Goal: Task Accomplishment & Management: Manage account settings

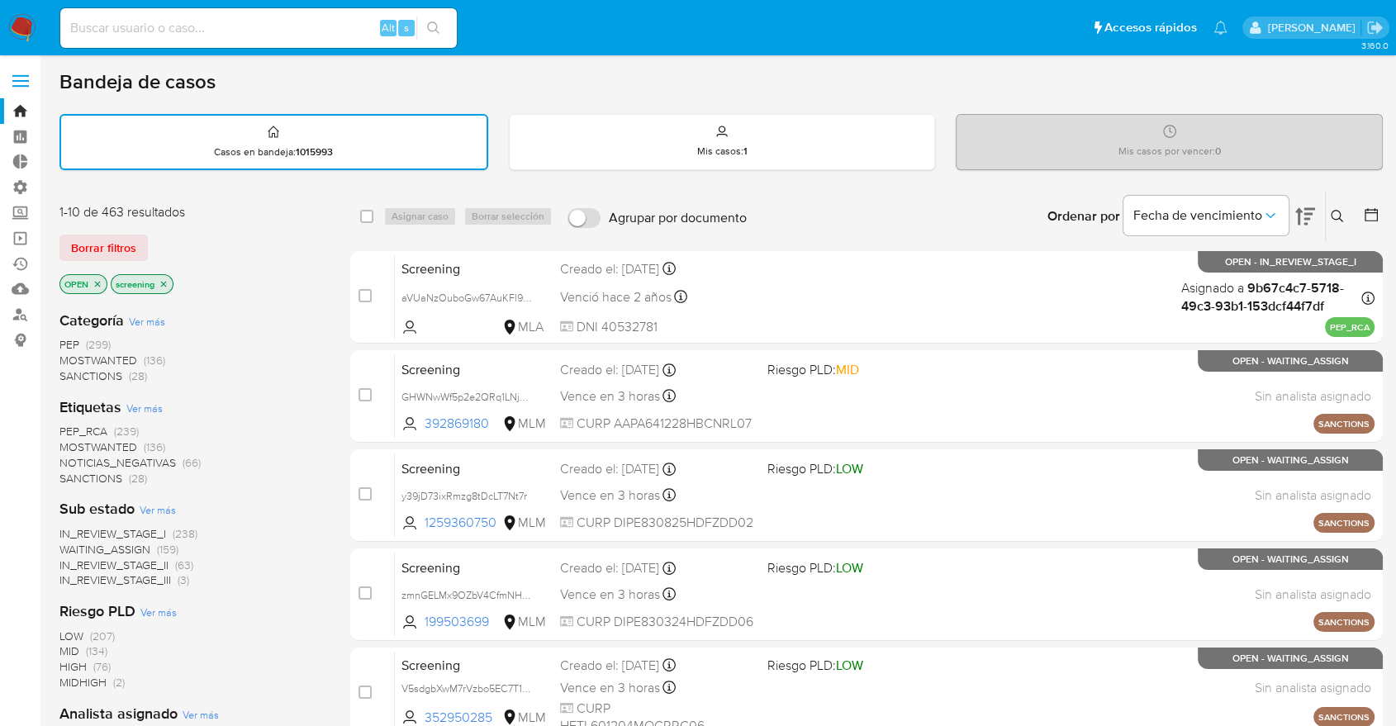
click at [66, 474] on span "SANCTIONS" at bounding box center [90, 478] width 63 height 17
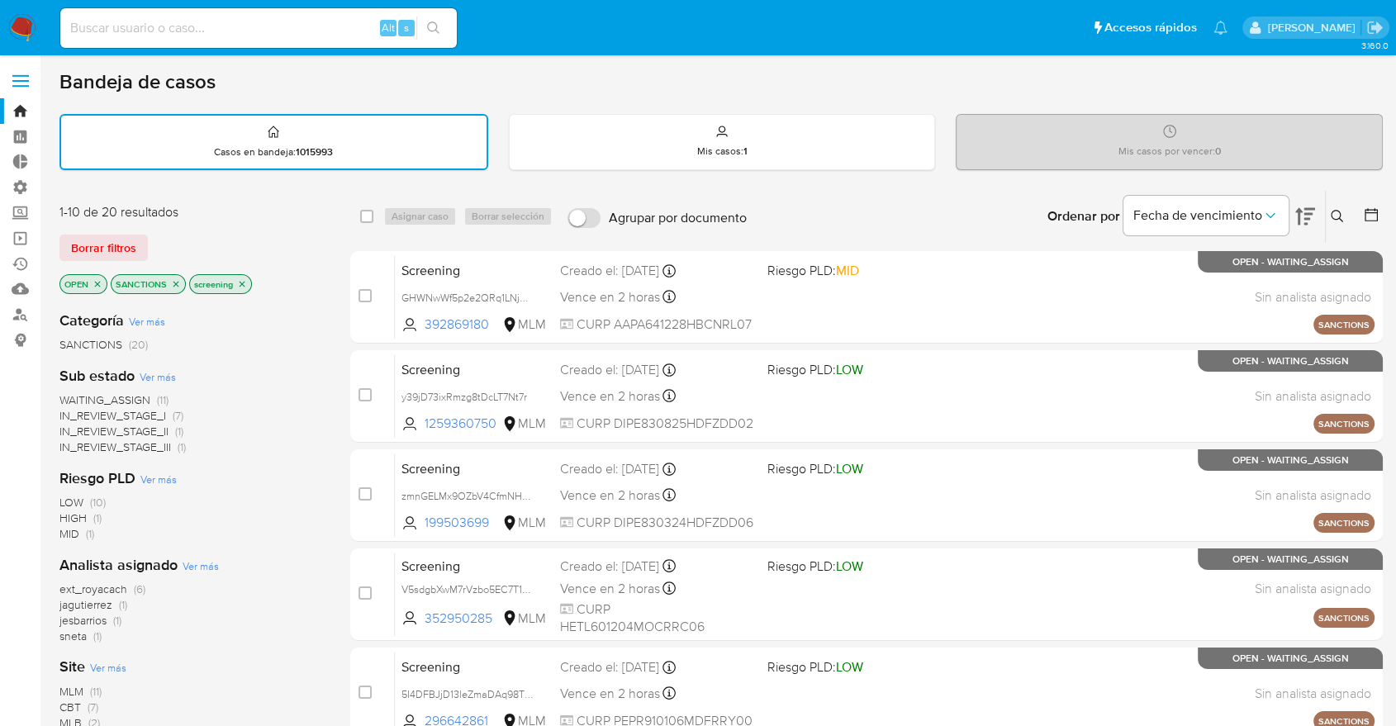
click at [284, 254] on div "Borrar filtros" at bounding box center [191, 248] width 264 height 26
click at [171, 283] on icon "close-filter" at bounding box center [176, 284] width 10 height 10
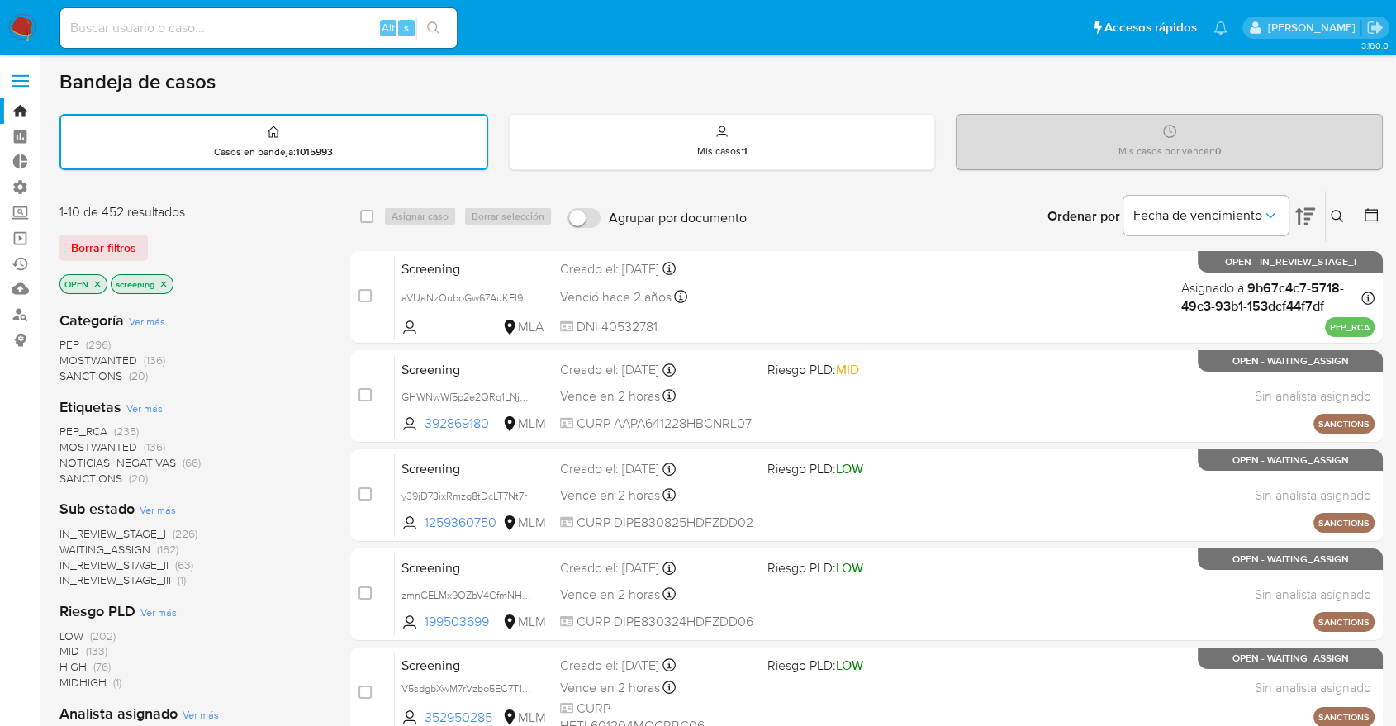
click at [69, 443] on span "MOSTWANTED" at bounding box center [98, 447] width 78 height 17
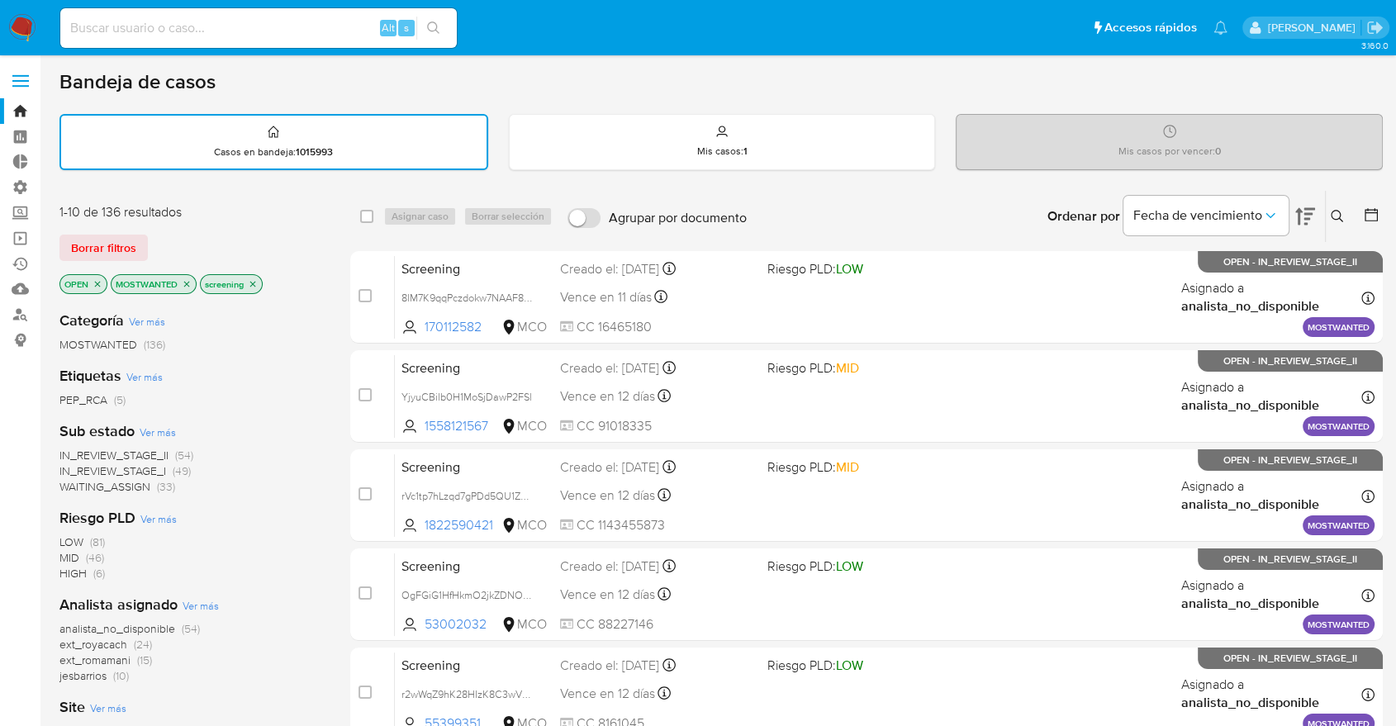
click at [190, 283] on icon "close-filter" at bounding box center [187, 284] width 10 height 10
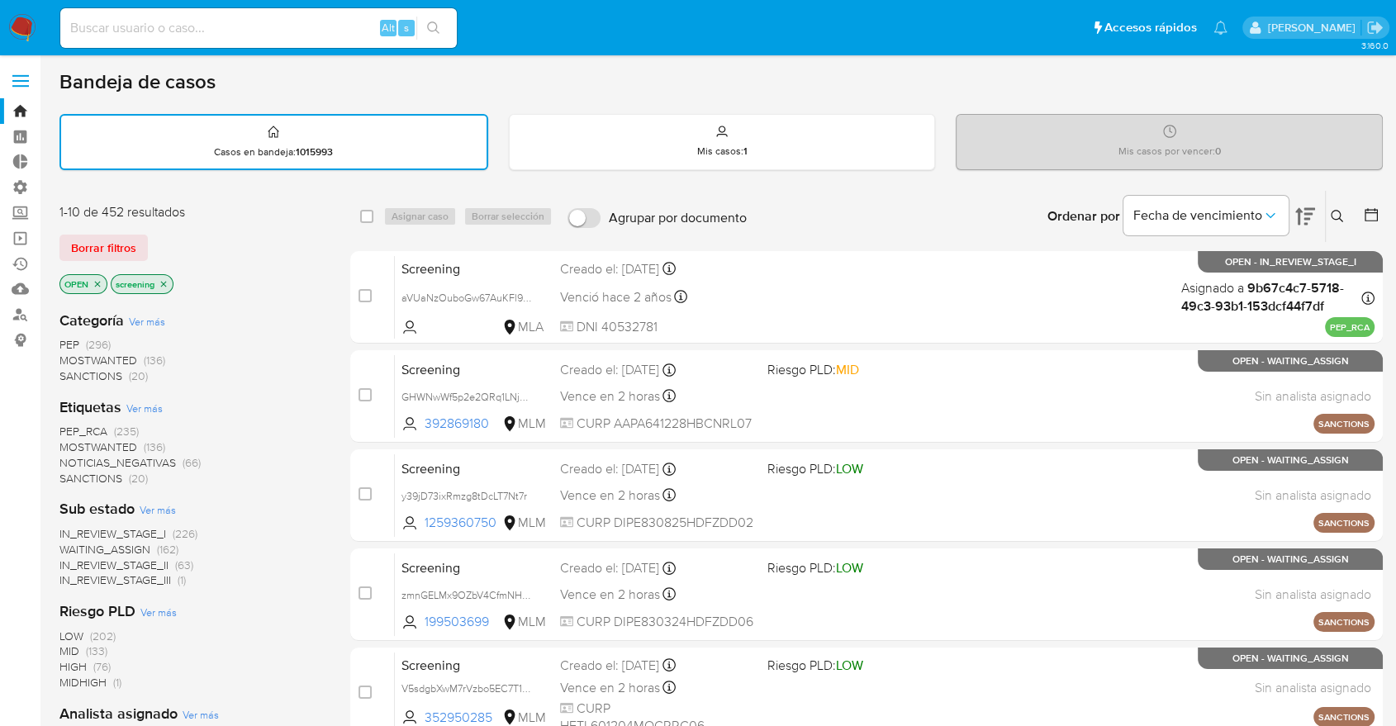
click at [69, 428] on span "PEP_RCA" at bounding box center [83, 431] width 48 height 17
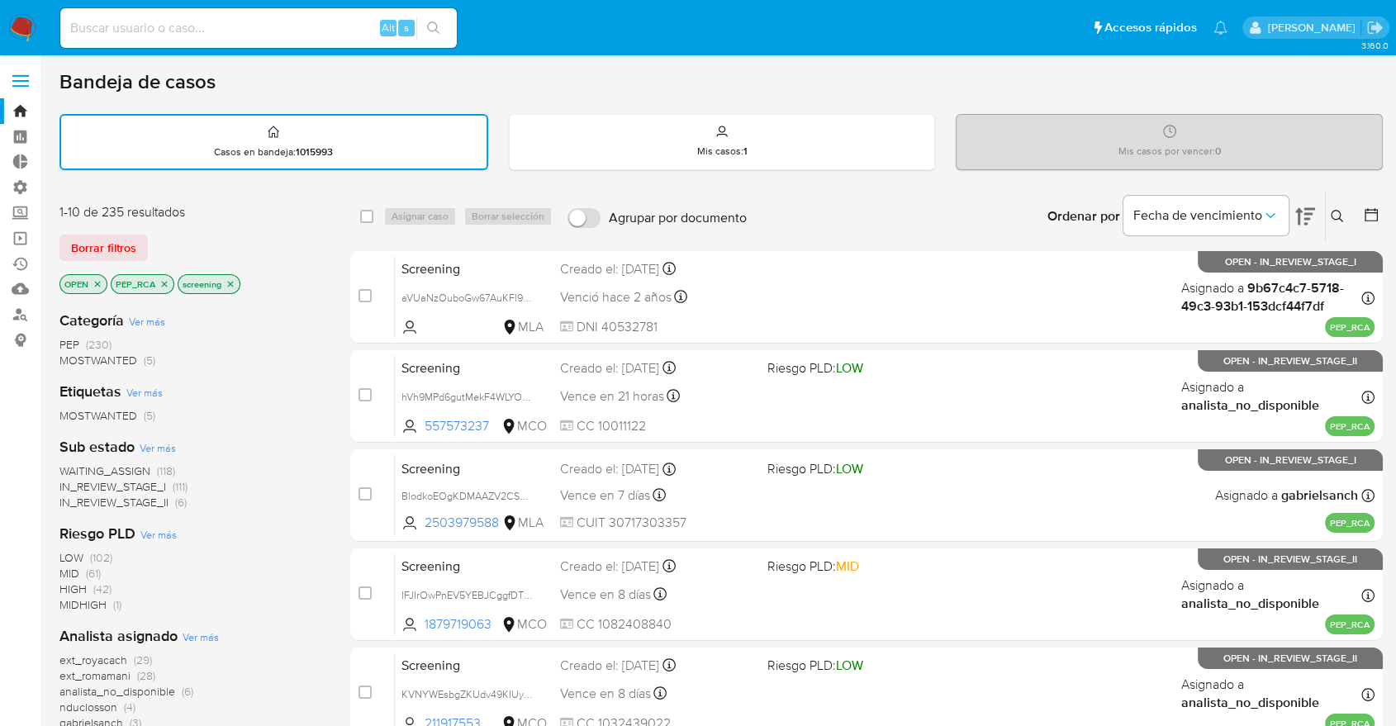
click at [159, 285] on icon "close-filter" at bounding box center [164, 284] width 10 height 10
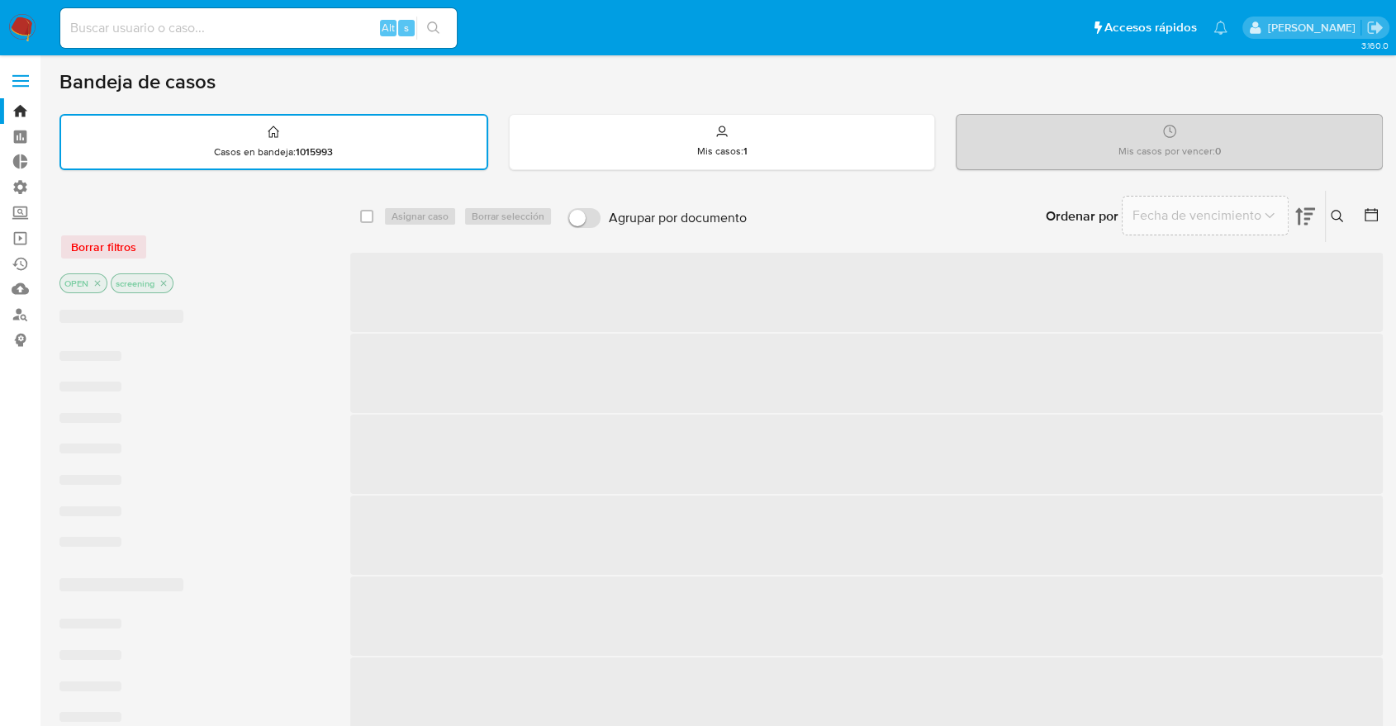
click at [185, 254] on div "Borrar filtros" at bounding box center [191, 247] width 264 height 26
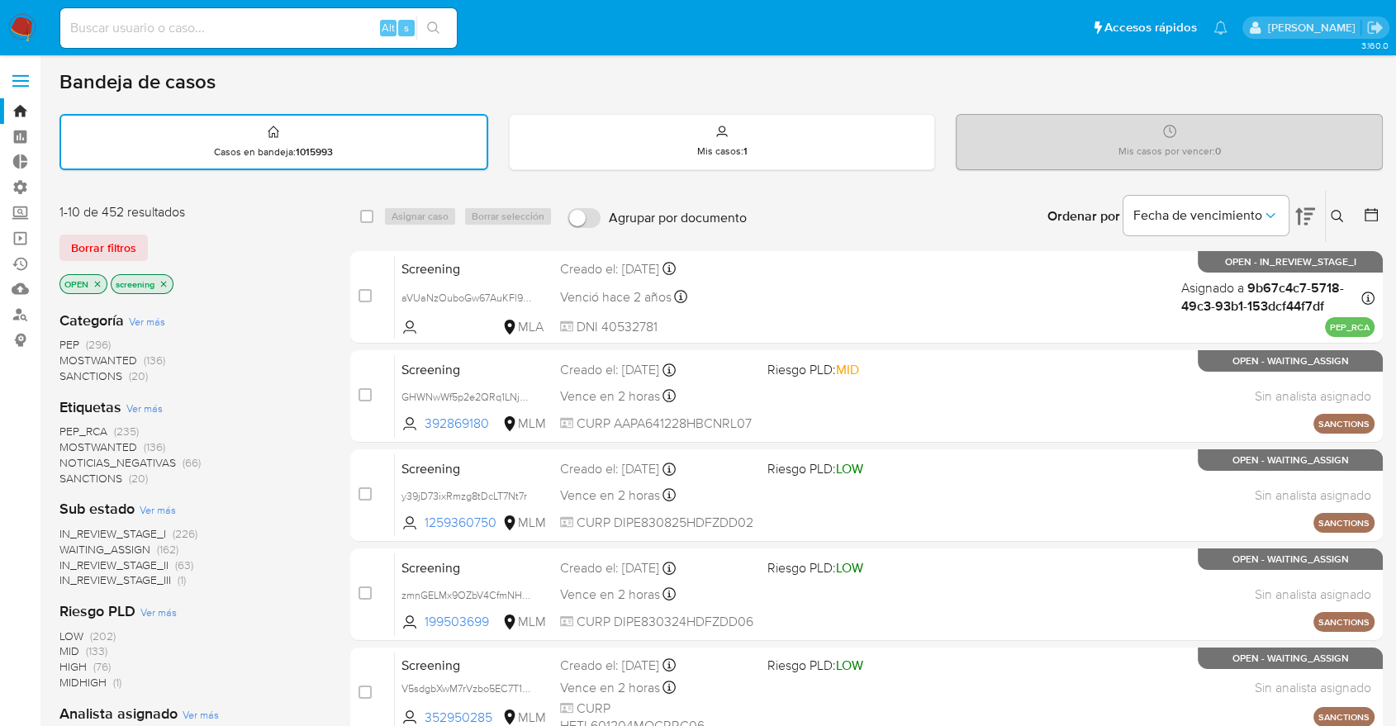
click at [68, 474] on span "SANCTIONS" at bounding box center [90, 478] width 63 height 17
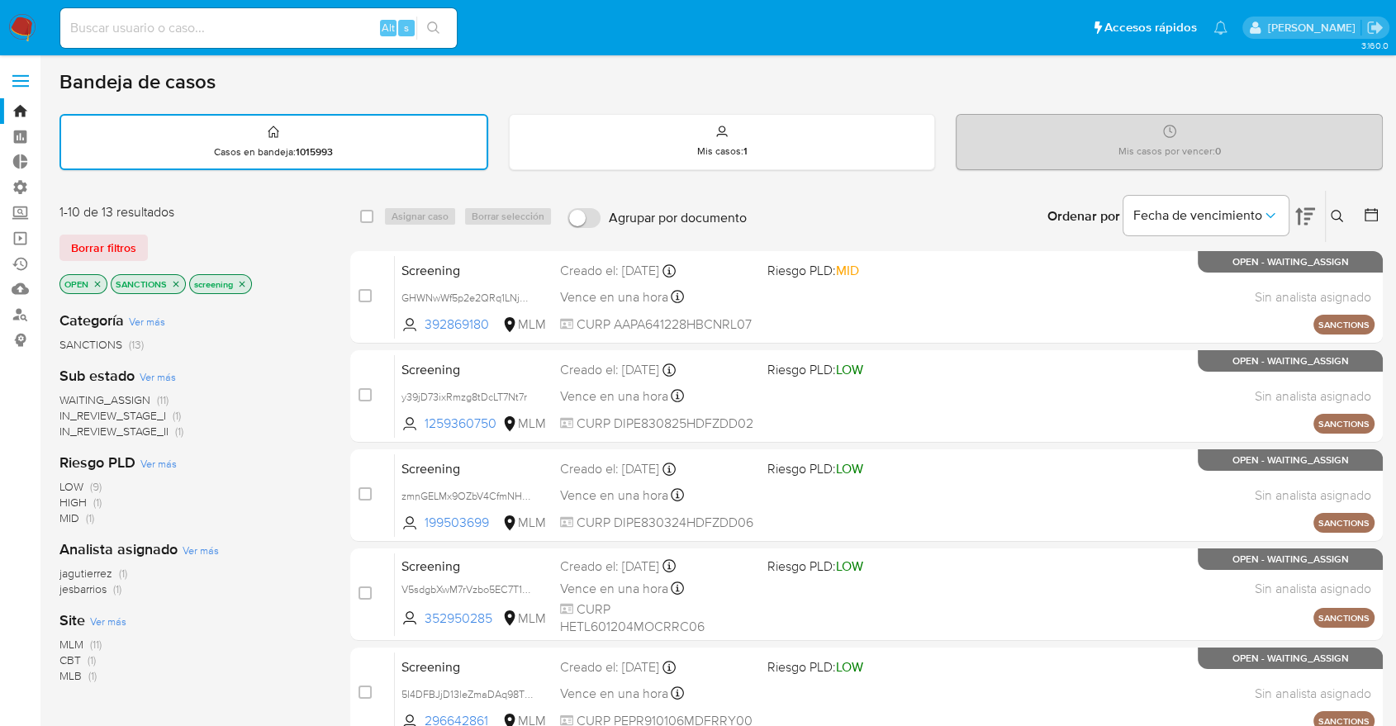
click at [178, 286] on icon "close-filter" at bounding box center [176, 284] width 10 height 10
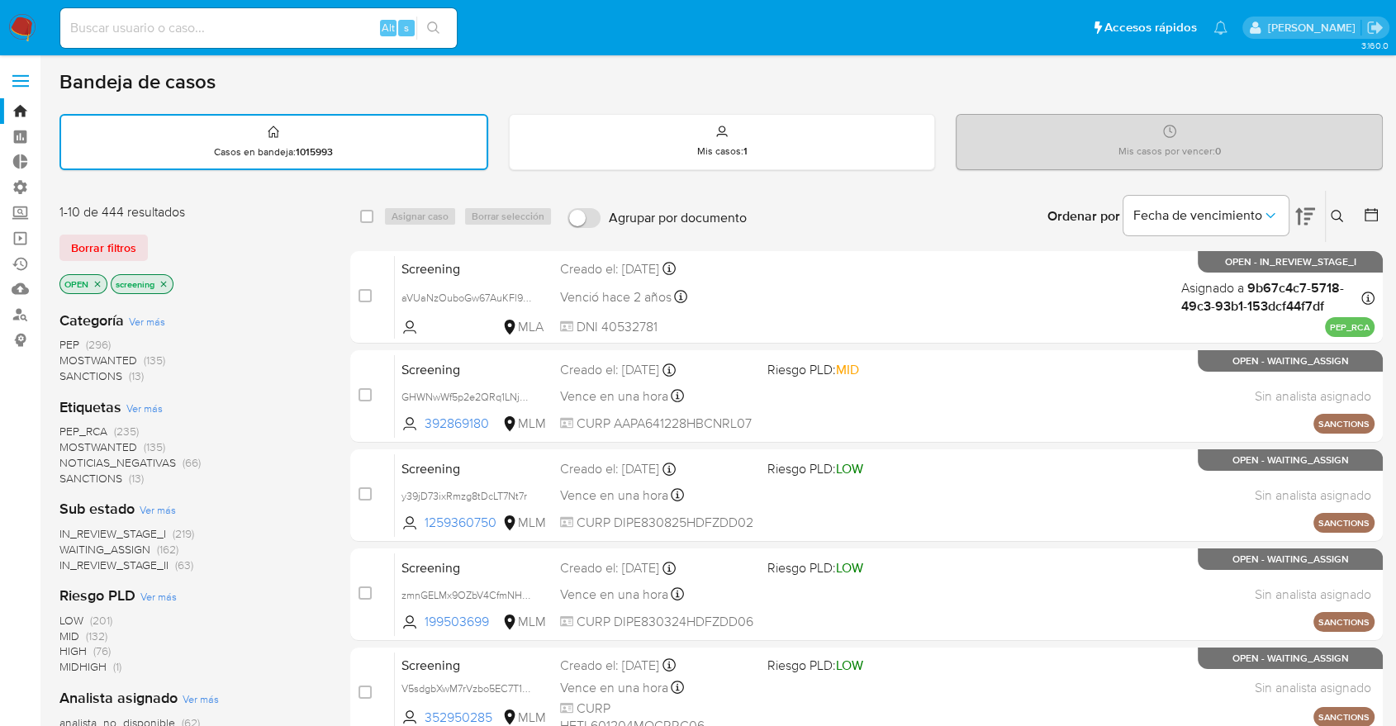
click at [71, 441] on span "MOSTWANTED" at bounding box center [98, 447] width 78 height 17
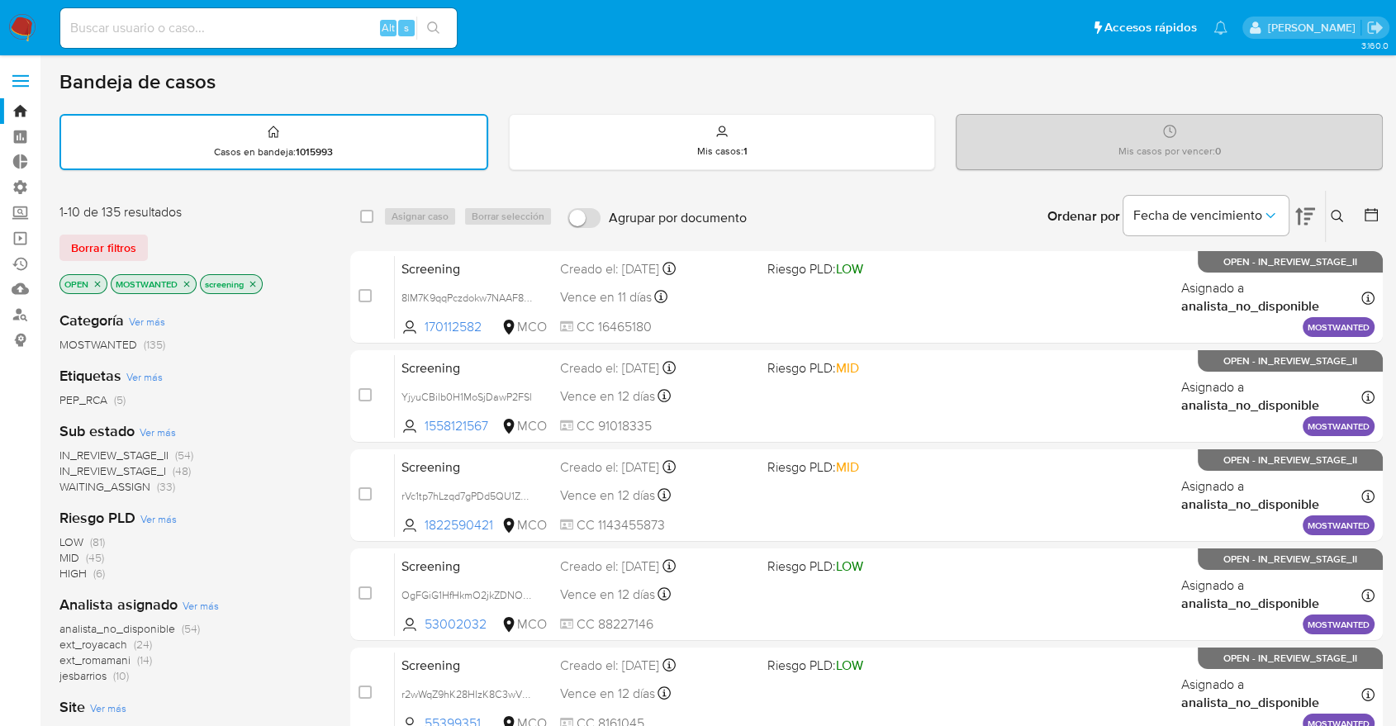
click at [189, 286] on icon "close-filter" at bounding box center [187, 284] width 10 height 10
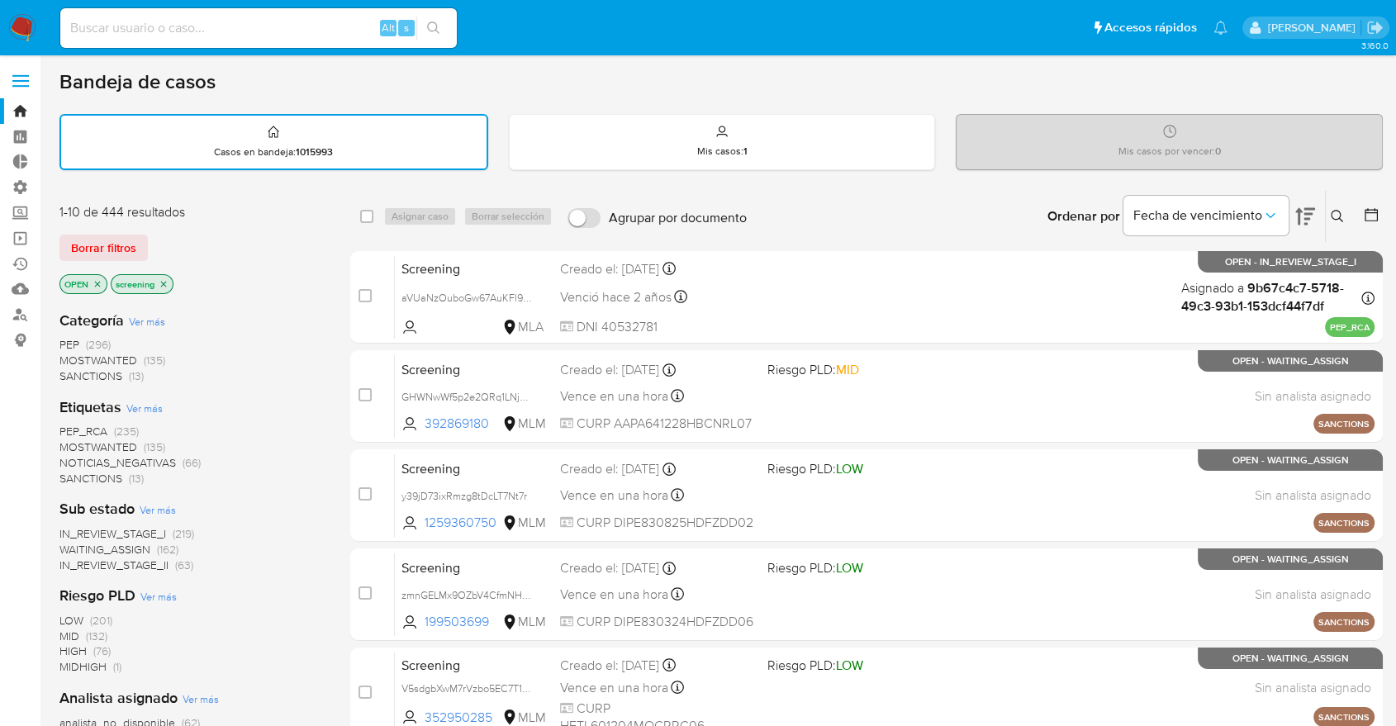
click at [178, 235] on div "Borrar filtros" at bounding box center [191, 248] width 264 height 26
click at [154, 237] on div "Borrar filtros" at bounding box center [191, 248] width 264 height 26
click at [45, 124] on main "3.160.0" at bounding box center [698, 682] width 1396 height 1365
click at [74, 441] on span "MOSTWANTED" at bounding box center [98, 447] width 78 height 17
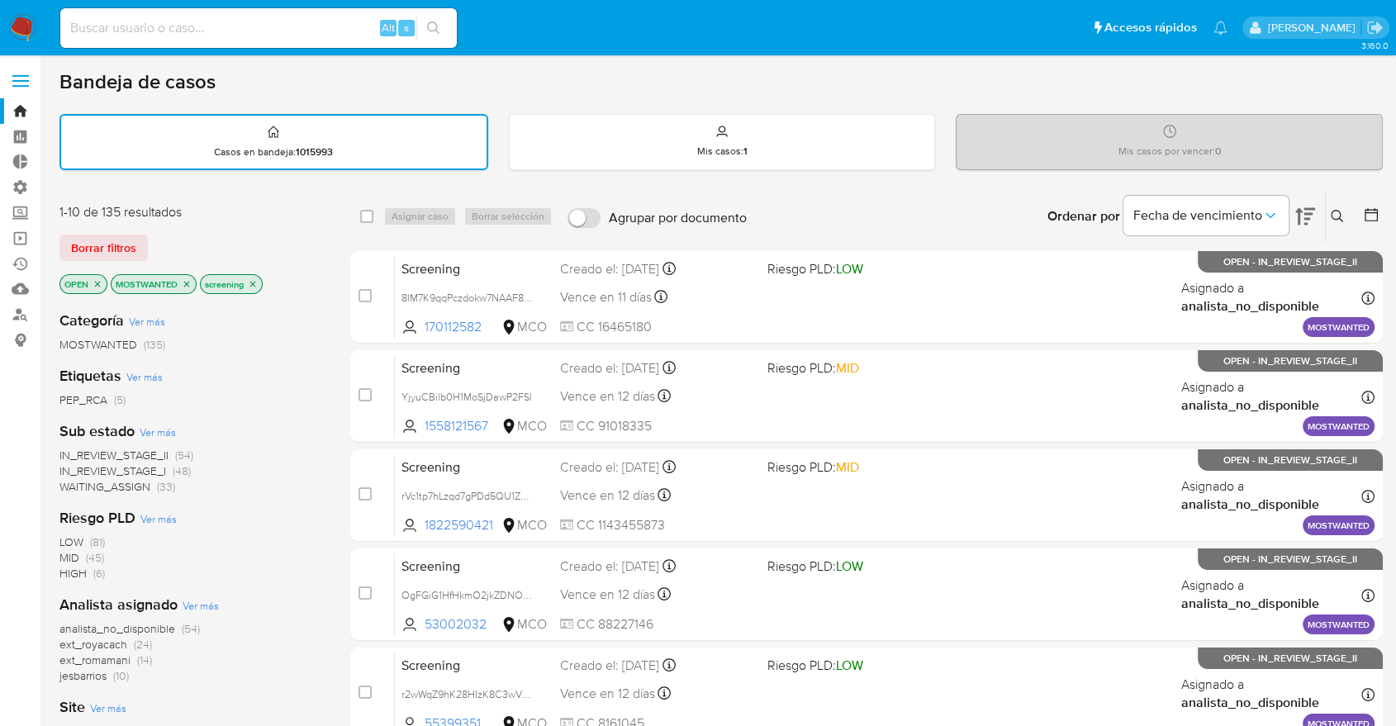
click at [186, 283] on icon "close-filter" at bounding box center [187, 284] width 10 height 10
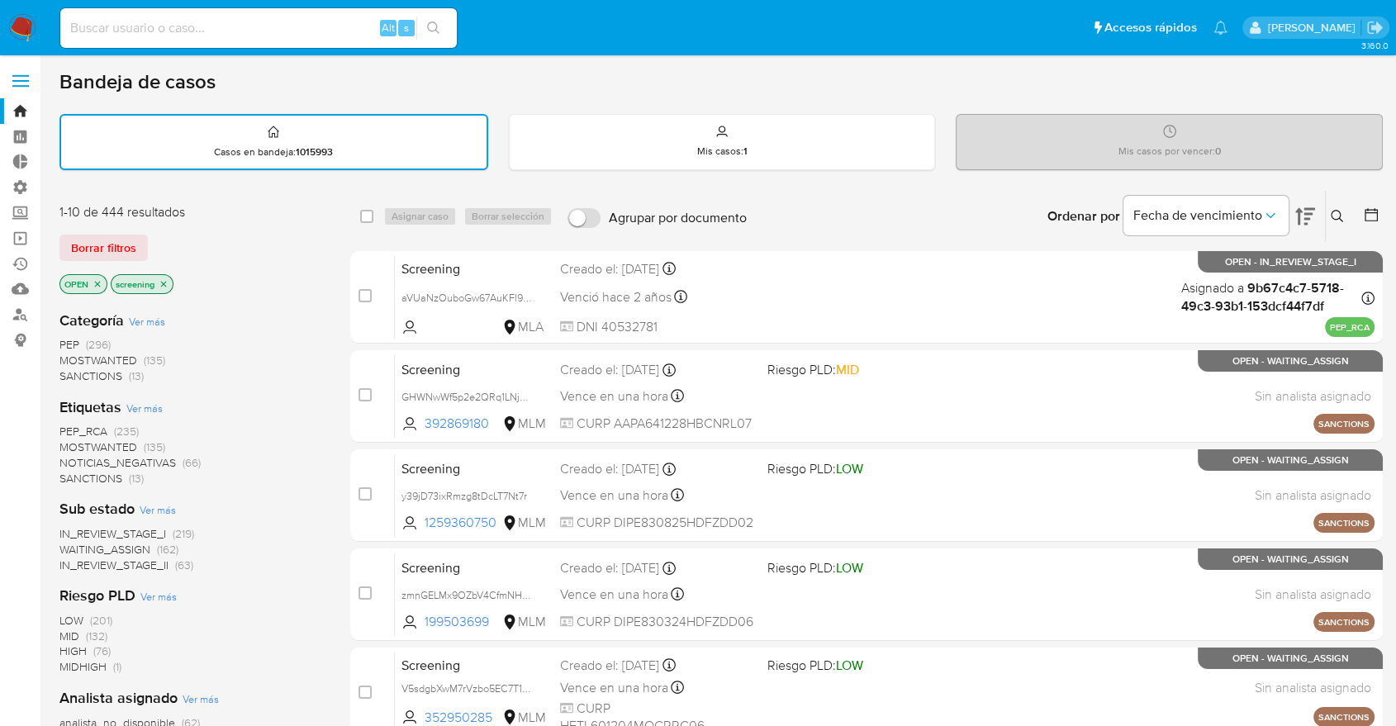
click at [64, 425] on span "PEP_RCA" at bounding box center [83, 431] width 48 height 17
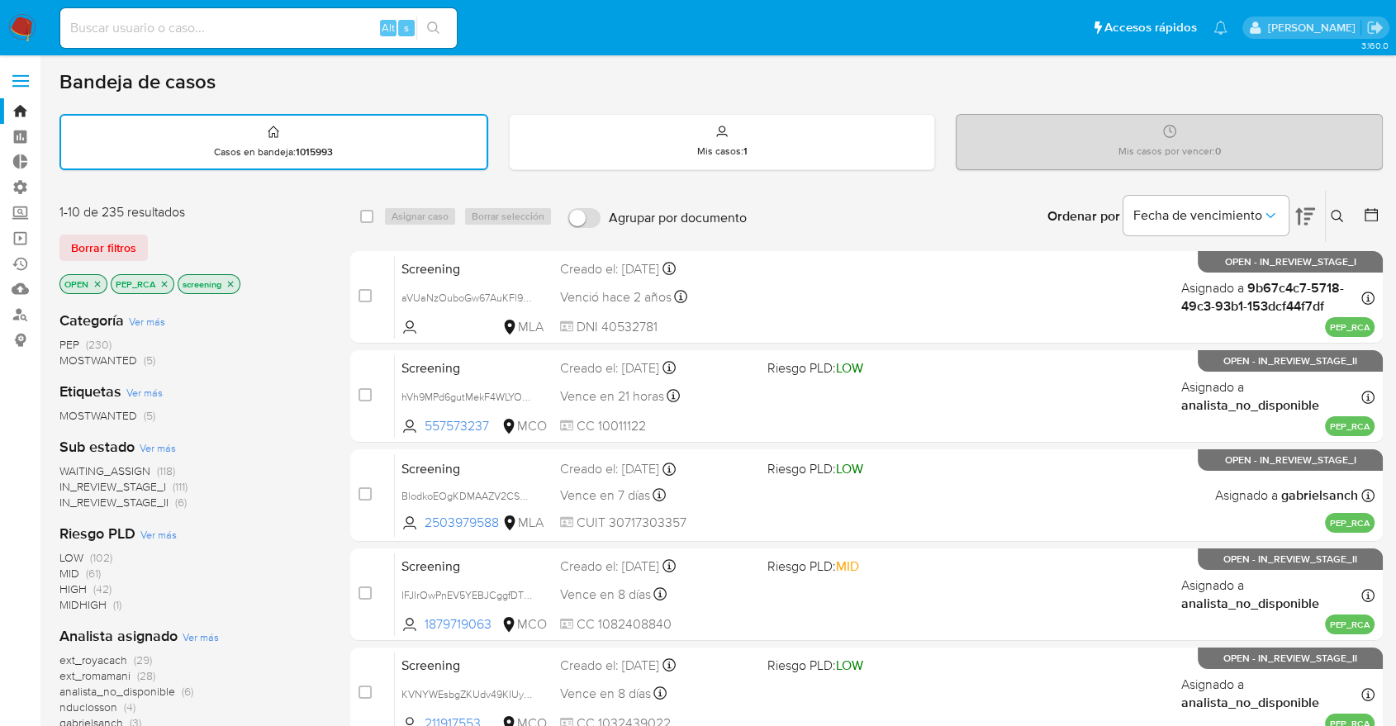
click at [229, 235] on div "Borrar filtros" at bounding box center [191, 248] width 264 height 26
click at [165, 283] on icon "close-filter" at bounding box center [164, 284] width 10 height 10
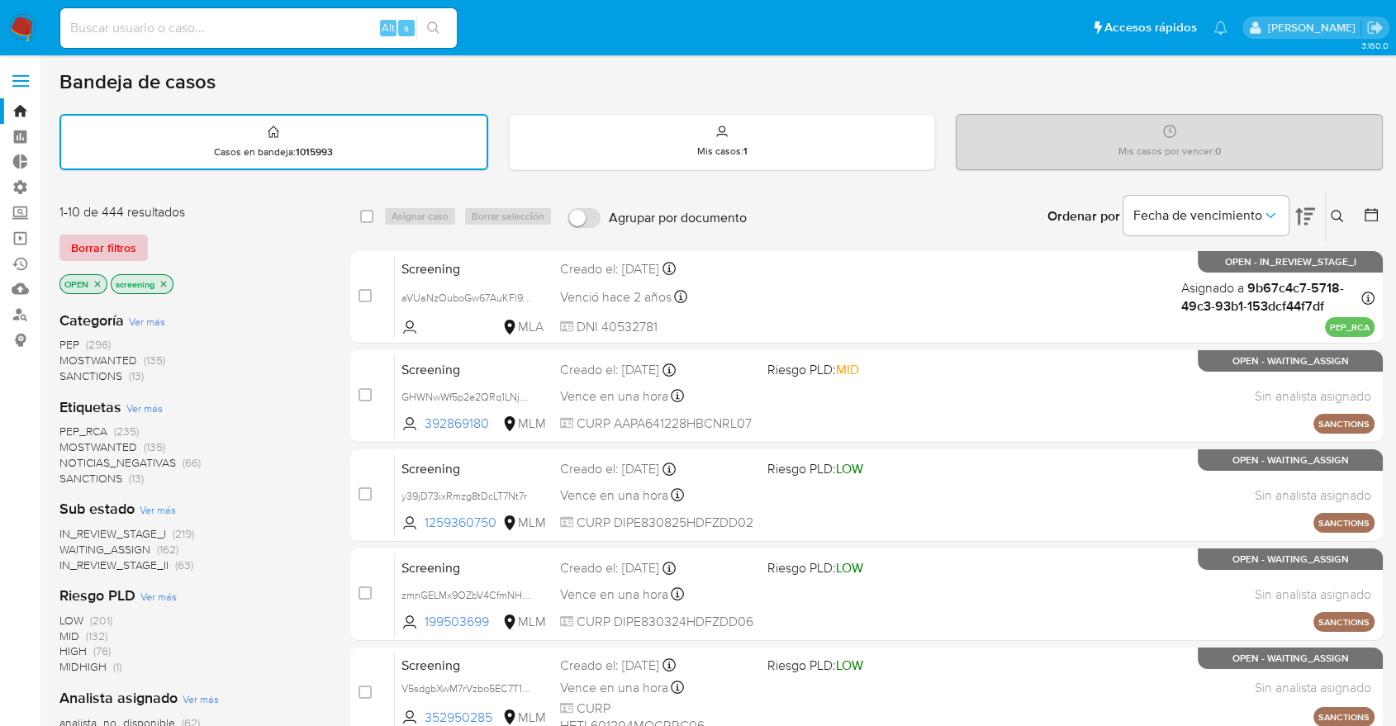
click at [140, 254] on button "Borrar filtros" at bounding box center [103, 248] width 88 height 26
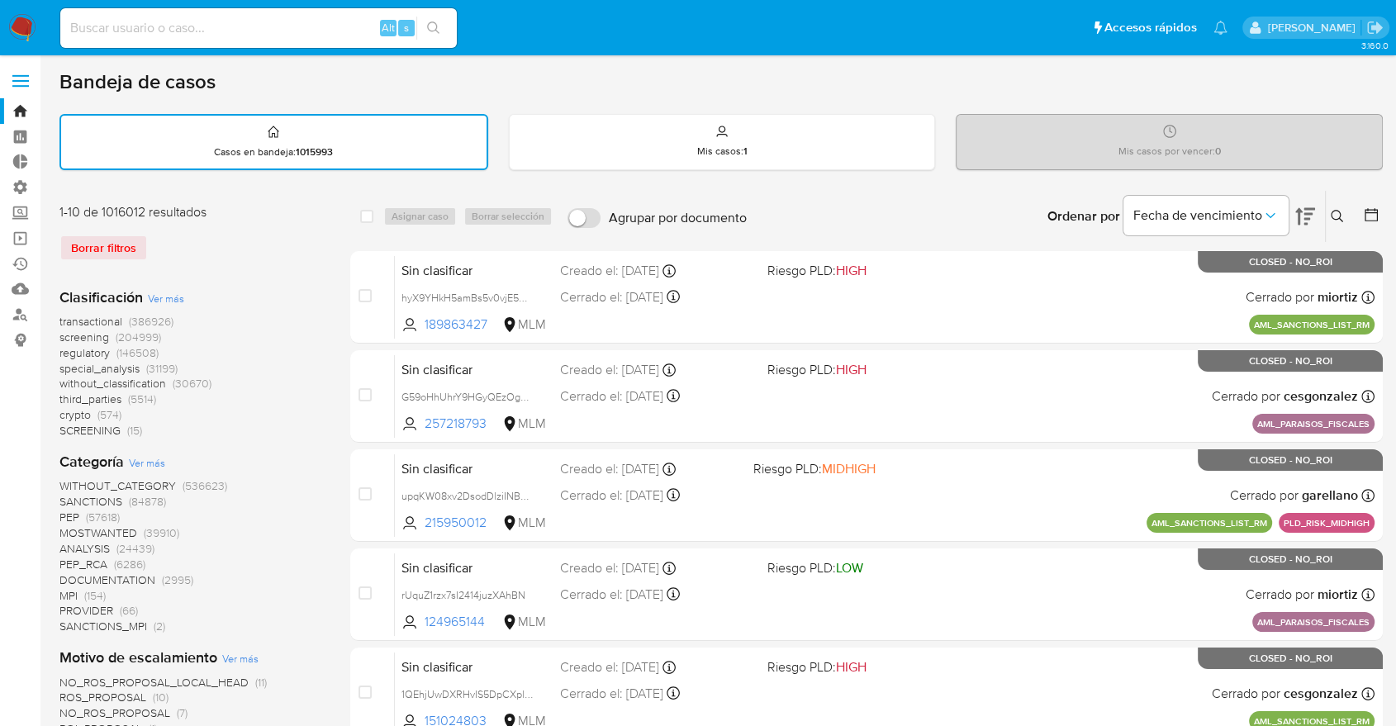
click at [64, 353] on span "regulatory" at bounding box center [84, 352] width 50 height 17
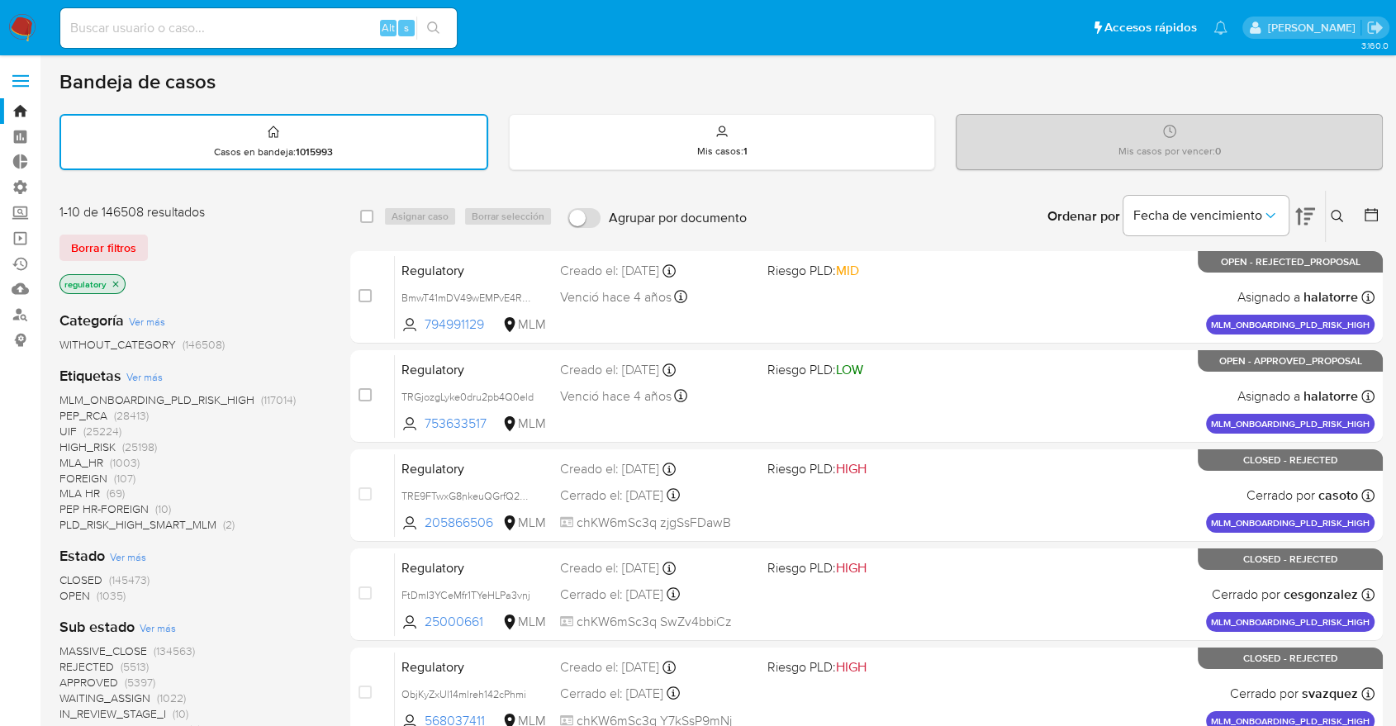
click at [69, 589] on span "OPEN" at bounding box center [74, 595] width 31 height 17
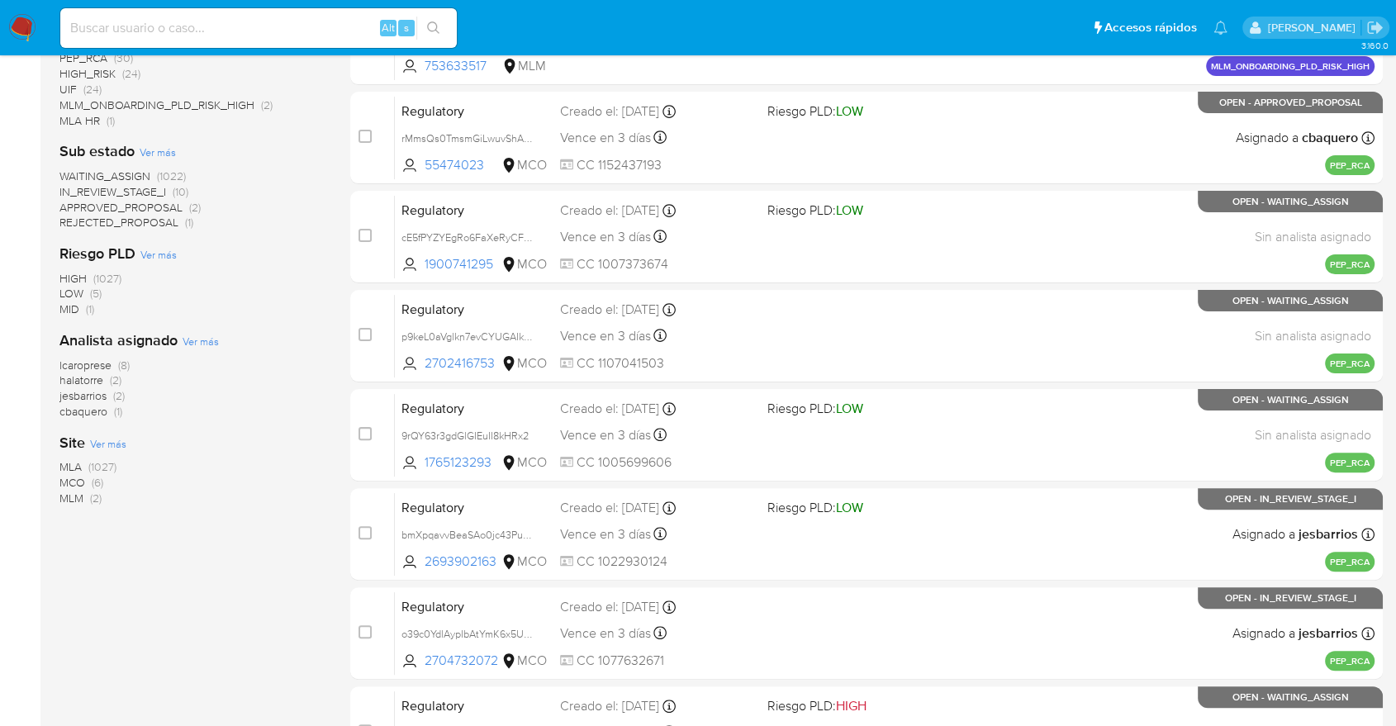
scroll to position [367, 0]
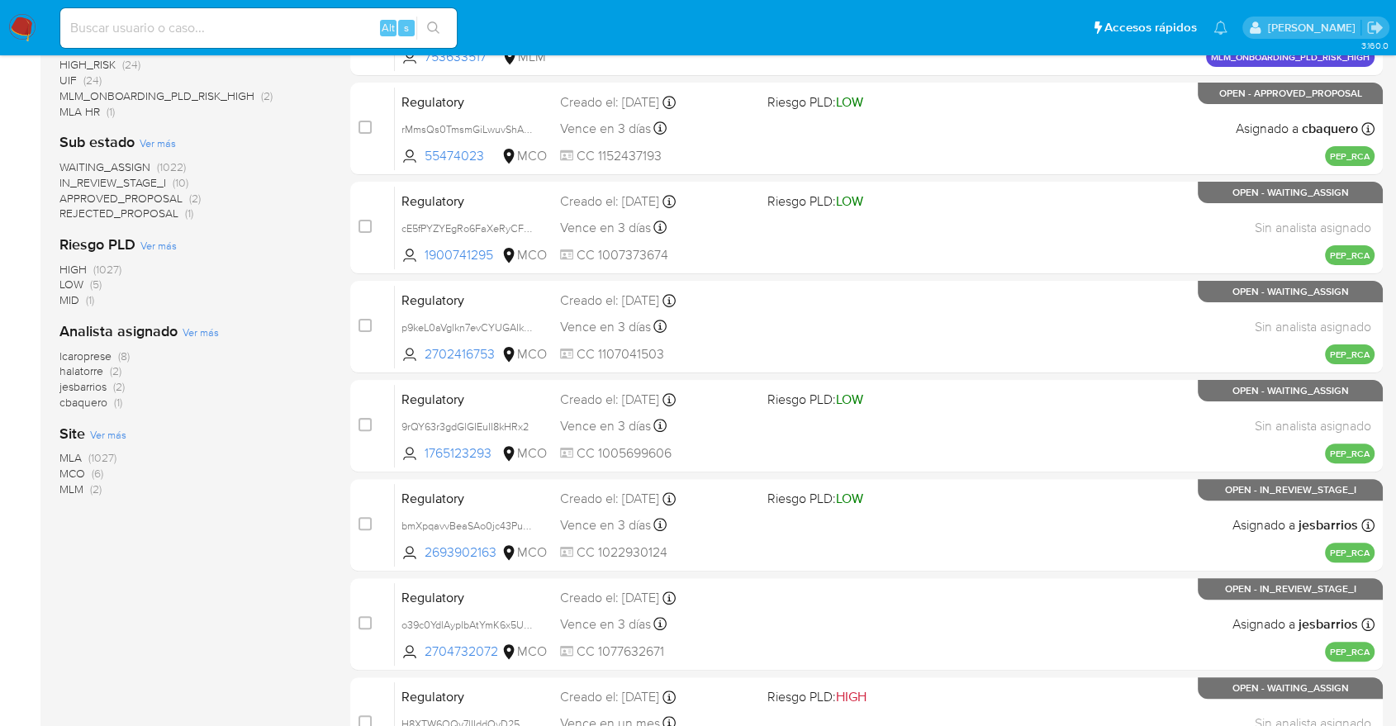
click at [66, 472] on span "MCO" at bounding box center [72, 473] width 26 height 17
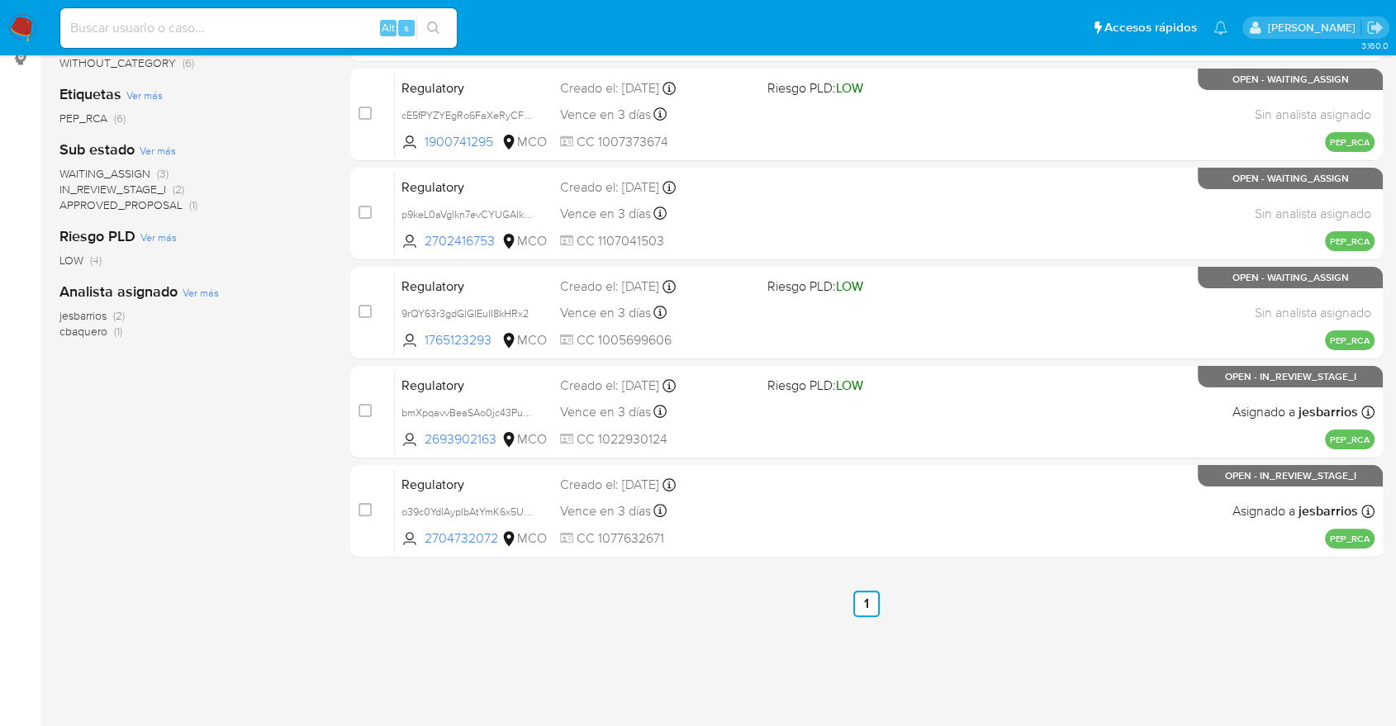
scroll to position [280, 0]
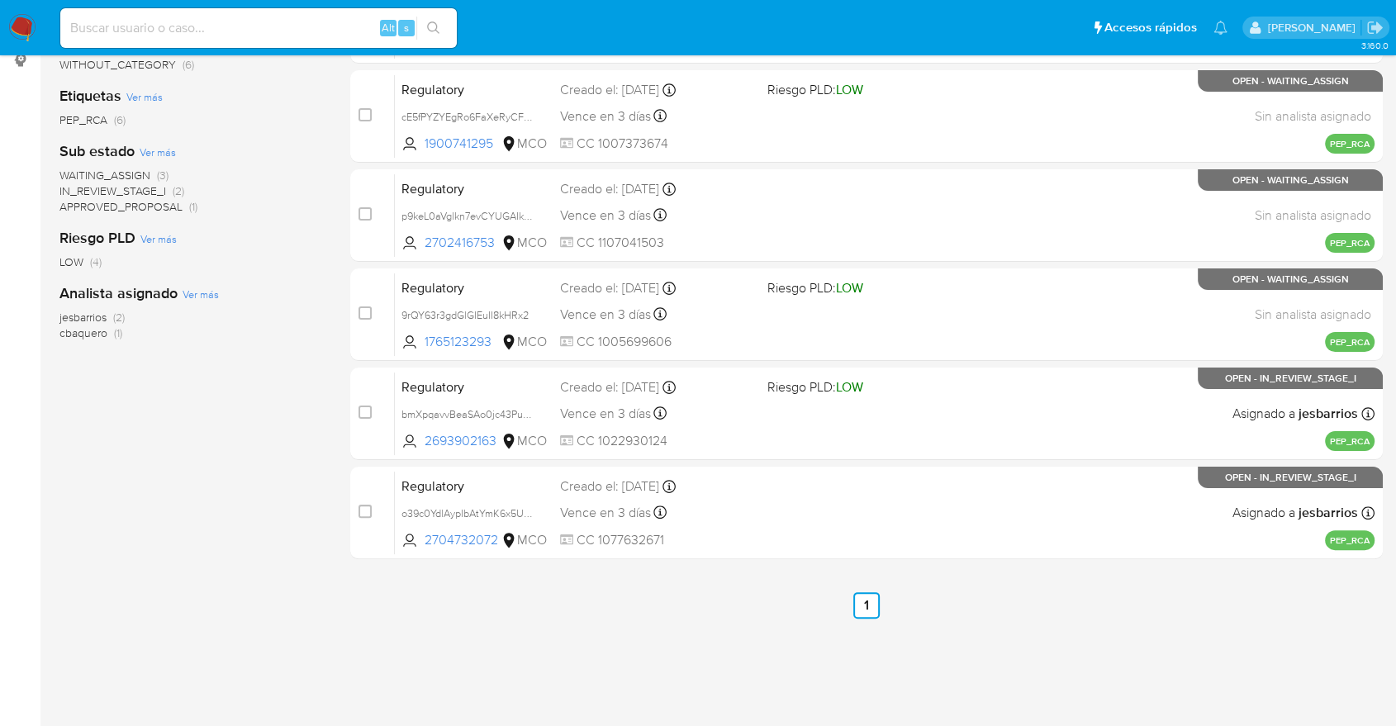
click at [182, 583] on div "1-6 de 6 resultados Borrar filtros MCO OPEN regulatory Categoría Ver más WITHOU…" at bounding box center [191, 284] width 264 height 748
click at [69, 169] on span "WAITING_ASSIGN" at bounding box center [104, 175] width 91 height 17
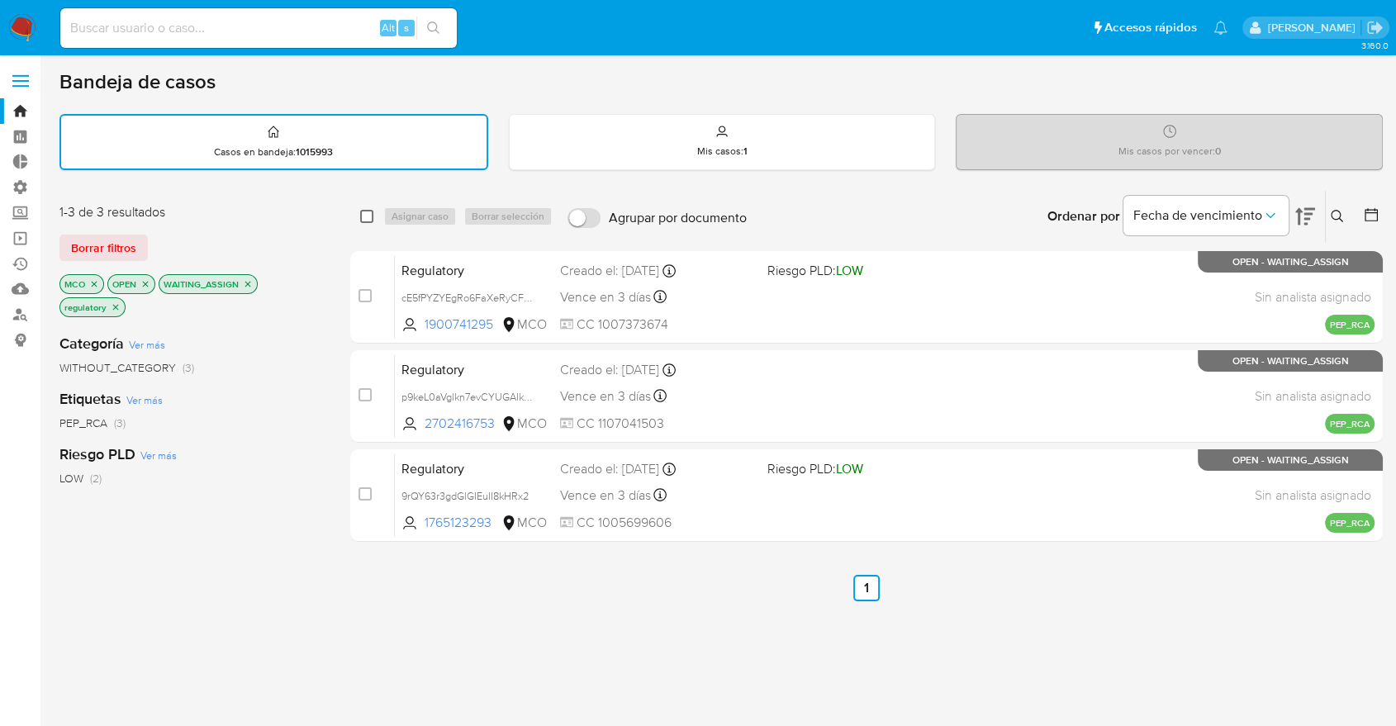
click at [363, 216] on input "checkbox" at bounding box center [366, 216] width 13 height 13
checkbox input "true"
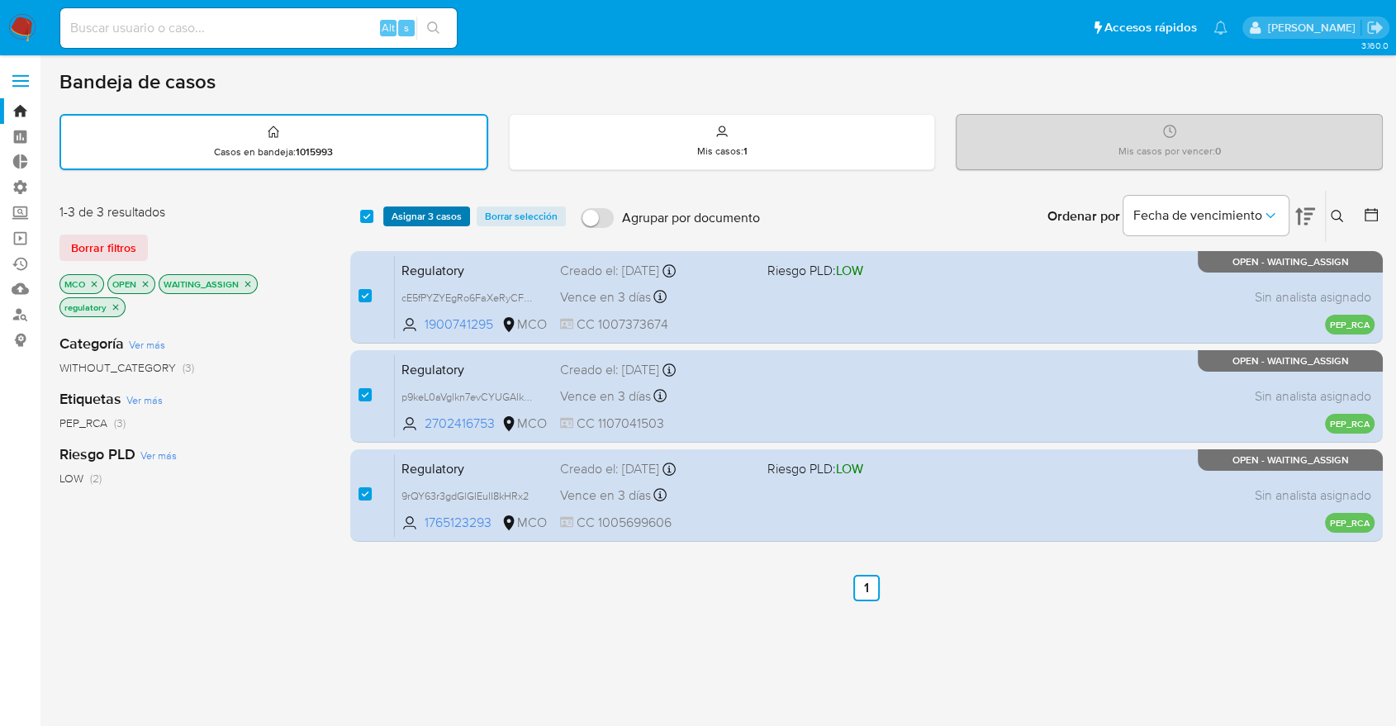
click at [387, 214] on button "Asignar 3 casos" at bounding box center [426, 217] width 87 height 20
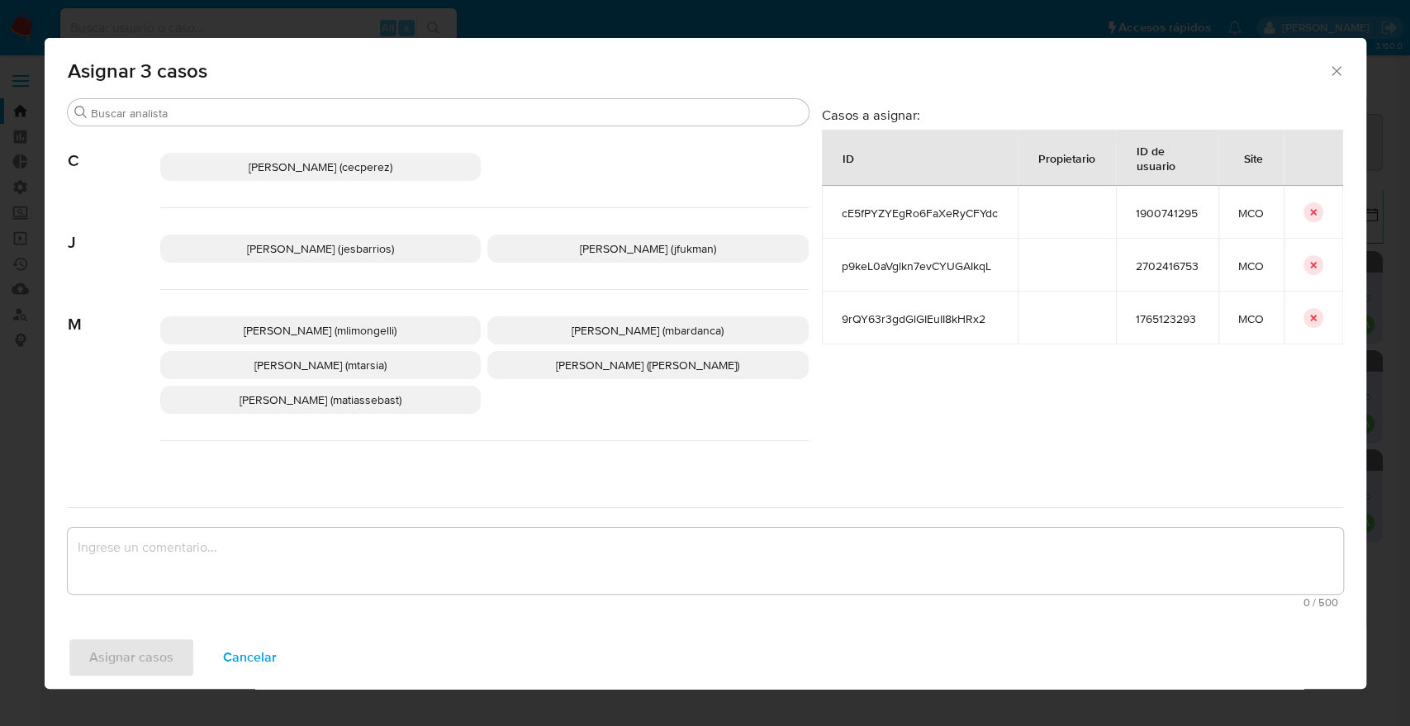
click at [346, 130] on div "Cecilia Ines Perez Correa (cecperez)" at bounding box center [484, 167] width 648 height 82
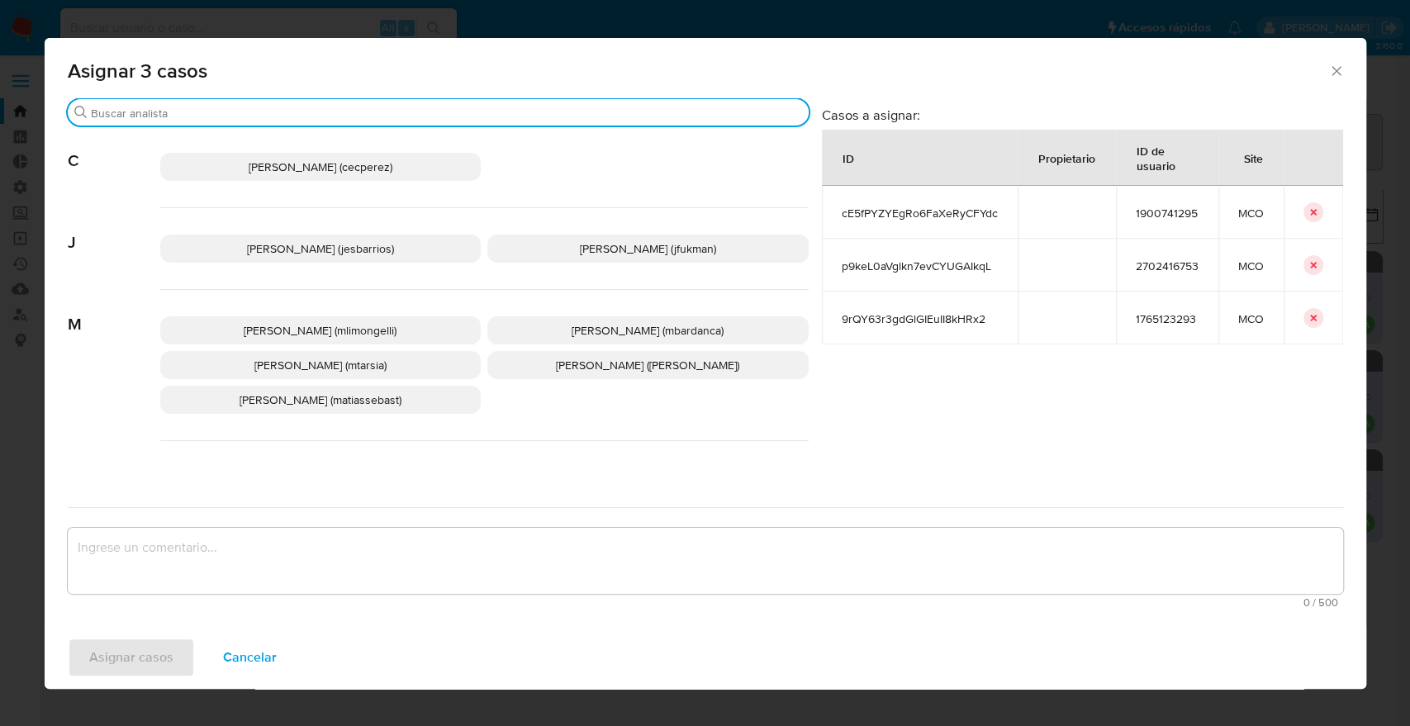
click at [344, 116] on input "Buscar" at bounding box center [446, 113] width 711 height 15
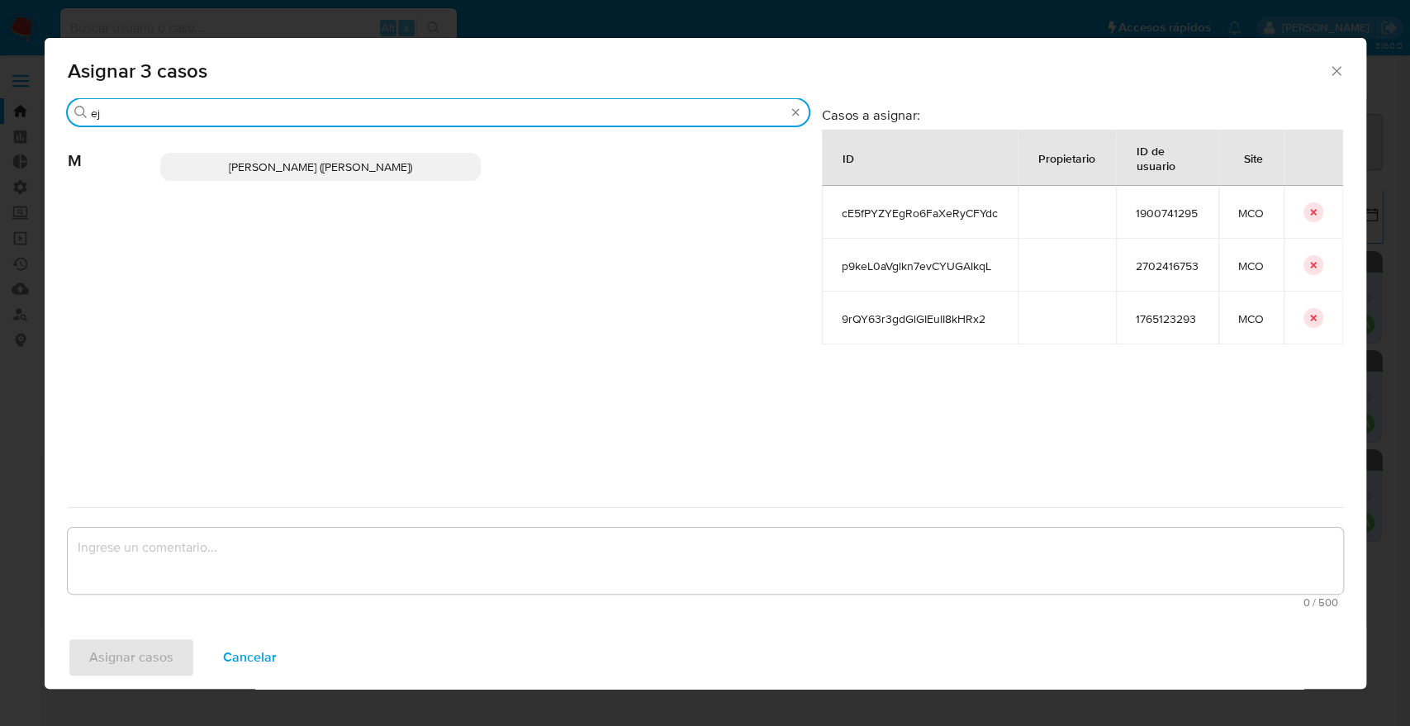
type input "e"
type input "jesi"
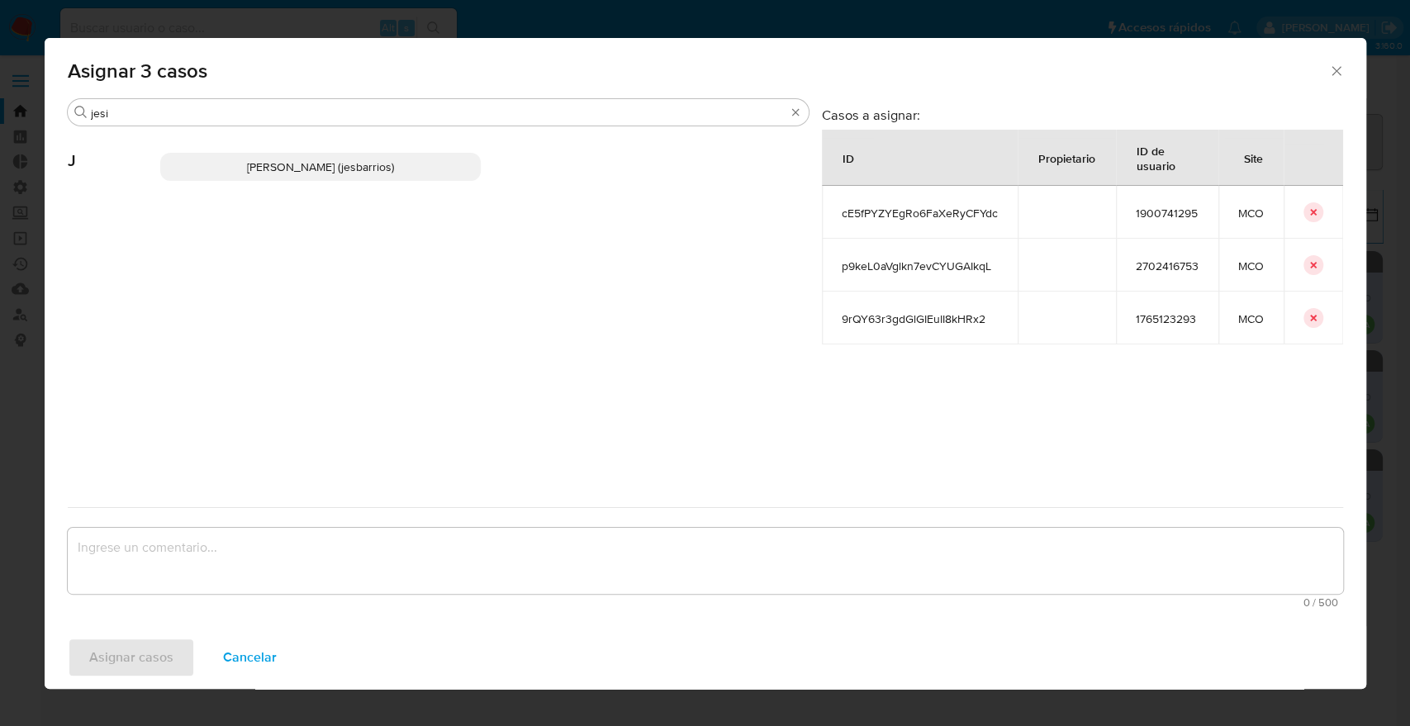
click at [436, 167] on p "Jesica Iris Barrios Leita (jesbarrios)" at bounding box center [320, 167] width 321 height 28
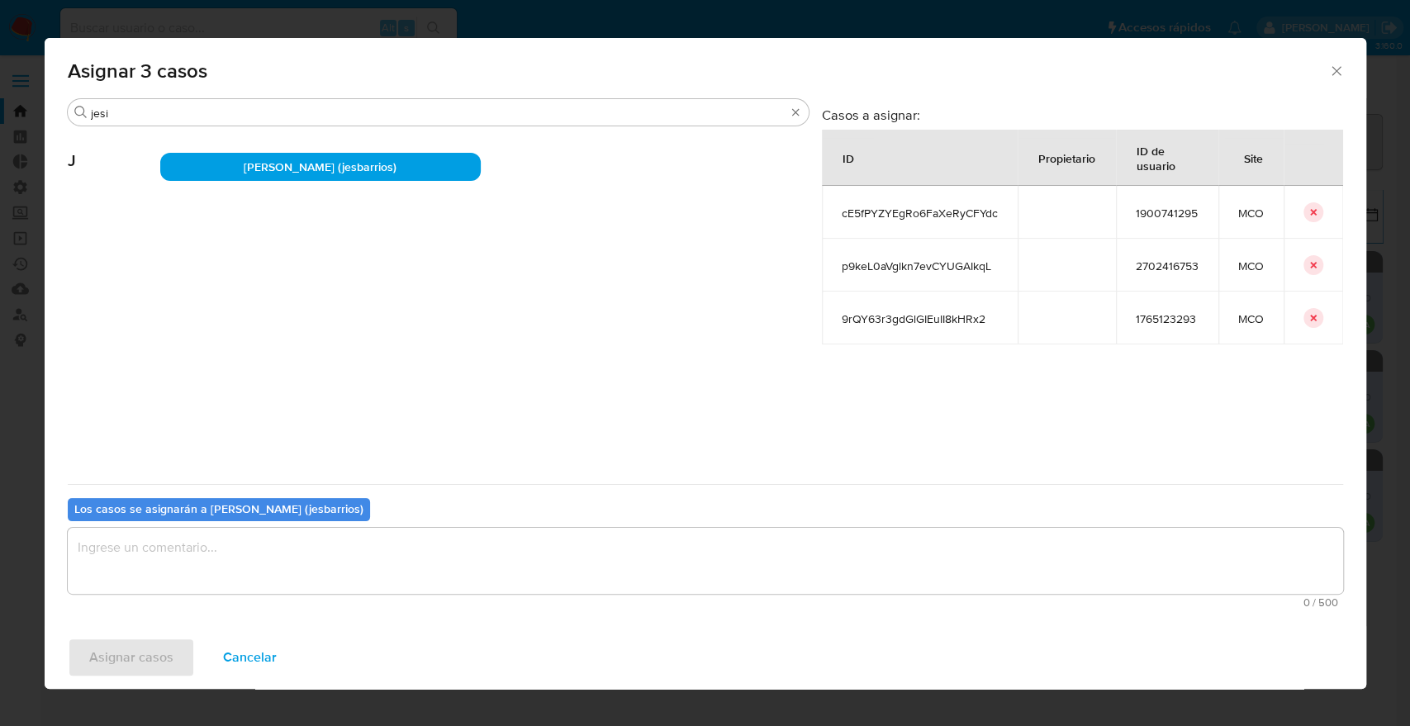
click at [363, 554] on textarea "assign-modal" at bounding box center [705, 561] width 1275 height 66
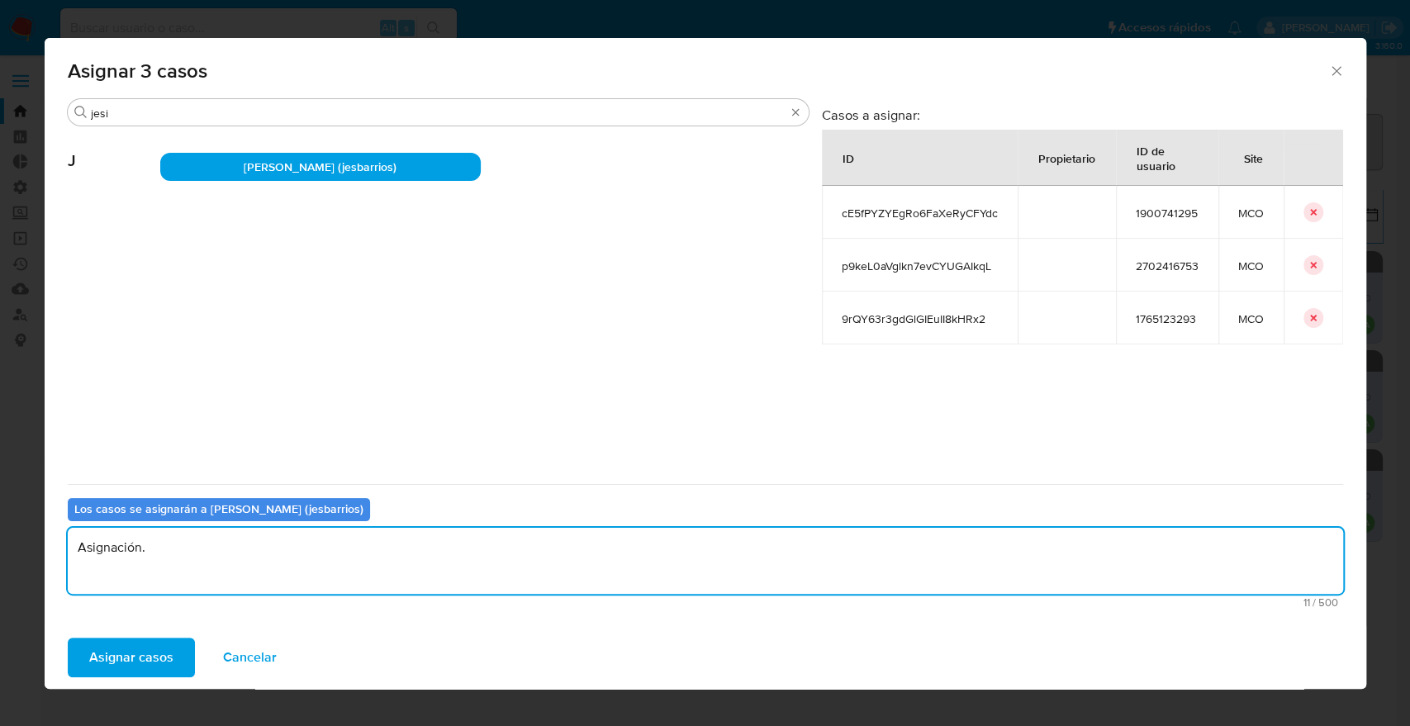
drag, startPoint x: 363, startPoint y: 554, endPoint x: 51, endPoint y: 568, distance: 312.6
click at [51, 568] on div "Buscar jesi J Jesica Iris Barrios Leita (jesbarrios) Casos a asignar: ID Propie…" at bounding box center [706, 362] width 1322 height 528
type textarea "Asignación."
click at [178, 646] on button "Asignar casos" at bounding box center [131, 658] width 127 height 40
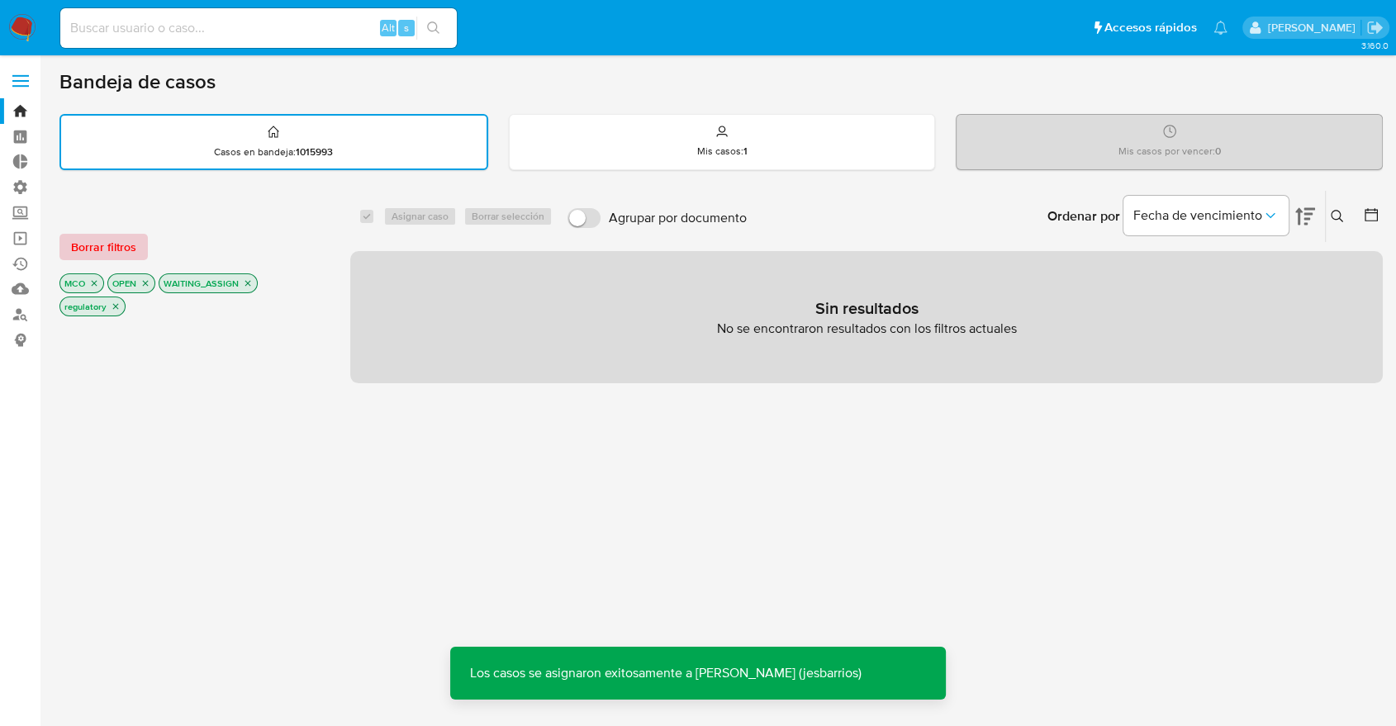
click at [135, 245] on span "Borrar filtros" at bounding box center [103, 246] width 65 height 23
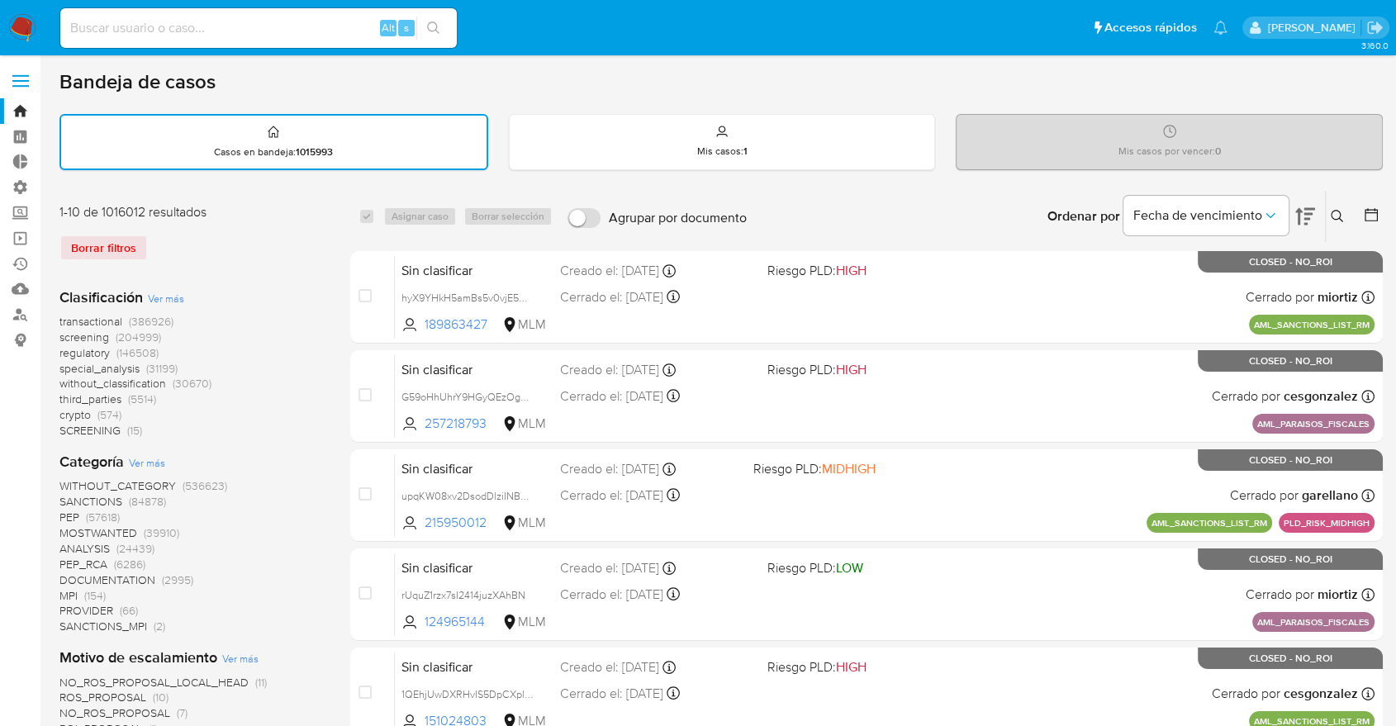
click at [59, 334] on span "screening" at bounding box center [84, 337] width 50 height 17
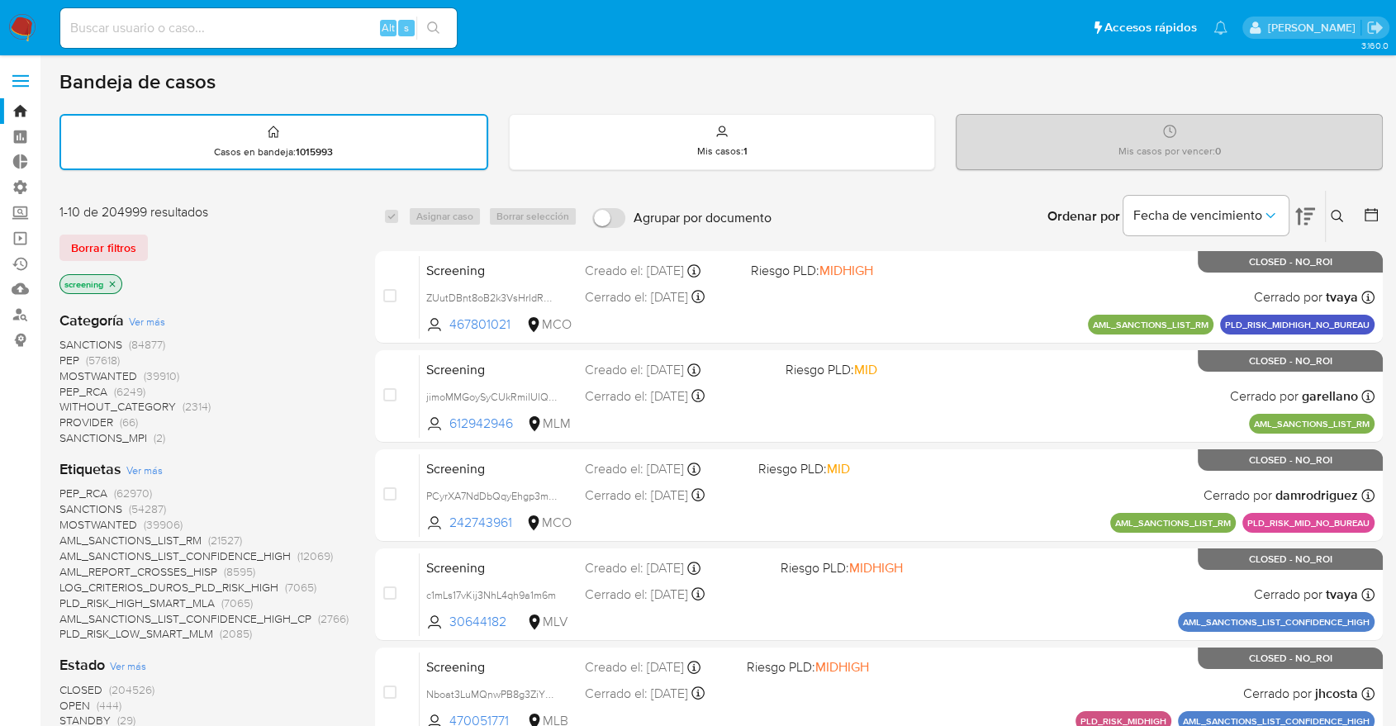
click at [69, 700] on span "OPEN" at bounding box center [74, 705] width 31 height 17
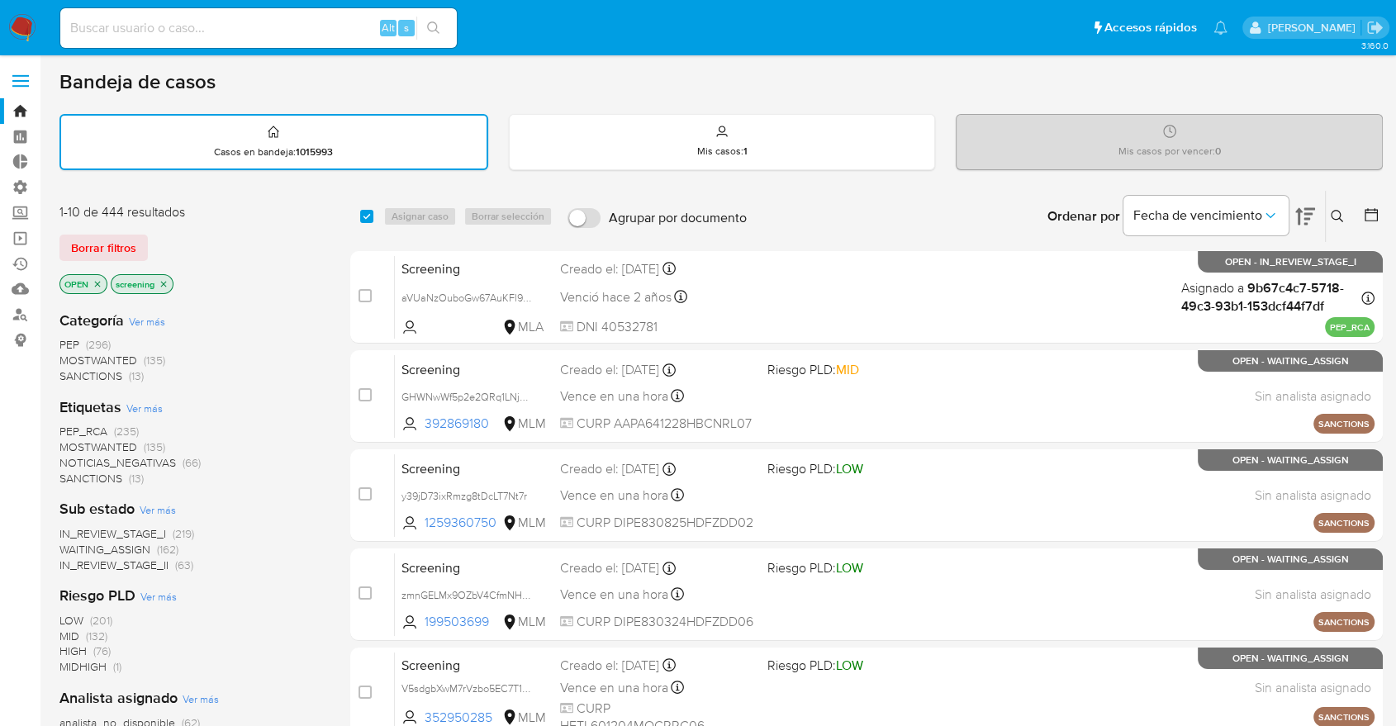
click at [64, 428] on span "PEP_RCA" at bounding box center [83, 431] width 48 height 17
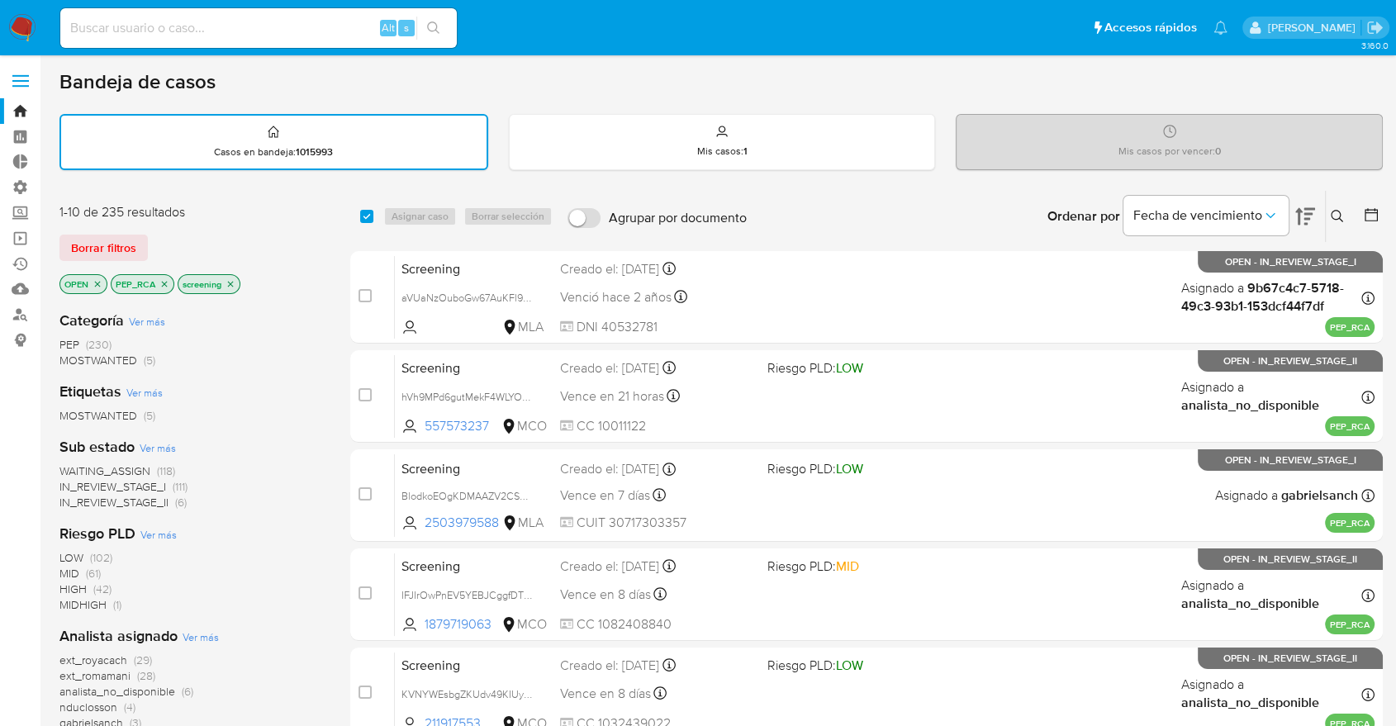
click at [204, 235] on div "Borrar filtros" at bounding box center [191, 248] width 264 height 26
click at [165, 287] on icon "close-filter" at bounding box center [164, 284] width 10 height 10
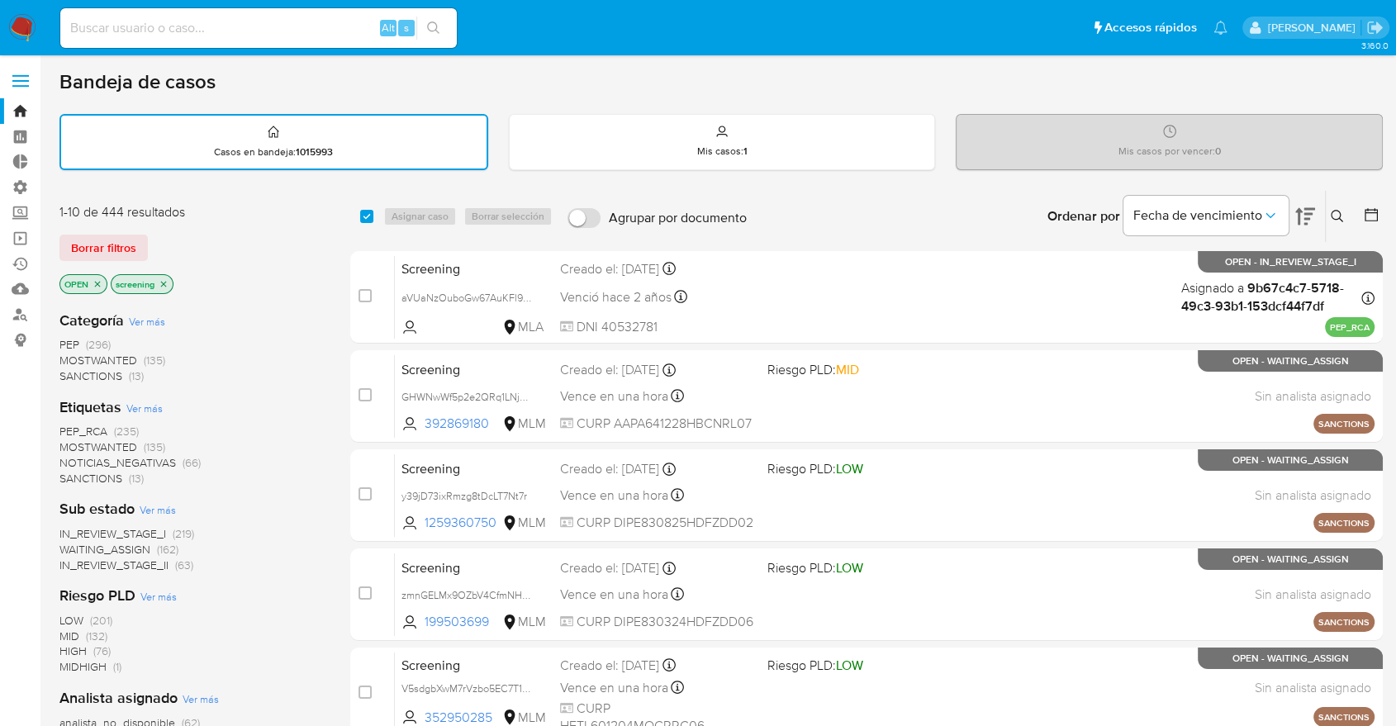
click at [171, 230] on div "1-10 de 444 resultados Borrar filtros OPEN screening" at bounding box center [191, 250] width 264 height 94
click at [190, 243] on div "Borrar filtros" at bounding box center [191, 248] width 264 height 26
click at [163, 253] on div "Borrar filtros" at bounding box center [191, 248] width 264 height 26
click at [162, 235] on div "Borrar filtros" at bounding box center [191, 248] width 264 height 26
click at [308, 259] on div "1-10 de 444 resultados Borrar filtros OPEN screening" at bounding box center [191, 250] width 264 height 94
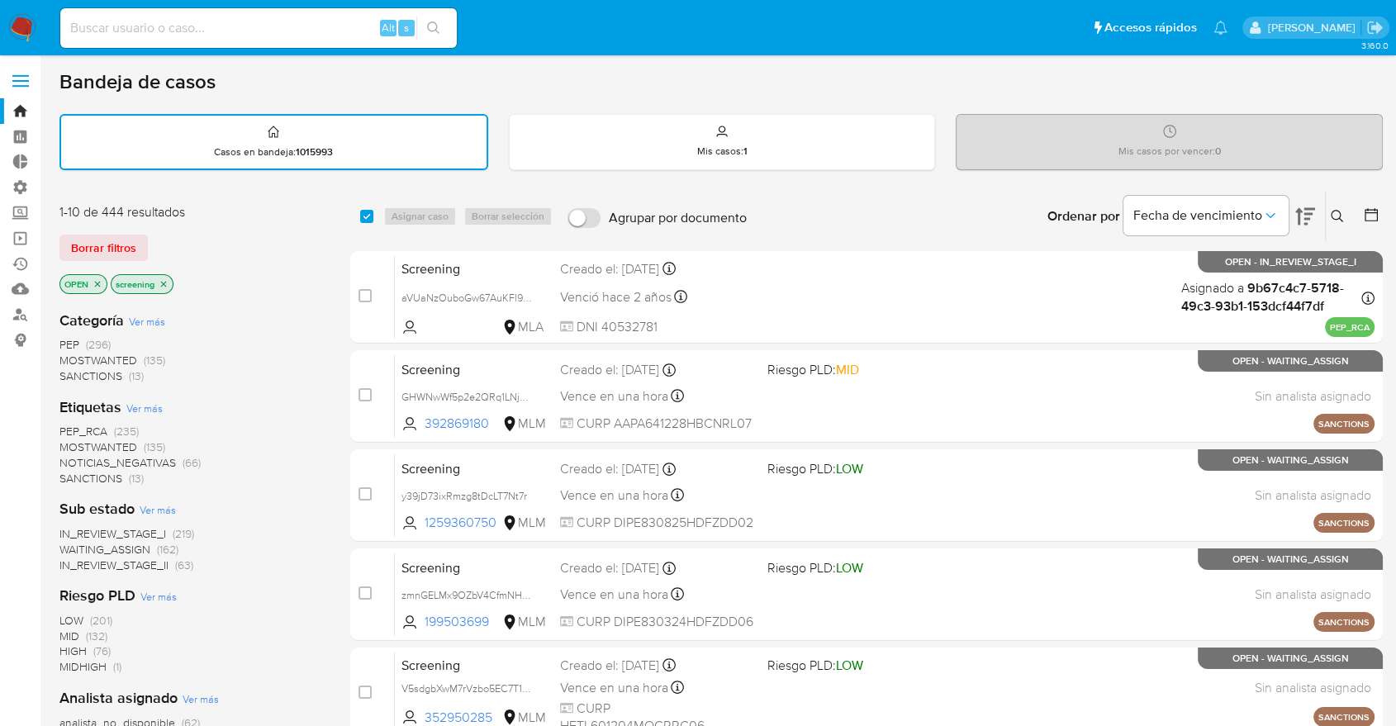
click at [70, 470] on span "SANCTIONS" at bounding box center [90, 478] width 63 height 17
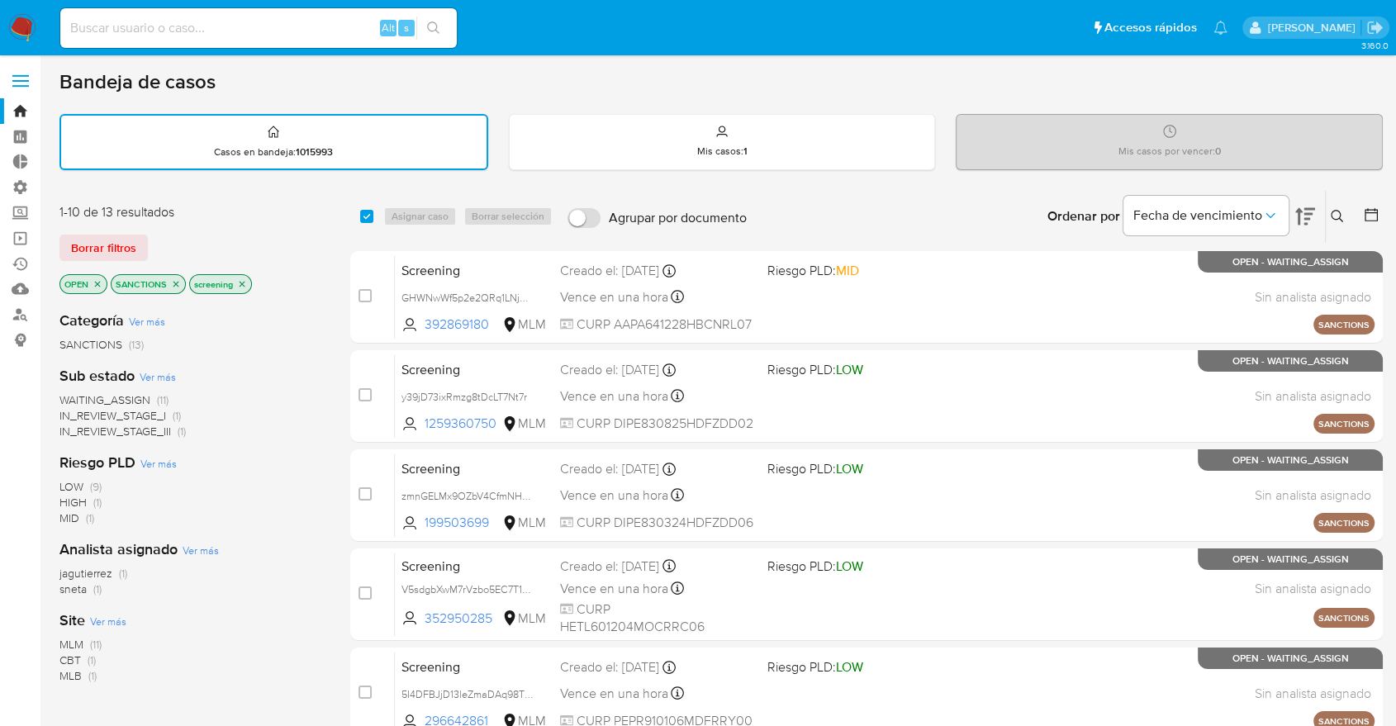
click at [61, 654] on span "CBT" at bounding box center [69, 660] width 21 height 17
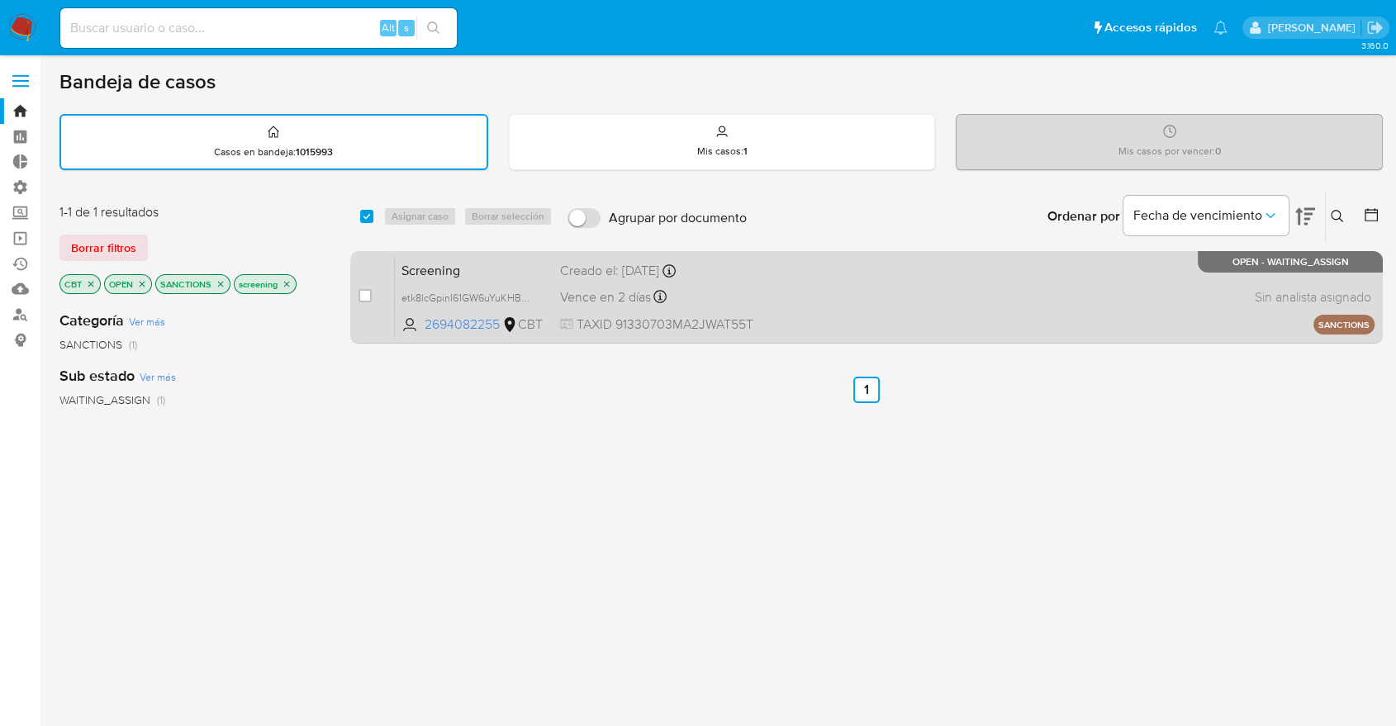
click at [469, 276] on span "Screening" at bounding box center [473, 269] width 145 height 21
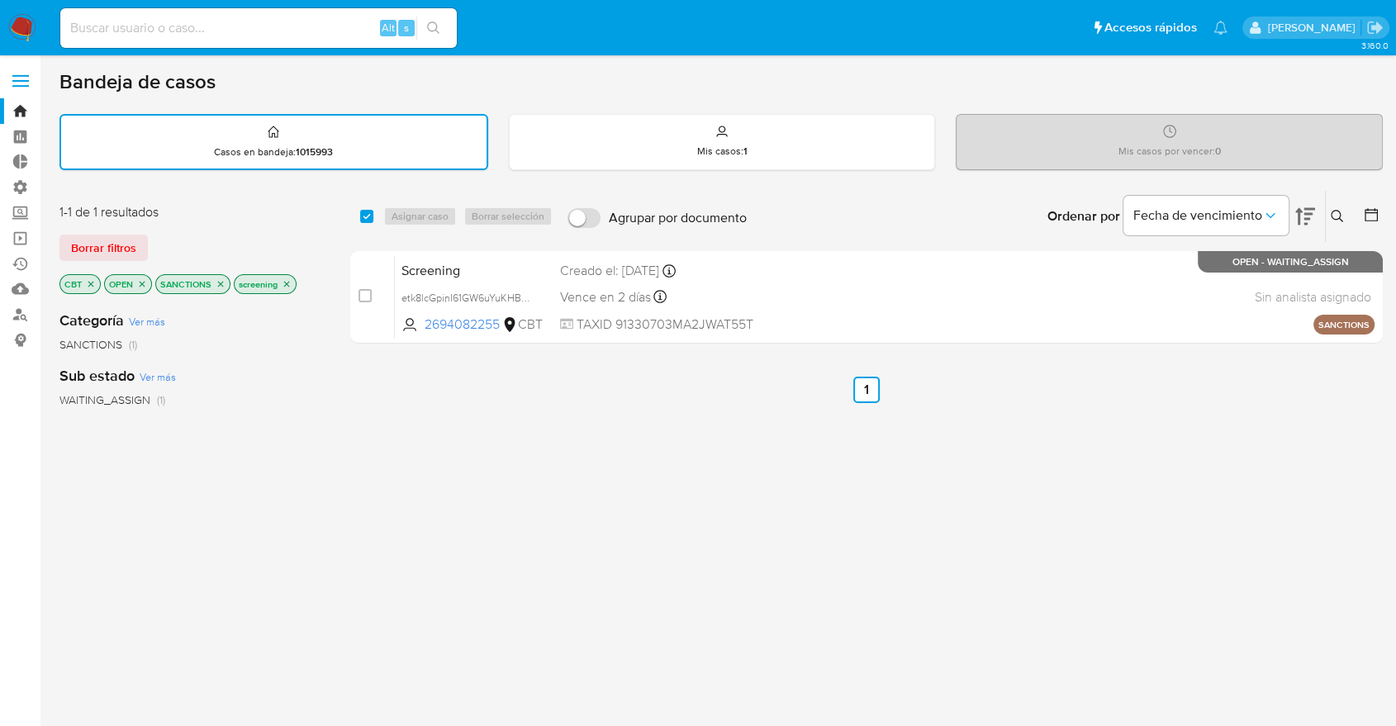
click at [87, 283] on icon "close-filter" at bounding box center [91, 284] width 10 height 10
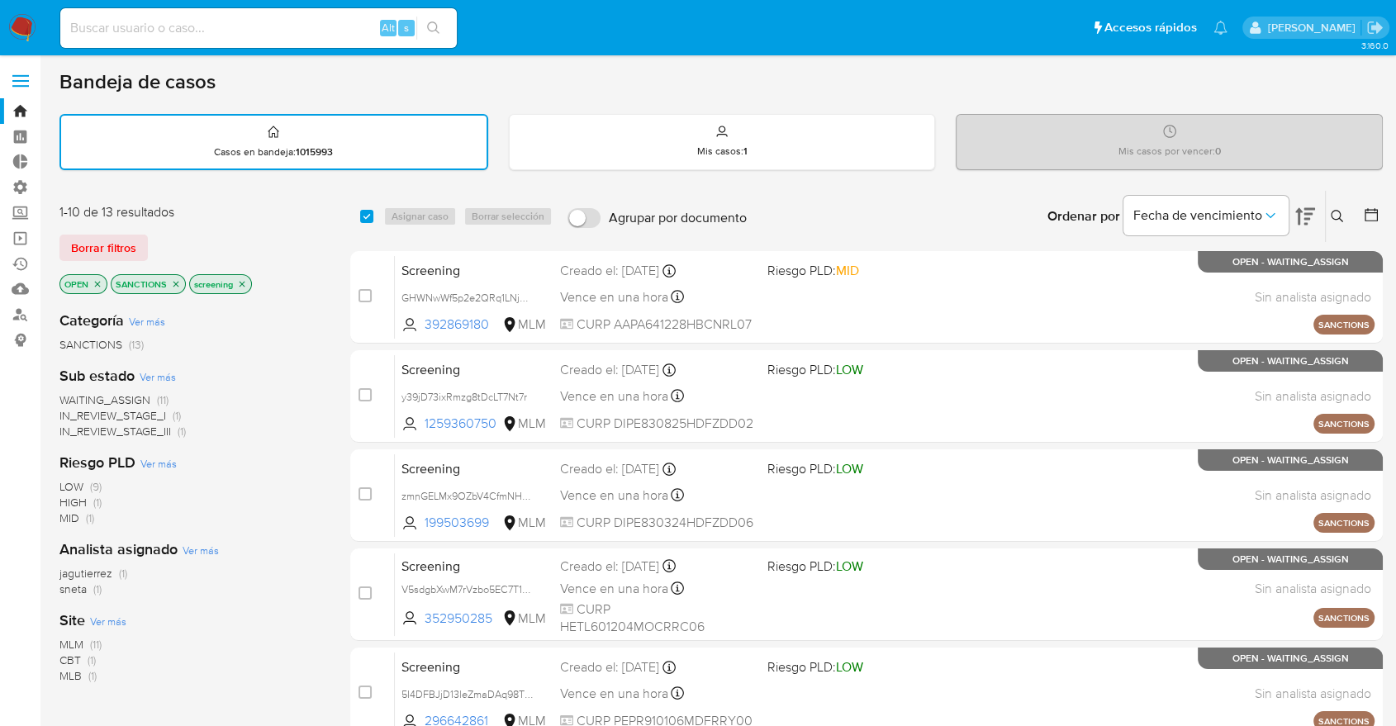
click at [174, 286] on icon "close-filter" at bounding box center [176, 284] width 10 height 10
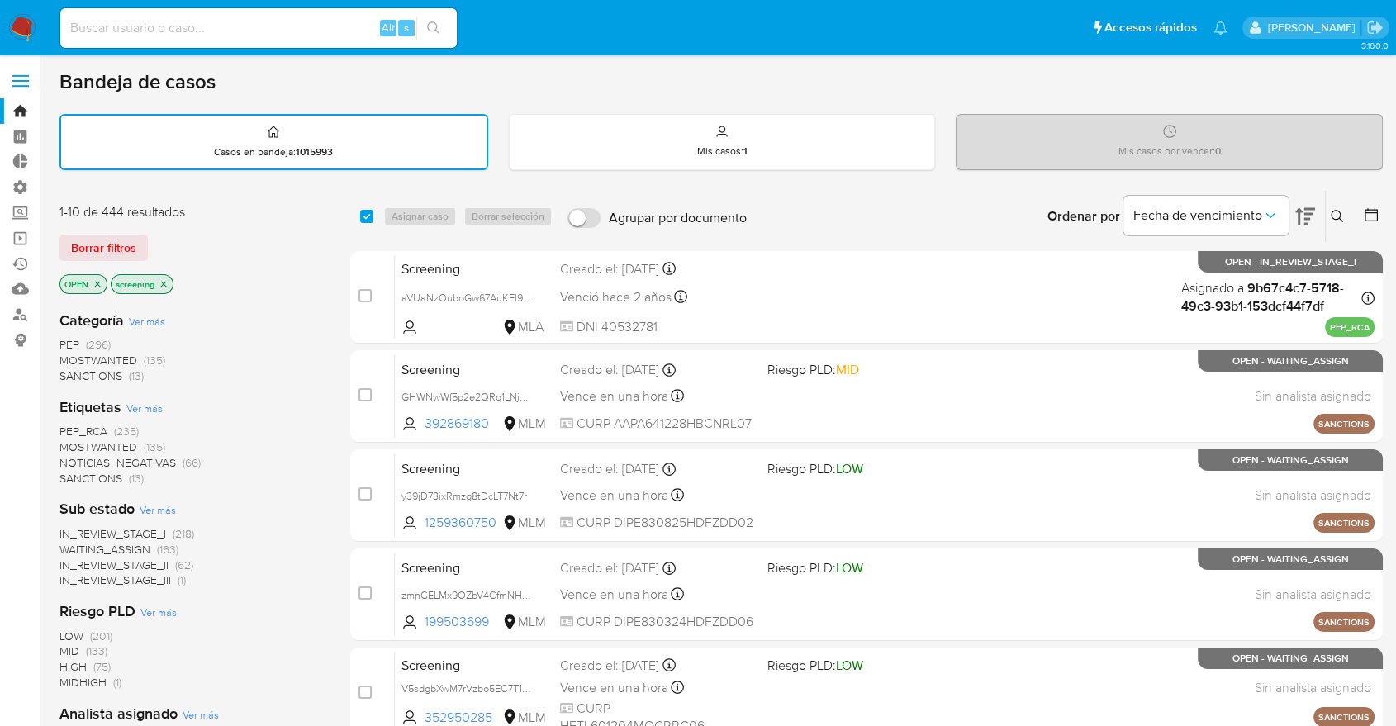
click at [78, 476] on span "SANCTIONS" at bounding box center [90, 478] width 63 height 17
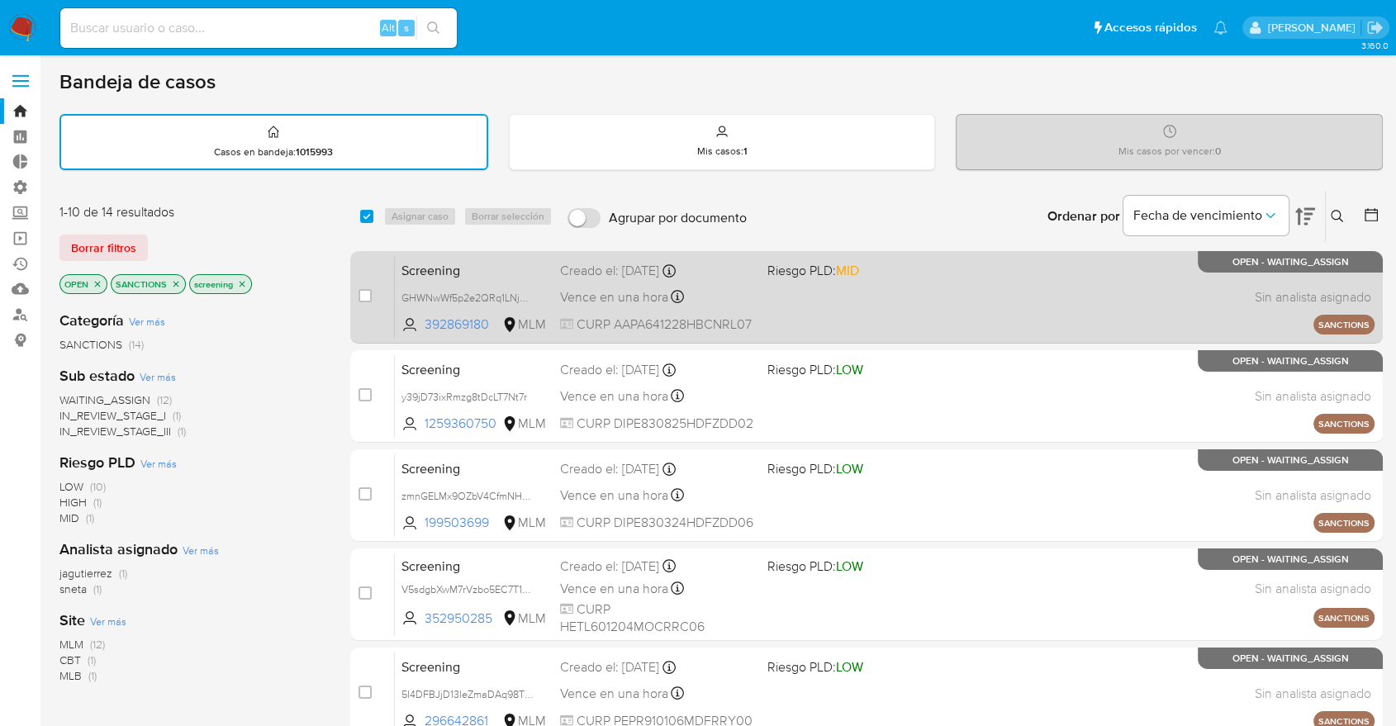
click at [495, 270] on span "Screening" at bounding box center [473, 269] width 145 height 21
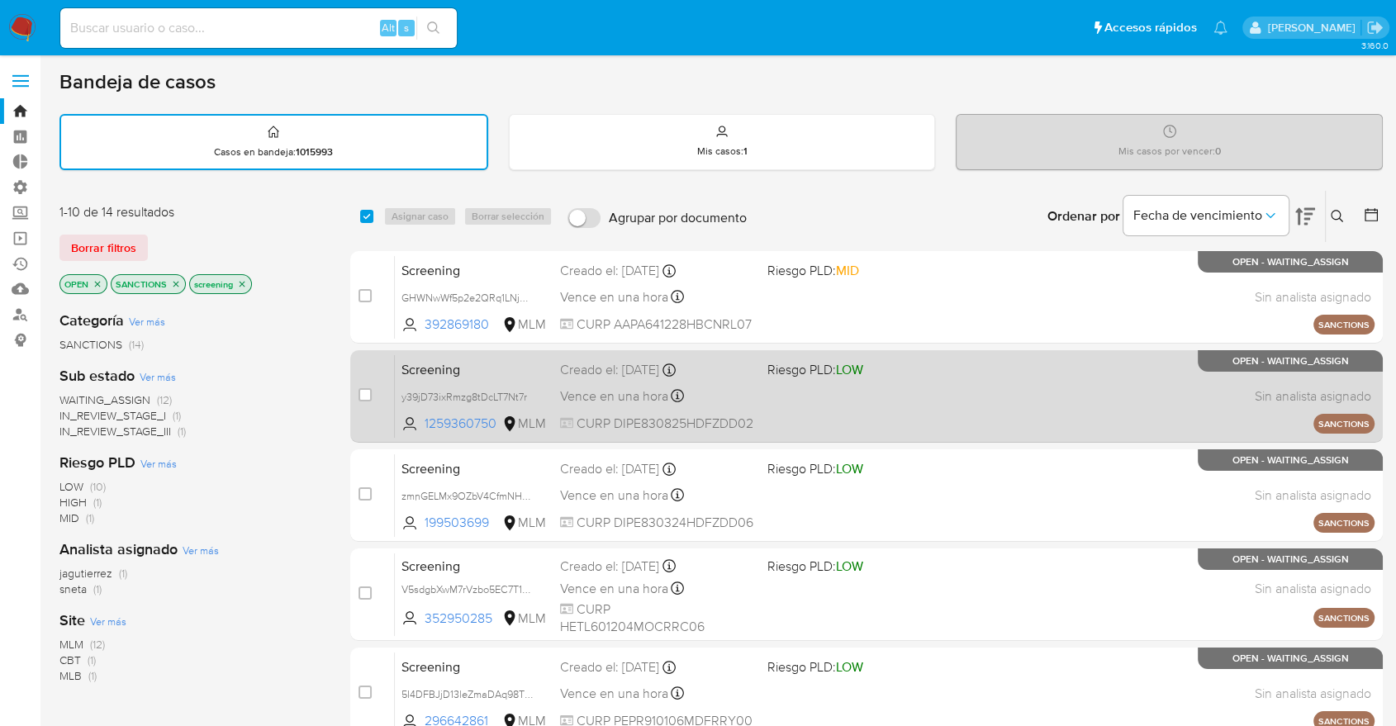
click at [514, 368] on span "Screening" at bounding box center [473, 368] width 145 height 21
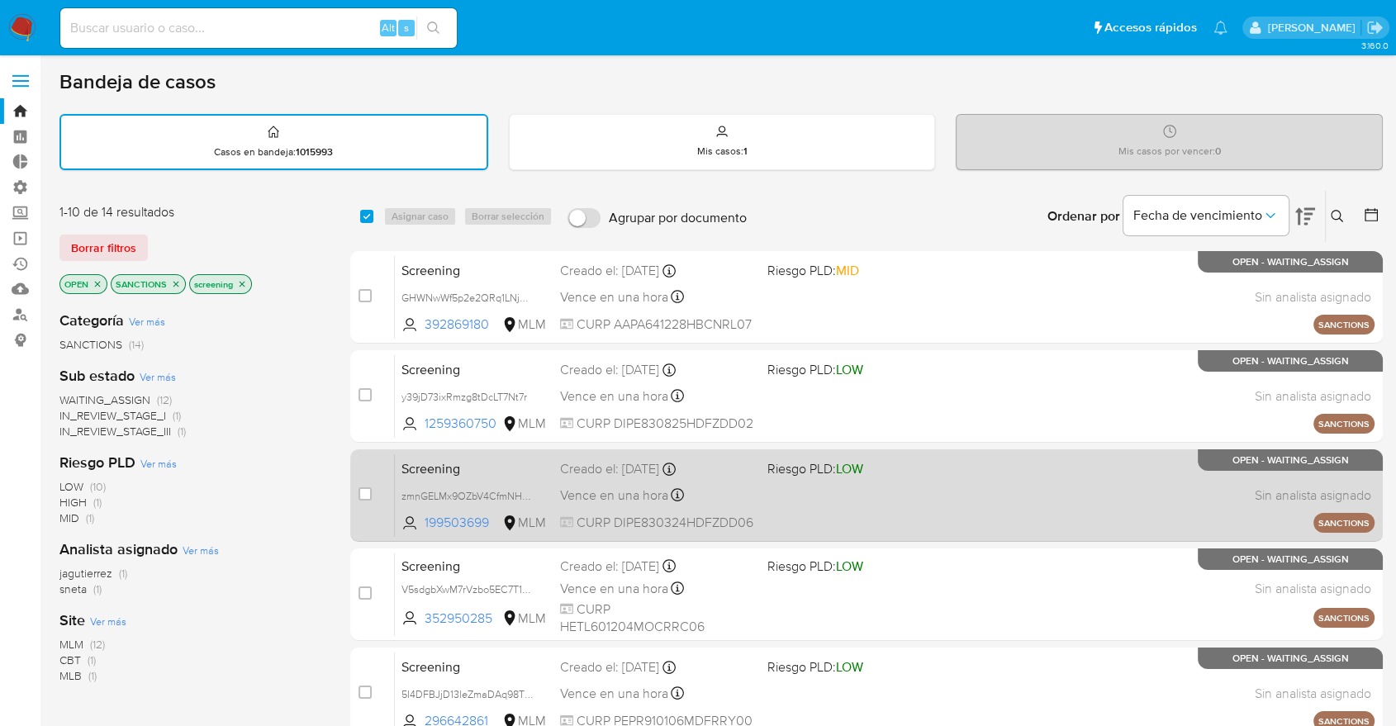
click at [468, 466] on span "Screening" at bounding box center [473, 467] width 145 height 21
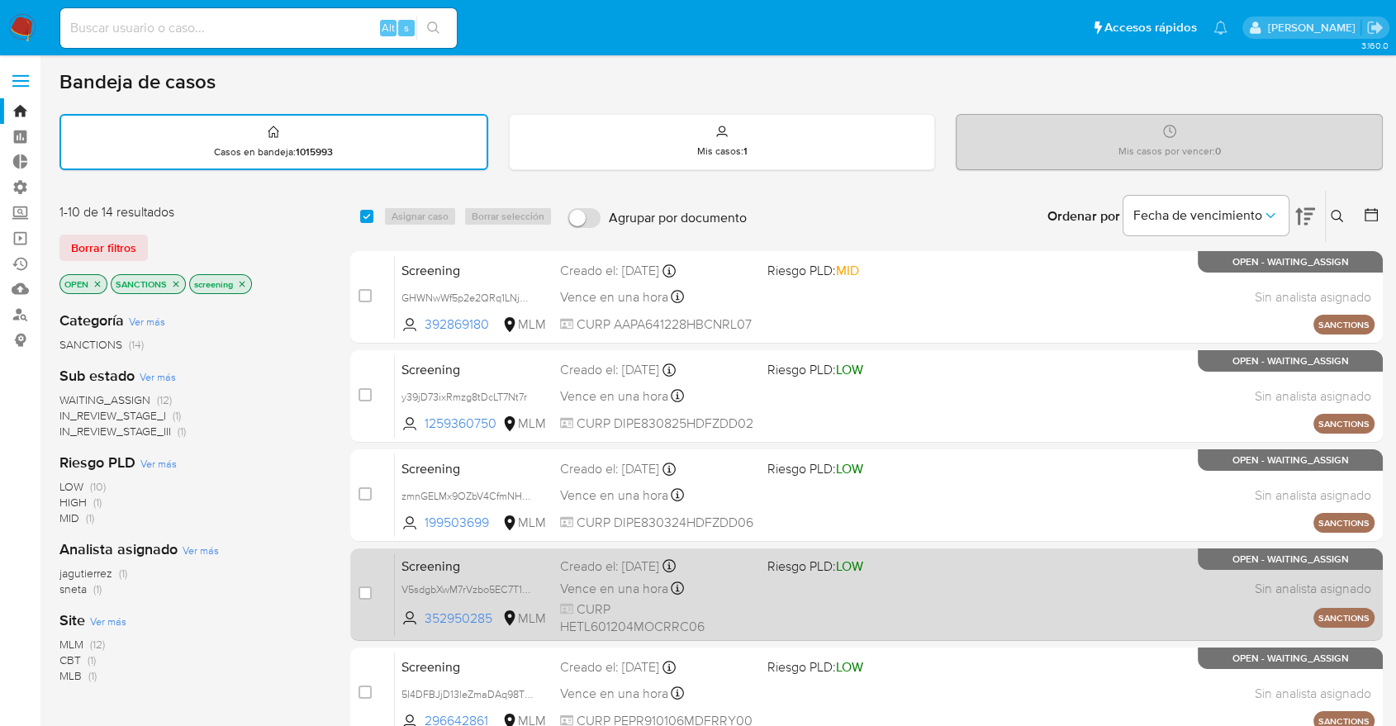
click at [473, 554] on span "Screening" at bounding box center [473, 564] width 145 height 21
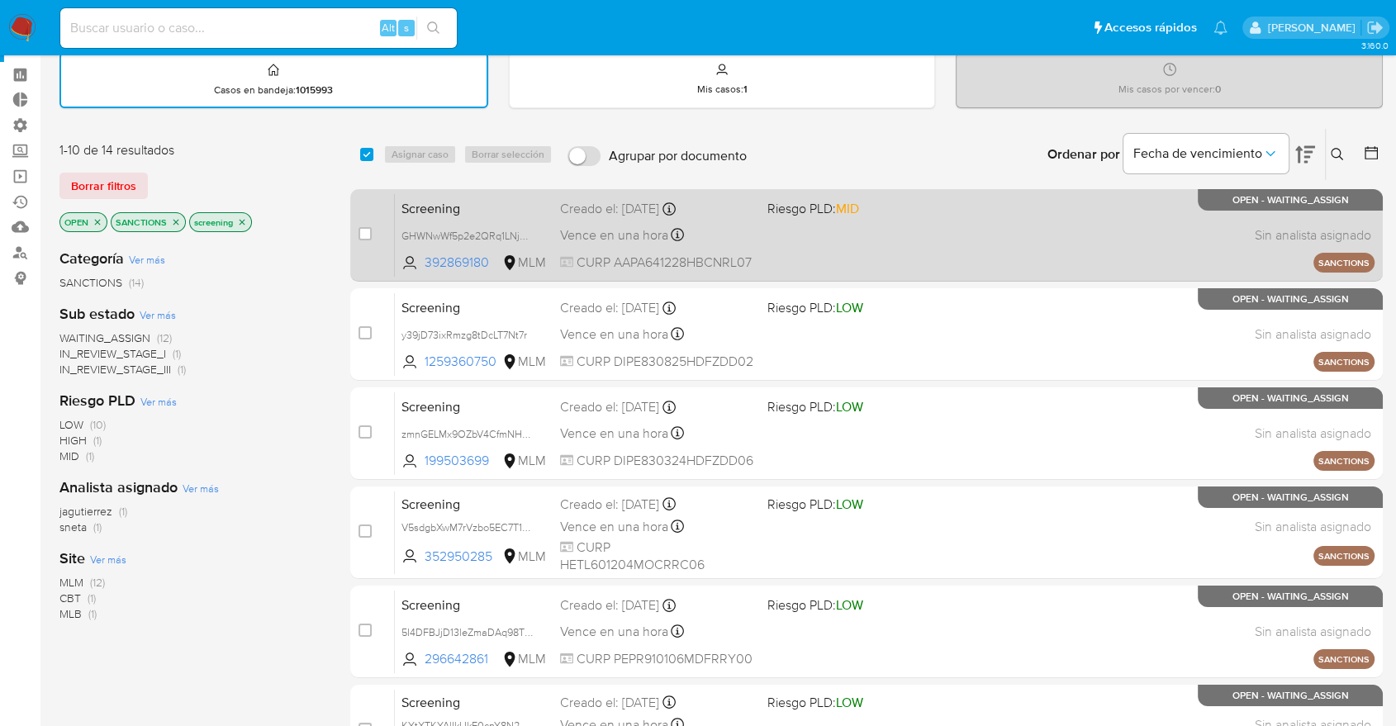
scroll to position [183, 0]
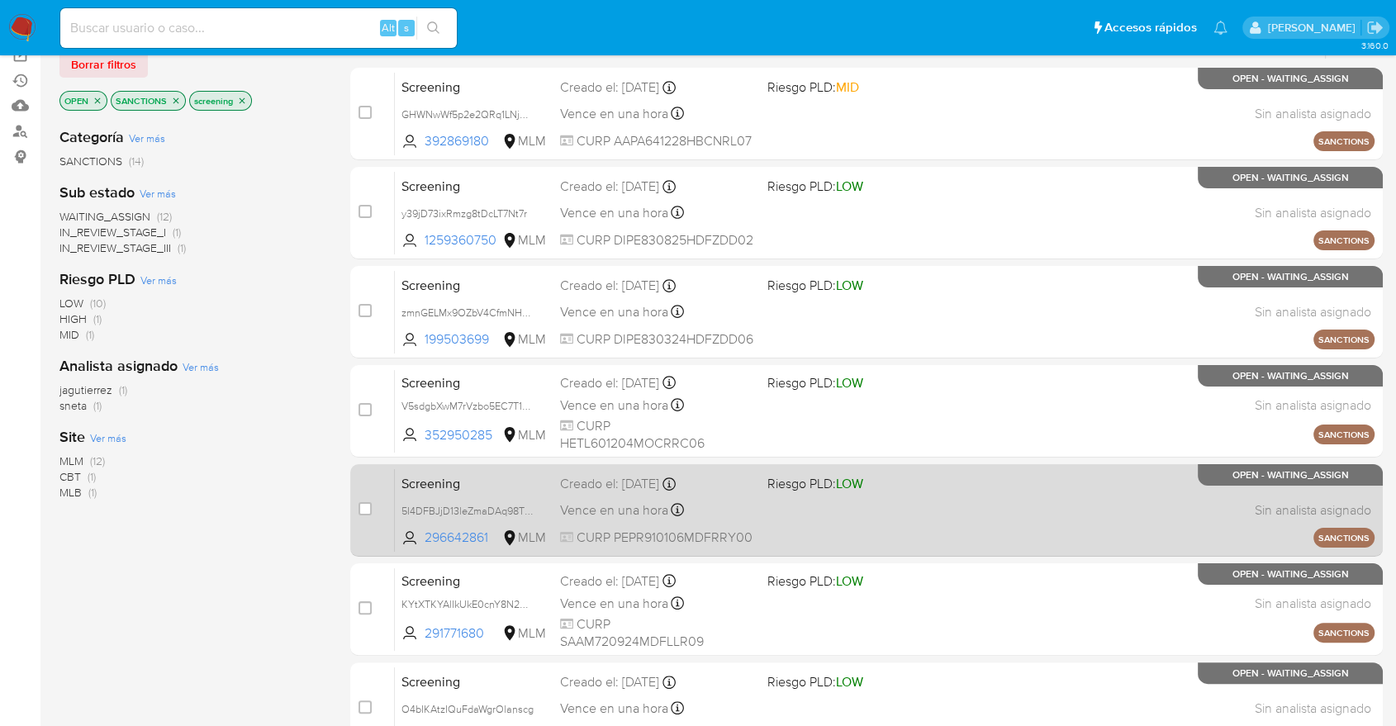
click at [515, 479] on span "Screening" at bounding box center [473, 482] width 145 height 21
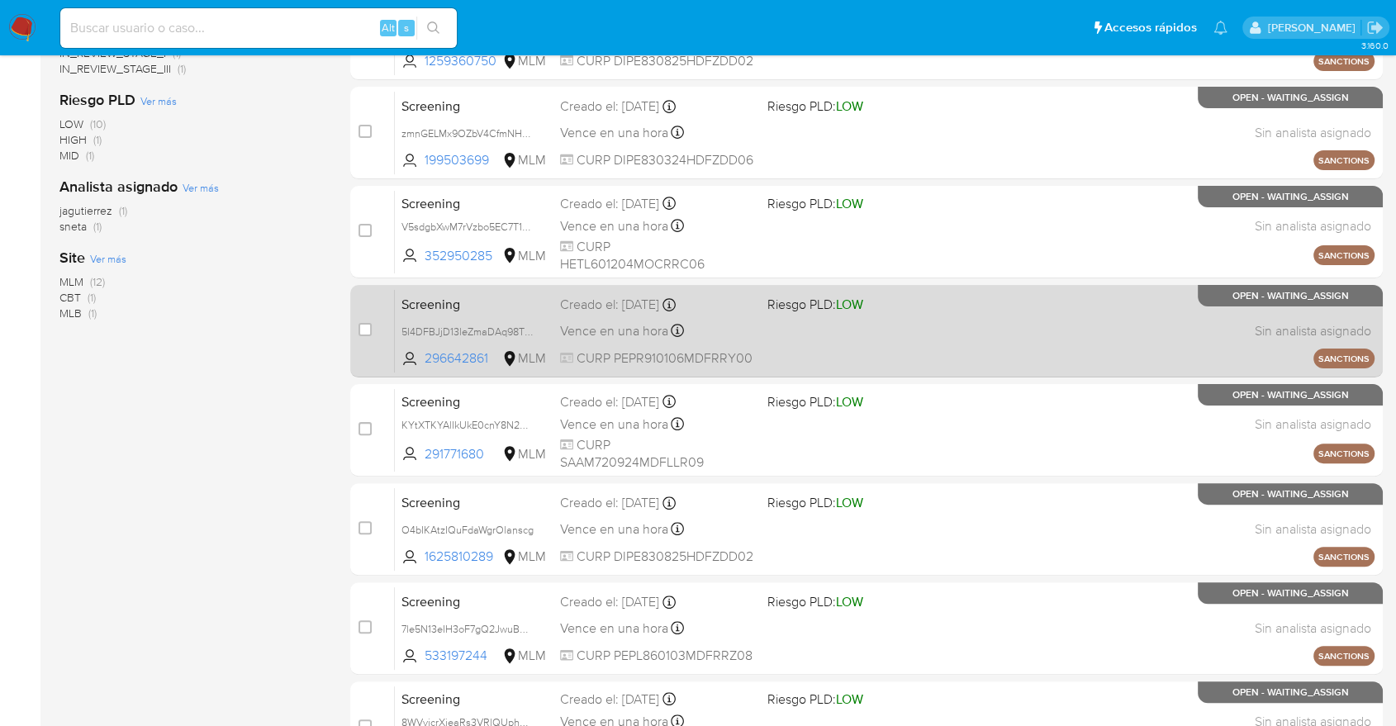
scroll to position [367, 0]
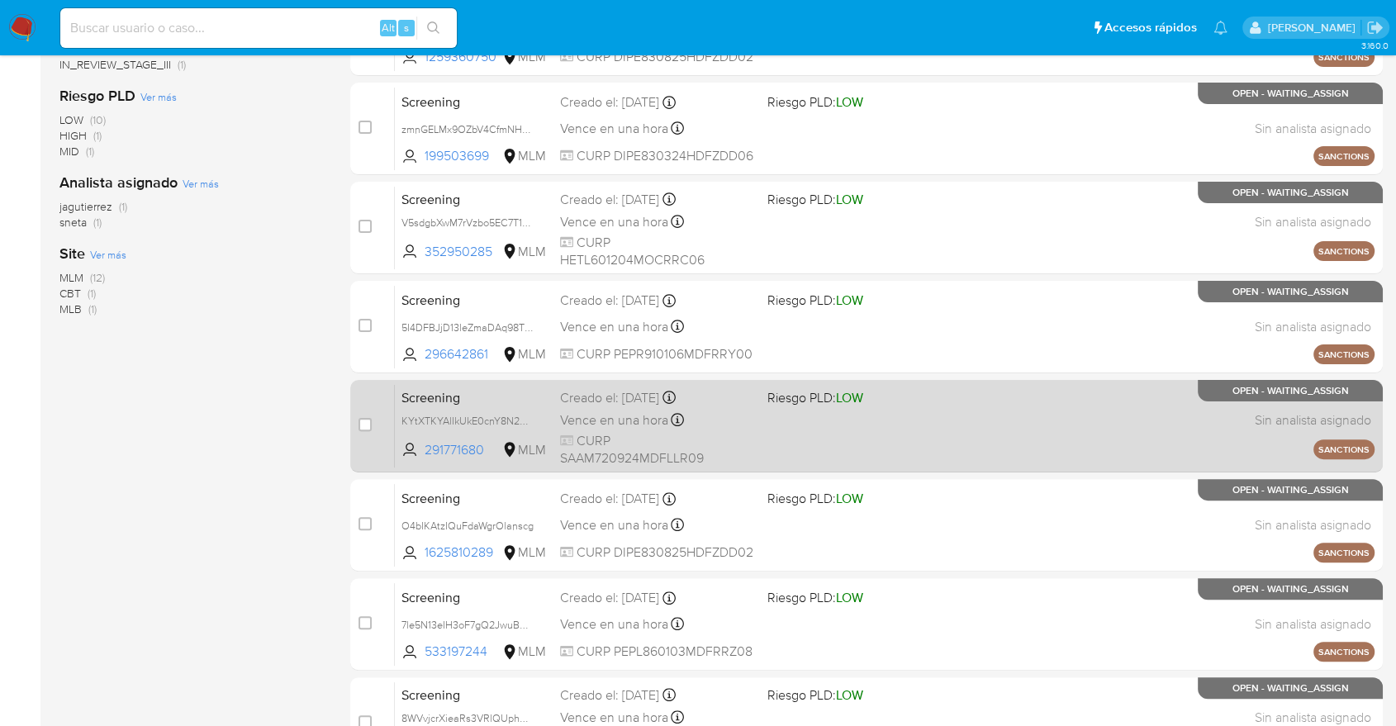
click at [489, 397] on span "Screening" at bounding box center [473, 396] width 145 height 21
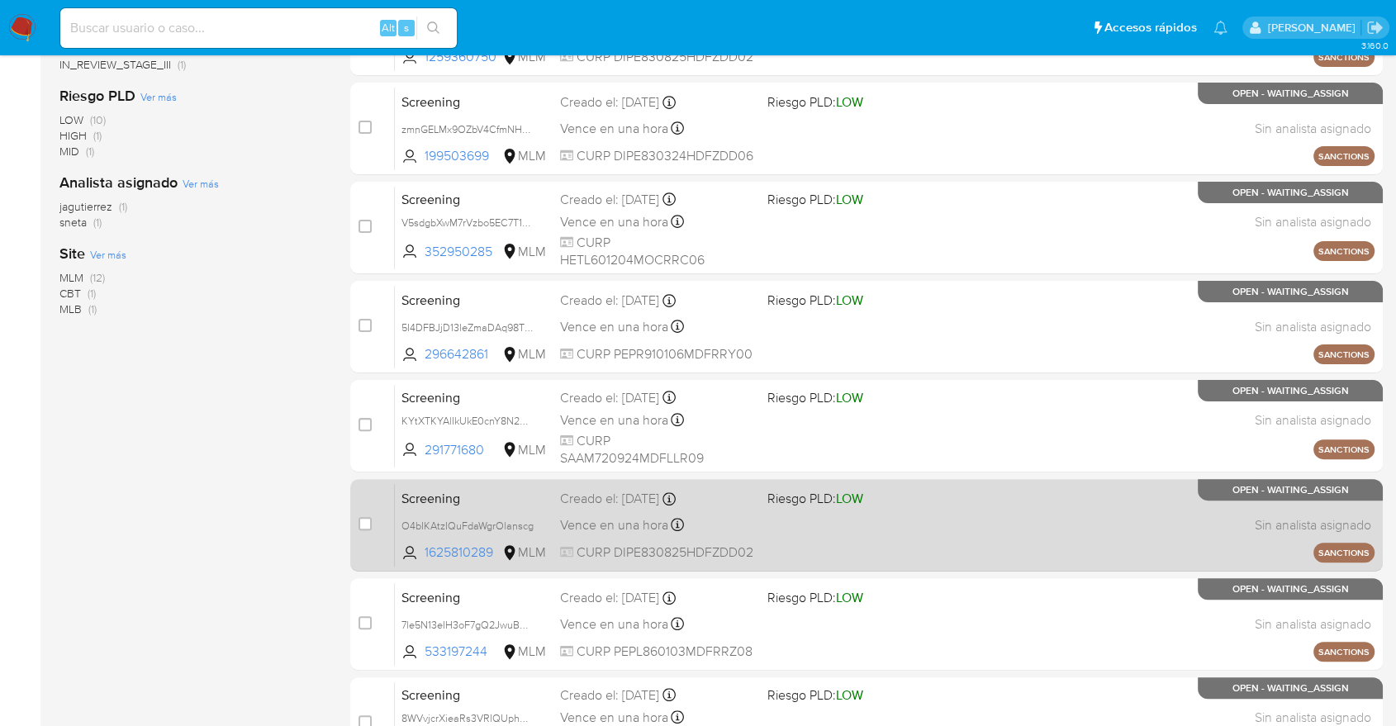
click at [463, 493] on span "Screening" at bounding box center [473, 497] width 145 height 21
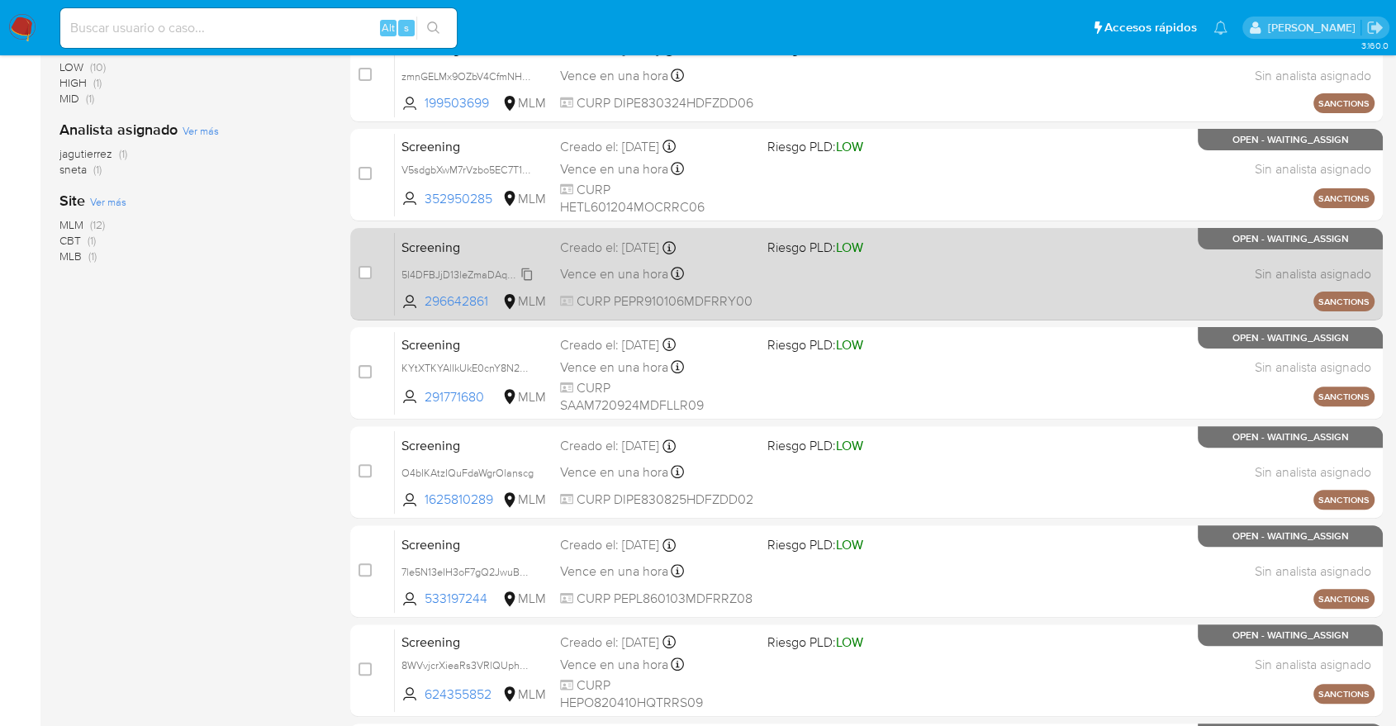
scroll to position [550, 0]
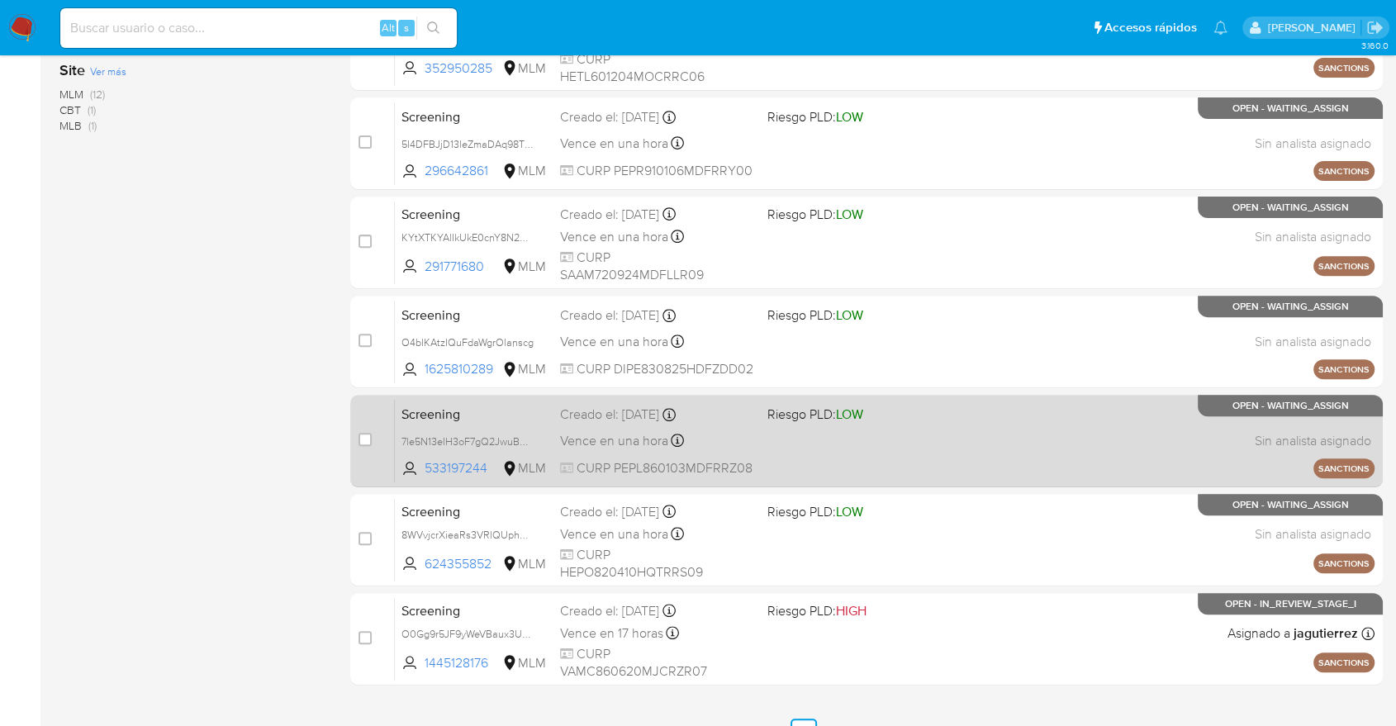
click at [489, 412] on span "Screening" at bounding box center [473, 412] width 145 height 21
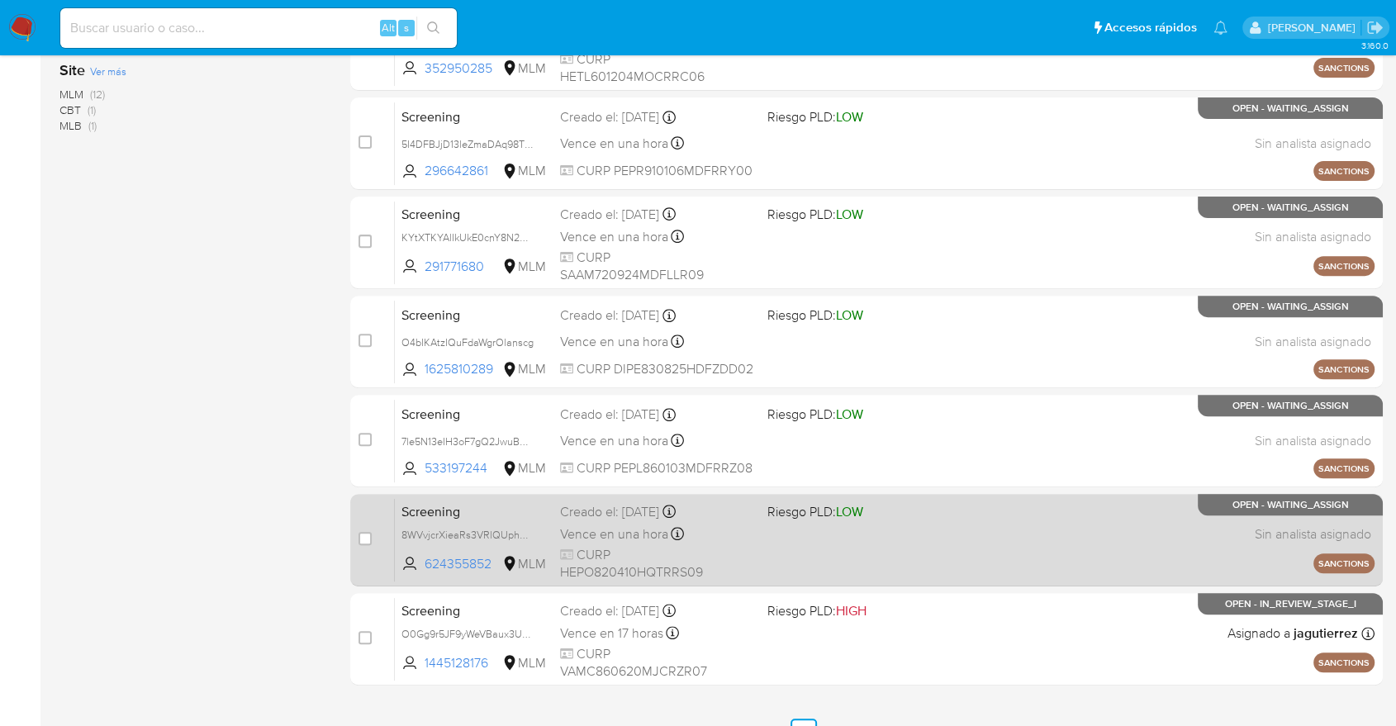
click at [515, 519] on div "Screening 8WVvjcrXieaRs3VRlQUphCfS 624355852 MLM Riesgo PLD: LOW Creado el: 19/…" at bounding box center [885, 539] width 980 height 83
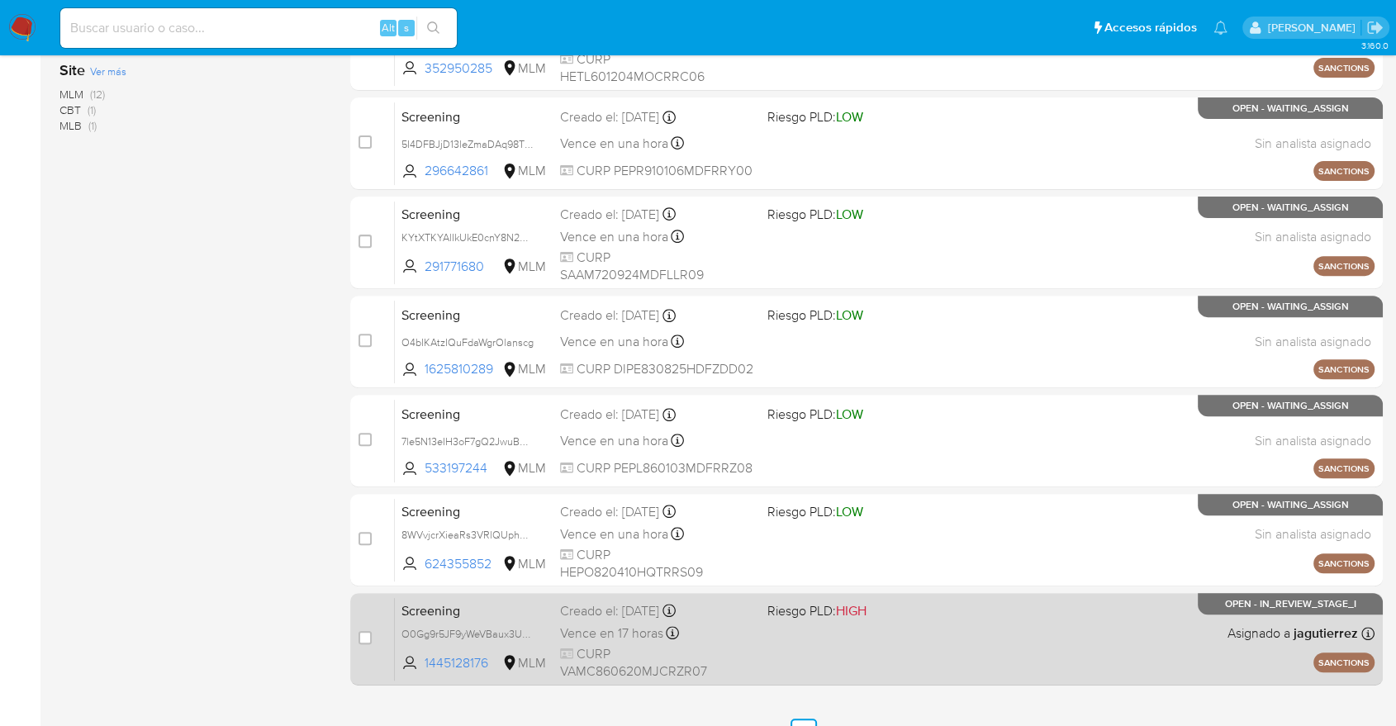
click at [501, 615] on span "Screening" at bounding box center [473, 609] width 145 height 21
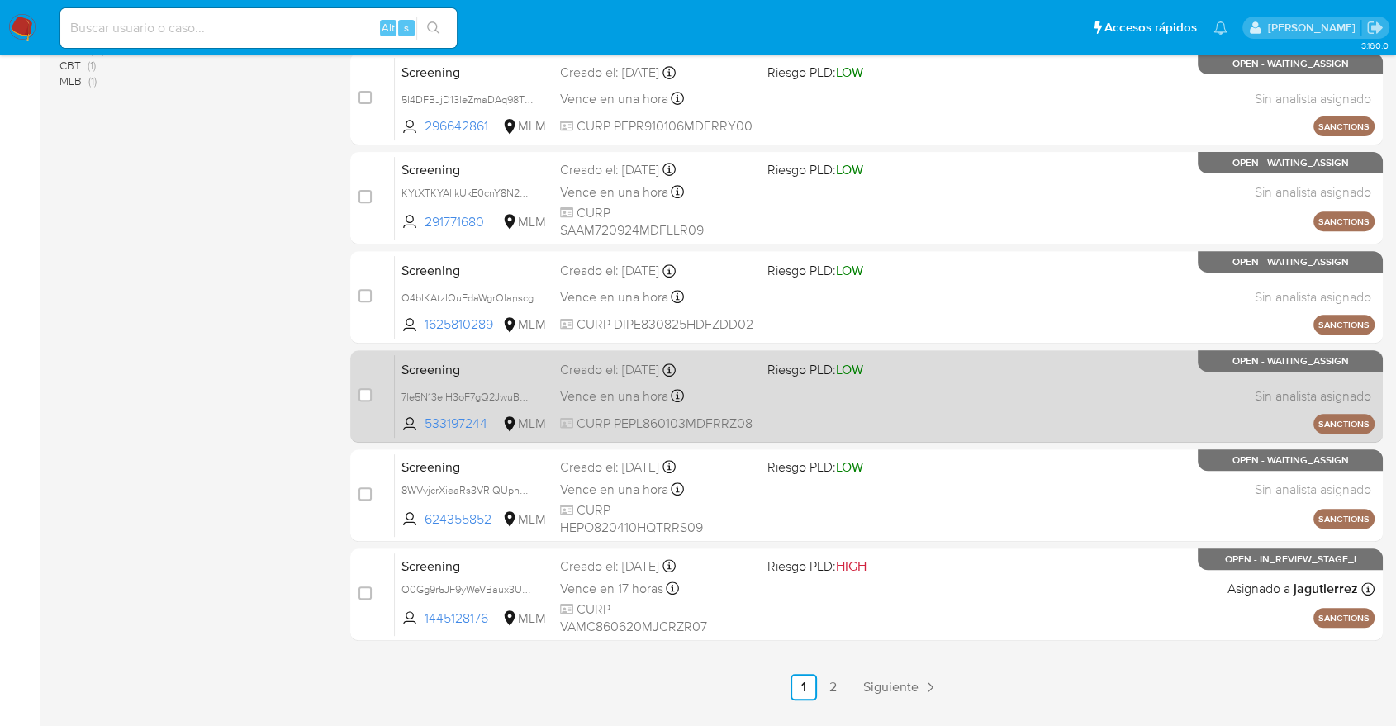
scroll to position [638, 0]
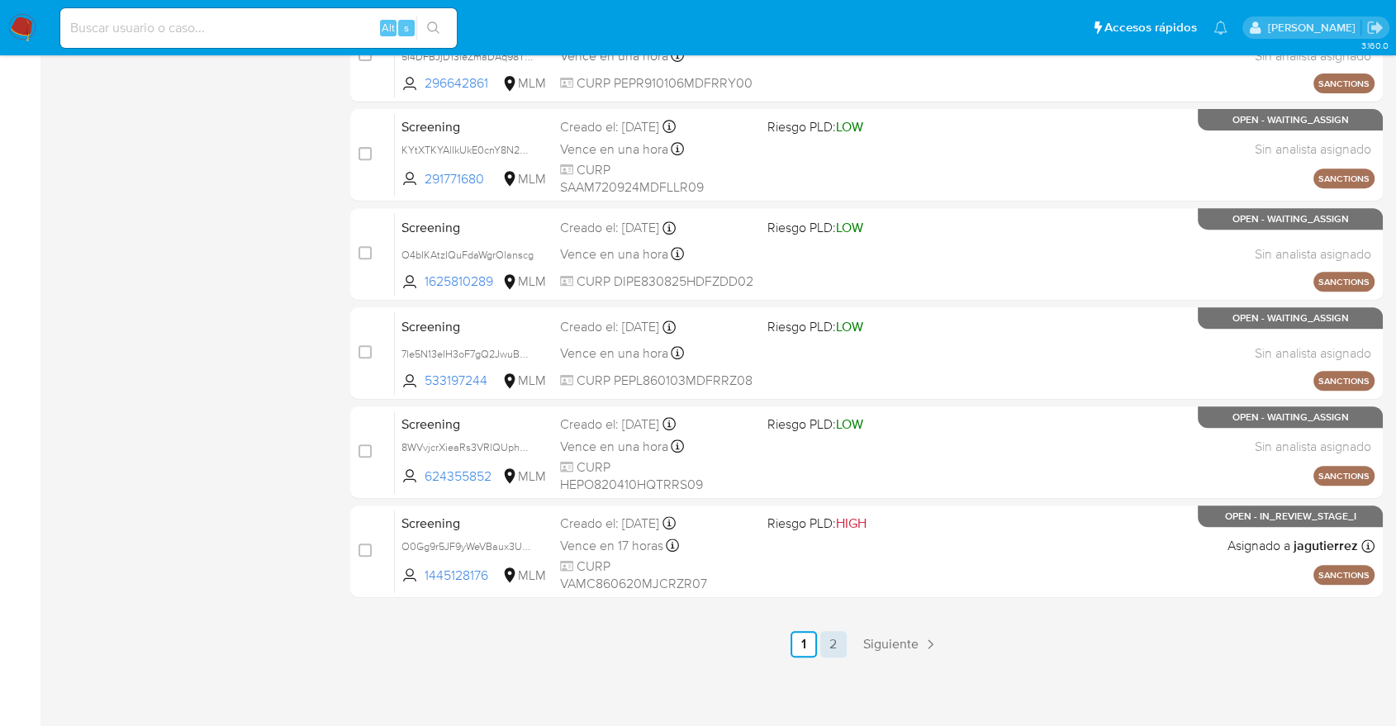
click at [826, 644] on link "2" at bounding box center [833, 644] width 26 height 26
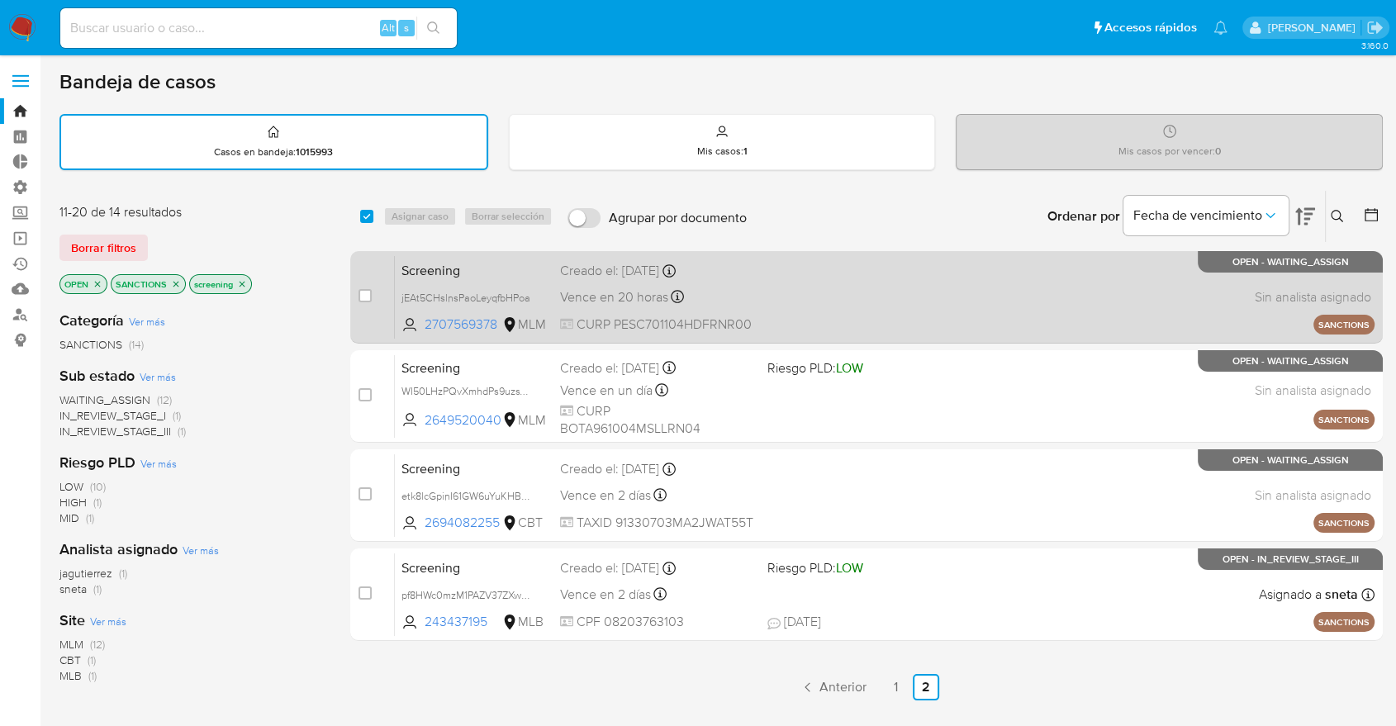
click at [491, 268] on span "Screening" at bounding box center [473, 269] width 145 height 21
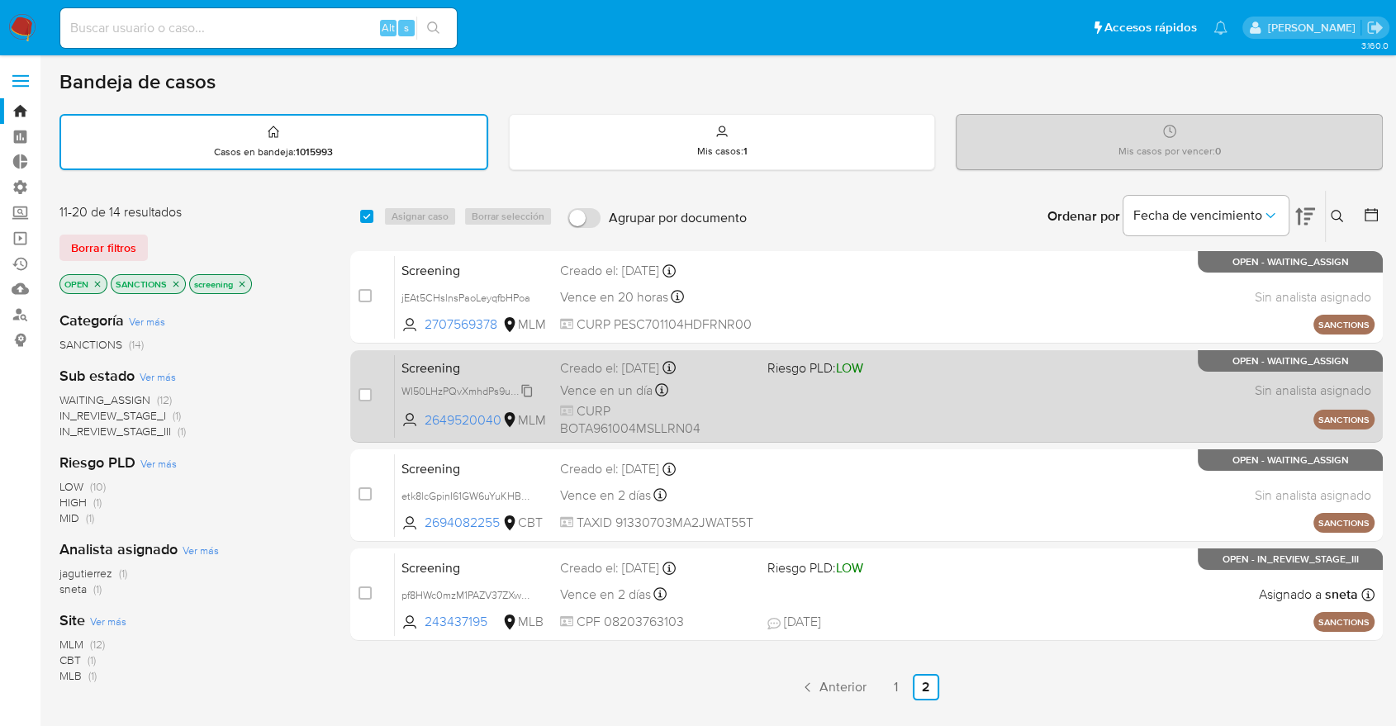
click at [467, 388] on span "WI50LHzPQvXmhdPs9uzsV778" at bounding box center [471, 390] width 140 height 18
click at [501, 354] on div "Screening WI50LHzPQvXmhdPs9uzsV778 Copiado Copiado 2649520040 MLM Riesgo PLD: L…" at bounding box center [885, 395] width 980 height 83
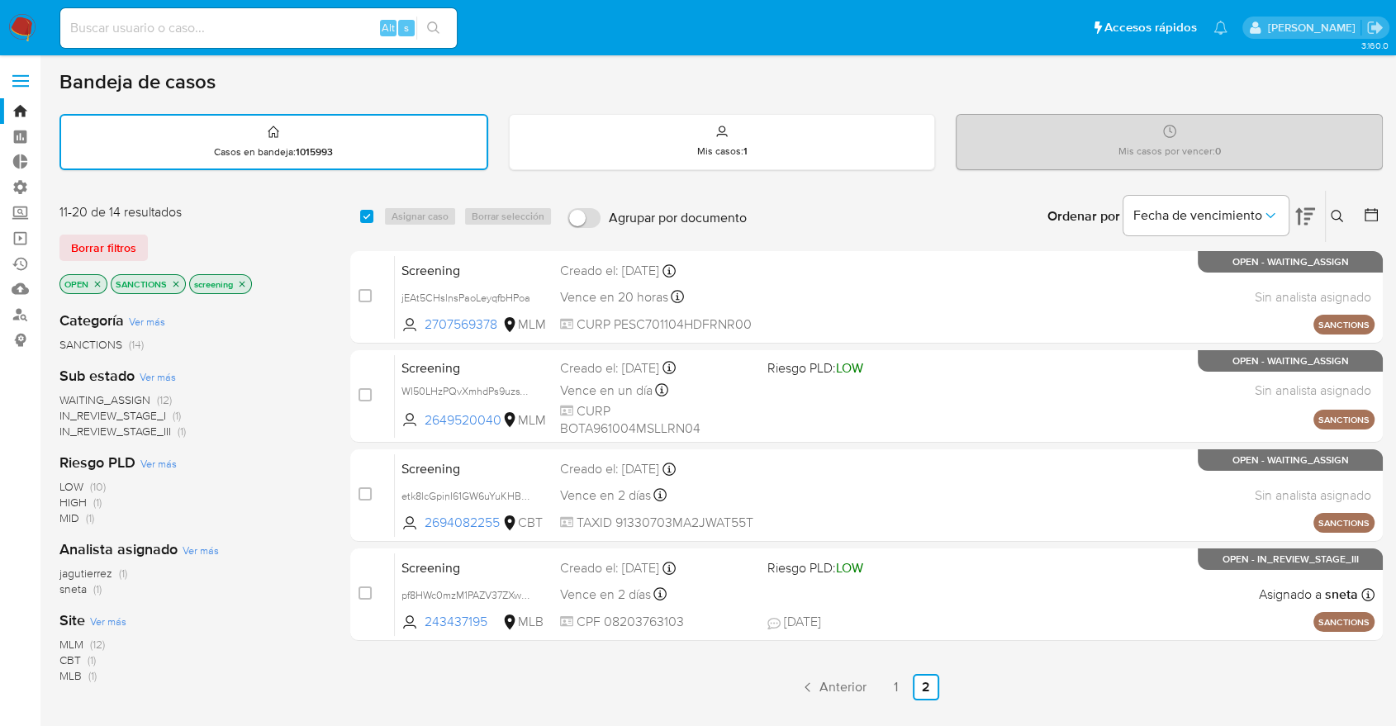
click at [177, 283] on icon "close-filter" at bounding box center [176, 284] width 10 height 10
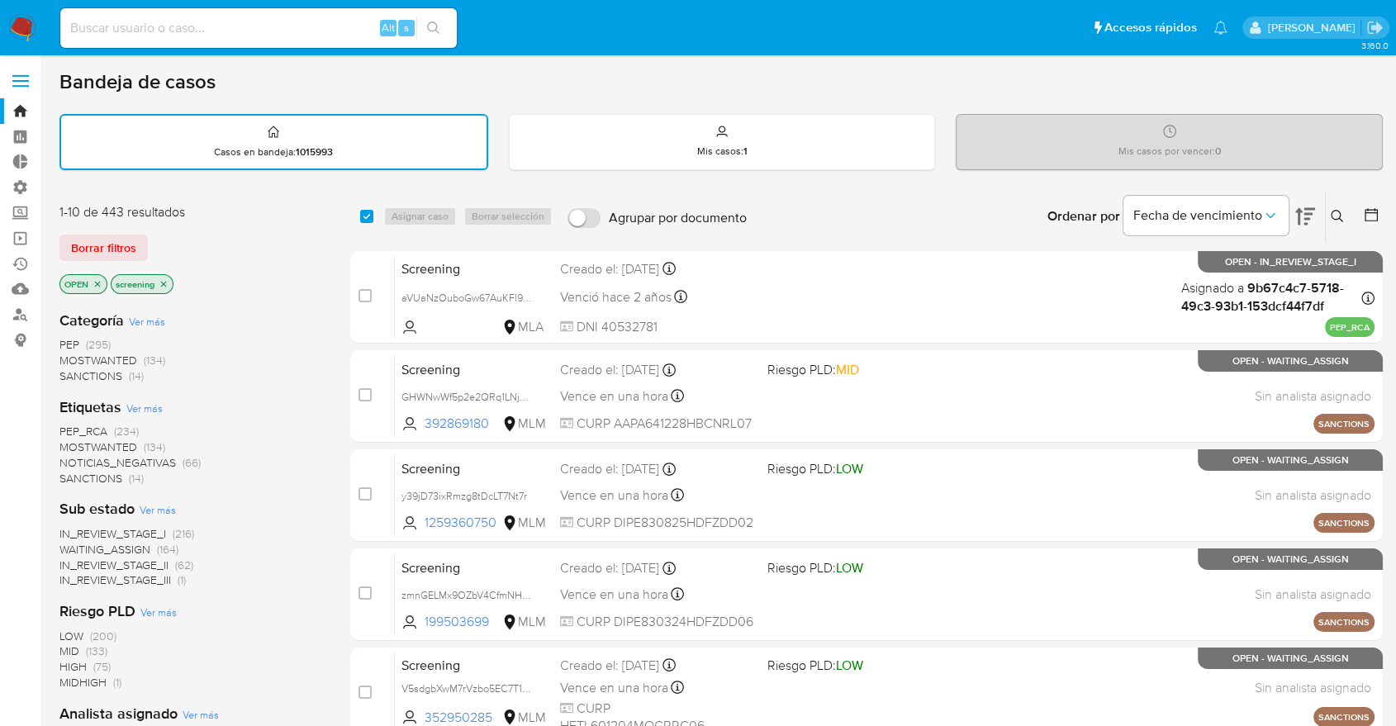
click at [73, 445] on span "MOSTWANTED" at bounding box center [98, 447] width 78 height 17
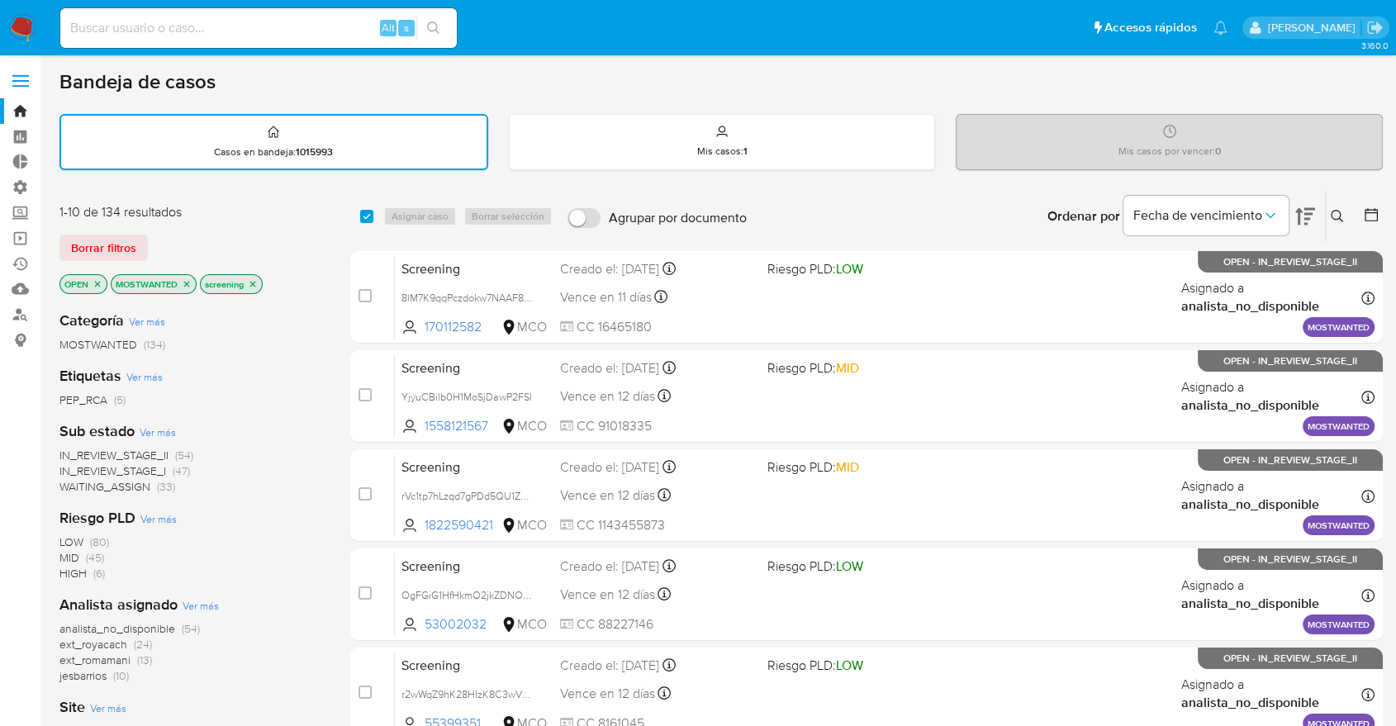
click at [186, 279] on icon "close-filter" at bounding box center [187, 284] width 10 height 10
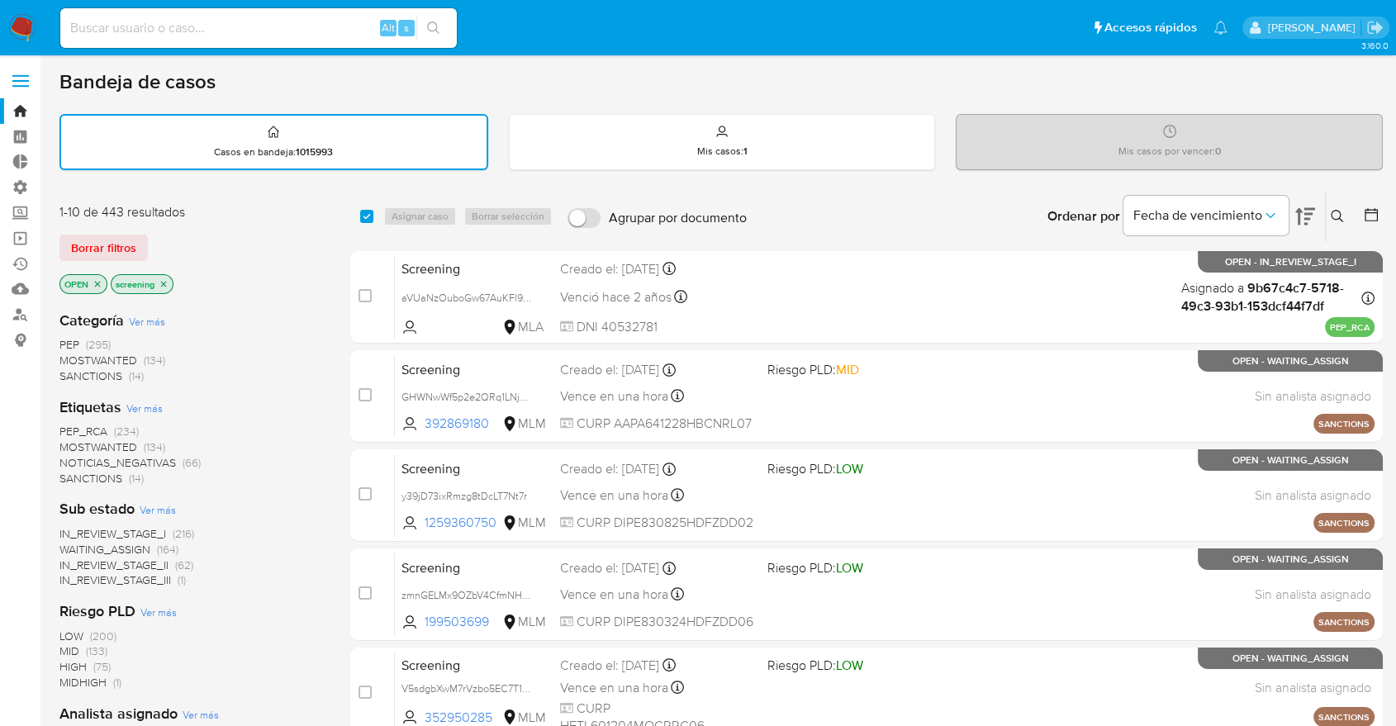
click at [67, 424] on span "PEP_RCA" at bounding box center [83, 431] width 48 height 17
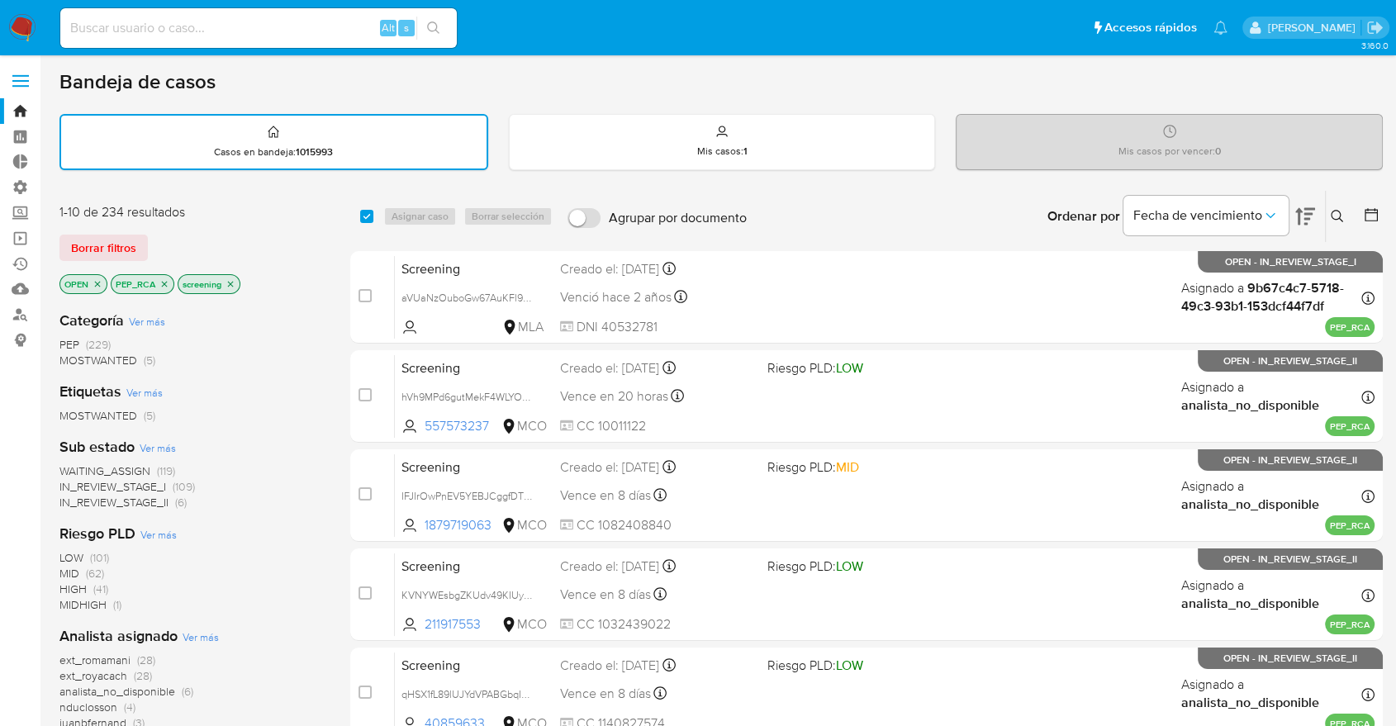
click at [1299, 100] on div "Bandeja de casos Casos en bandeja : 1015993 Mis casos : 1 Mis casos por vencer …" at bounding box center [720, 682] width 1323 height 1226
click at [1330, 85] on div "Bandeja de casos" at bounding box center [720, 81] width 1323 height 25
click at [165, 283] on icon "close-filter" at bounding box center [165, 284] width 6 height 6
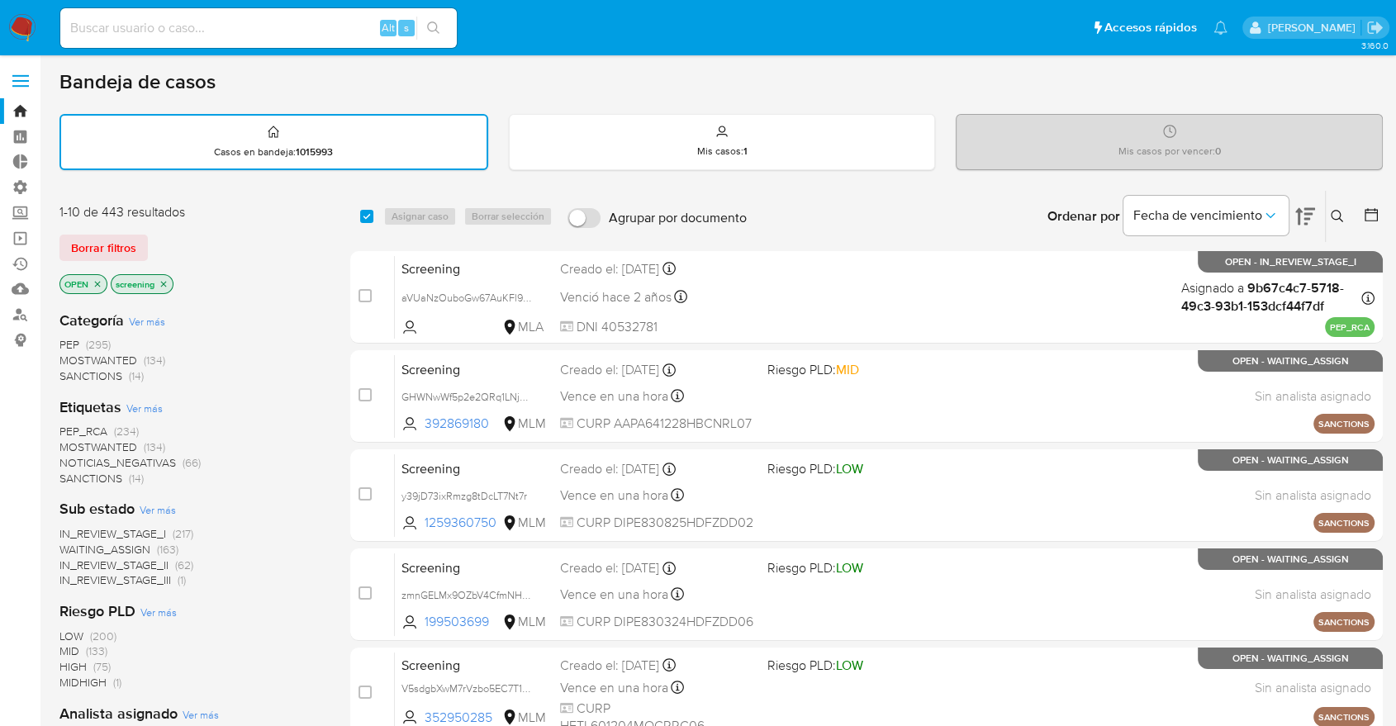
click at [175, 241] on div "Borrar filtros" at bounding box center [191, 248] width 264 height 26
drag, startPoint x: 130, startPoint y: 190, endPoint x: 145, endPoint y: 199, distance: 17.4
click at [175, 228] on div "1-10 de 443 resultados Borrar filtros OPEN screening" at bounding box center [191, 250] width 264 height 94
click at [147, 230] on div "1-10 de 443 resultados Borrar filtros OPEN screening" at bounding box center [191, 250] width 264 height 94
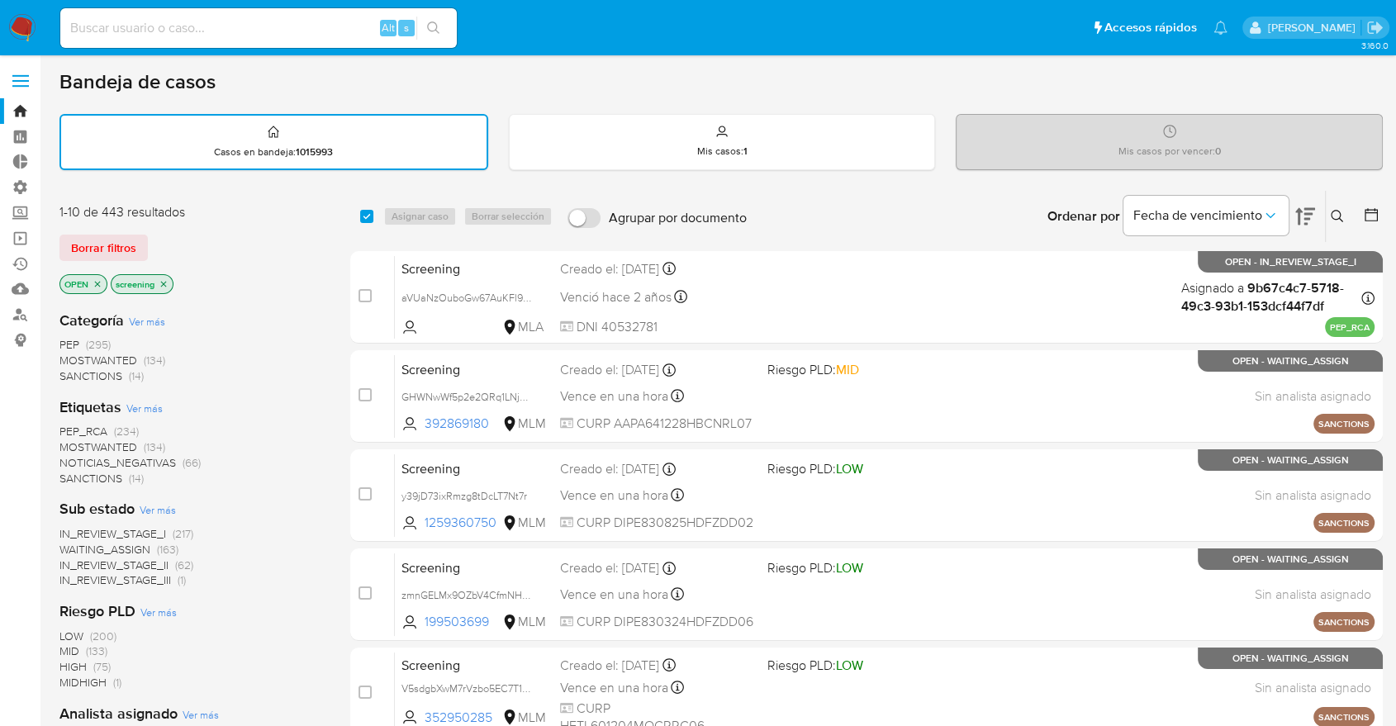
drag, startPoint x: 293, startPoint y: 719, endPoint x: 320, endPoint y: 725, distance: 27.2
drag, startPoint x: 1229, startPoint y: 93, endPoint x: 1239, endPoint y: 55, distance: 40.1
click at [1230, 93] on div "Bandeja de casos" at bounding box center [720, 81] width 1323 height 25
click at [156, 236] on div "Borrar filtros" at bounding box center [191, 248] width 264 height 26
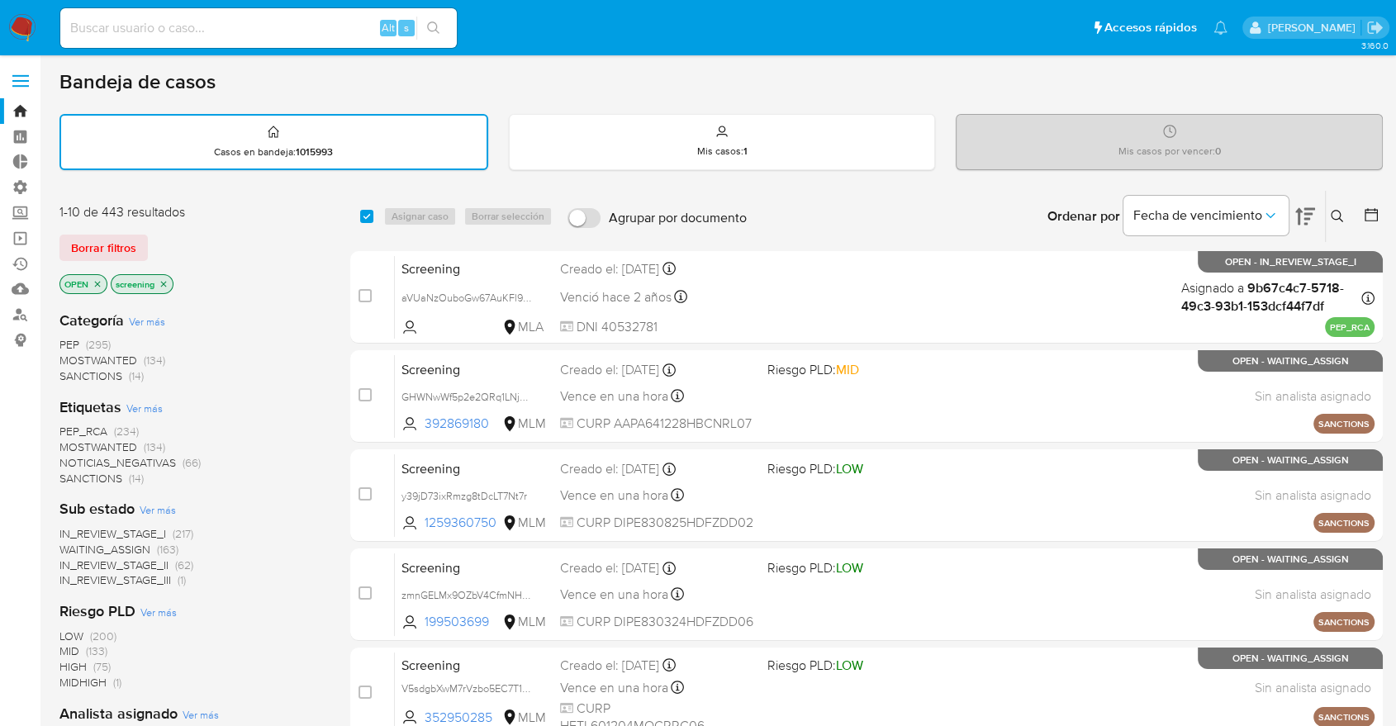
click at [156, 236] on div "Borrar filtros" at bounding box center [191, 248] width 264 height 26
drag, startPoint x: 53, startPoint y: 229, endPoint x: 71, endPoint y: 165, distance: 66.2
click at [53, 229] on main "3.160.0" at bounding box center [698, 682] width 1396 height 1365
click at [68, 444] on span "MOSTWANTED" at bounding box center [98, 447] width 78 height 17
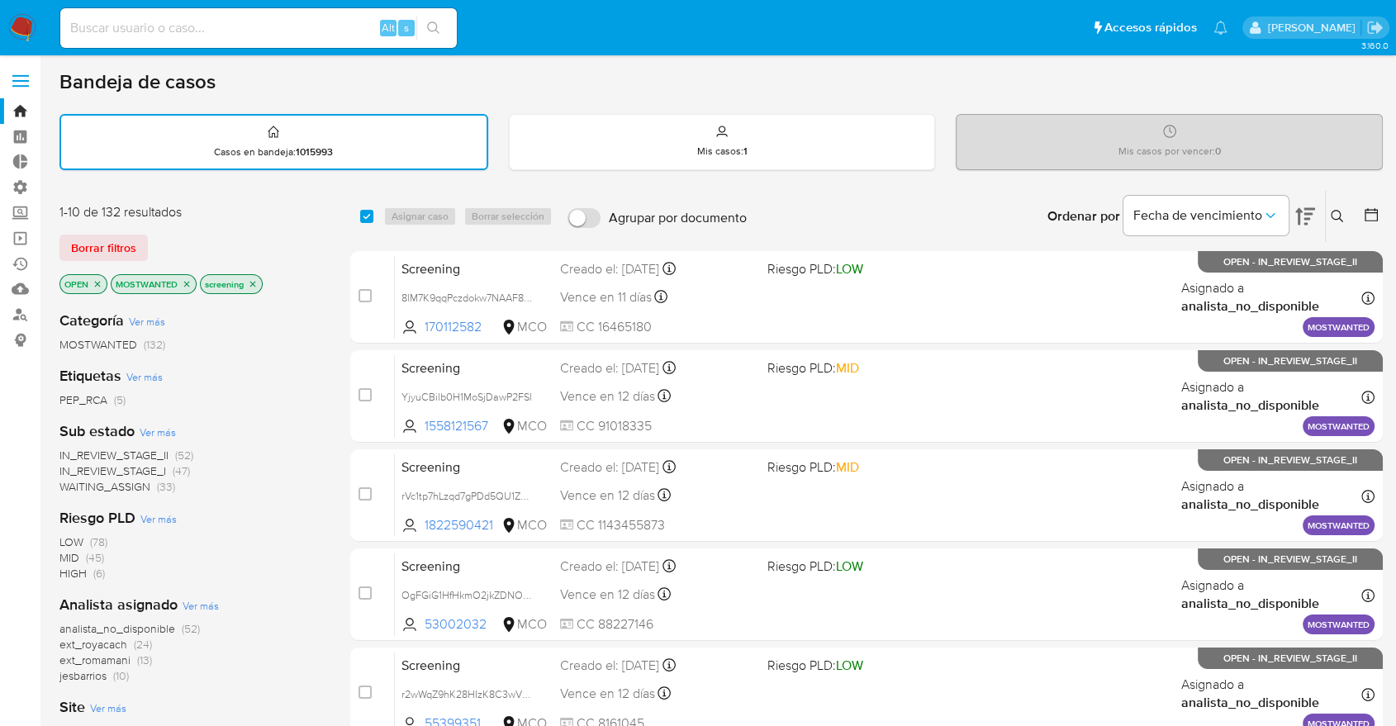
click at [188, 283] on icon "close-filter" at bounding box center [187, 284] width 6 height 6
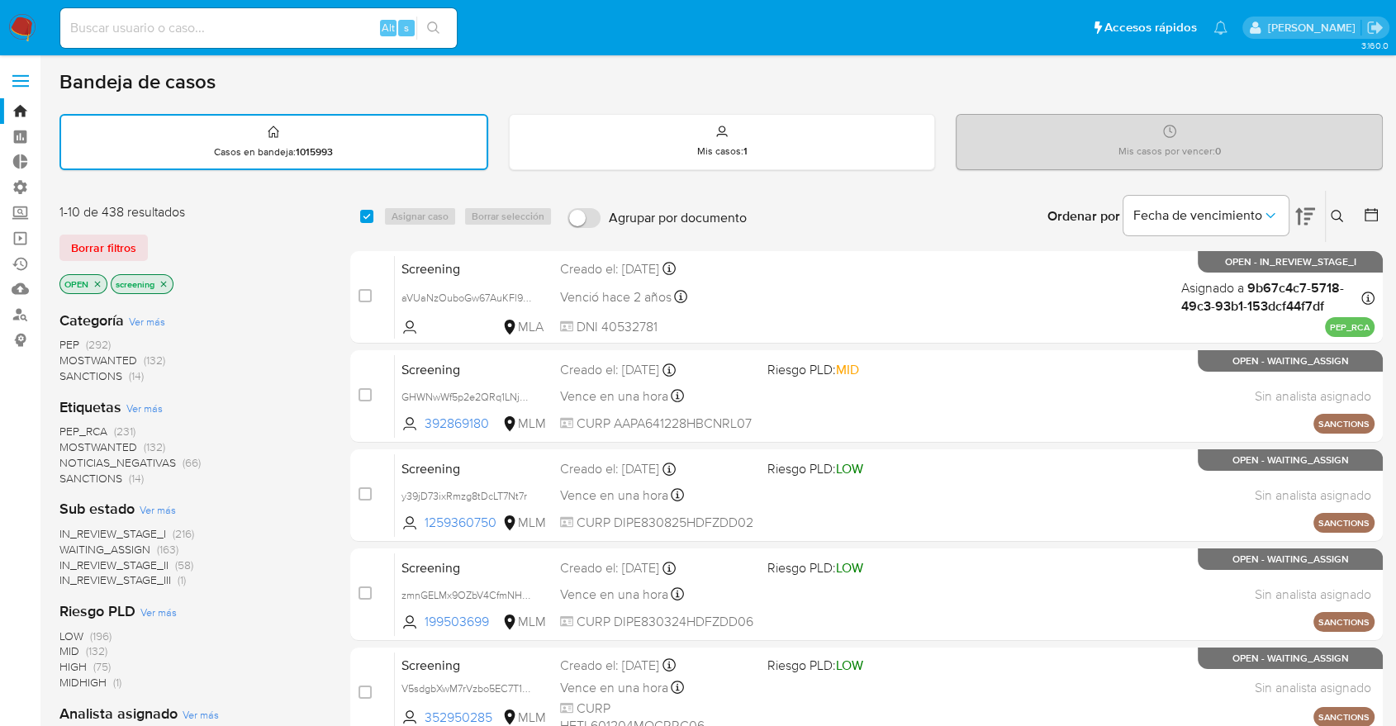
click at [67, 425] on span "PEP_RCA" at bounding box center [83, 431] width 48 height 17
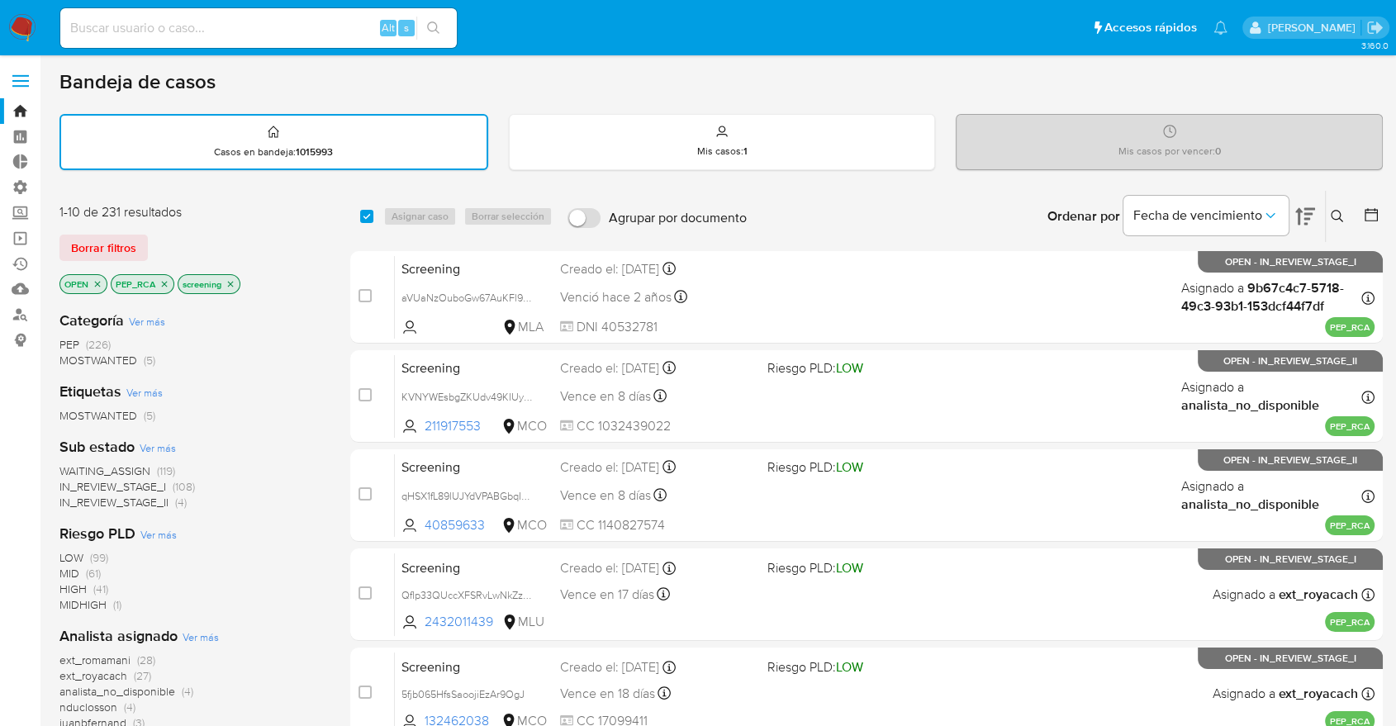
click at [164, 279] on icon "close-filter" at bounding box center [164, 284] width 10 height 10
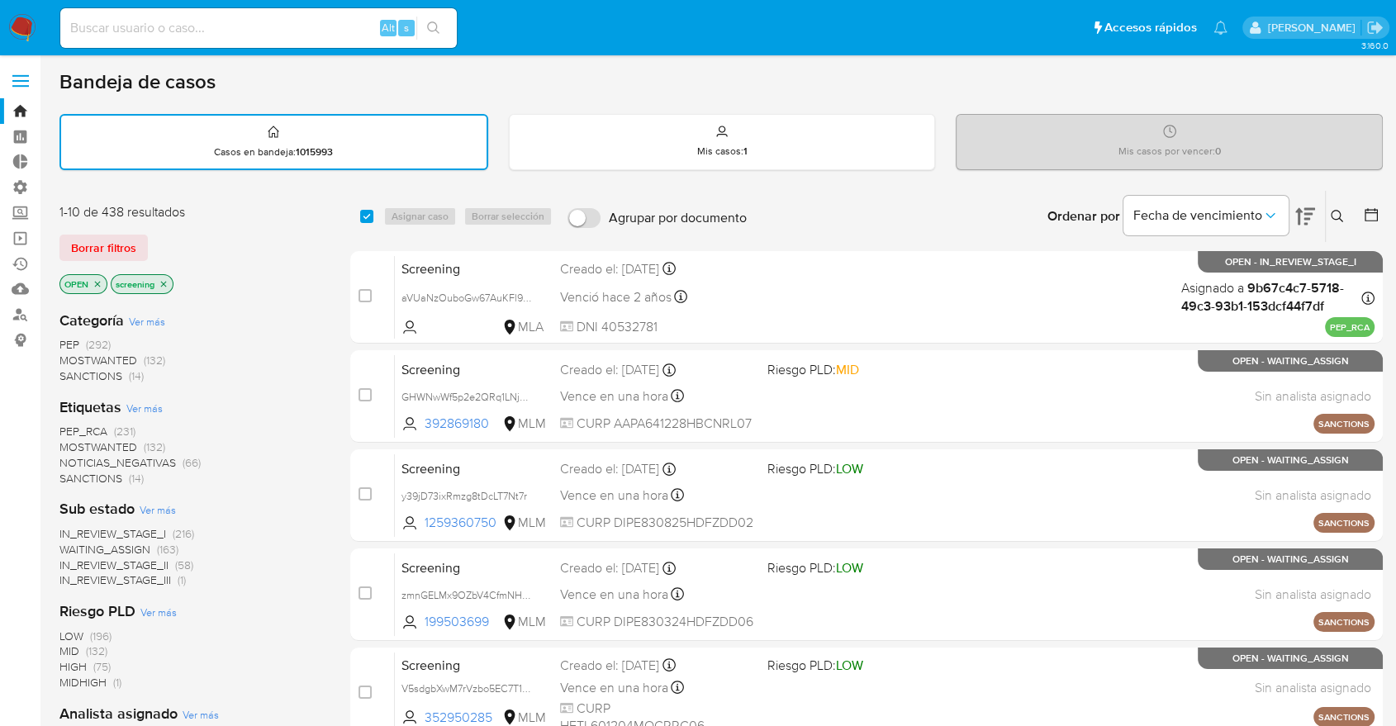
click at [178, 243] on div "Borrar filtros" at bounding box center [191, 248] width 264 height 26
click at [228, 235] on div "Borrar filtros" at bounding box center [191, 248] width 264 height 26
click at [55, 247] on main "3.160.0" at bounding box center [698, 682] width 1396 height 1365
click at [187, 248] on div "Borrar filtros" at bounding box center [191, 248] width 264 height 26
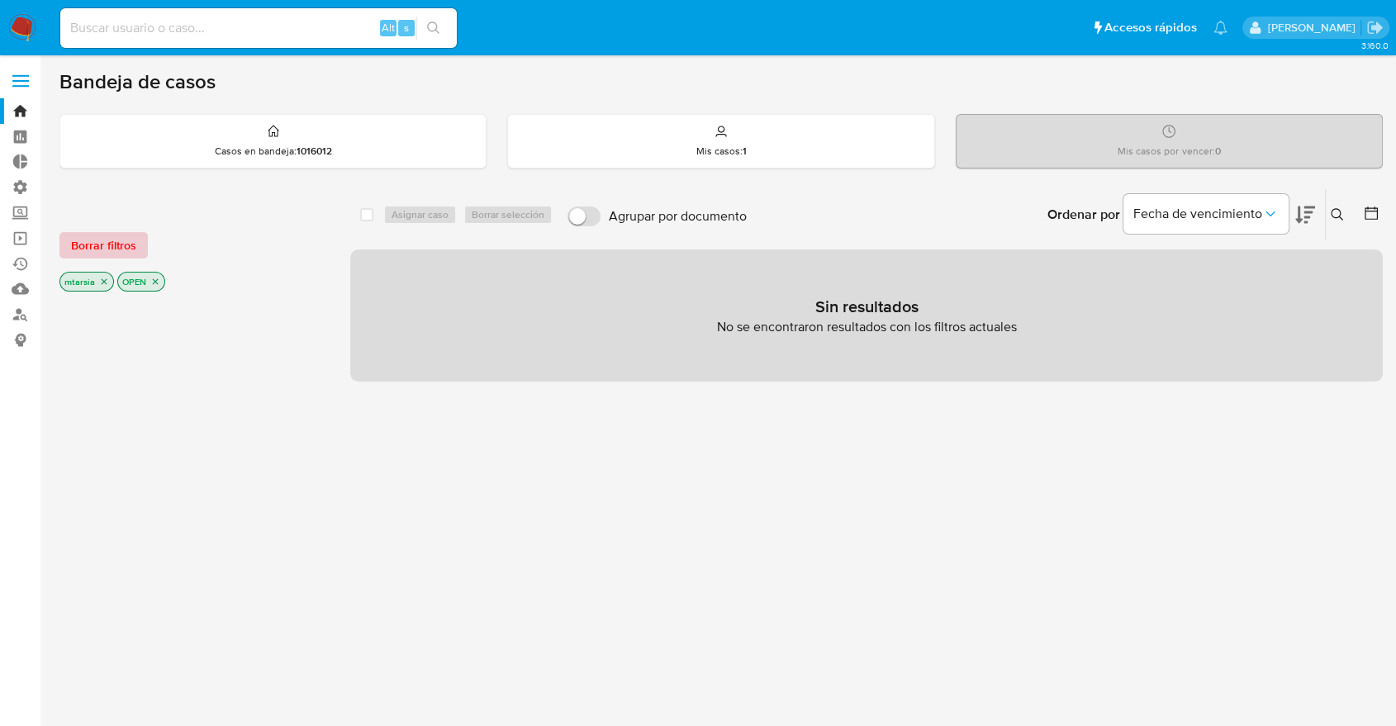
click at [145, 237] on button "Borrar filtros" at bounding box center [103, 245] width 88 height 26
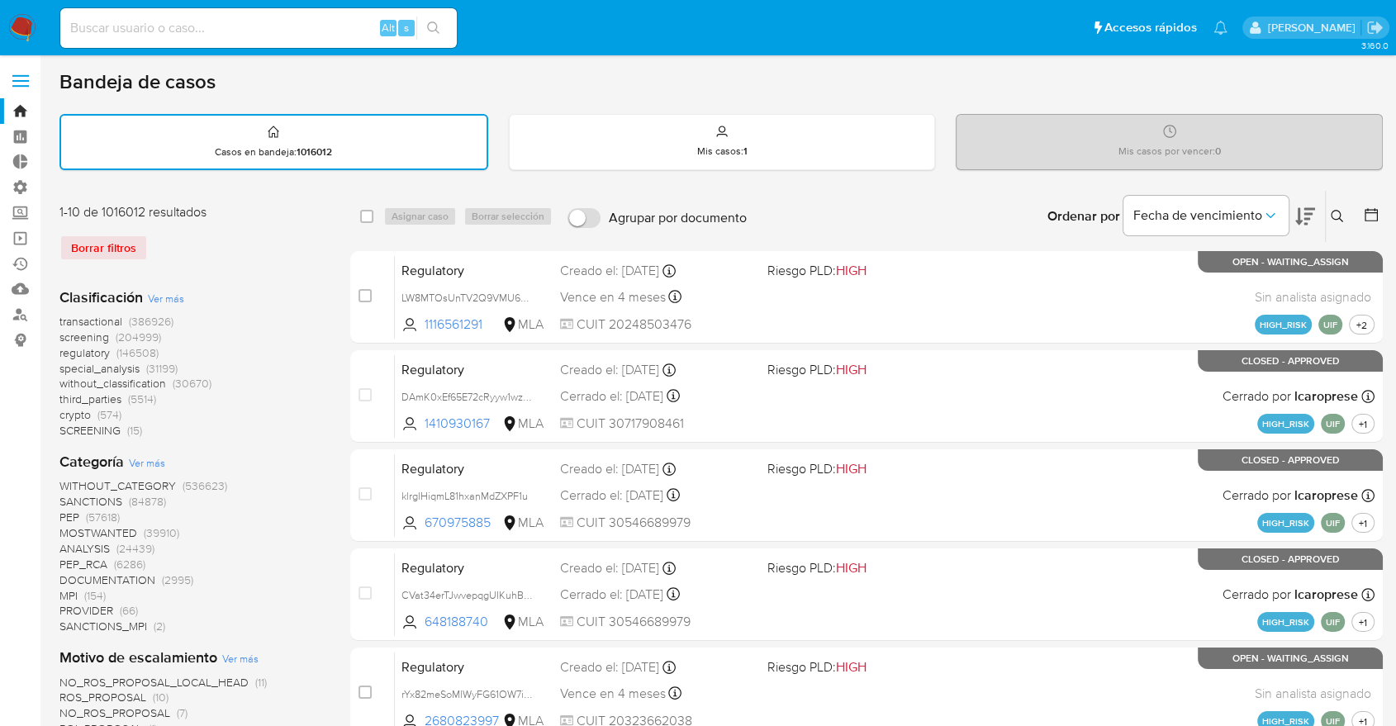
click at [1370, 207] on icon at bounding box center [1371, 215] width 17 height 17
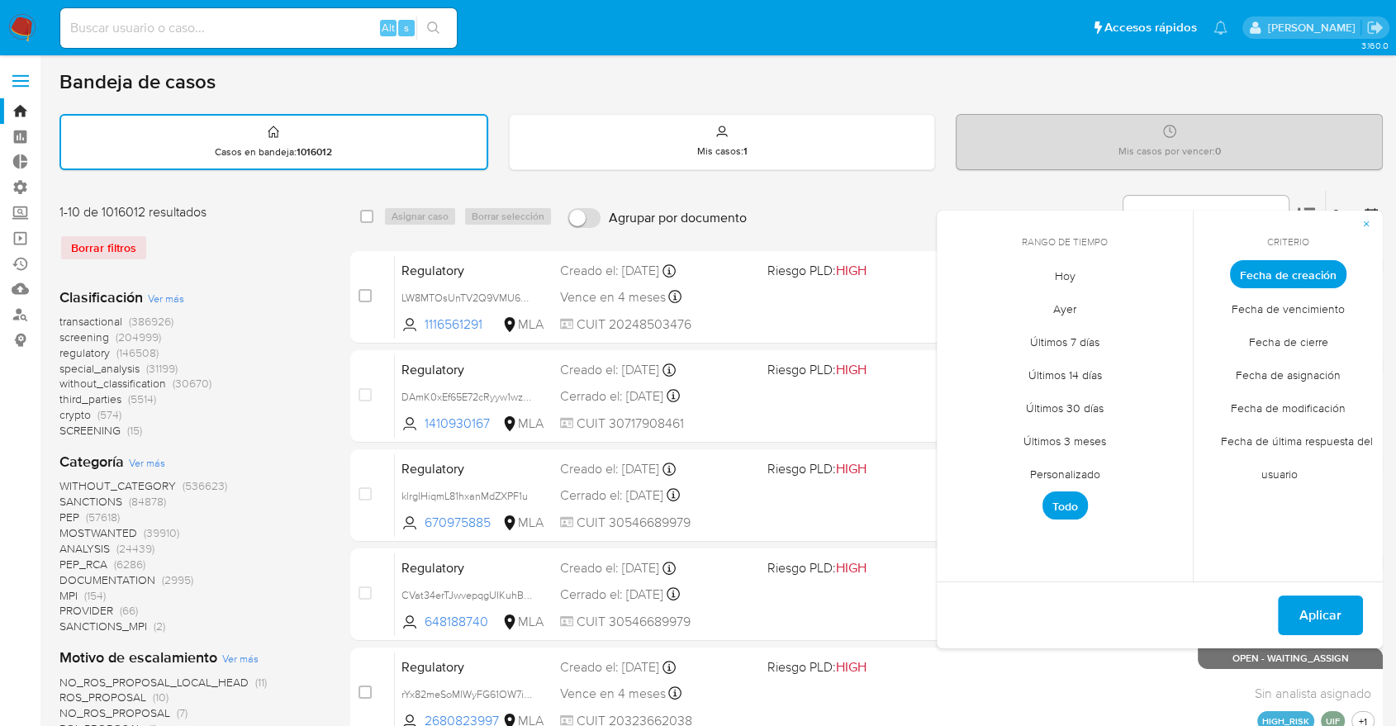
click at [1070, 275] on span "Hoy" at bounding box center [1065, 276] width 55 height 34
click at [1236, 405] on span "Fecha de modificación" at bounding box center [1288, 408] width 150 height 34
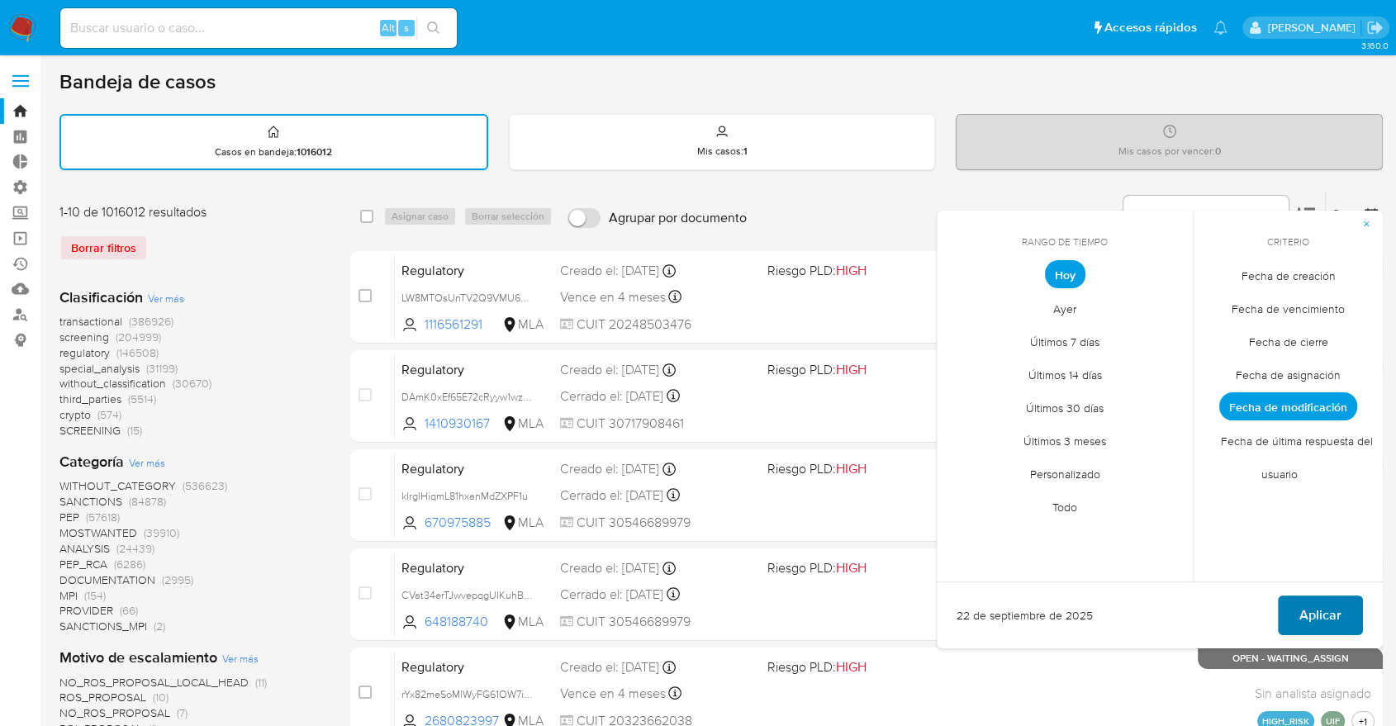
click at [1327, 605] on span "Aplicar" at bounding box center [1320, 615] width 42 height 36
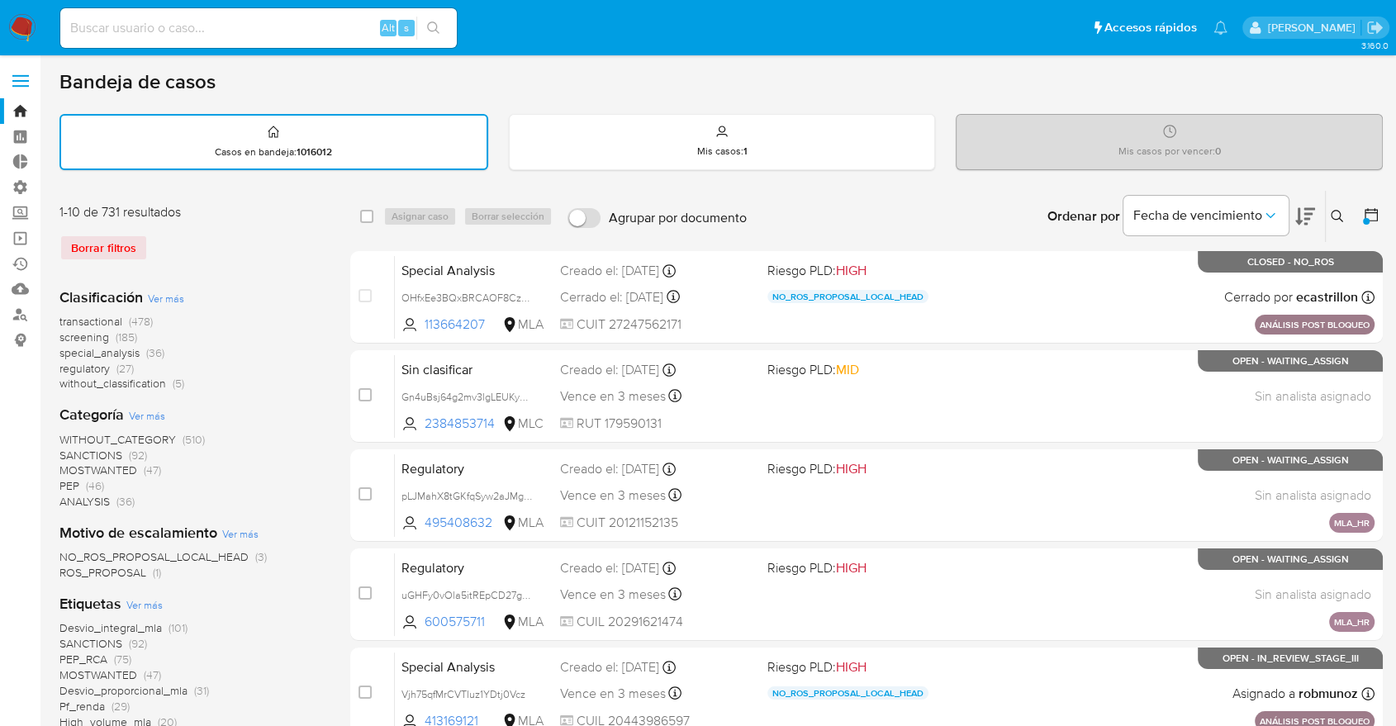
click at [65, 333] on span "screening" at bounding box center [84, 337] width 50 height 17
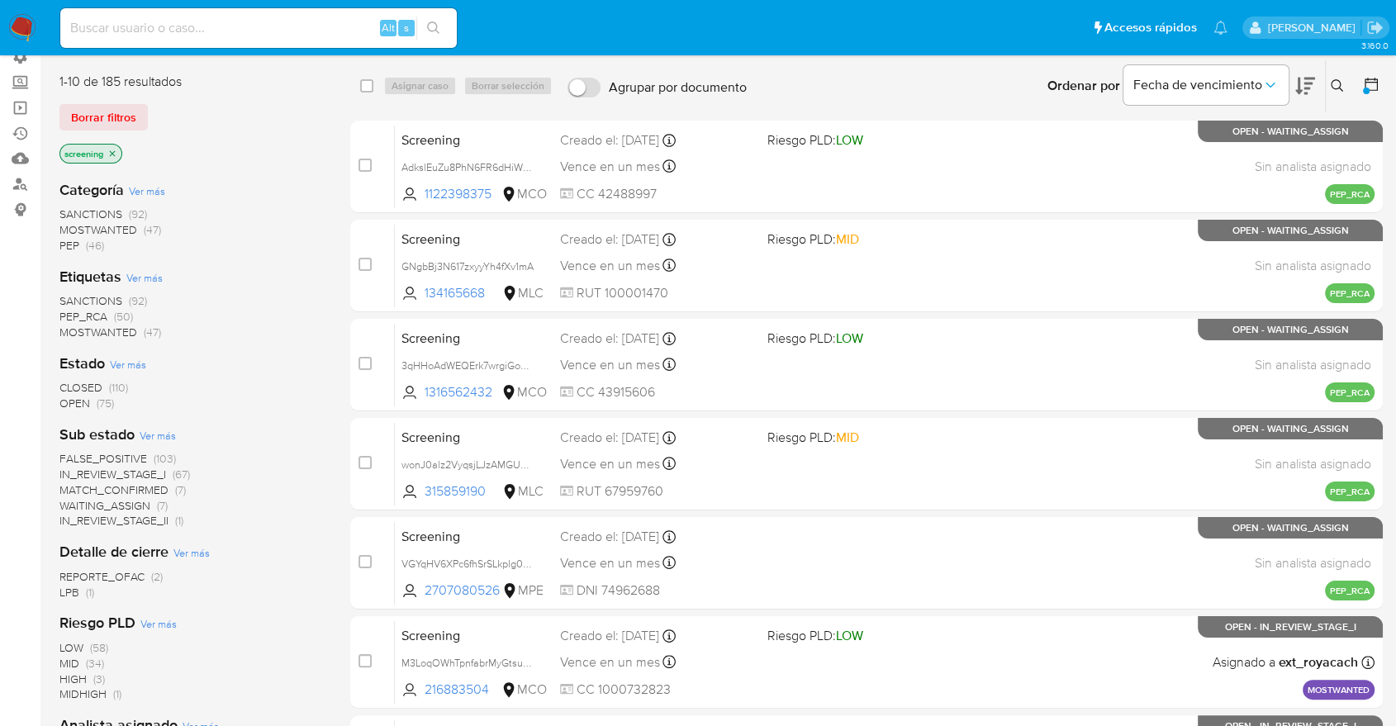
scroll to position [183, 0]
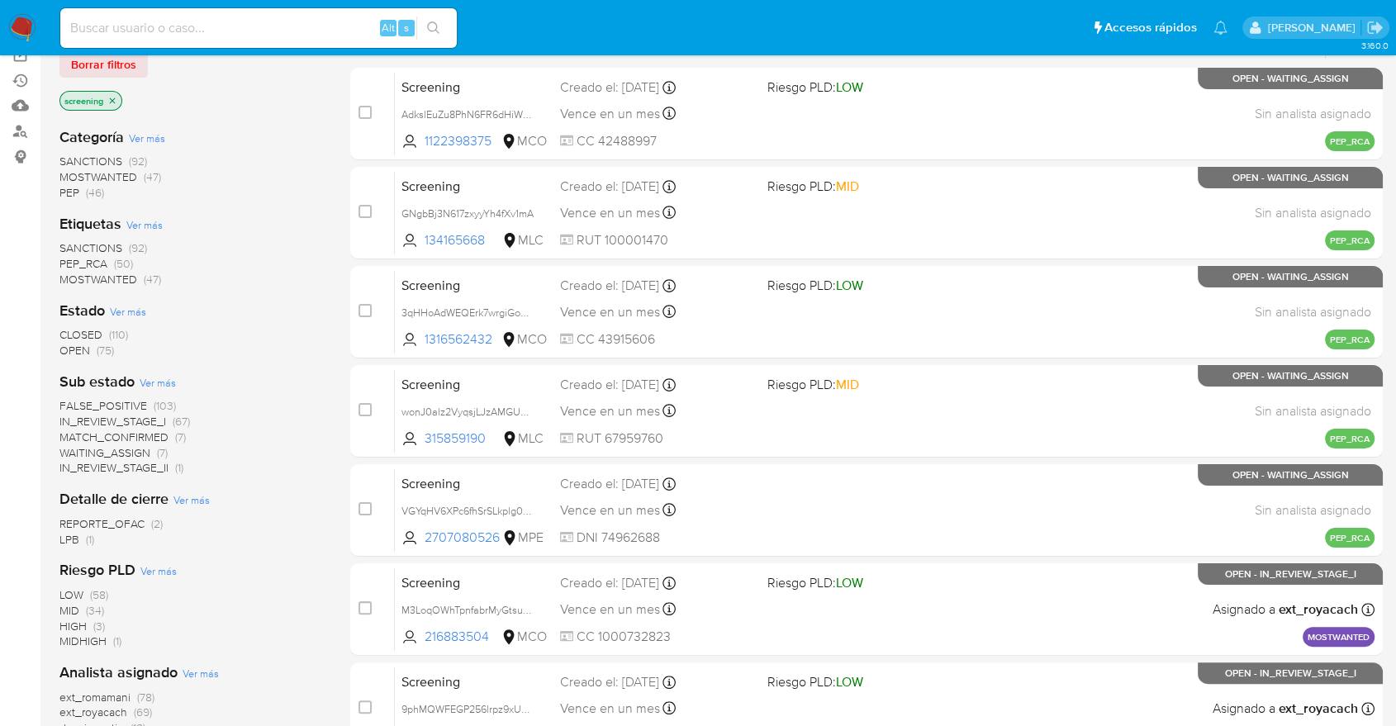
click at [67, 330] on span "CLOSED" at bounding box center [80, 334] width 43 height 17
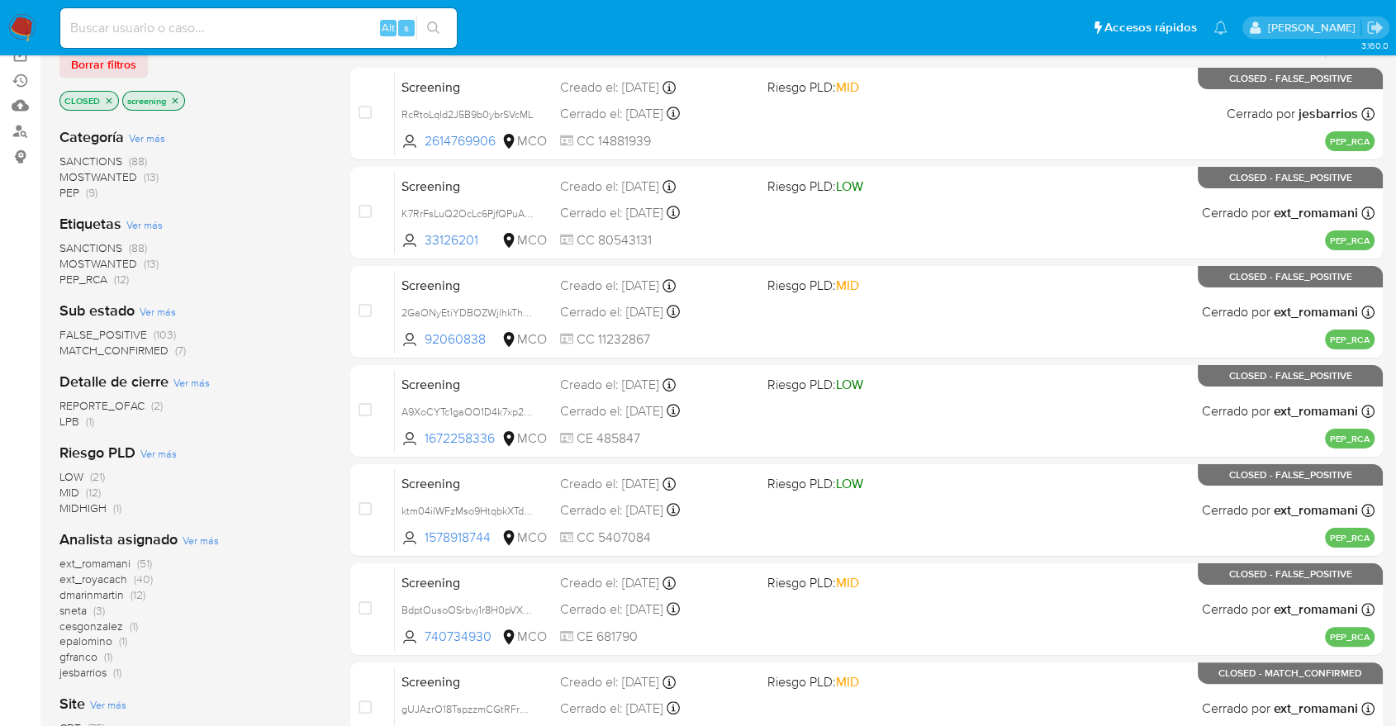
click at [66, 558] on span "ext_romamani" at bounding box center [94, 563] width 71 height 17
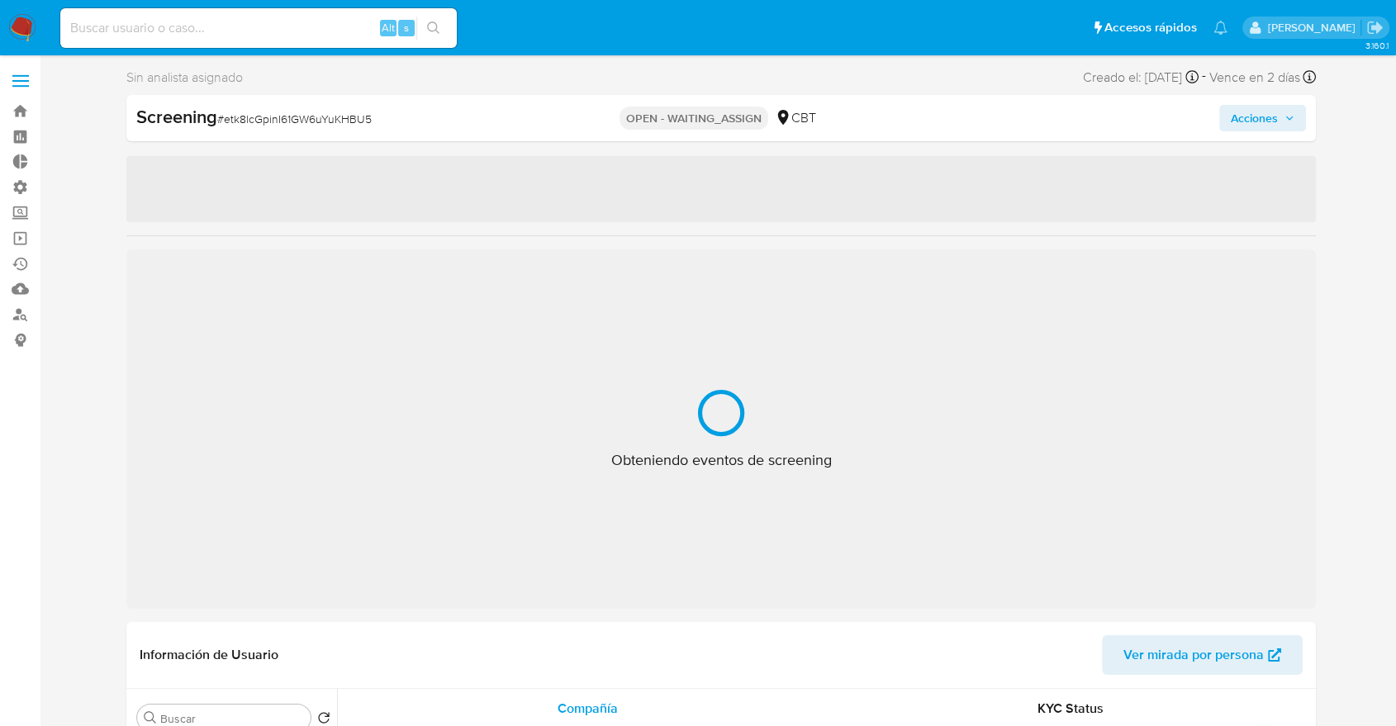
select select "10"
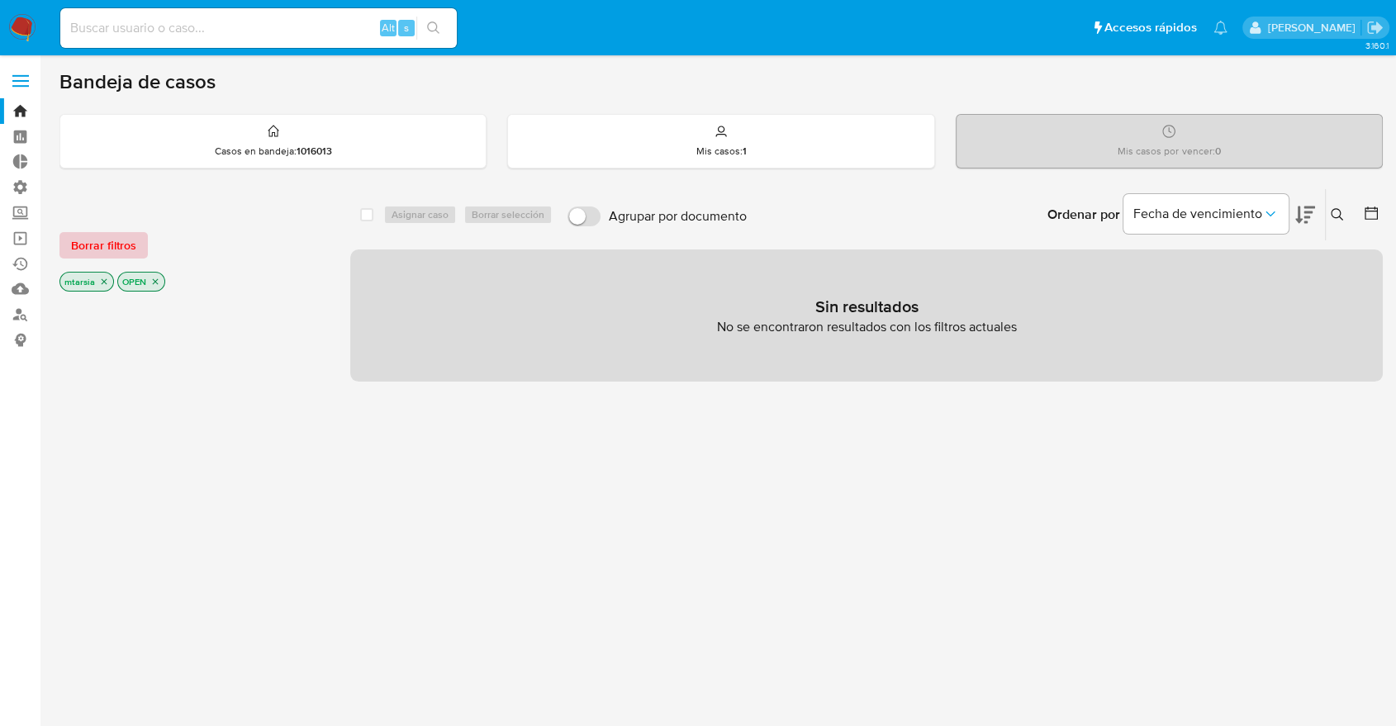
click at [145, 249] on button "Borrar filtros" at bounding box center [103, 245] width 88 height 26
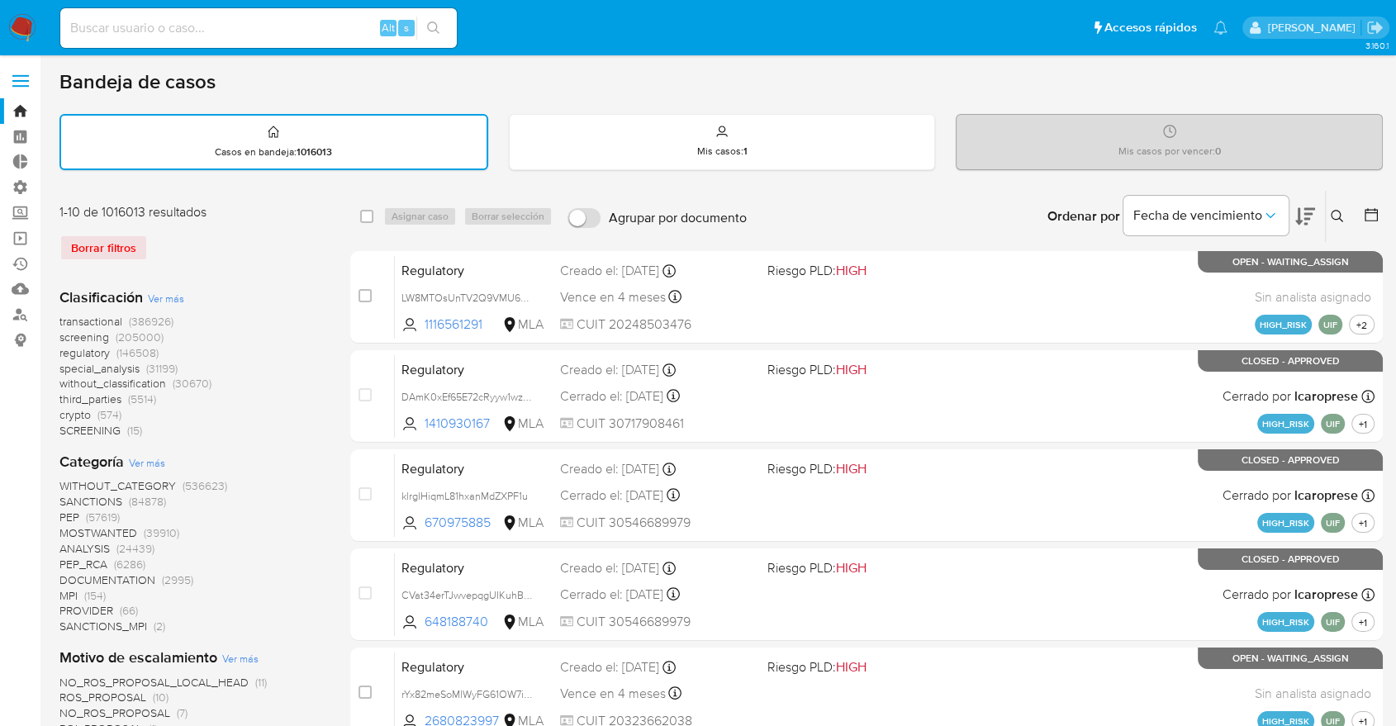
click at [1361, 216] on div at bounding box center [1368, 216] width 30 height 51
click at [1375, 214] on icon at bounding box center [1371, 215] width 17 height 17
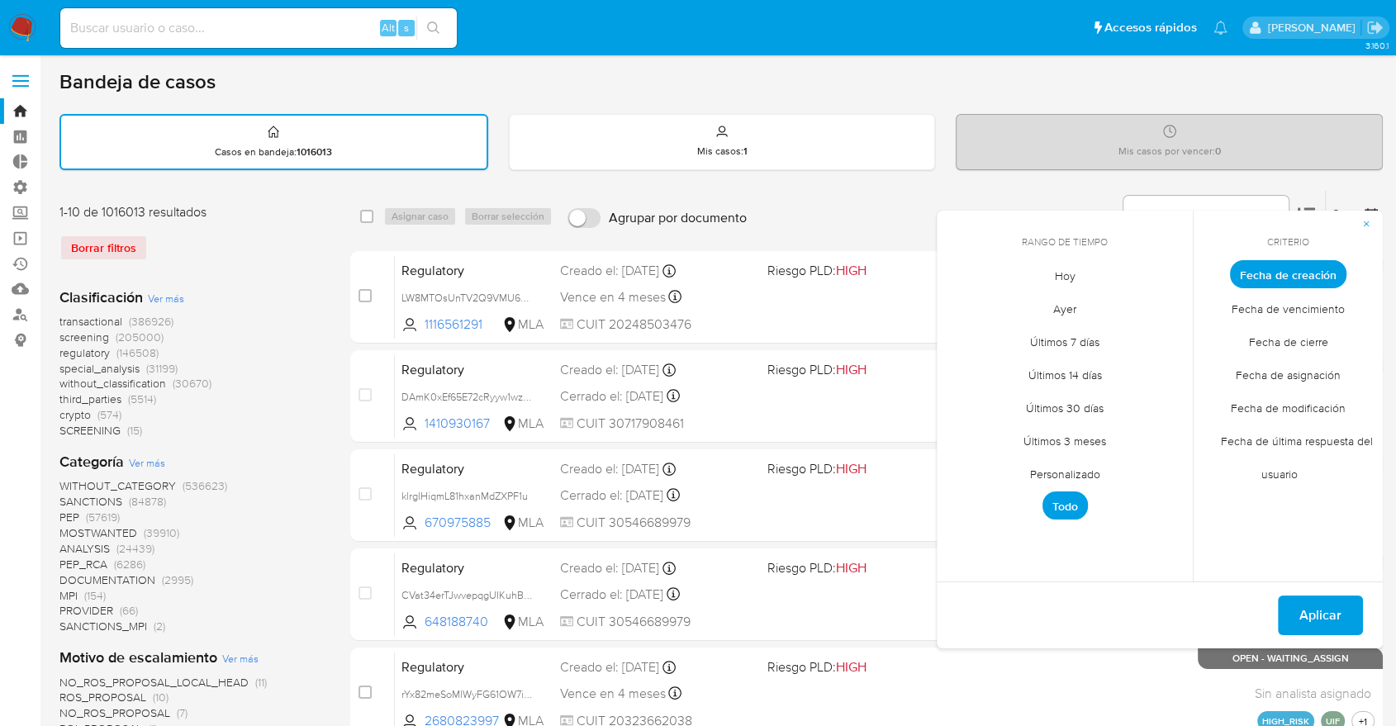
click at [1054, 272] on span "Hoy" at bounding box center [1065, 276] width 55 height 34
click at [1091, 475] on span "Personalizado" at bounding box center [1065, 474] width 105 height 34
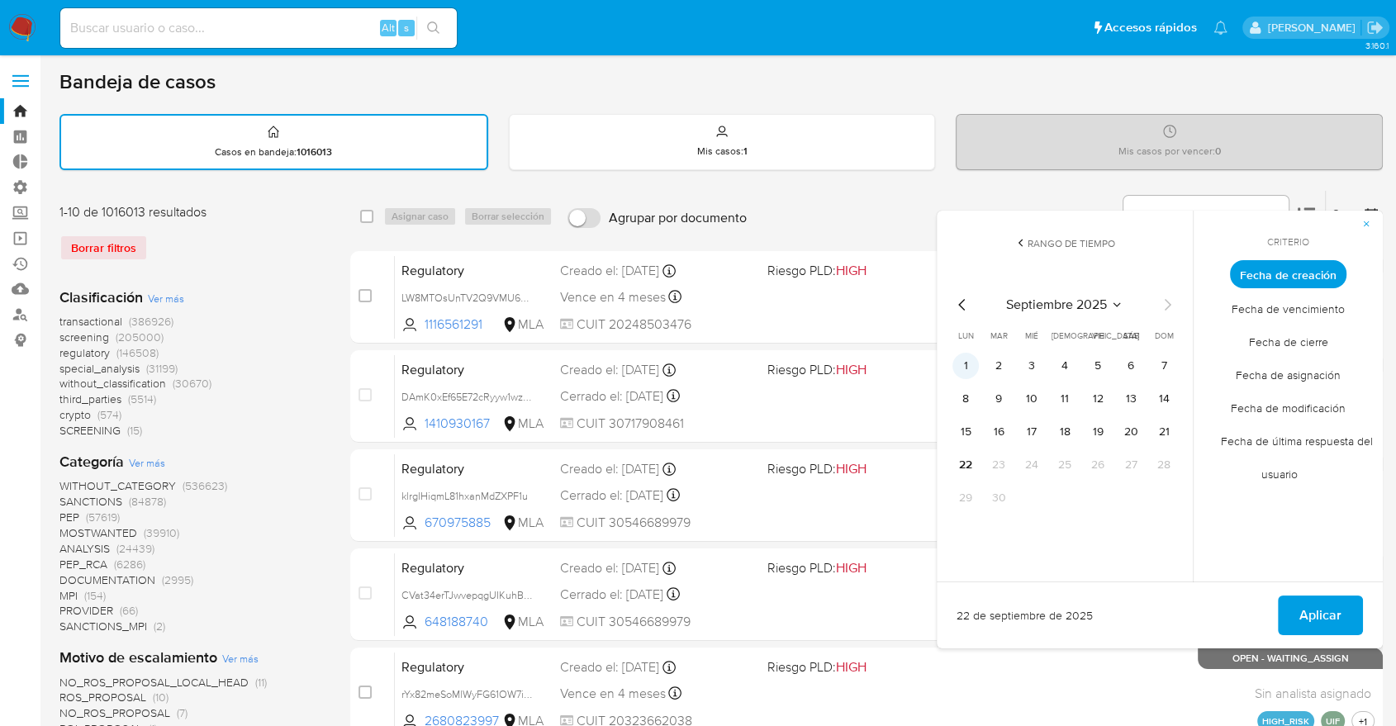
click at [967, 365] on button "1" at bounding box center [965, 366] width 26 height 26
click at [1303, 604] on span "Aplicar" at bounding box center [1320, 615] width 42 height 36
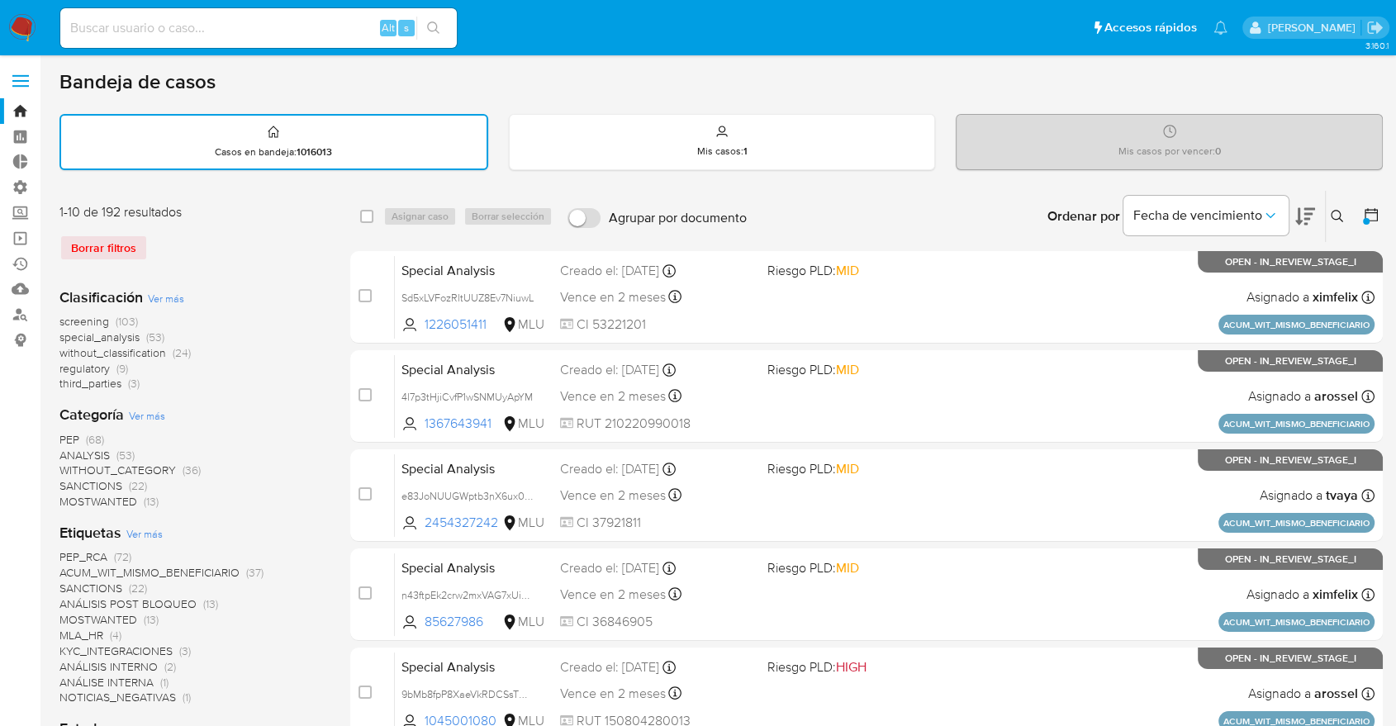
click at [69, 321] on span "screening" at bounding box center [84, 321] width 50 height 17
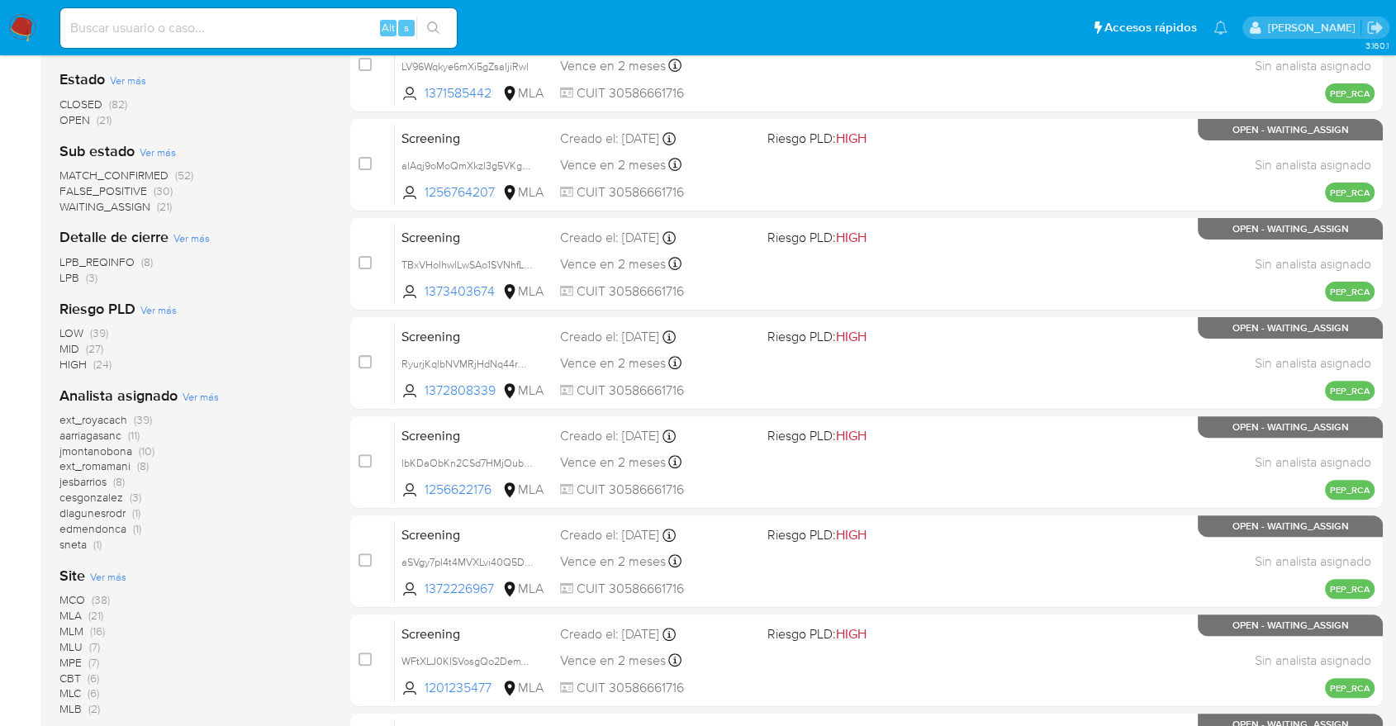
scroll to position [458, 0]
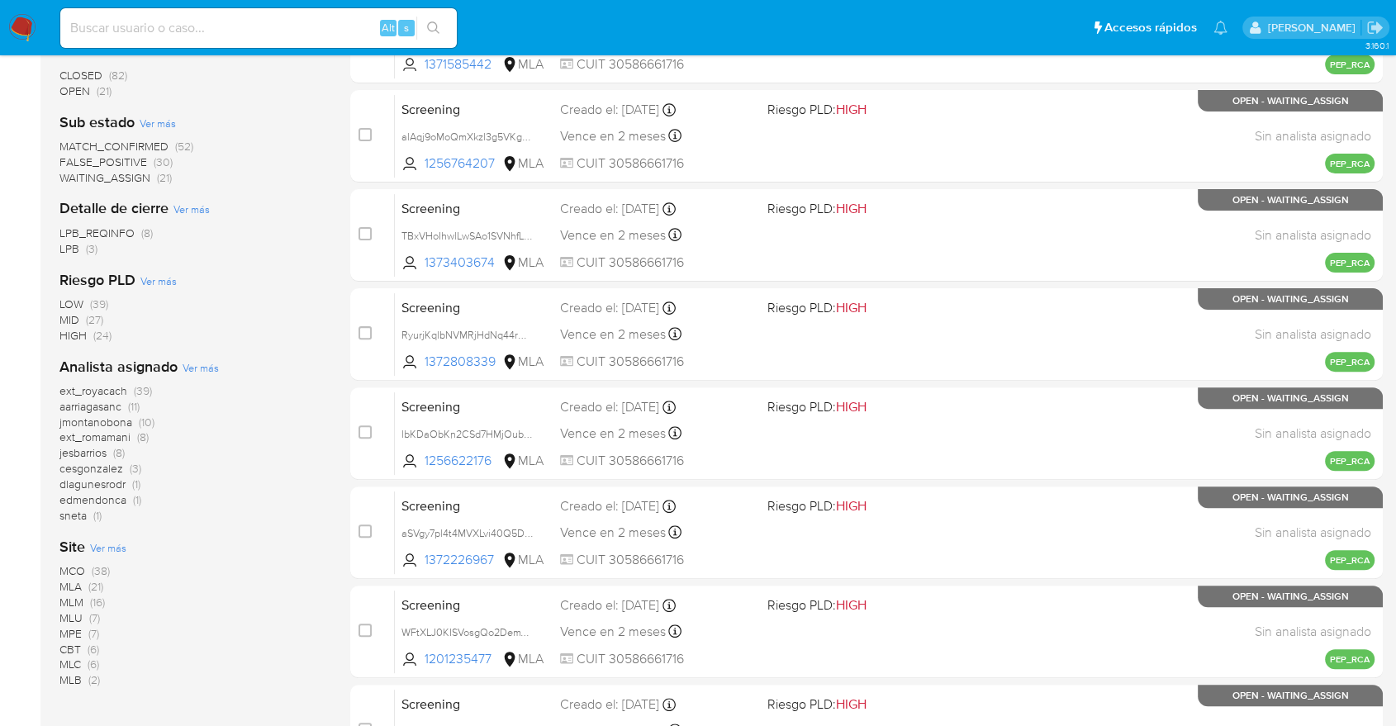
click at [65, 641] on span "CBT" at bounding box center [69, 649] width 21 height 17
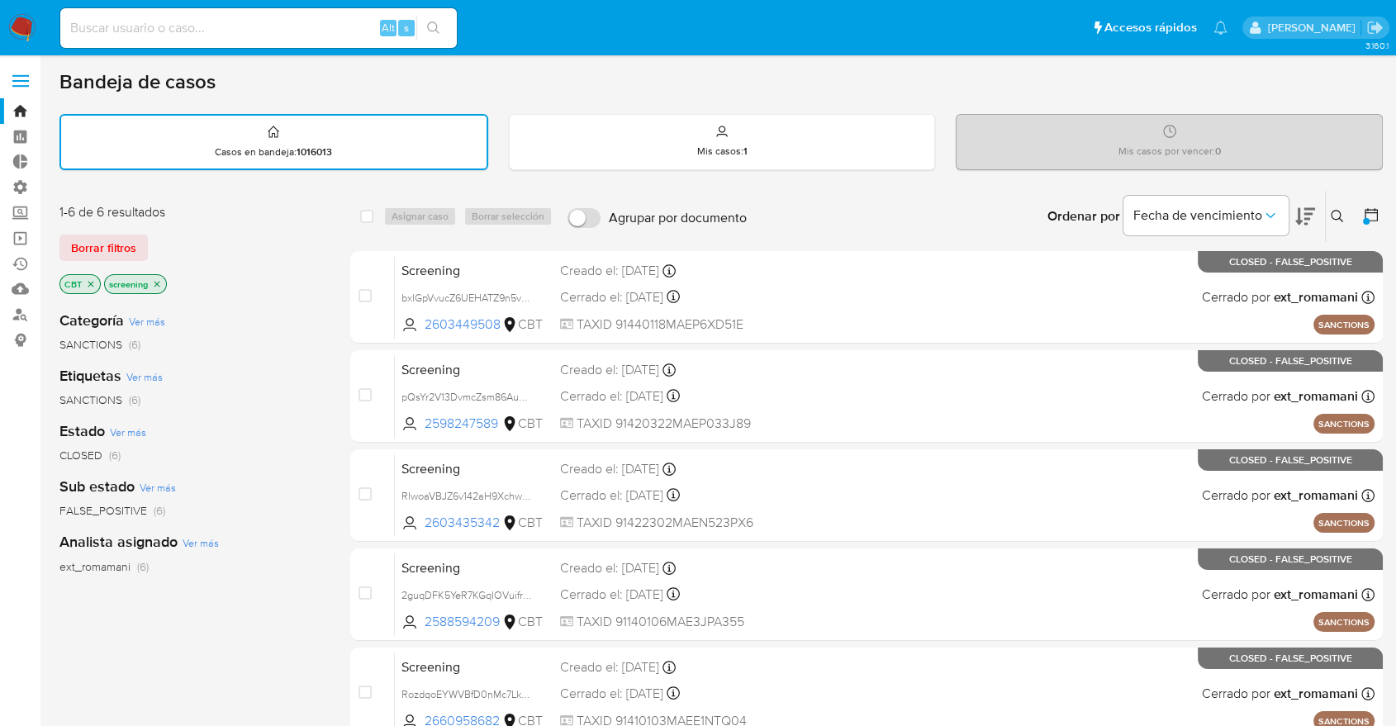
click at [1376, 209] on icon at bounding box center [1371, 214] width 13 height 13
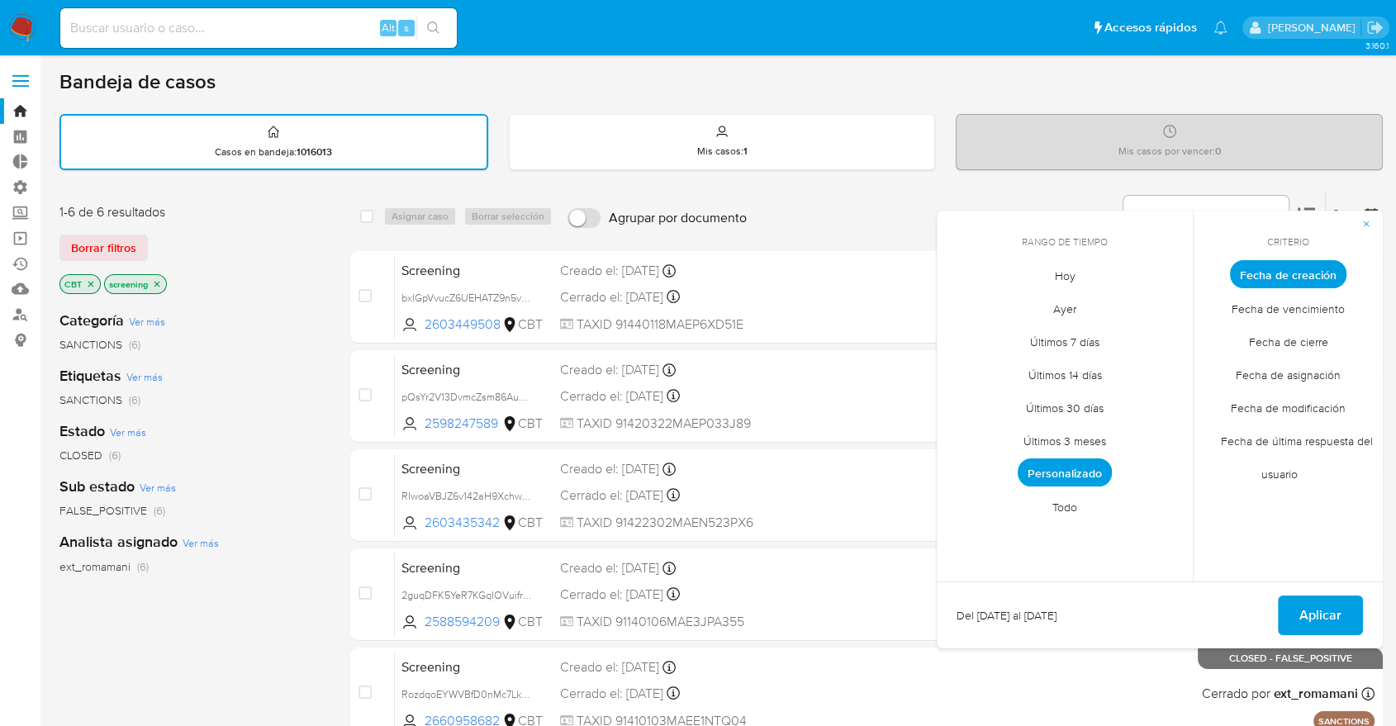
click at [1084, 477] on span "Personalizado" at bounding box center [1065, 472] width 94 height 28
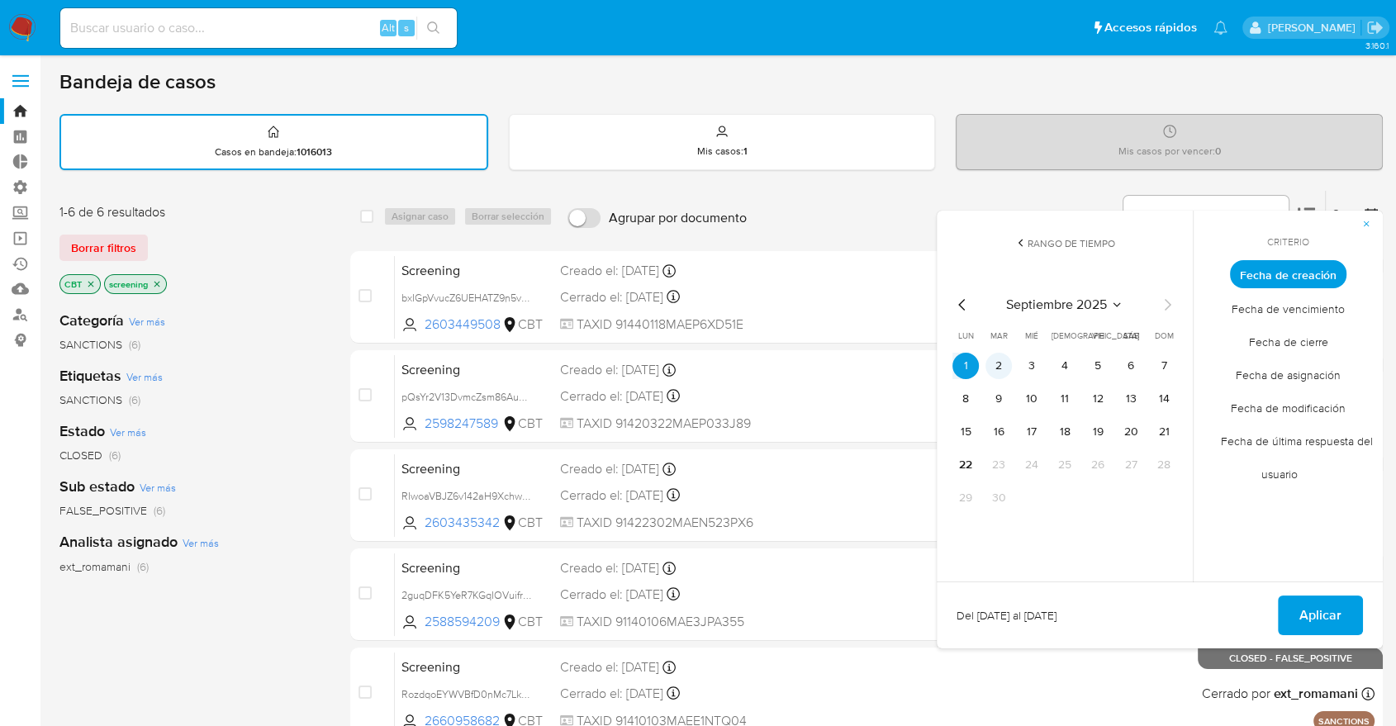
click at [1003, 354] on button "2" at bounding box center [998, 366] width 26 height 26
click at [1295, 616] on button "Aplicar" at bounding box center [1320, 616] width 85 height 40
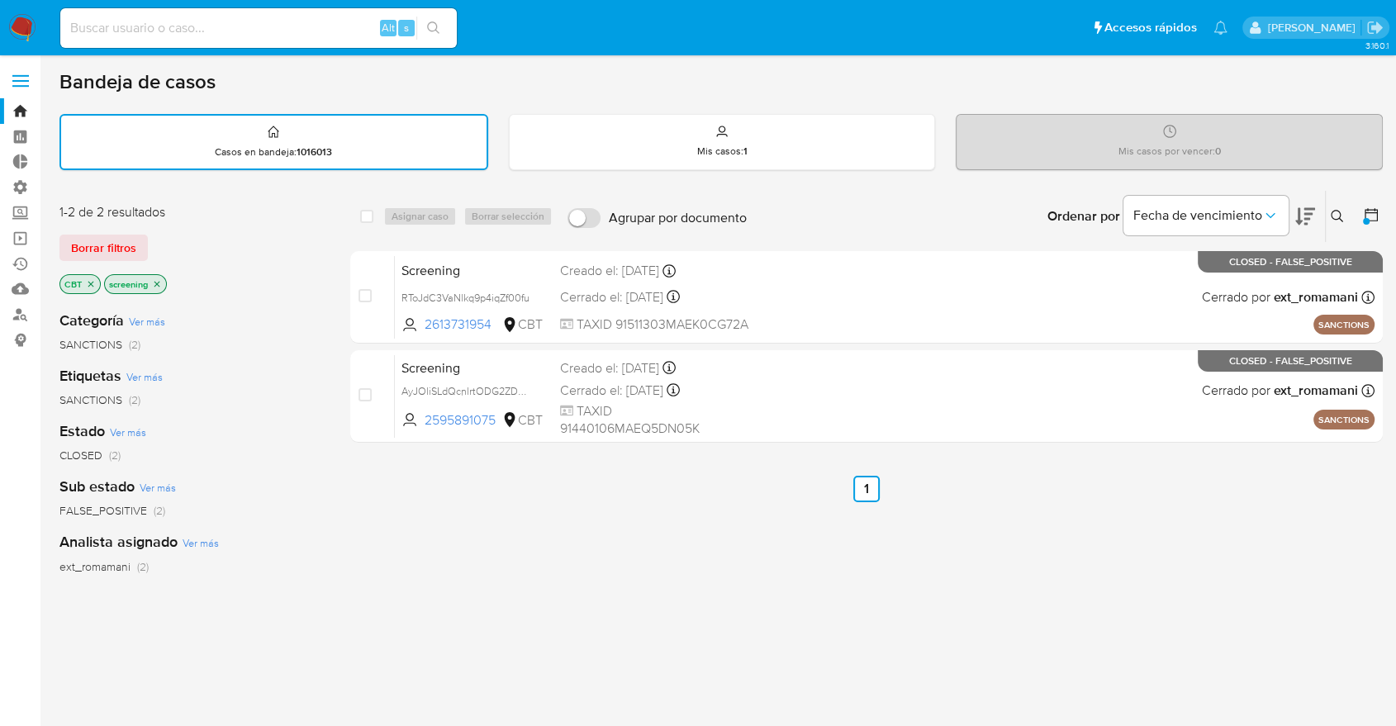
click at [1373, 216] on icon at bounding box center [1371, 215] width 17 height 17
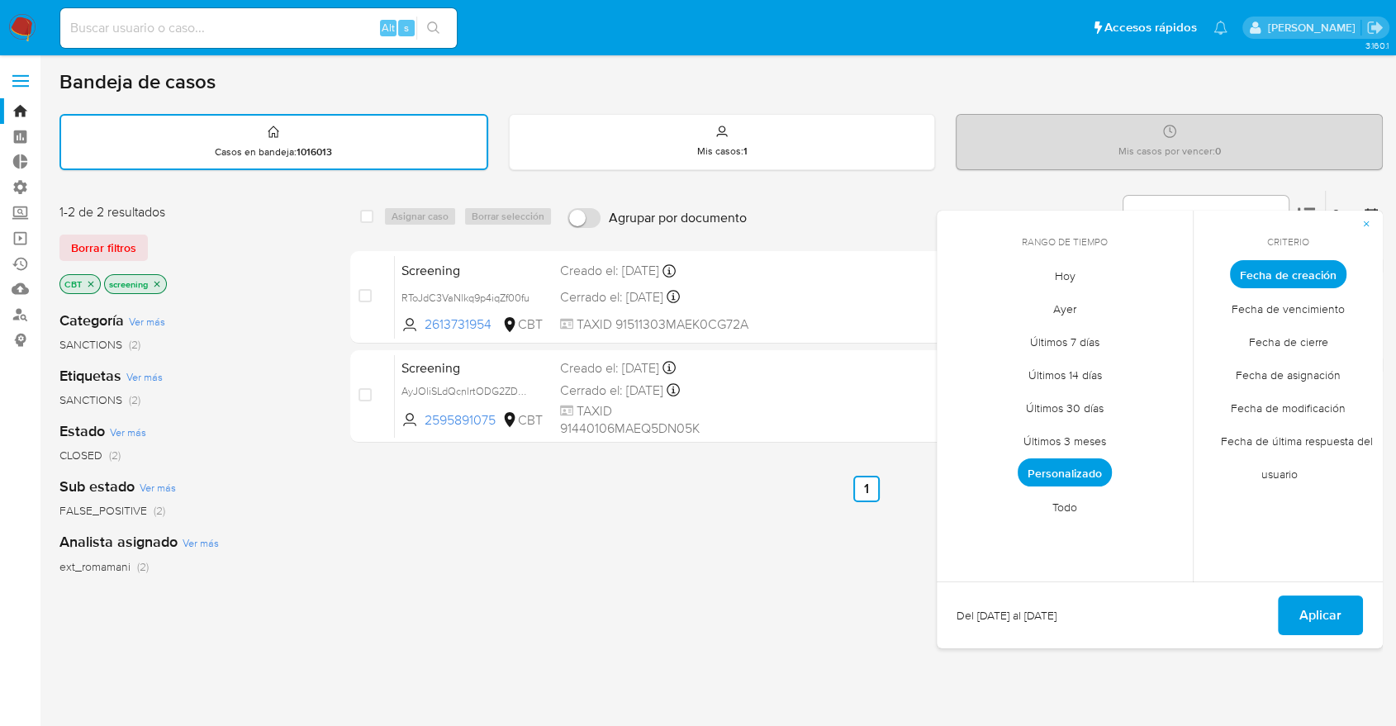
click at [1102, 474] on span "Personalizado" at bounding box center [1065, 472] width 94 height 28
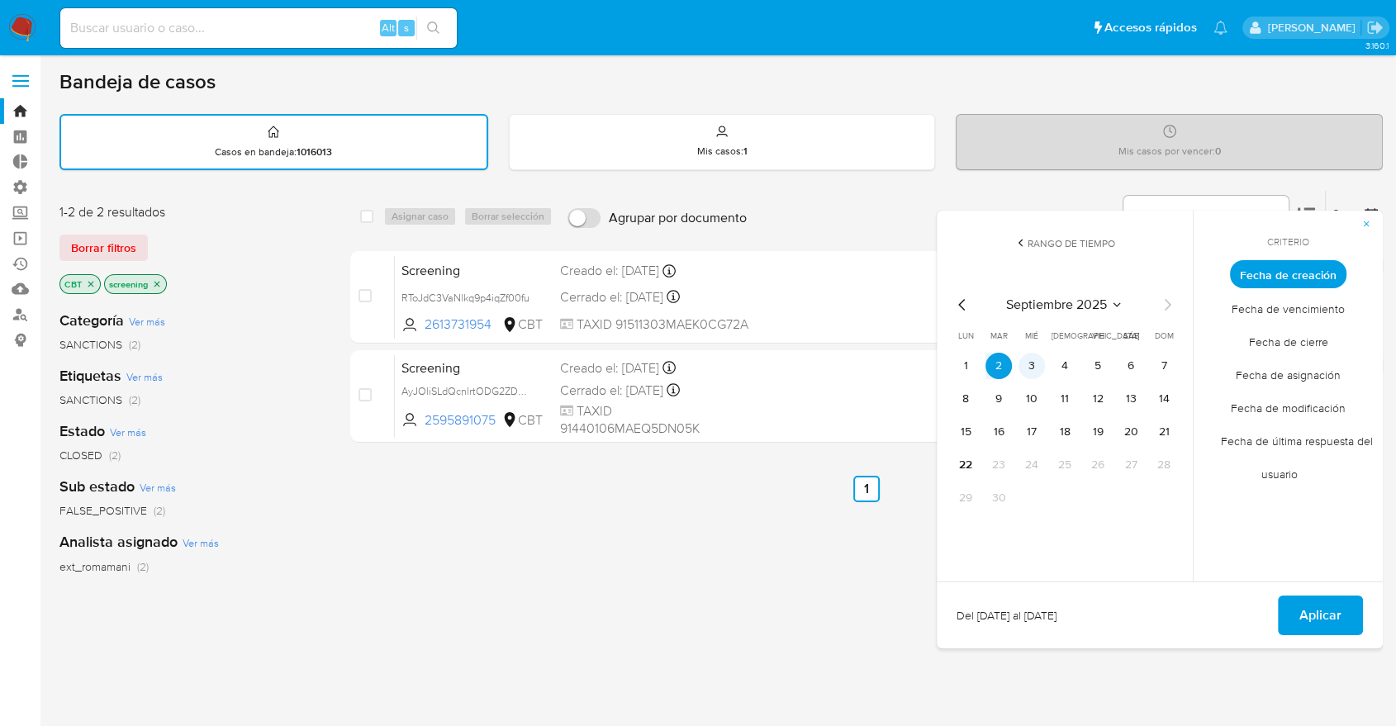
click at [1038, 363] on button "3" at bounding box center [1032, 366] width 26 height 26
click at [1292, 621] on button "Aplicar" at bounding box center [1320, 616] width 85 height 40
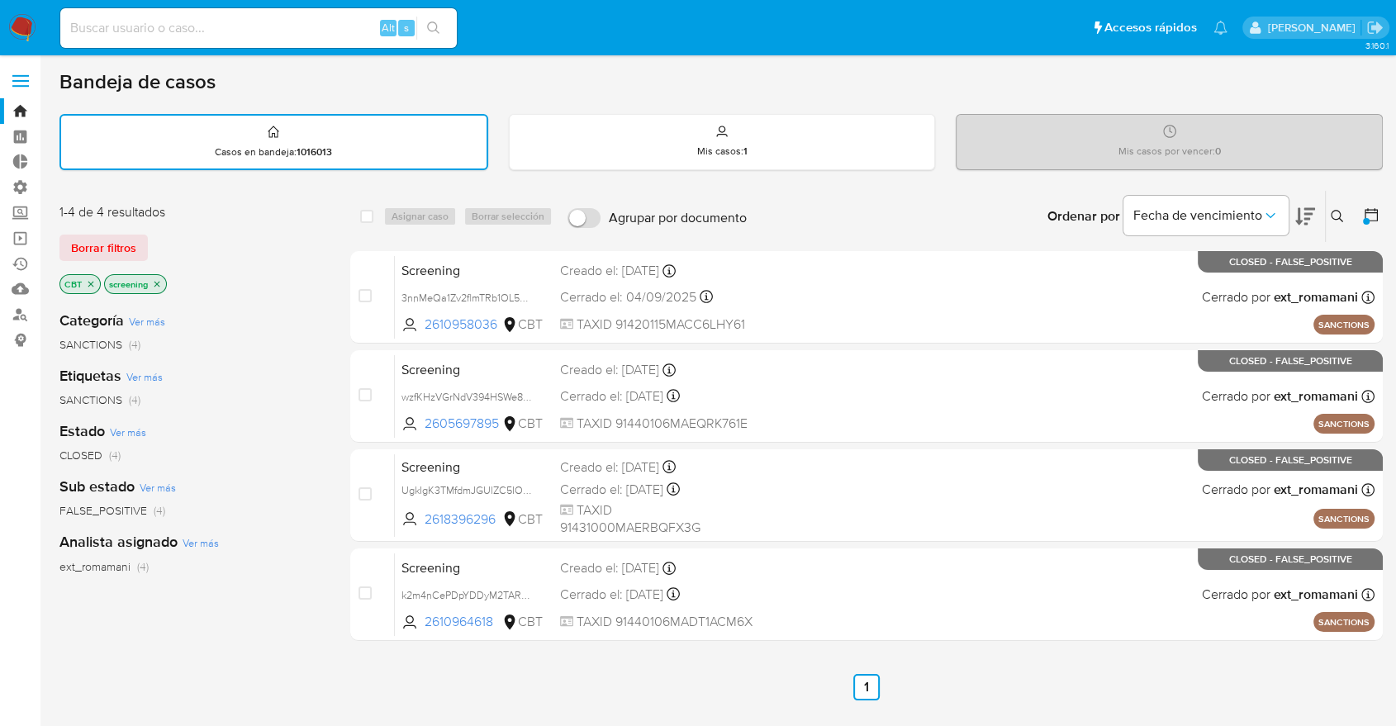
click at [1368, 218] on div at bounding box center [1366, 221] width 7 height 7
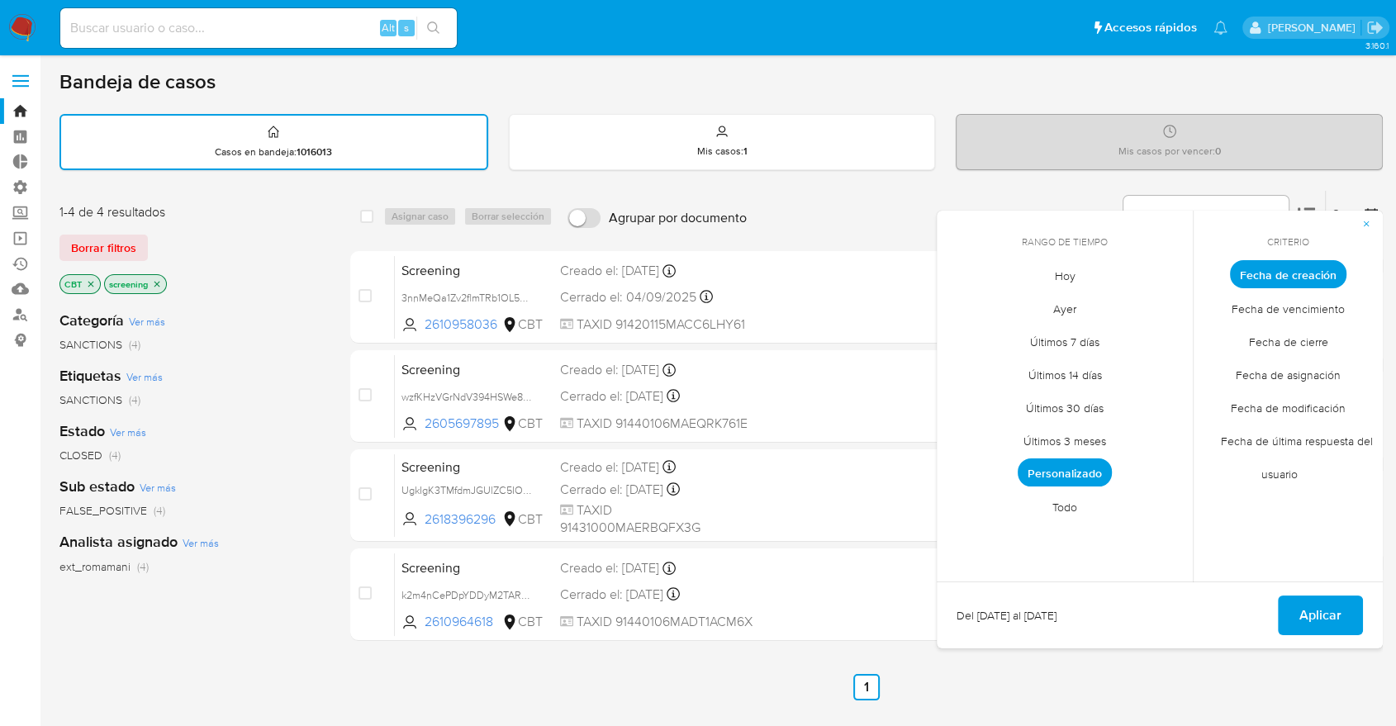
click at [1076, 473] on span "Personalizado" at bounding box center [1065, 472] width 94 height 28
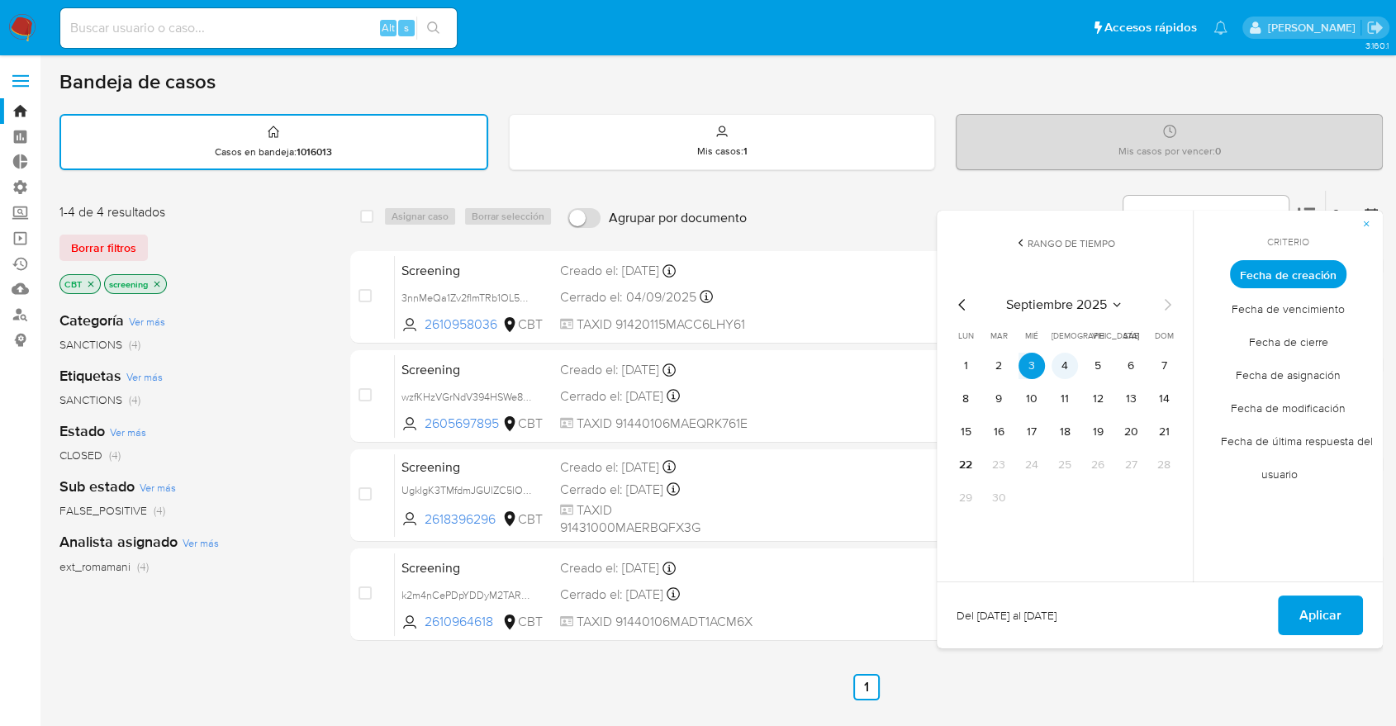
click at [1068, 368] on button "4" at bounding box center [1065, 366] width 26 height 26
click at [1313, 601] on span "Aplicar" at bounding box center [1320, 615] width 42 height 36
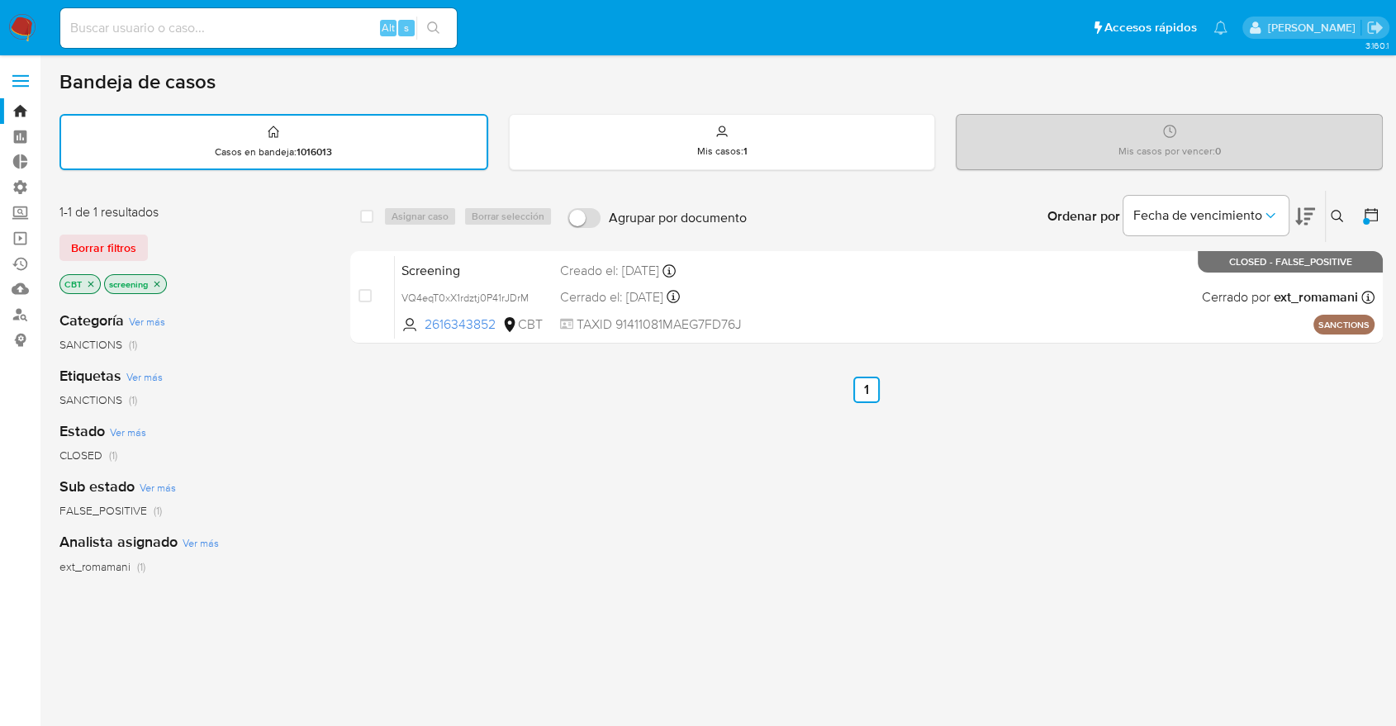
click at [1374, 216] on icon at bounding box center [1371, 215] width 17 height 17
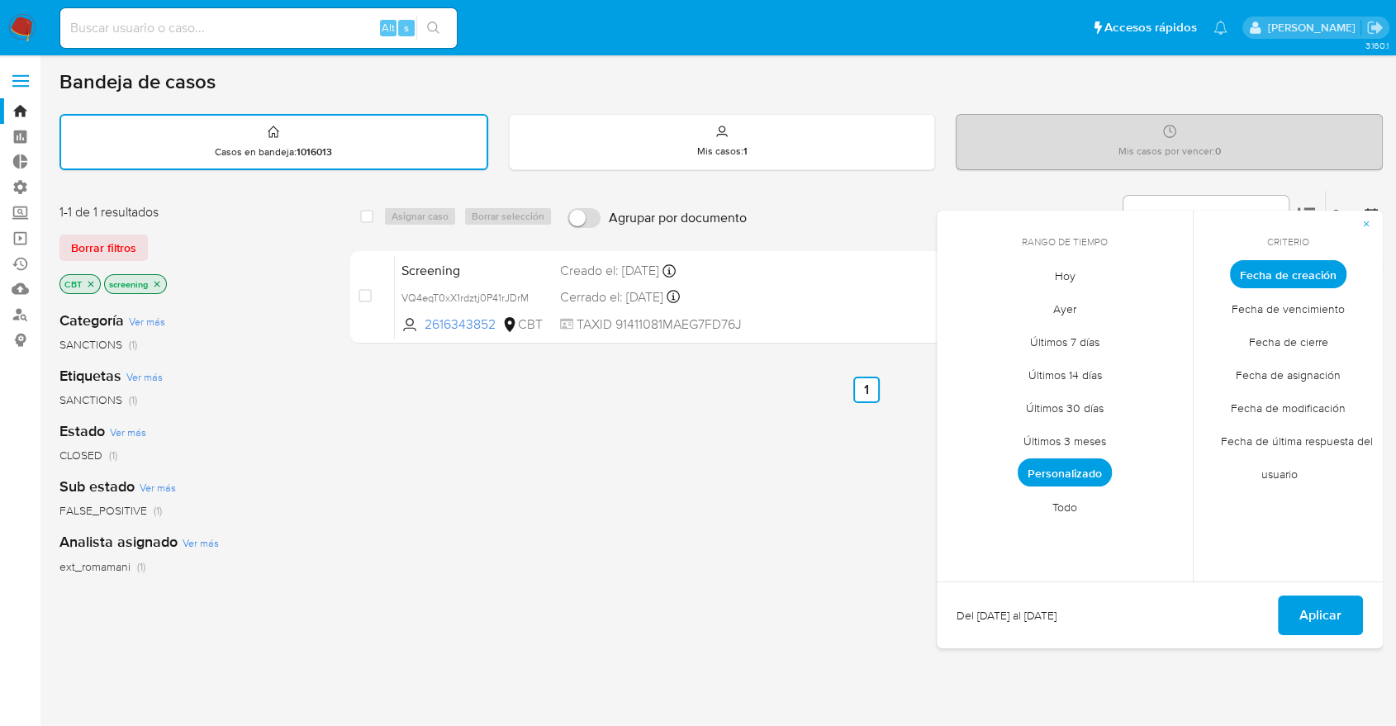
click at [1099, 465] on span "Personalizado" at bounding box center [1065, 472] width 94 height 28
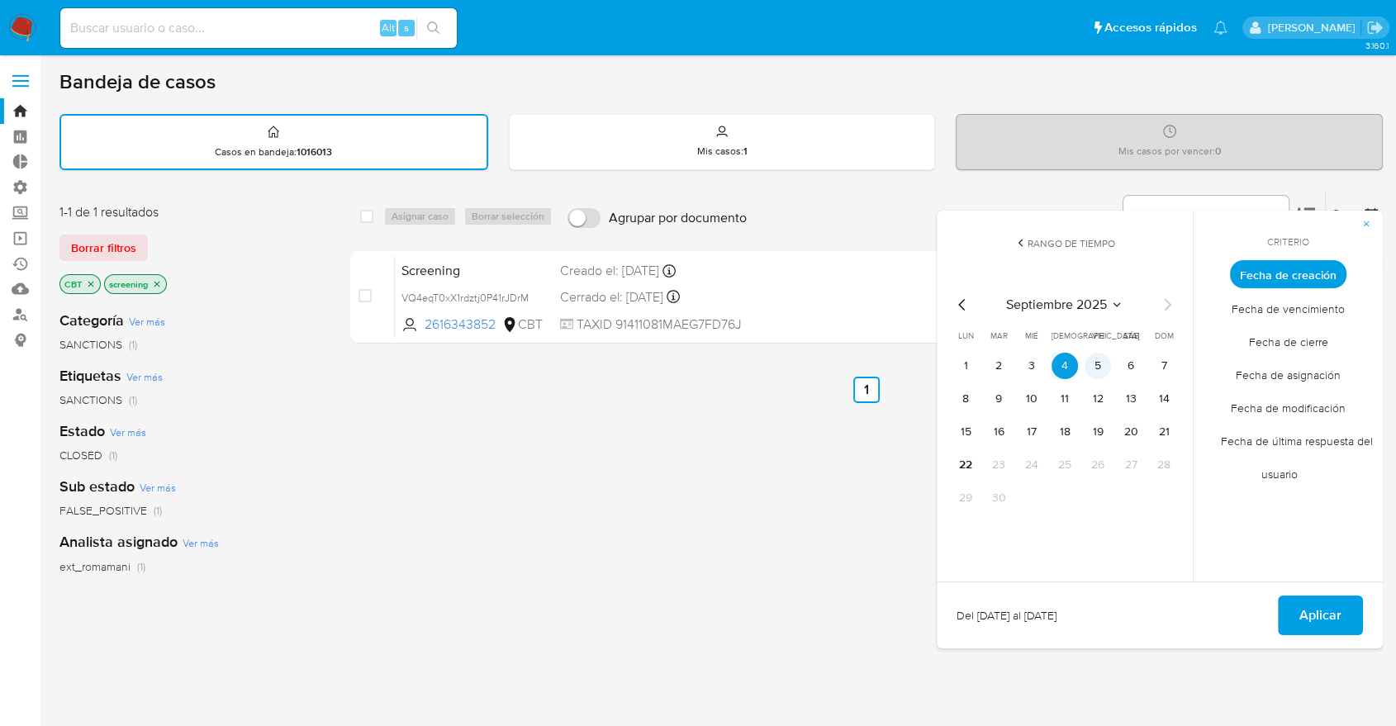
click at [1104, 364] on button "5" at bounding box center [1098, 366] width 26 height 26
click at [1302, 624] on span "Aplicar" at bounding box center [1320, 615] width 42 height 36
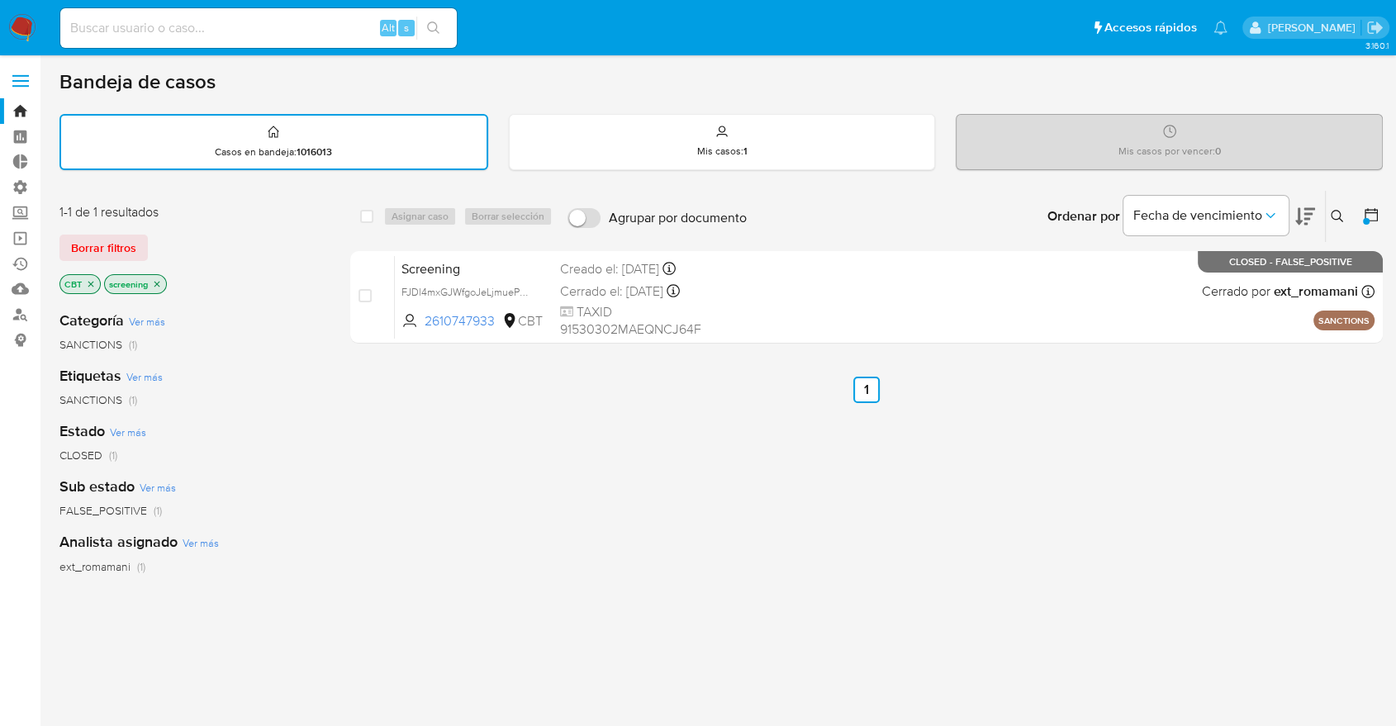
click at [1372, 211] on icon at bounding box center [1371, 214] width 13 height 13
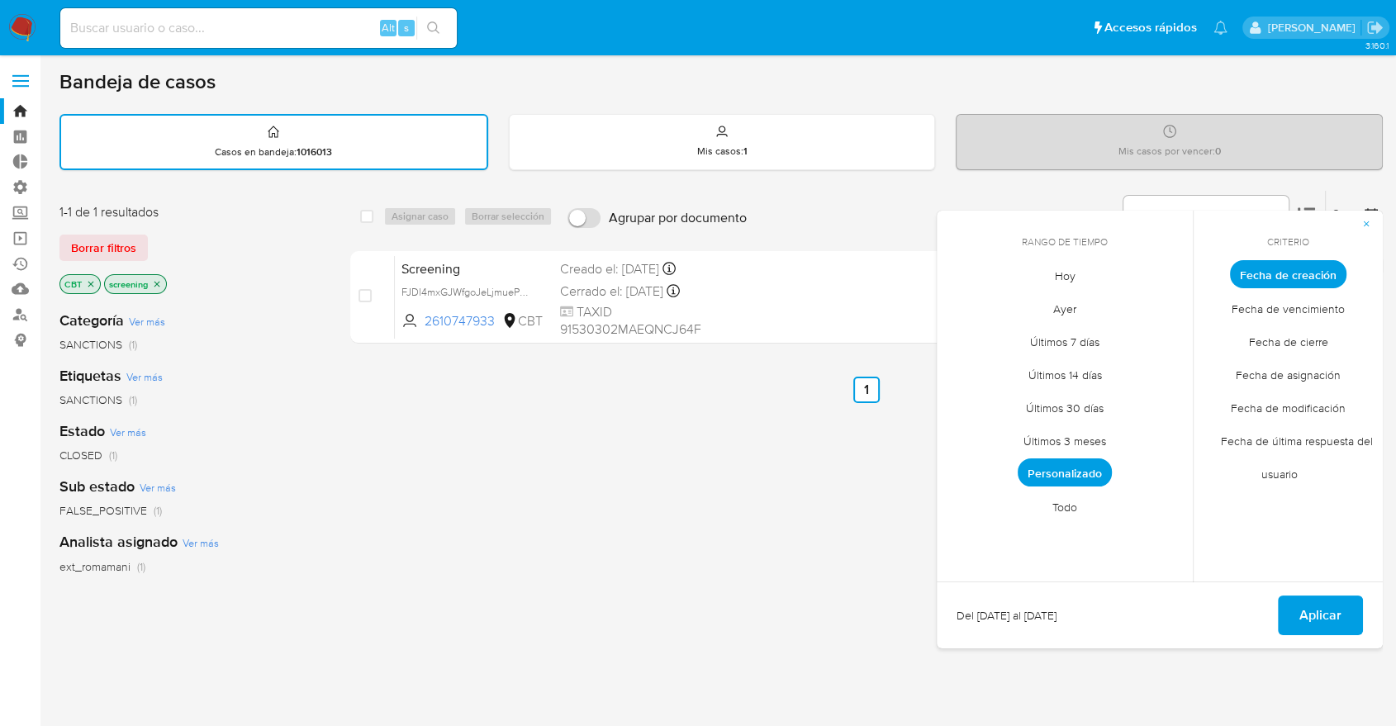
click at [1088, 458] on span "Personalizado" at bounding box center [1065, 472] width 94 height 28
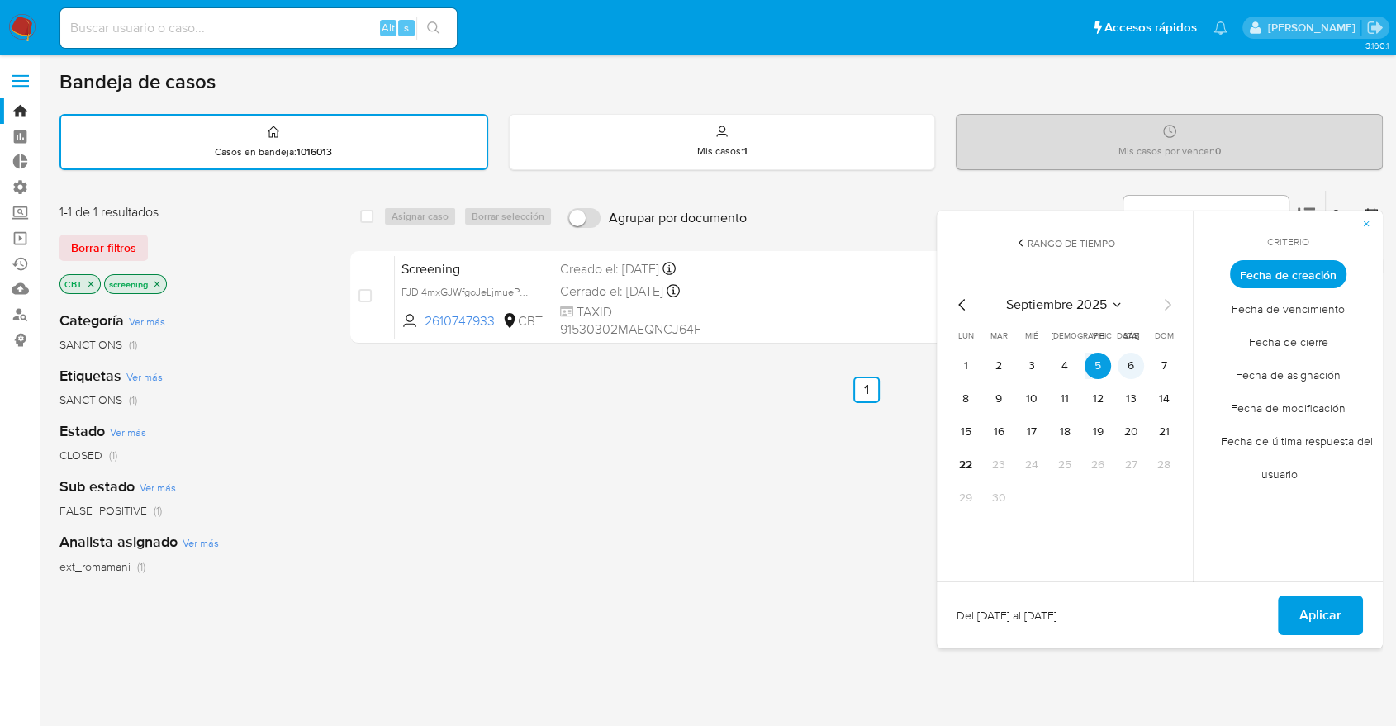
click at [1127, 362] on button "6" at bounding box center [1131, 366] width 26 height 26
click at [962, 407] on button "8" at bounding box center [965, 399] width 26 height 26
click at [1137, 367] on button "6" at bounding box center [1131, 366] width 26 height 26
click at [1308, 613] on span "Aplicar" at bounding box center [1320, 615] width 42 height 36
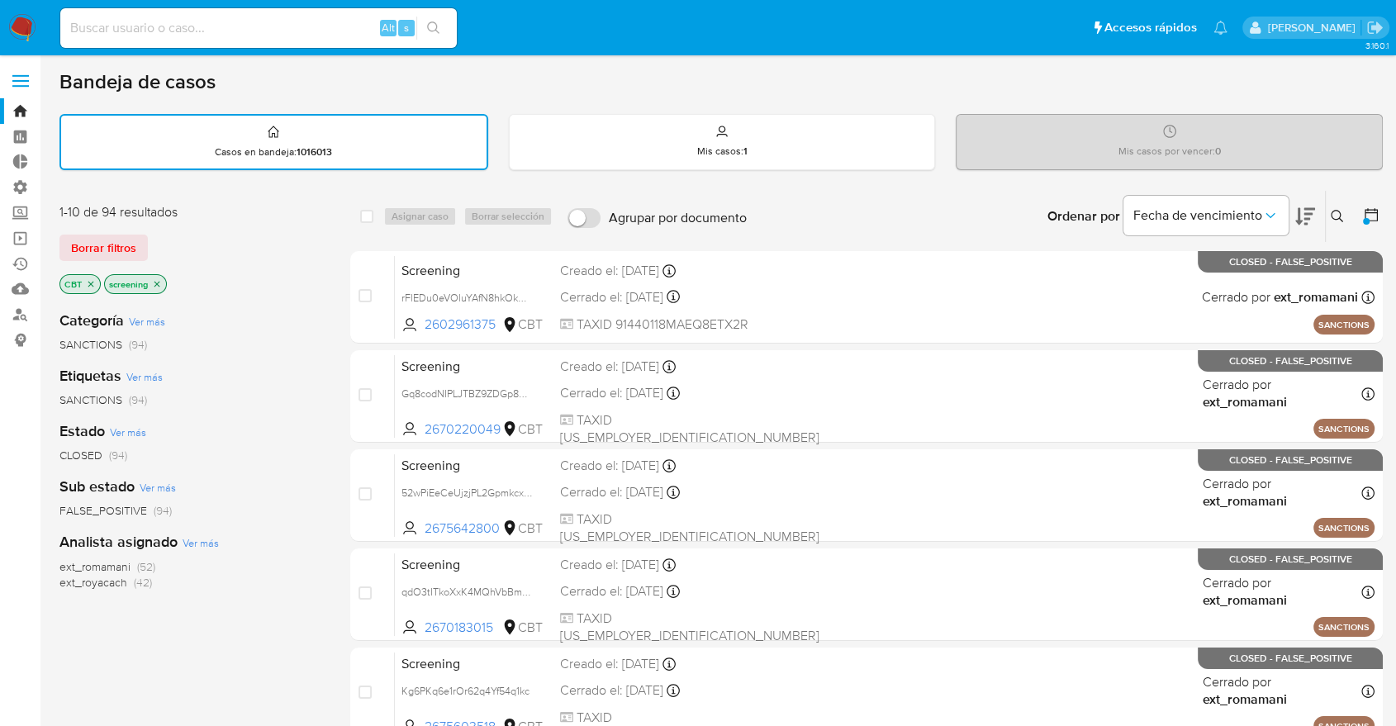
click at [1376, 210] on icon at bounding box center [1371, 214] width 13 height 13
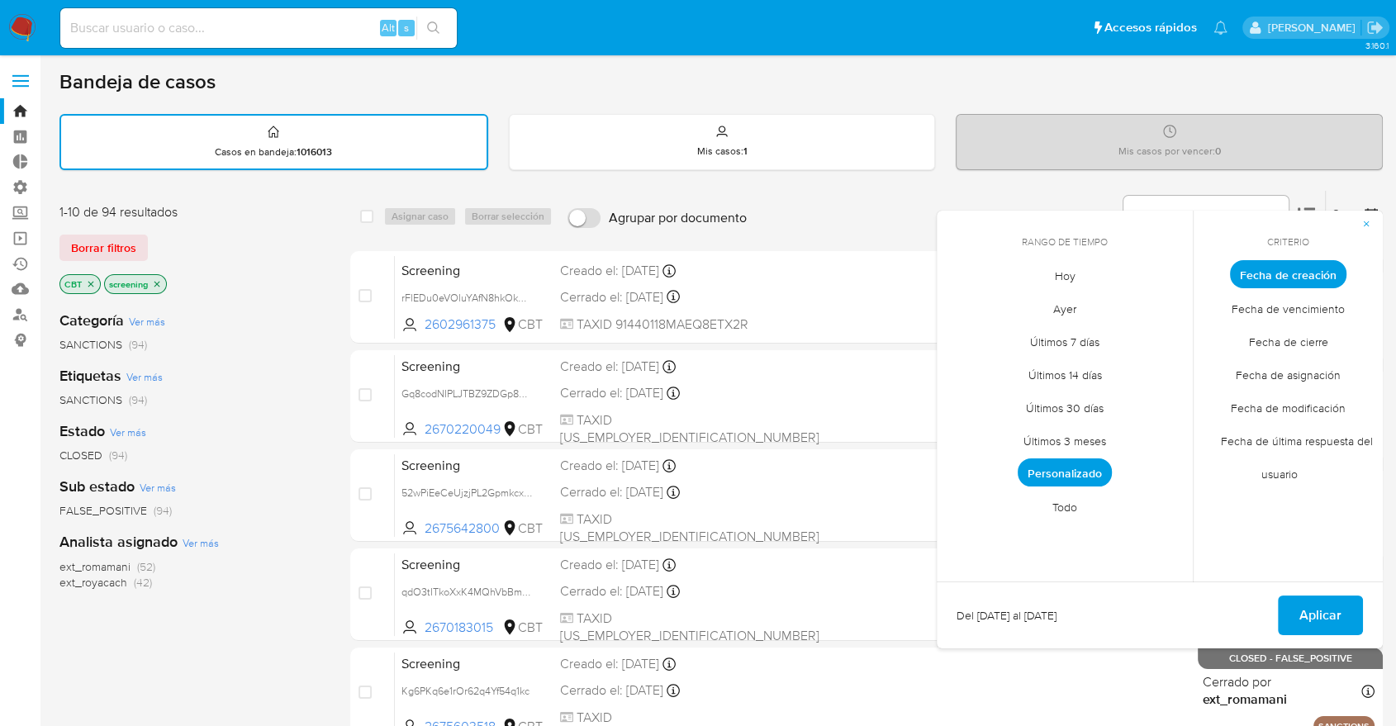
click at [1103, 469] on span "Personalizado" at bounding box center [1065, 472] width 94 height 28
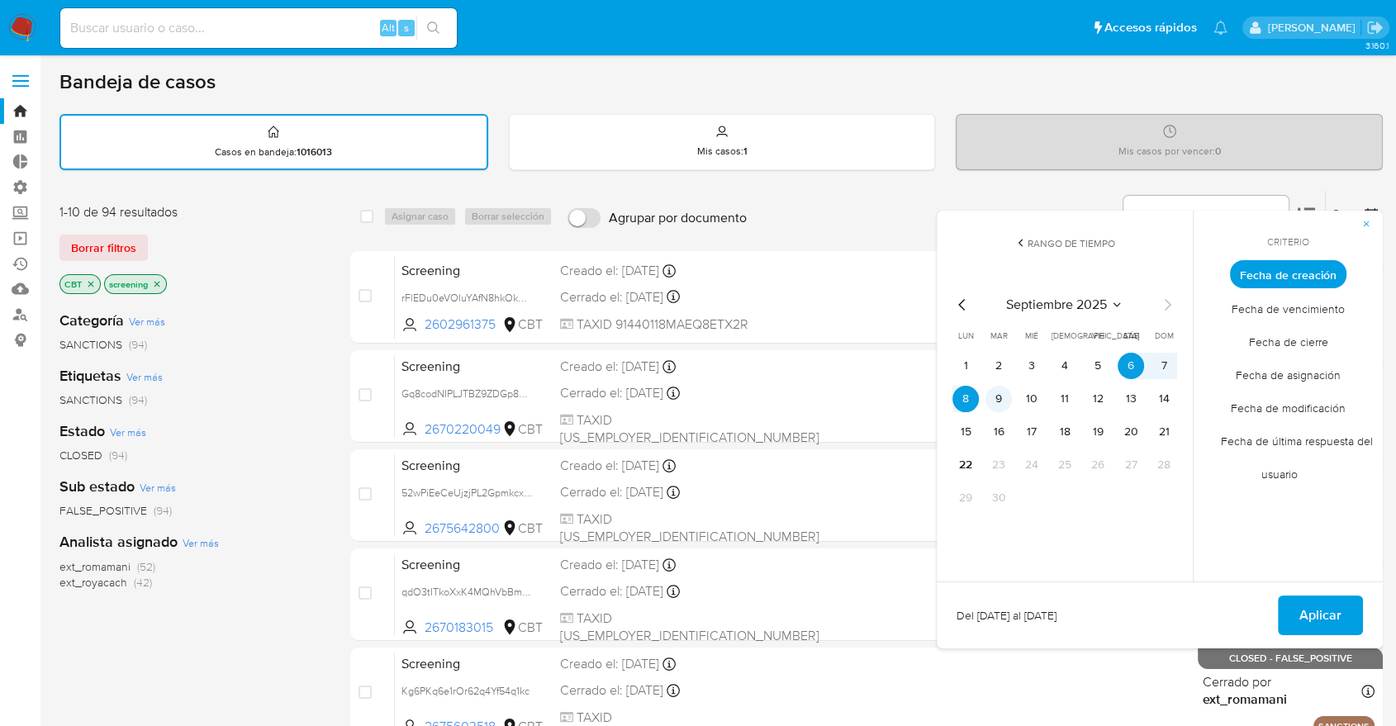
click at [1005, 403] on button "9" at bounding box center [998, 399] width 26 height 26
click at [1296, 615] on button "Aplicar" at bounding box center [1320, 616] width 85 height 40
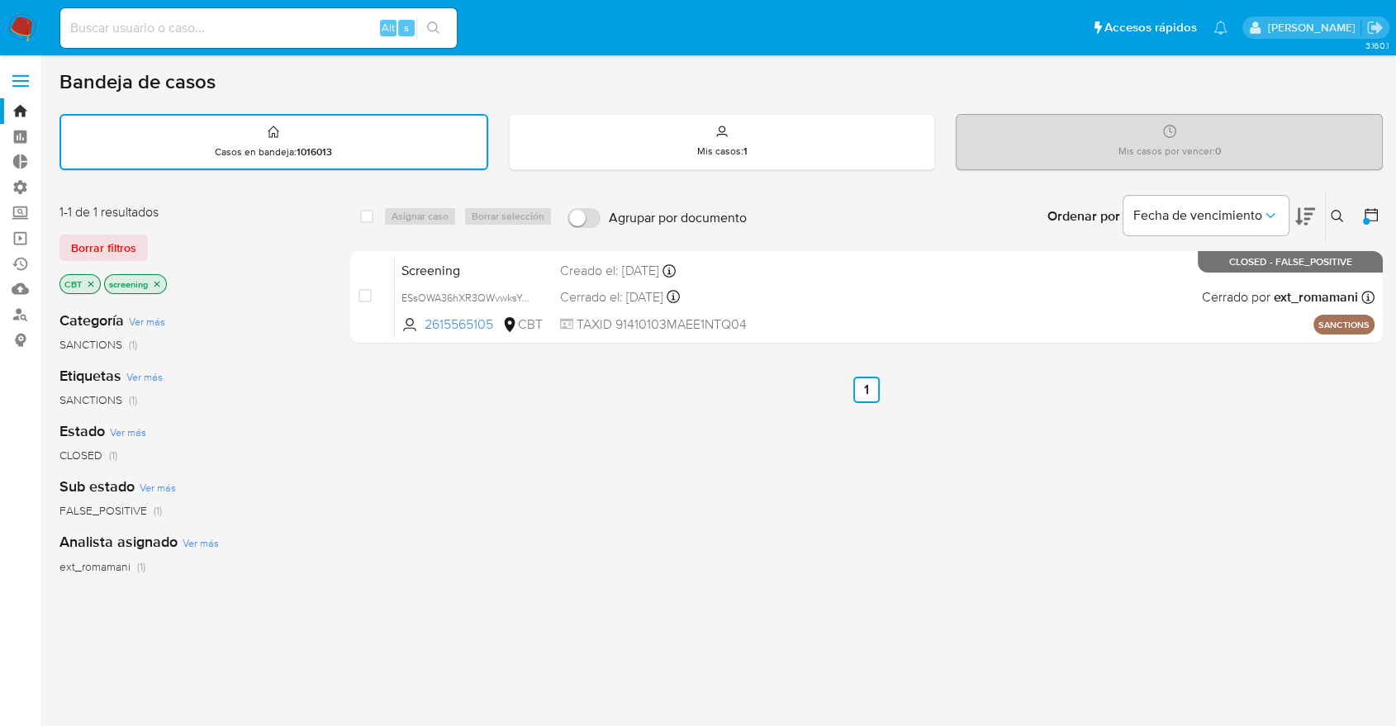
click at [1365, 218] on div at bounding box center [1366, 221] width 7 height 7
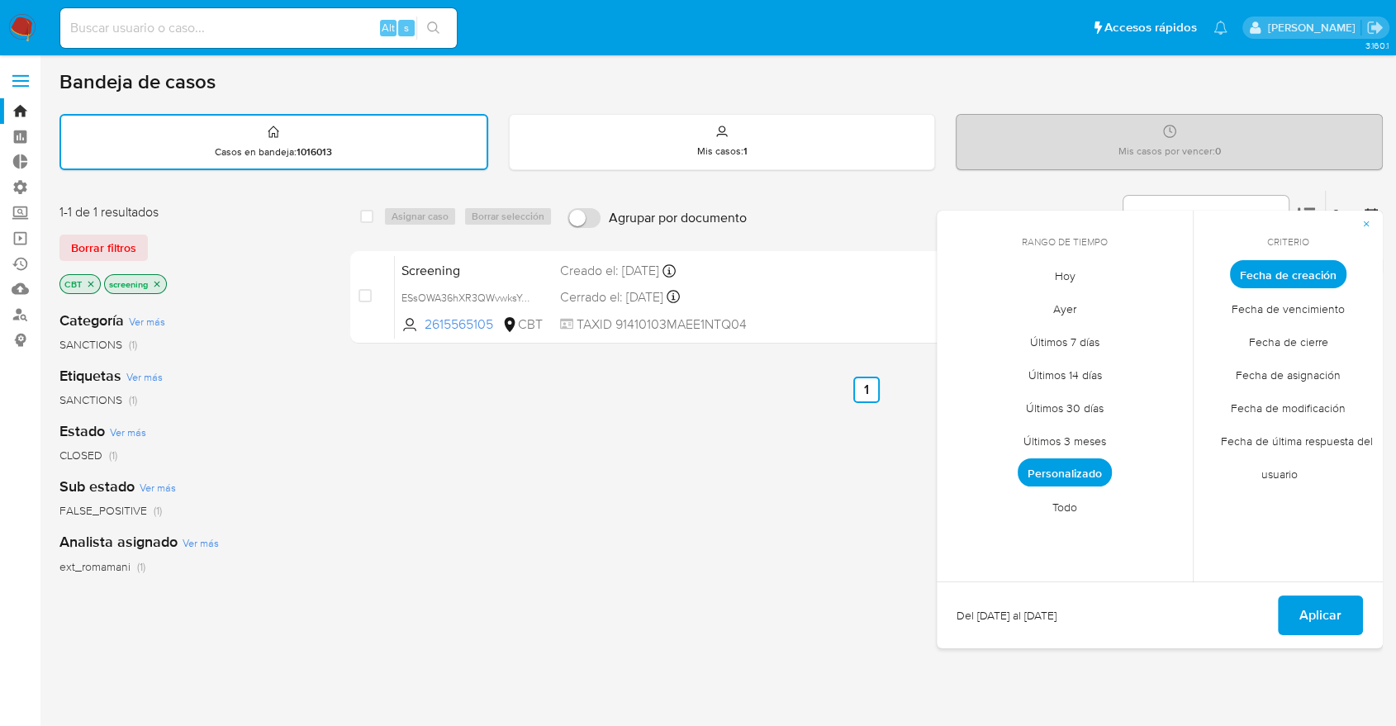
click at [1096, 474] on span "Personalizado" at bounding box center [1065, 472] width 94 height 28
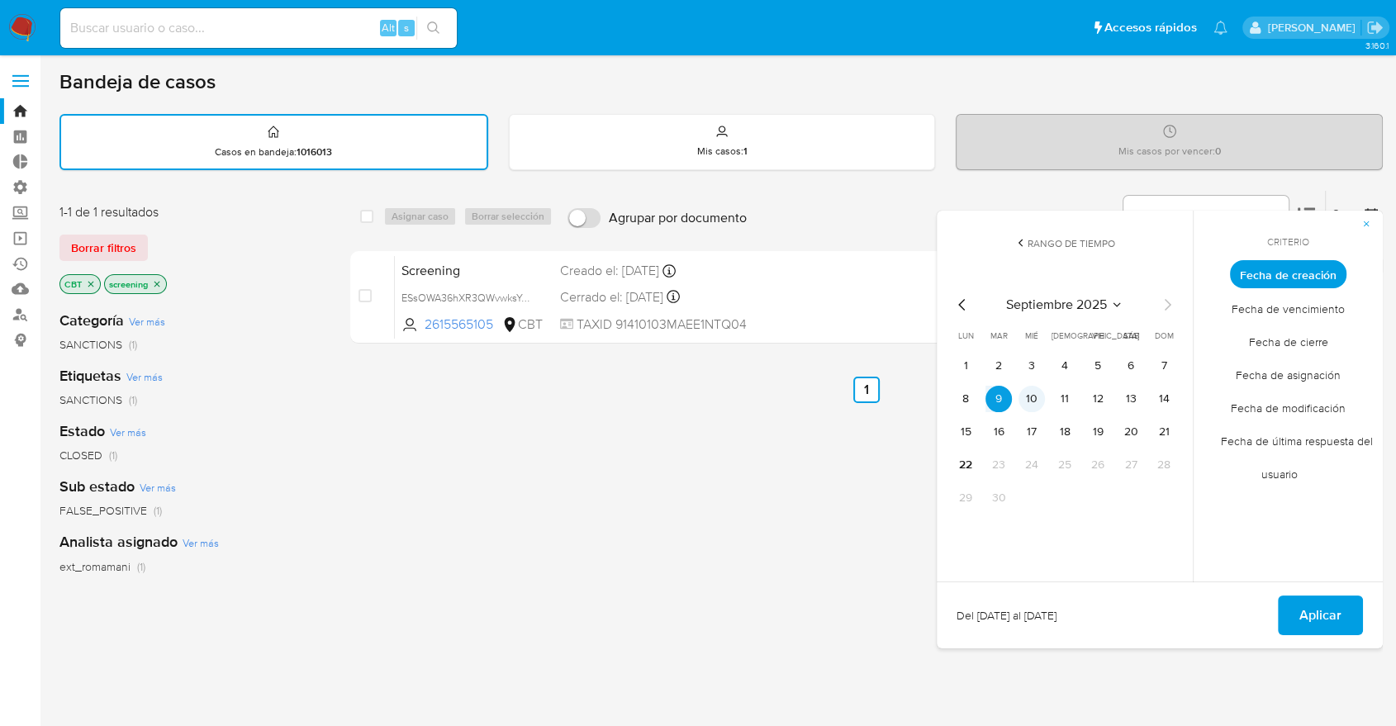
click at [1038, 396] on button "10" at bounding box center [1032, 399] width 26 height 26
click at [1296, 612] on button "Aplicar" at bounding box center [1320, 616] width 85 height 40
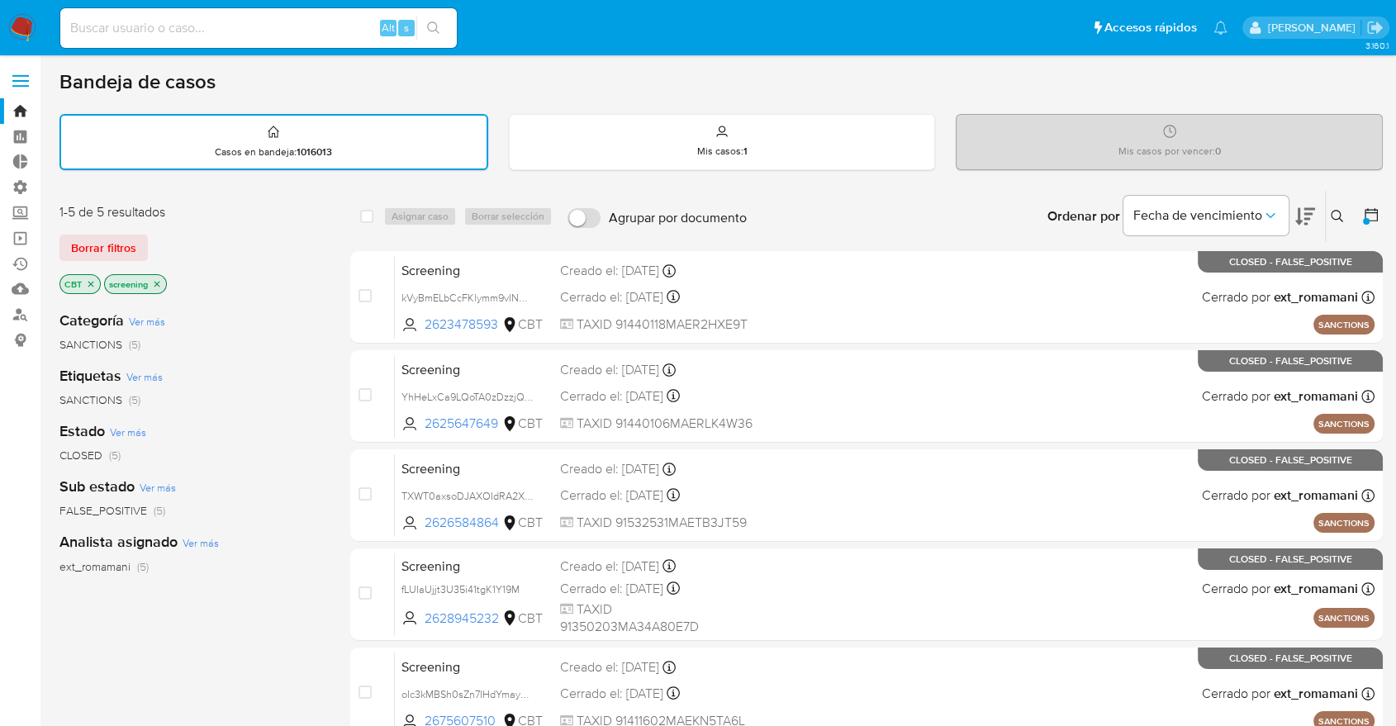
click at [1368, 214] on icon at bounding box center [1371, 215] width 17 height 17
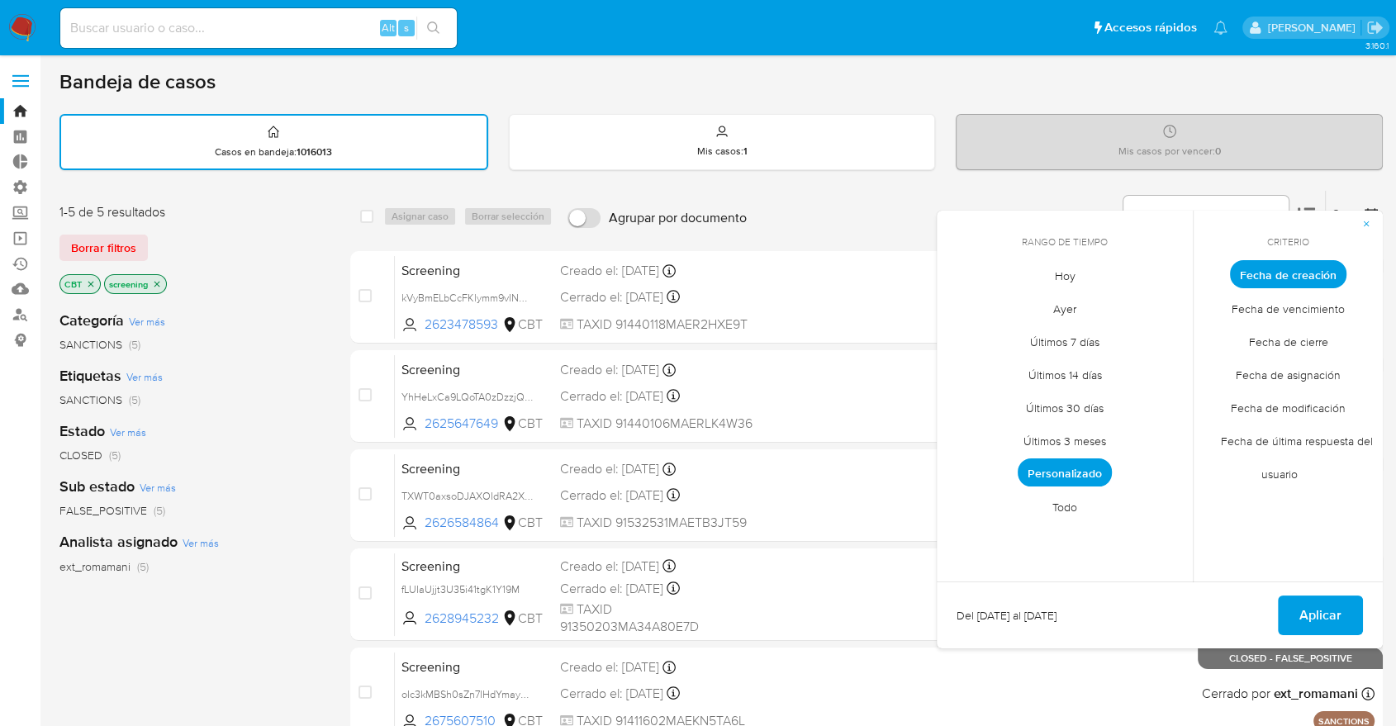
click at [1110, 468] on span "Personalizado" at bounding box center [1065, 472] width 94 height 28
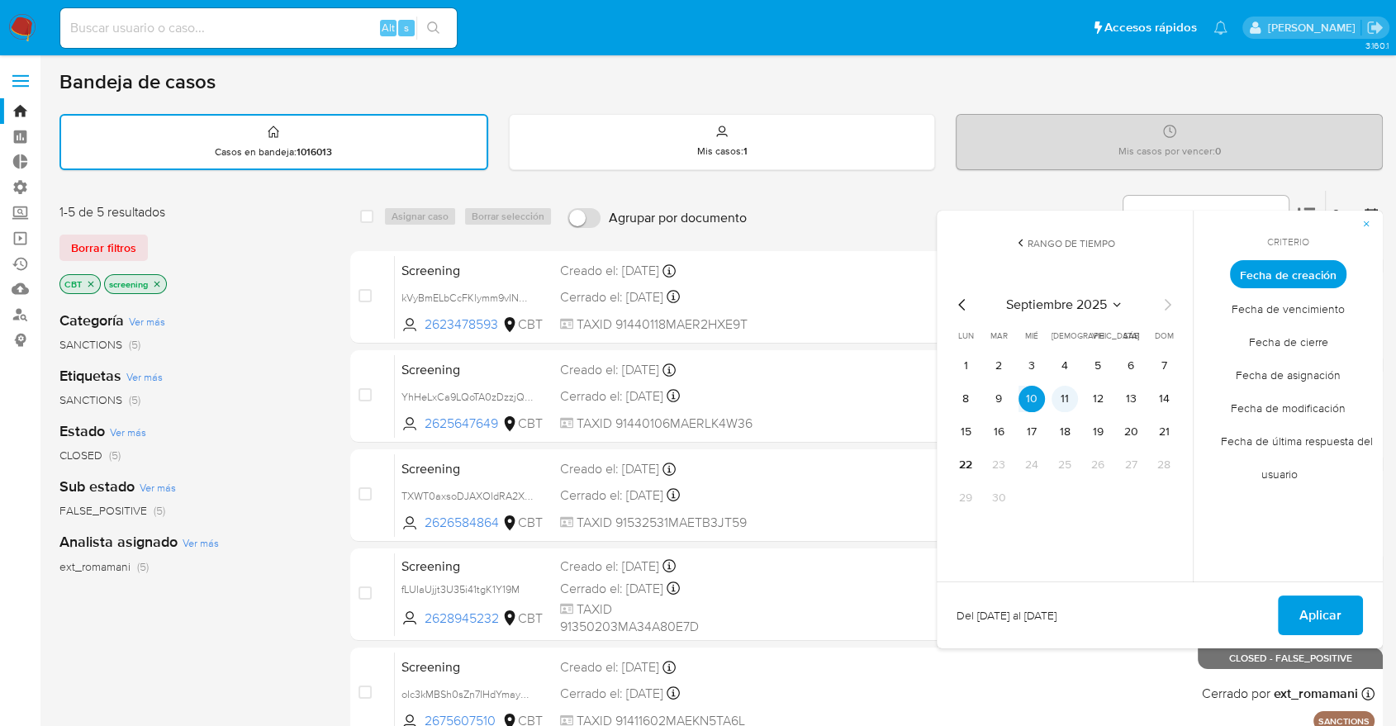
click at [1071, 395] on button "11" at bounding box center [1065, 399] width 26 height 26
click at [1304, 606] on span "Aplicar" at bounding box center [1320, 615] width 42 height 36
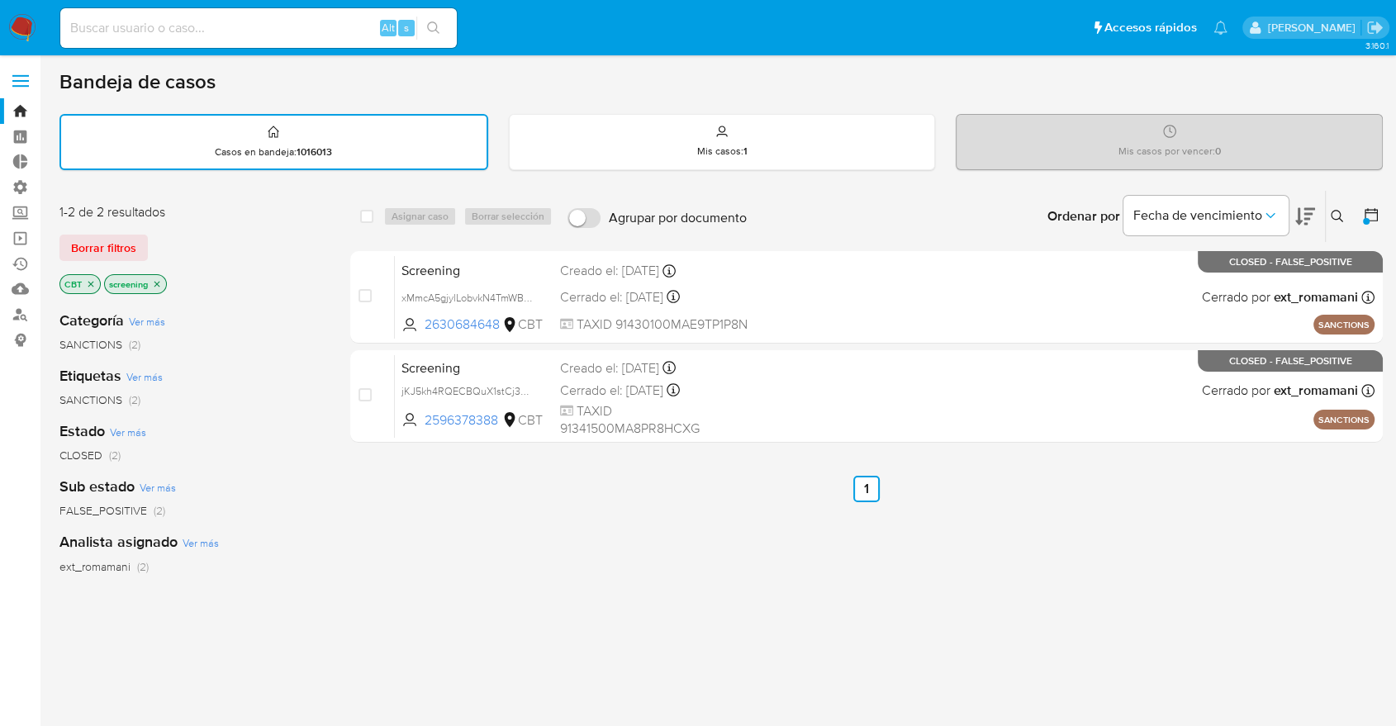
click at [1368, 218] on div at bounding box center [1366, 221] width 7 height 7
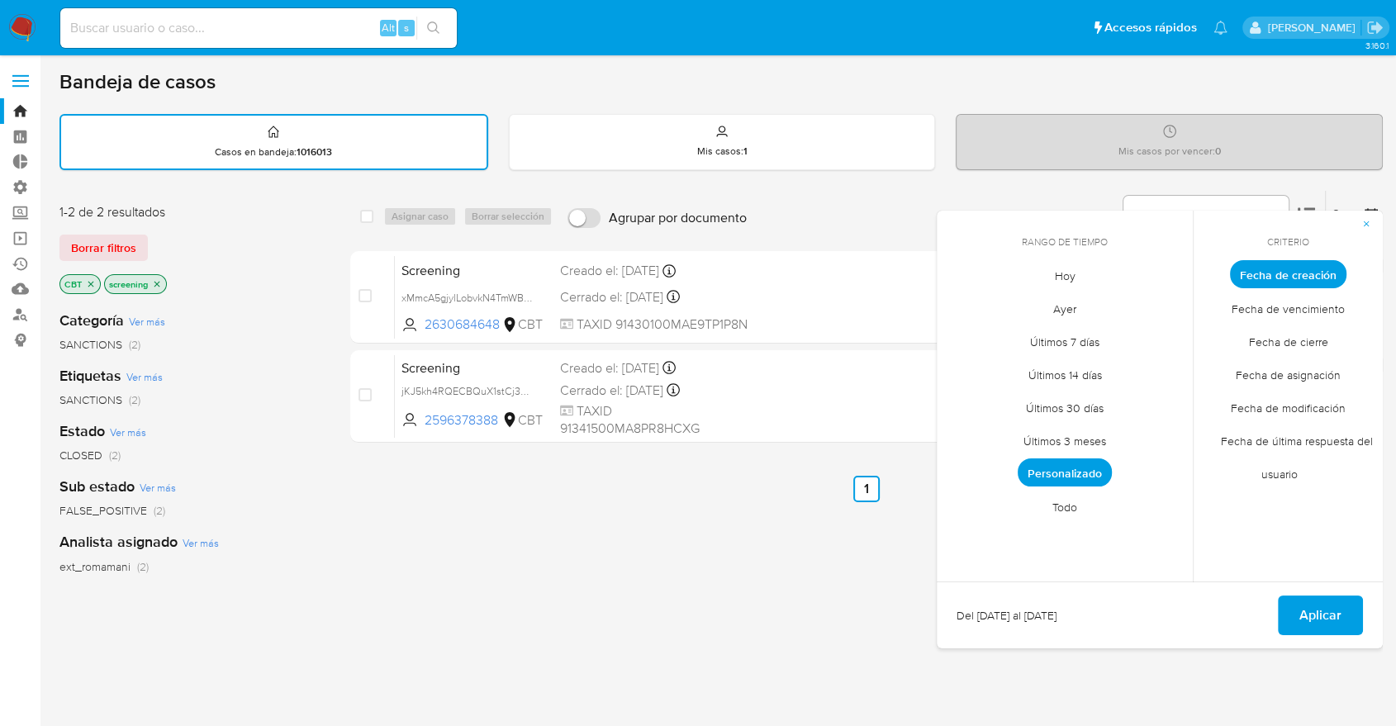
click at [1093, 464] on span "Personalizado" at bounding box center [1065, 472] width 94 height 28
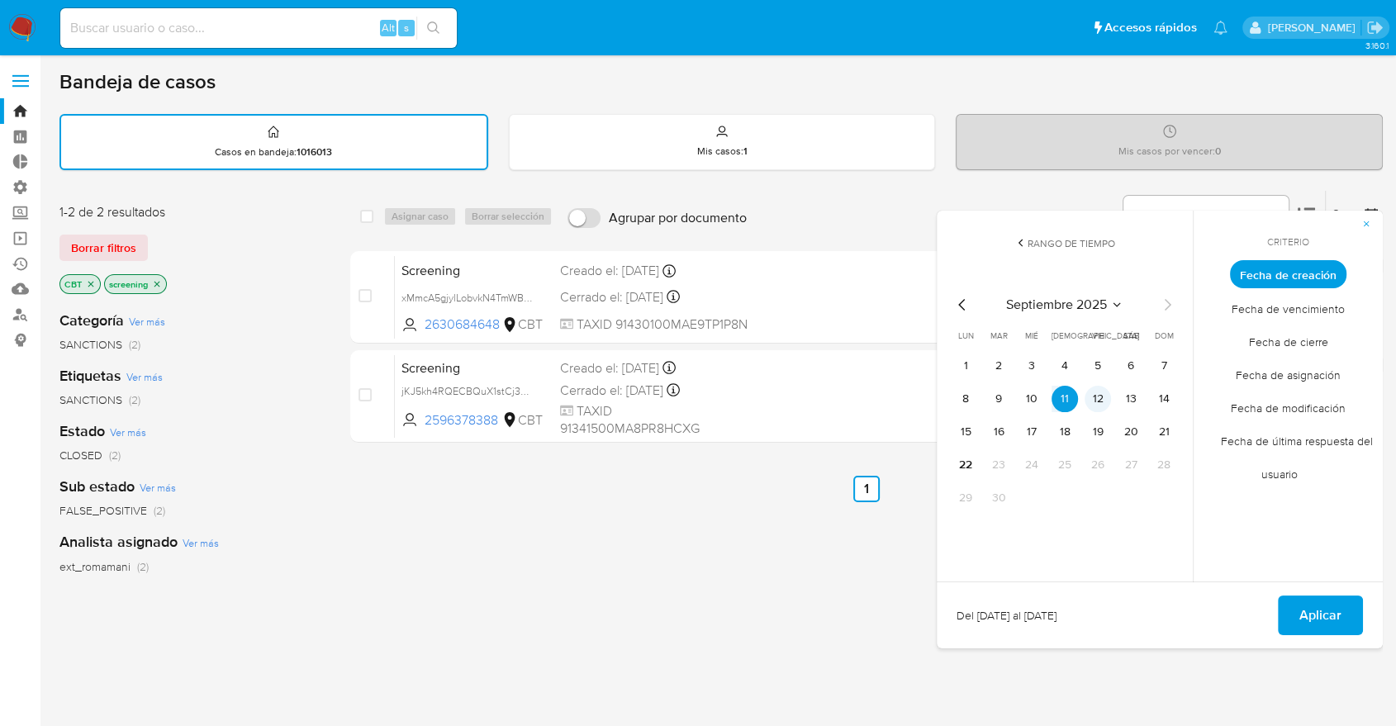
click at [1092, 409] on button "12" at bounding box center [1098, 399] width 26 height 26
click at [1315, 623] on span "Aplicar" at bounding box center [1320, 615] width 42 height 36
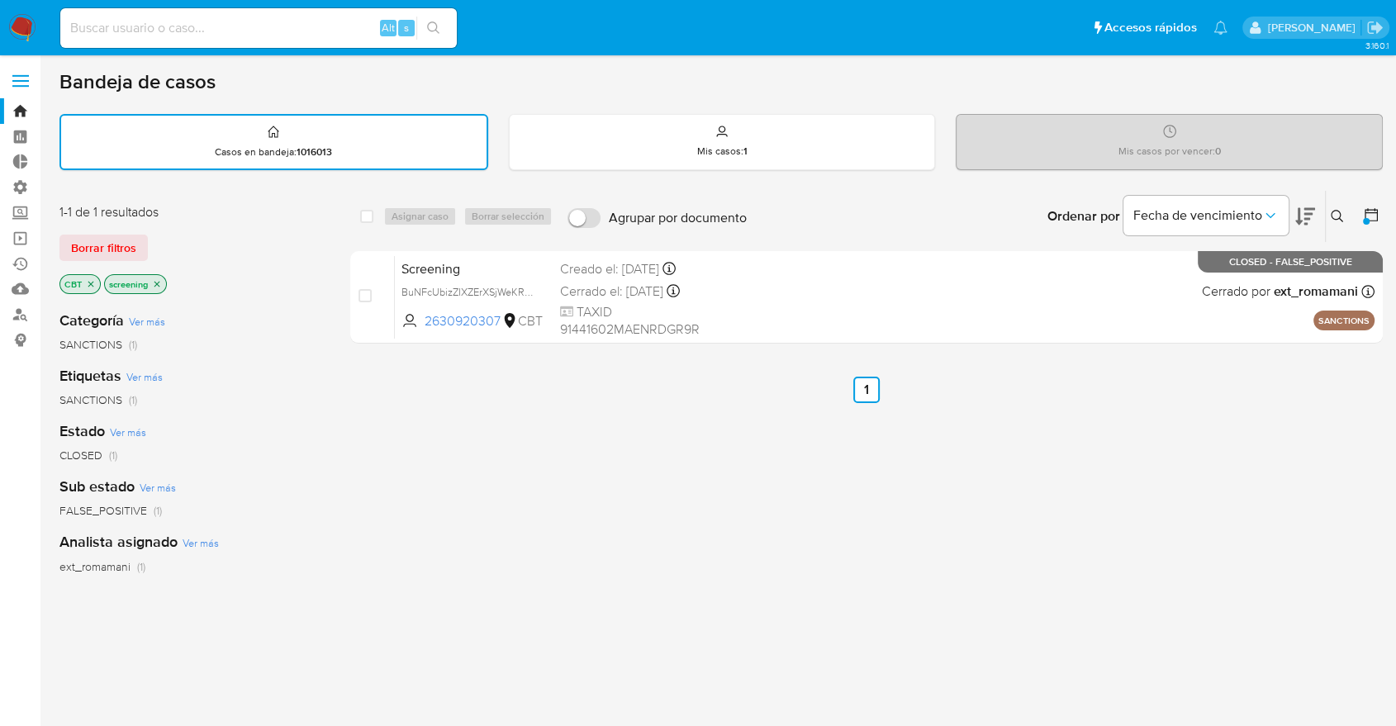
click at [1365, 215] on icon at bounding box center [1371, 214] width 13 height 13
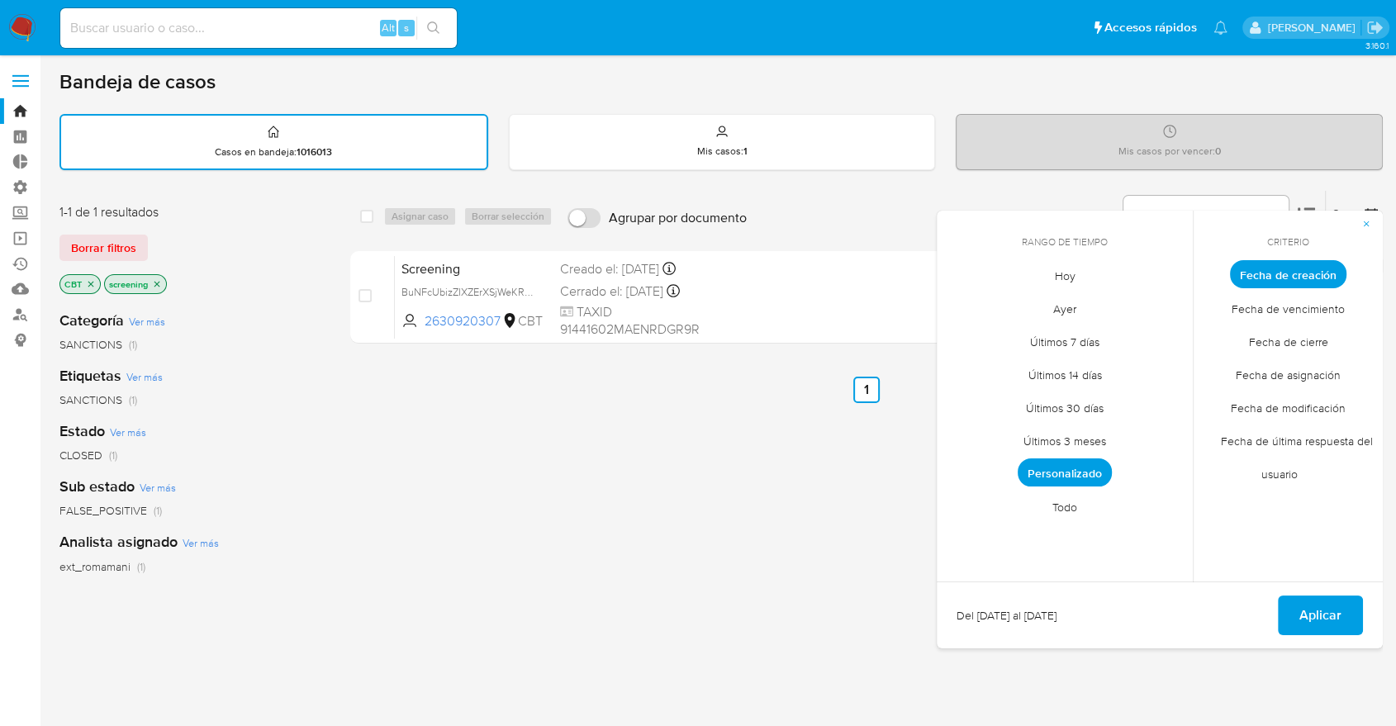
click at [1109, 458] on li "Personalizado" at bounding box center [1064, 473] width 117 height 33
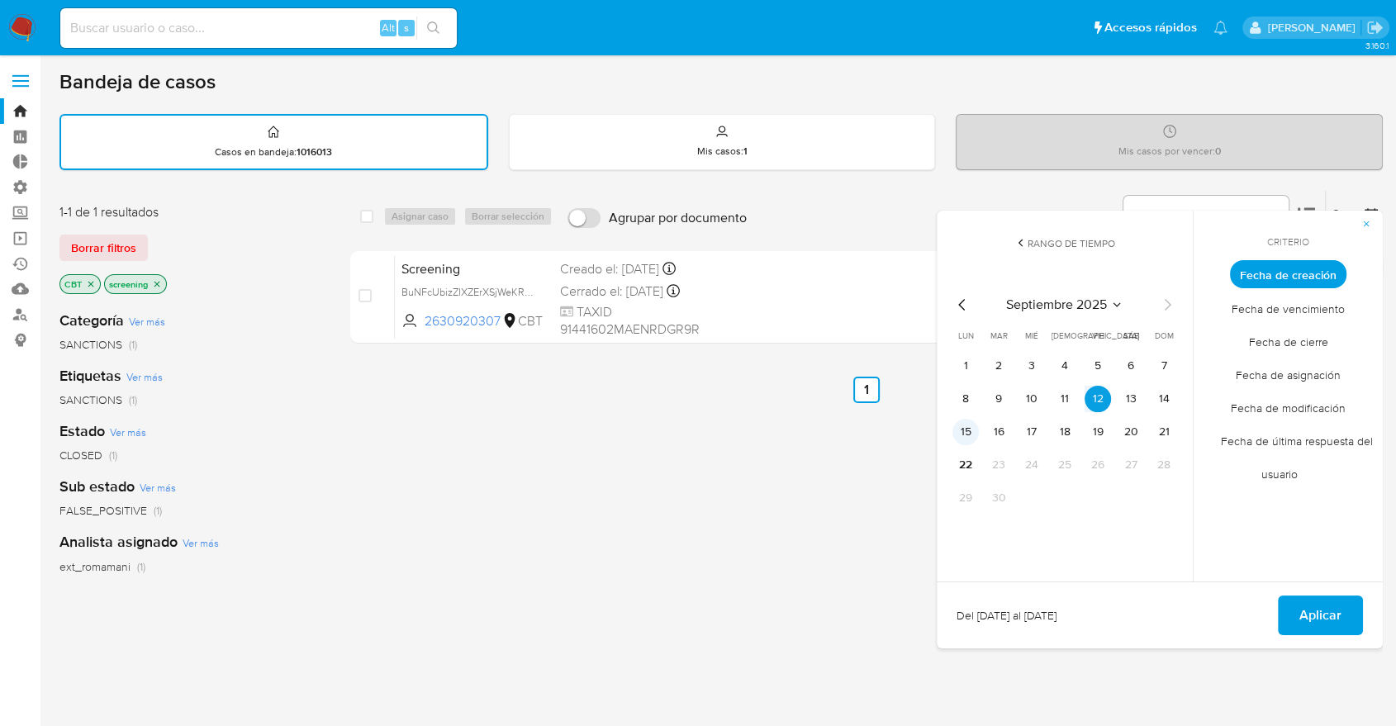
click at [971, 429] on button "15" at bounding box center [965, 432] width 26 height 26
click at [1299, 615] on button "Aplicar" at bounding box center [1320, 616] width 85 height 40
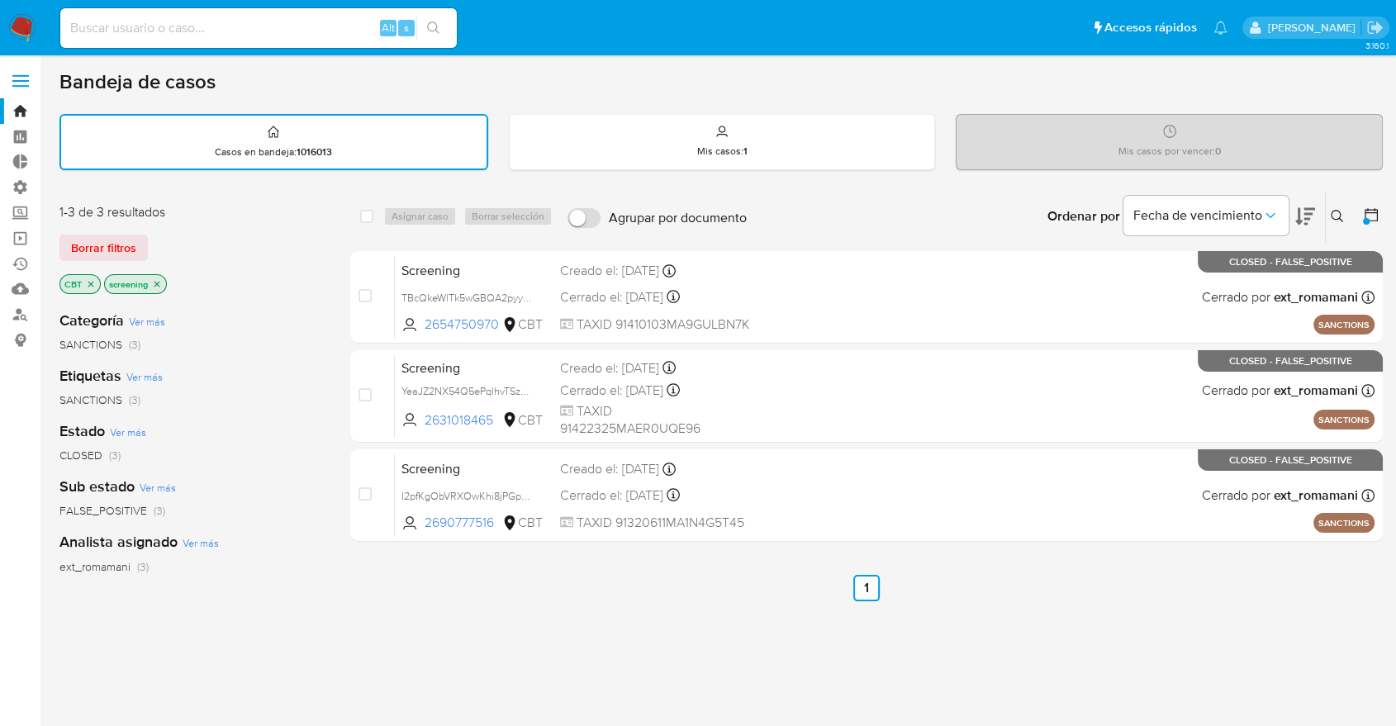
click at [1375, 216] on icon at bounding box center [1371, 215] width 17 height 17
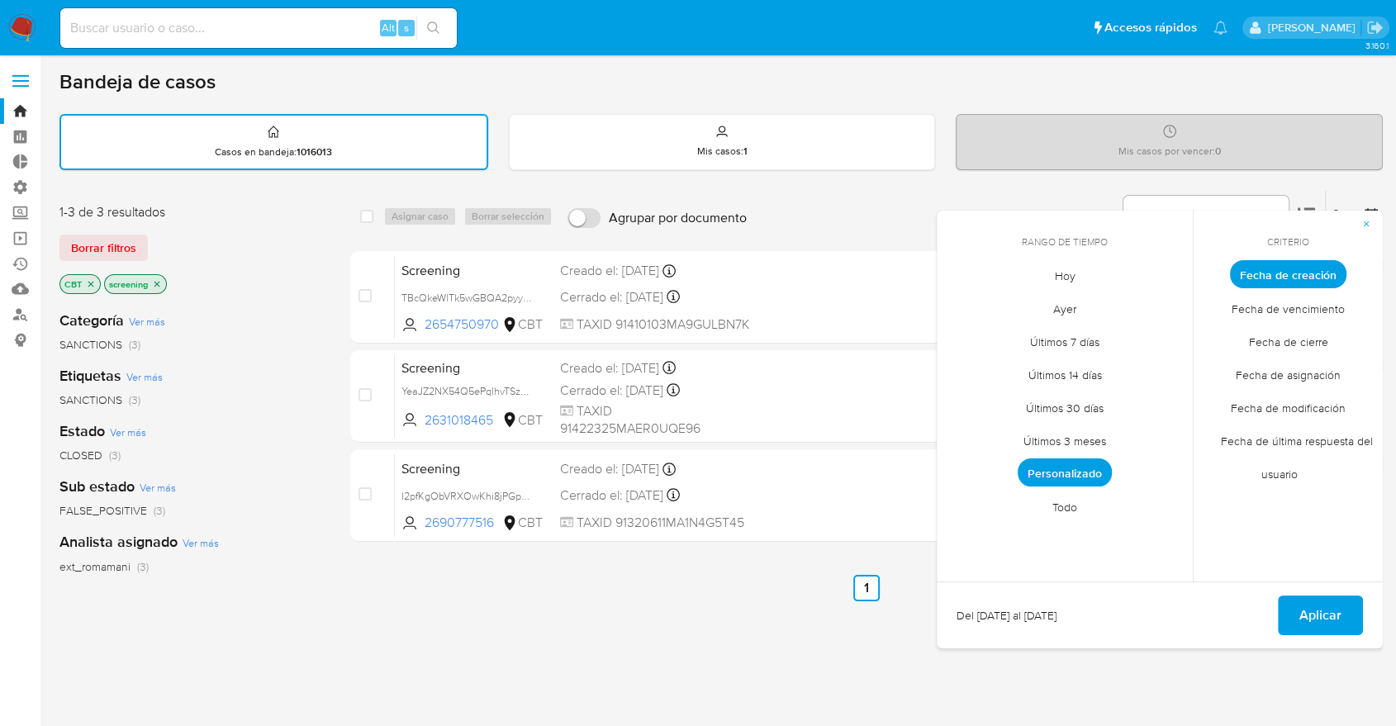
click at [1104, 473] on span "Personalizado" at bounding box center [1065, 472] width 94 height 28
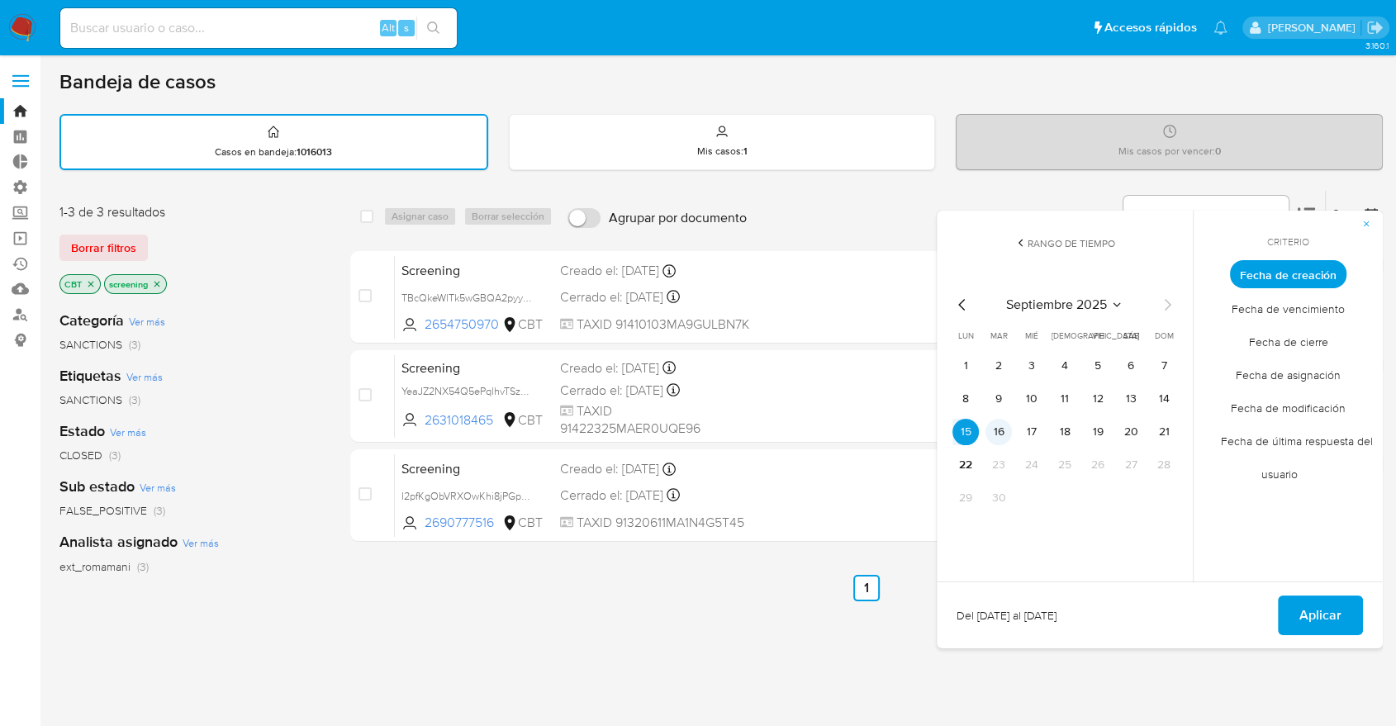
click at [1000, 434] on button "16" at bounding box center [998, 432] width 26 height 26
click at [1292, 609] on button "Aplicar" at bounding box center [1320, 616] width 85 height 40
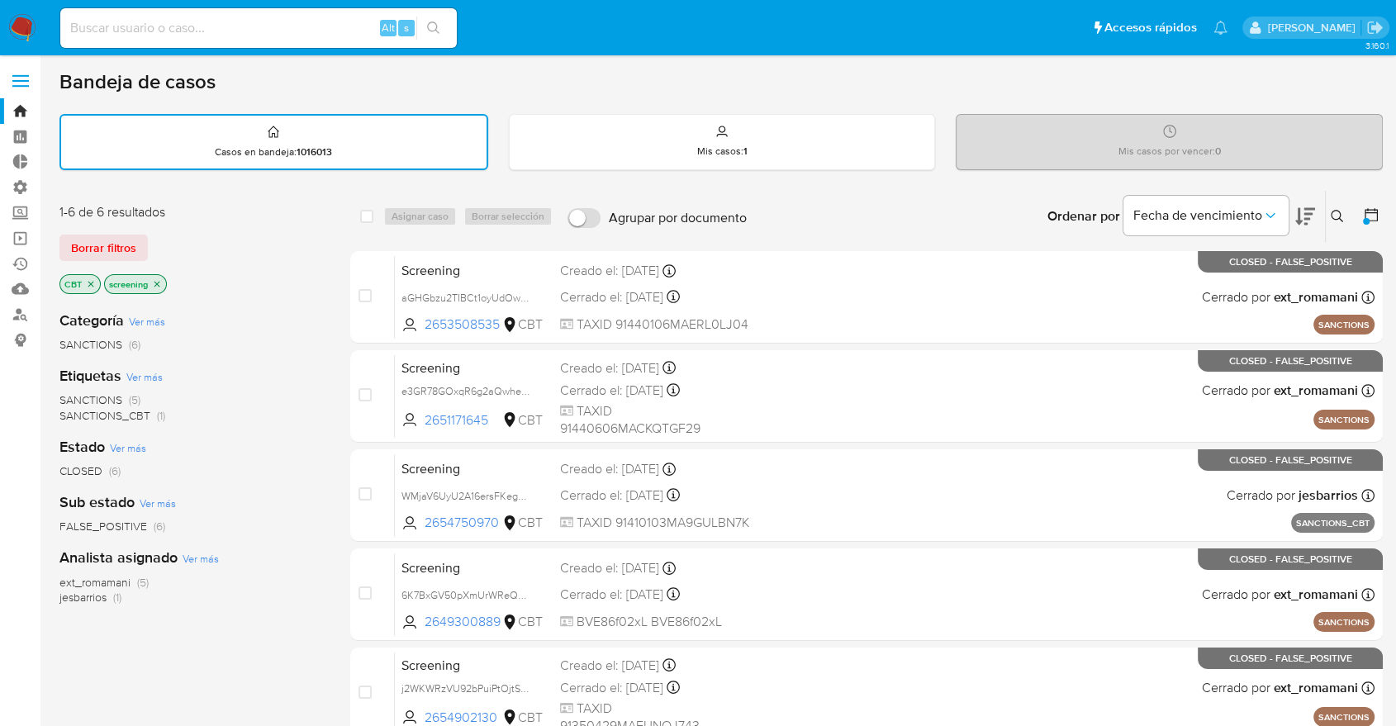
click at [1367, 216] on icon at bounding box center [1371, 215] width 17 height 17
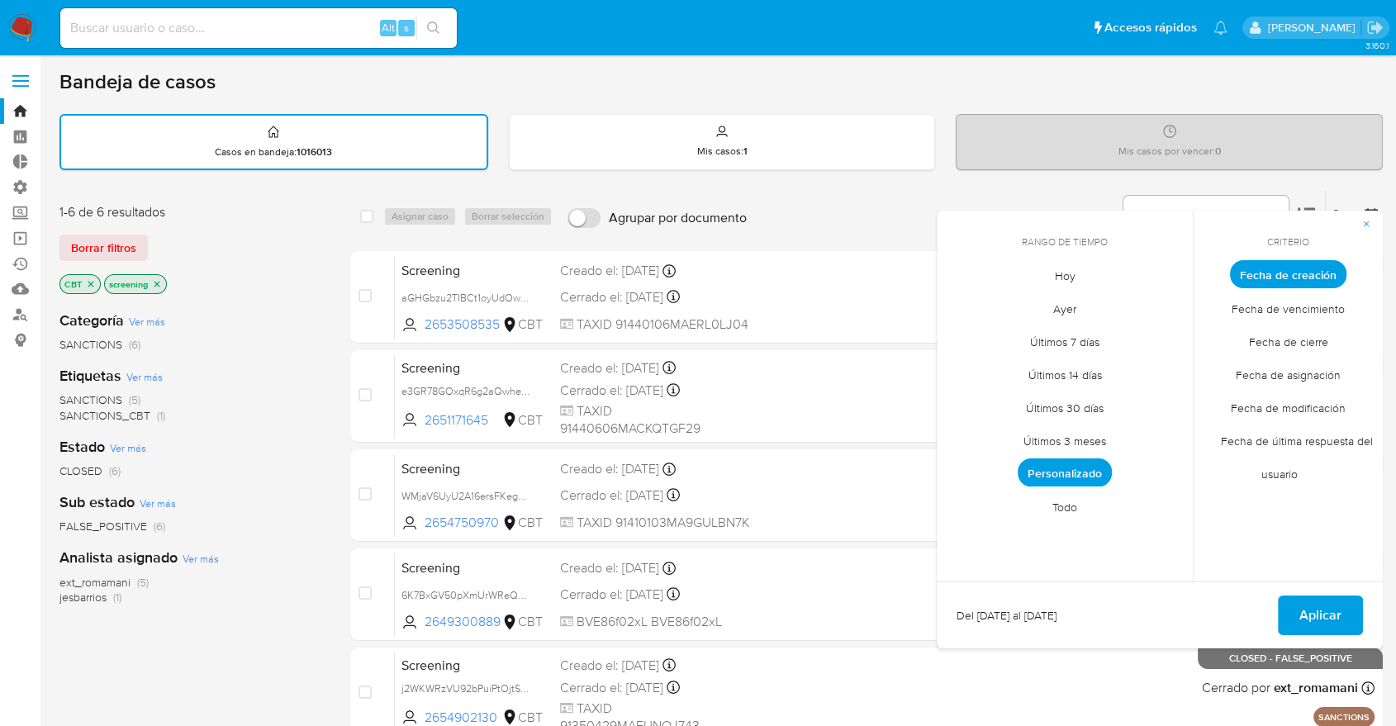
click at [1097, 473] on span "Personalizado" at bounding box center [1065, 472] width 94 height 28
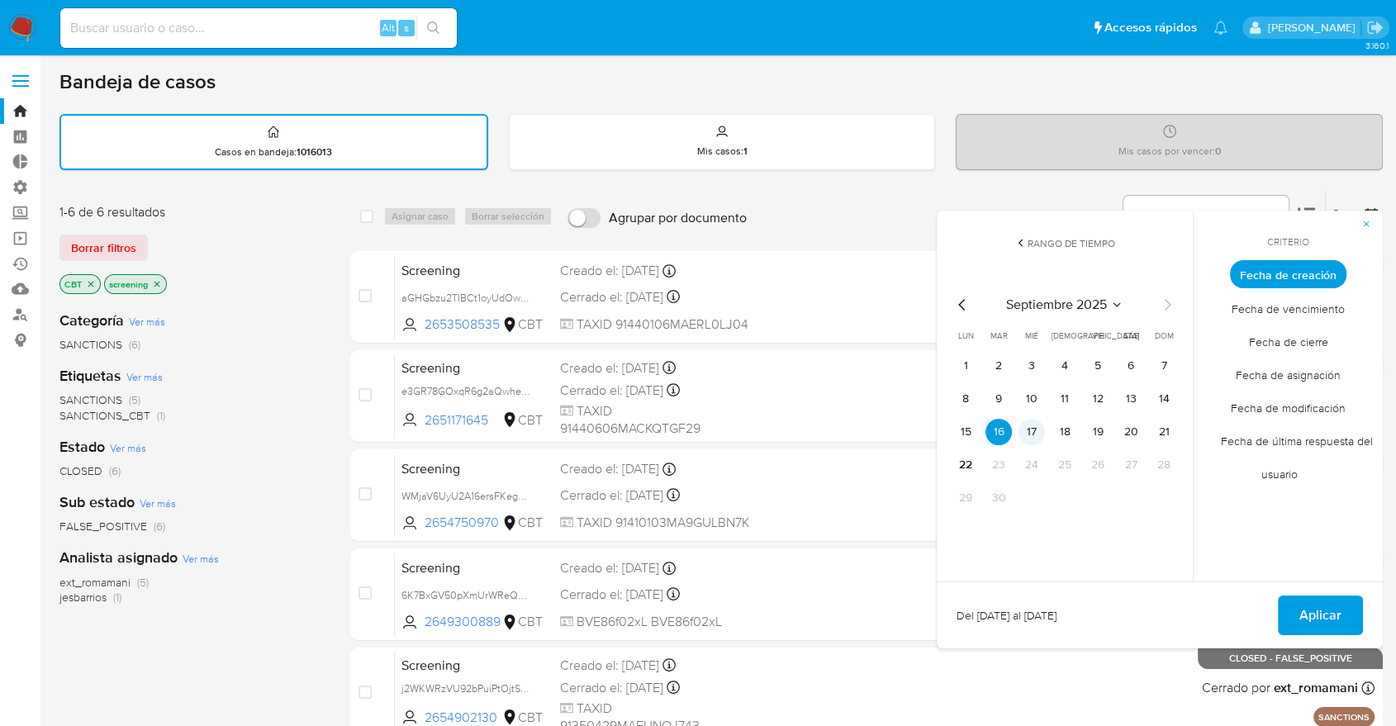
click at [1040, 436] on button "17" at bounding box center [1032, 432] width 26 height 26
click at [1303, 615] on span "Aplicar" at bounding box center [1320, 615] width 42 height 36
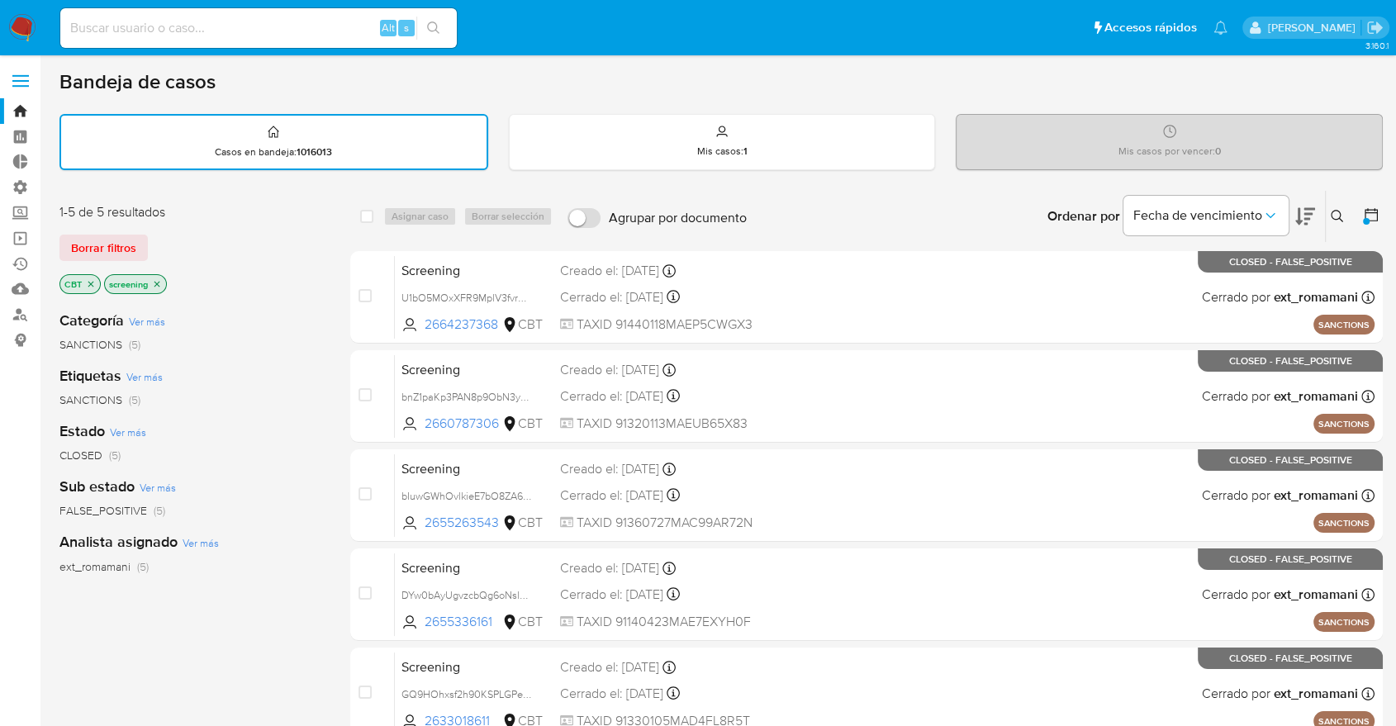
click at [1368, 210] on icon at bounding box center [1371, 214] width 13 height 13
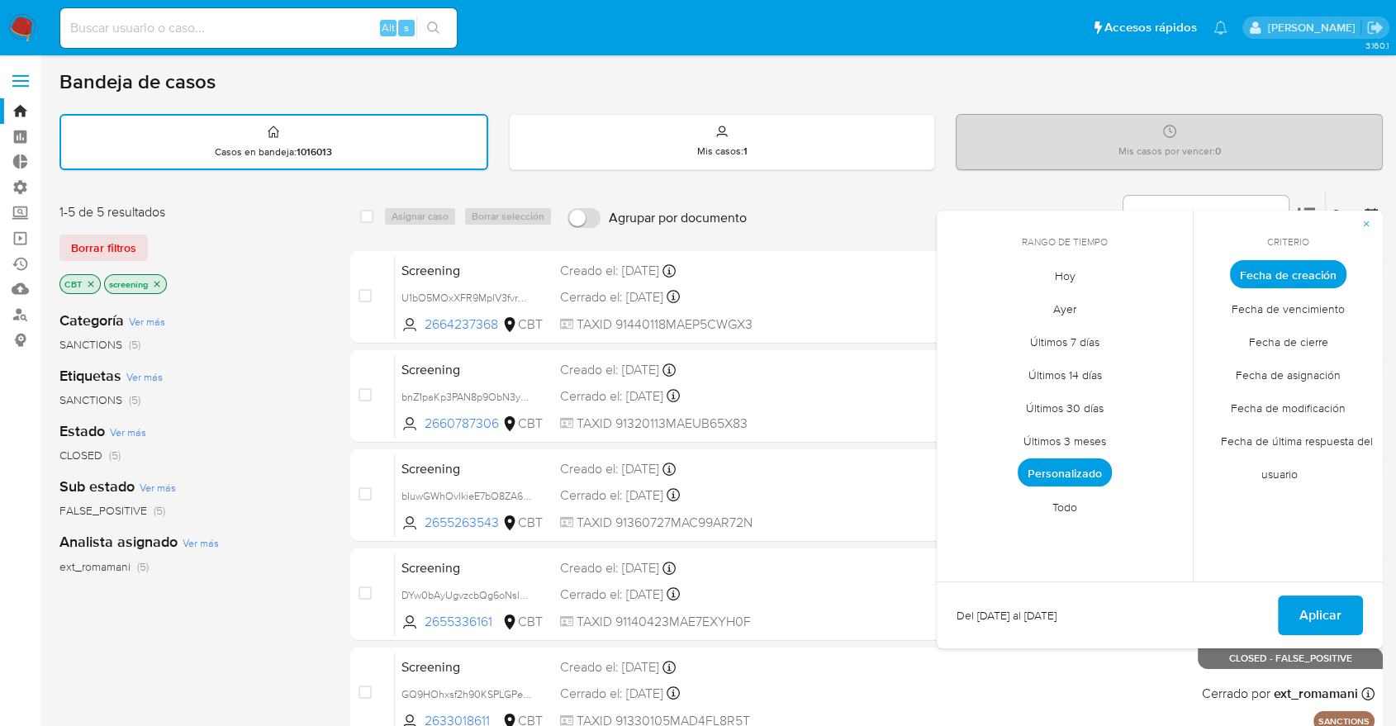
click at [1091, 471] on span "Personalizado" at bounding box center [1065, 472] width 94 height 28
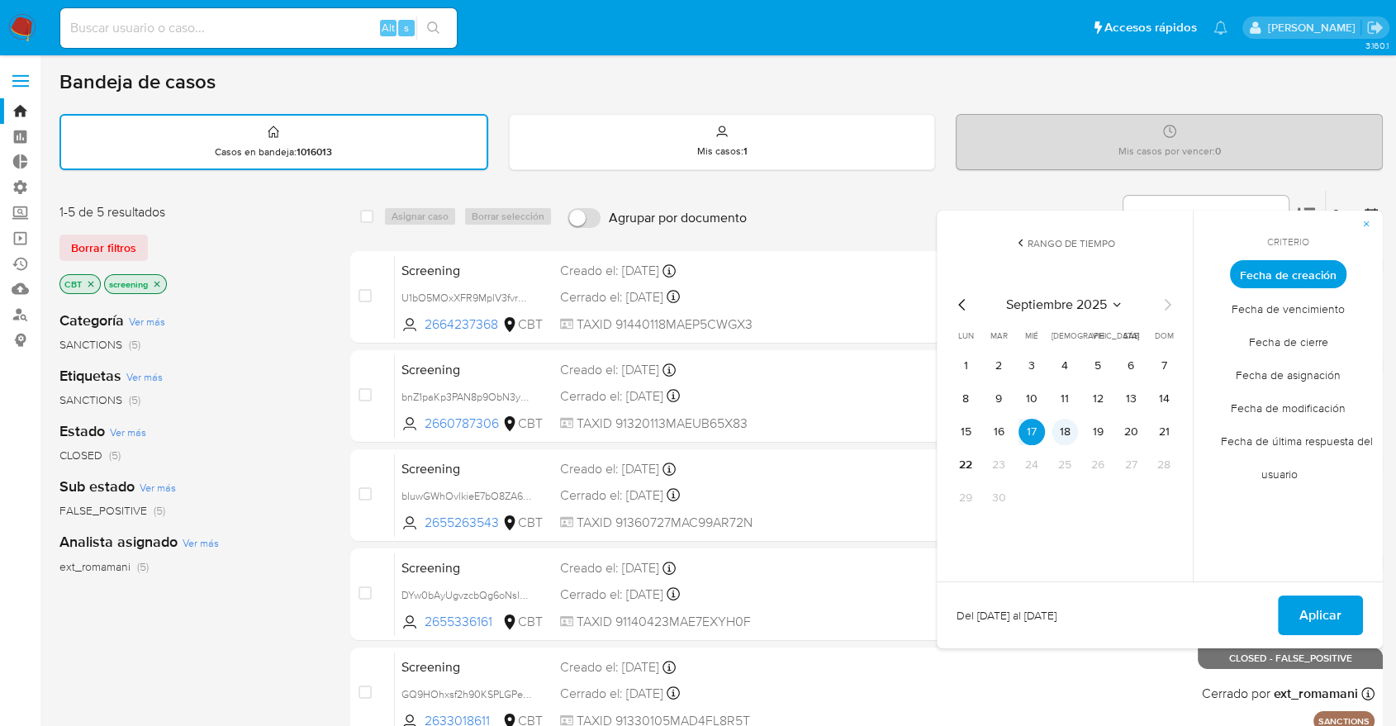
click at [1071, 438] on button "18" at bounding box center [1065, 432] width 26 height 26
click at [1296, 625] on button "Aplicar" at bounding box center [1320, 616] width 85 height 40
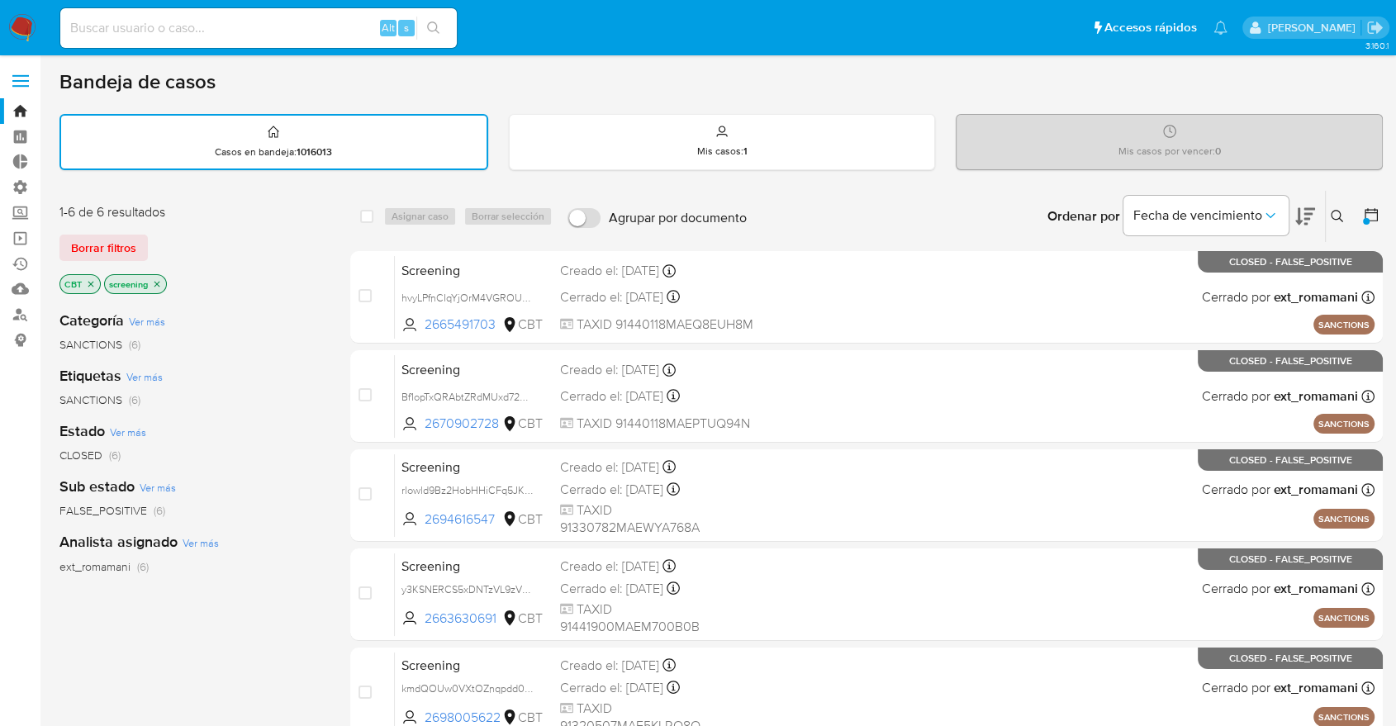
click at [1372, 201] on div at bounding box center [1368, 216] width 30 height 51
click at [1358, 216] on div at bounding box center [1368, 216] width 30 height 51
click at [1370, 213] on icon at bounding box center [1371, 215] width 17 height 17
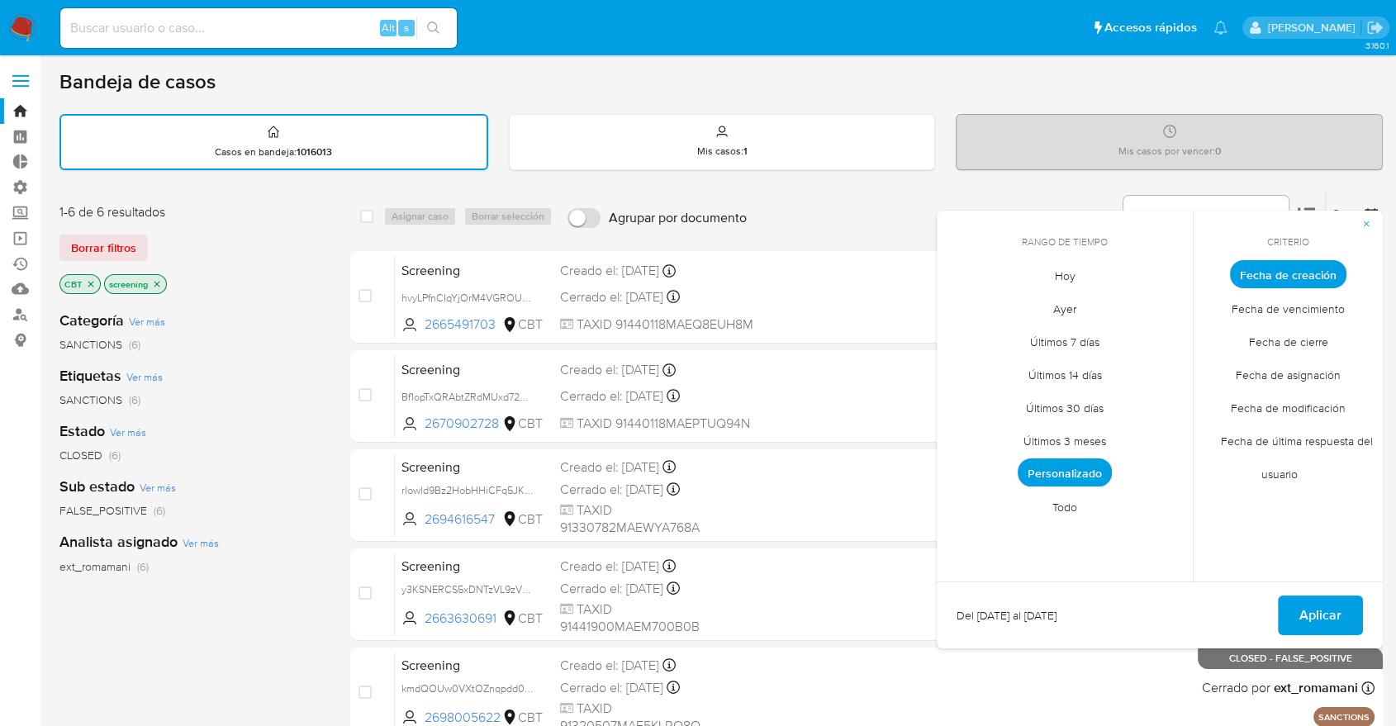
click at [1100, 469] on span "Personalizado" at bounding box center [1065, 472] width 94 height 28
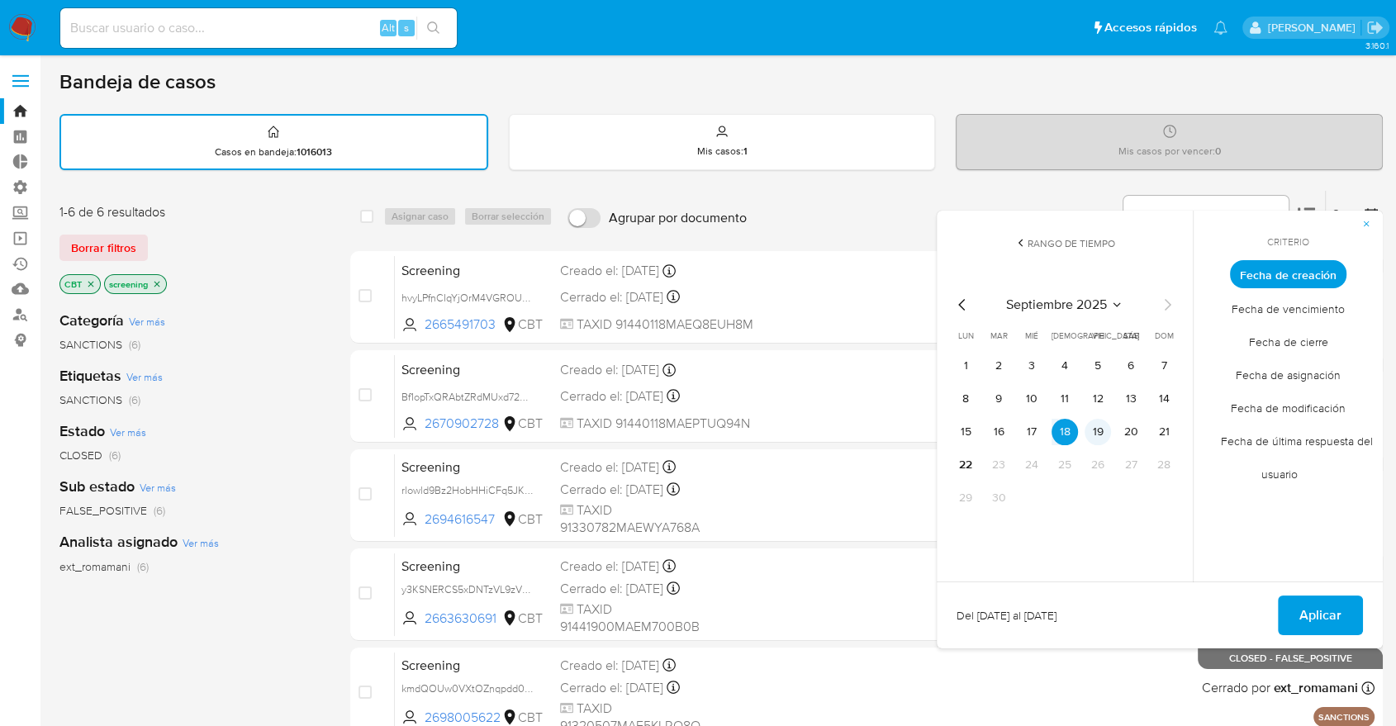
click at [1099, 435] on button "19" at bounding box center [1098, 432] width 26 height 26
click at [1299, 614] on span "Aplicar" at bounding box center [1320, 615] width 42 height 36
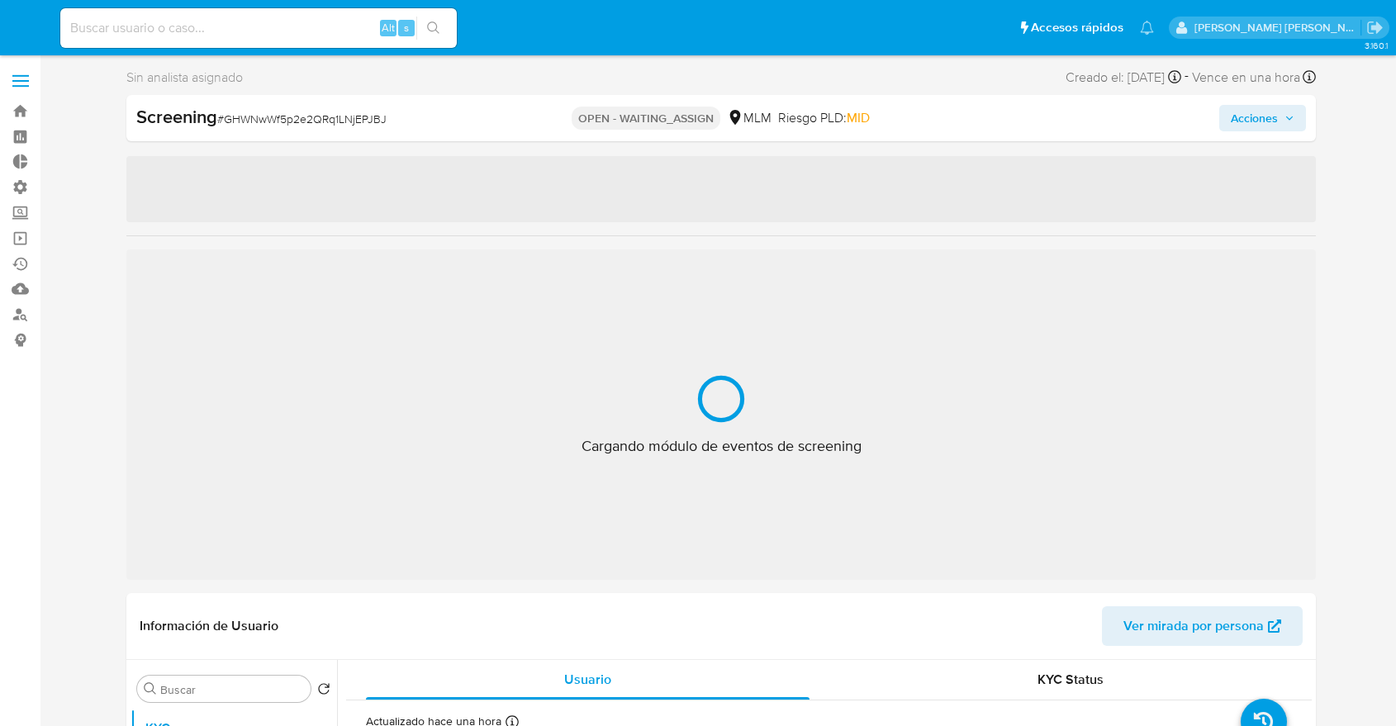
select select "10"
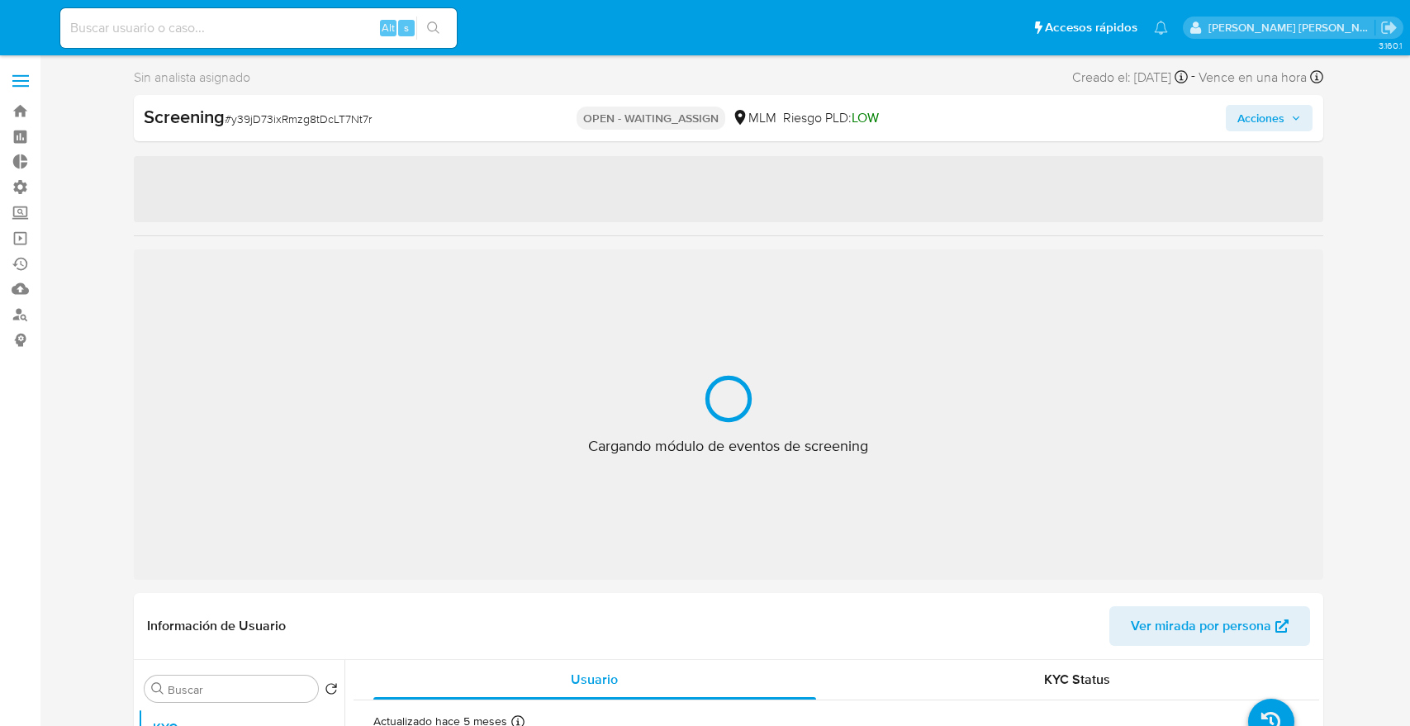
select select "10"
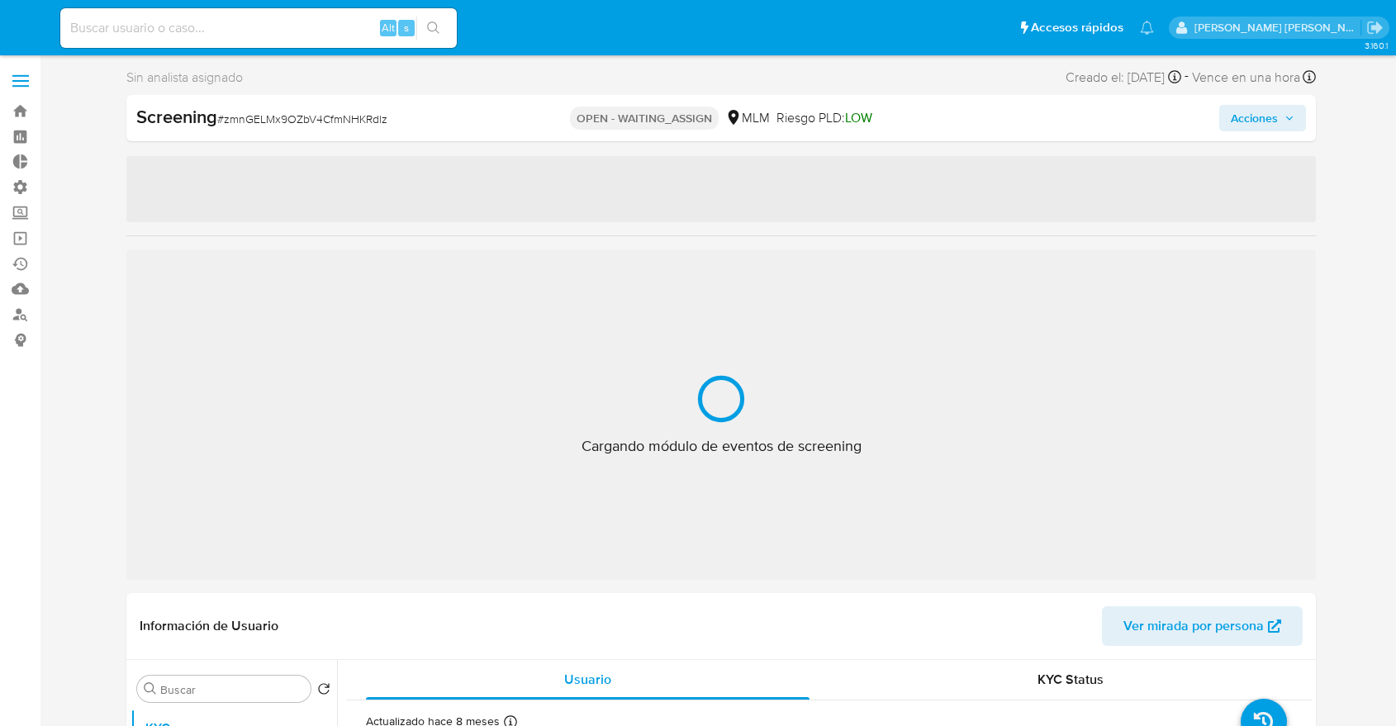
select select "10"
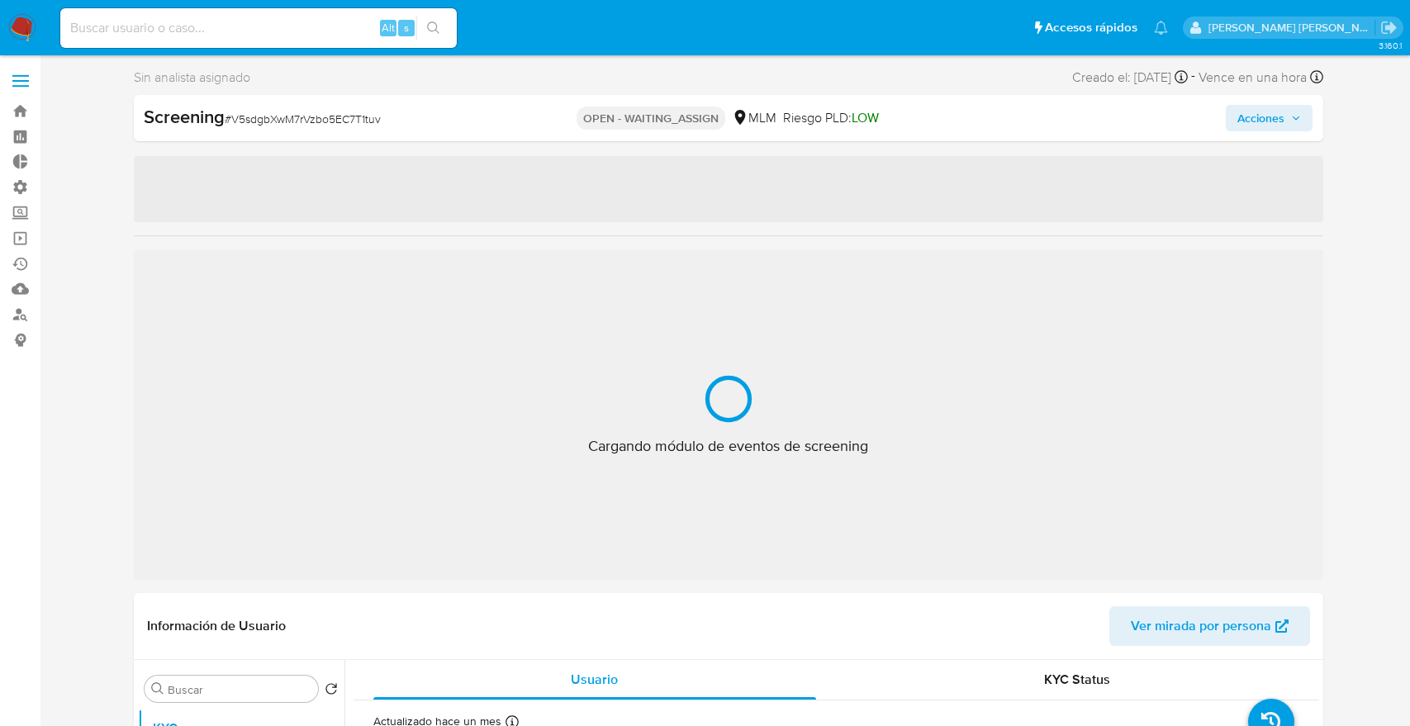
select select "10"
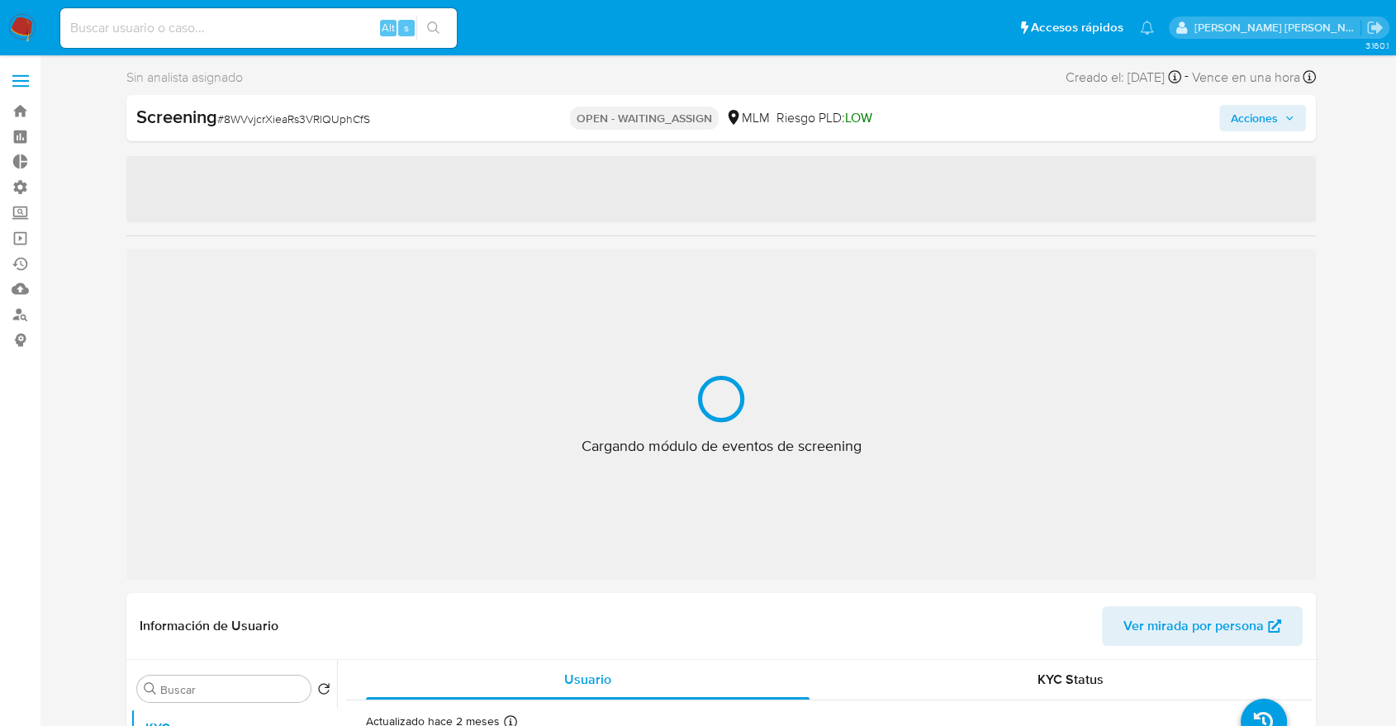
select select "10"
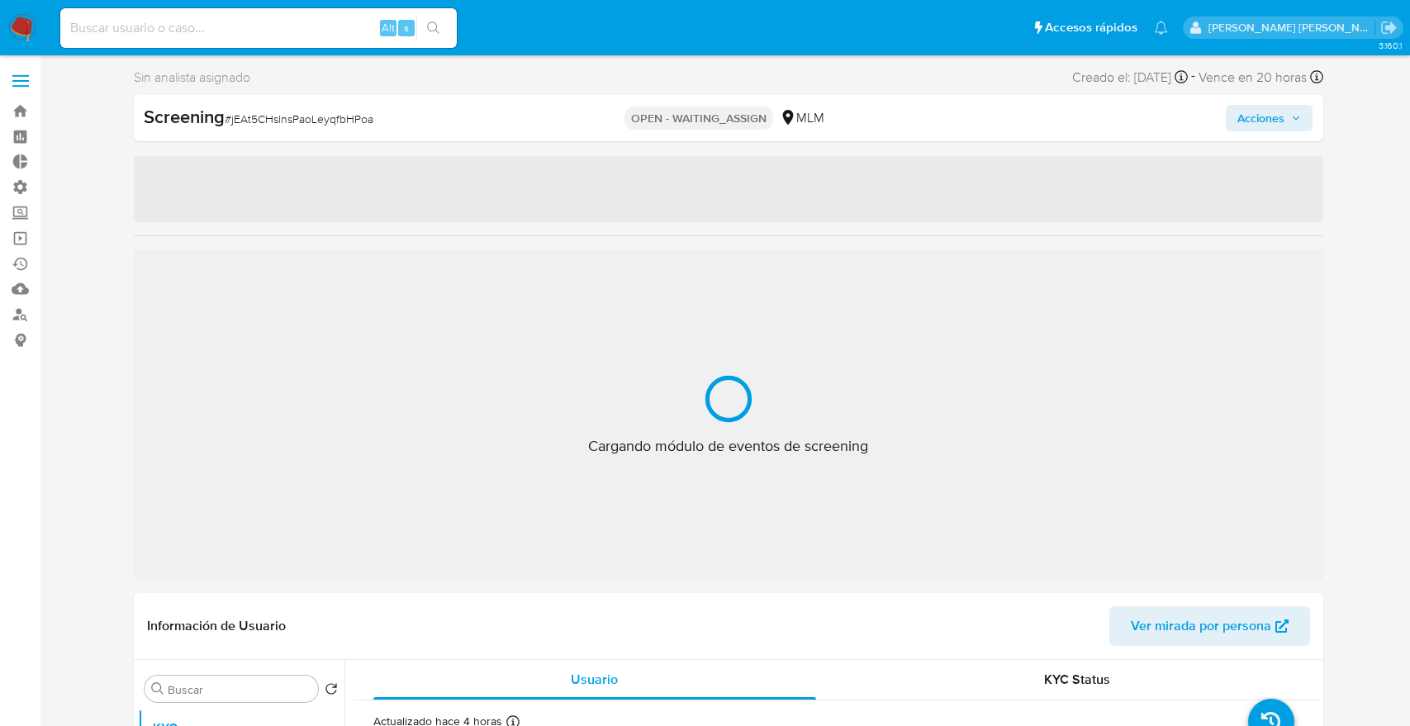
select select "10"
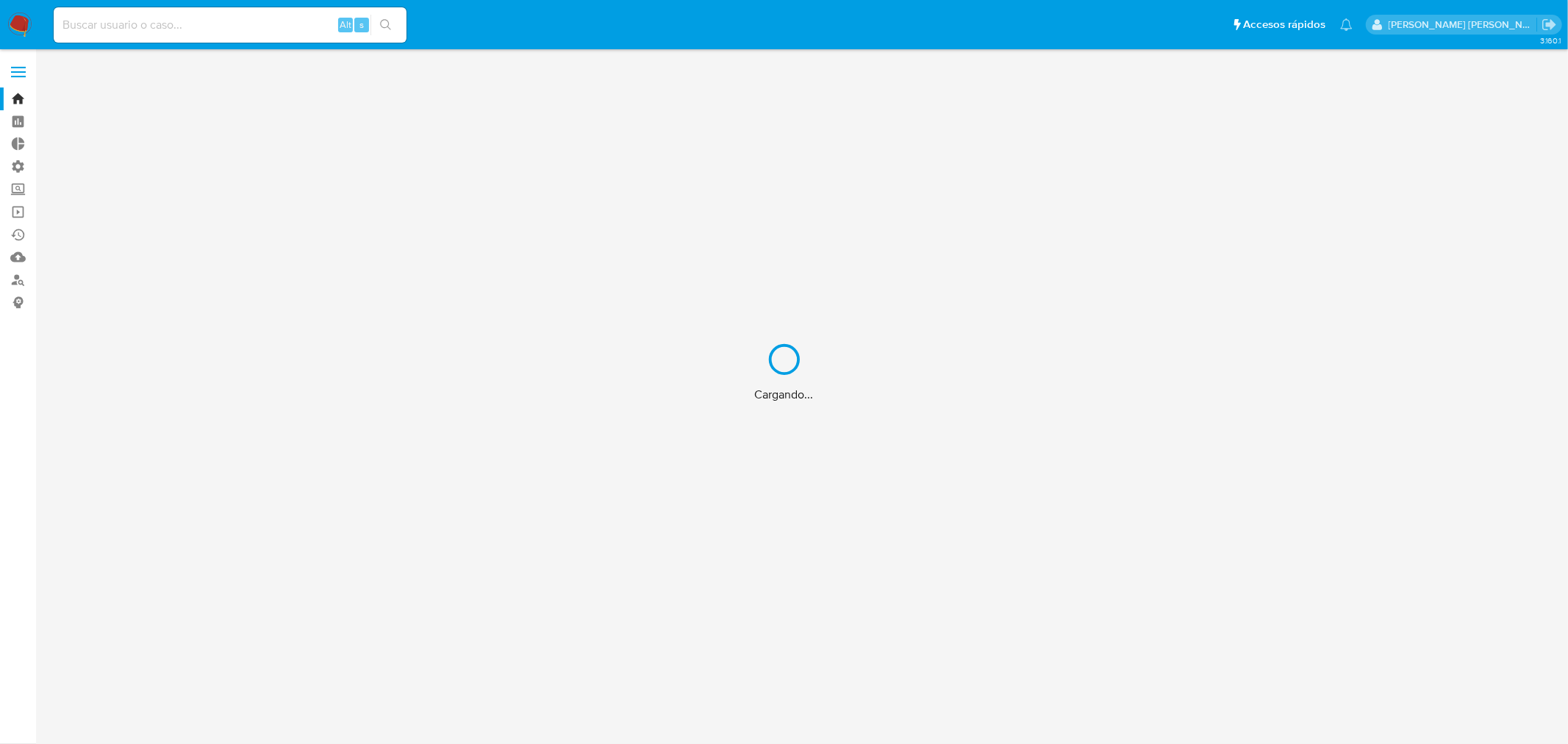
click at [240, 23] on div "Cargando..." at bounding box center [784, 372] width 1568 height 744
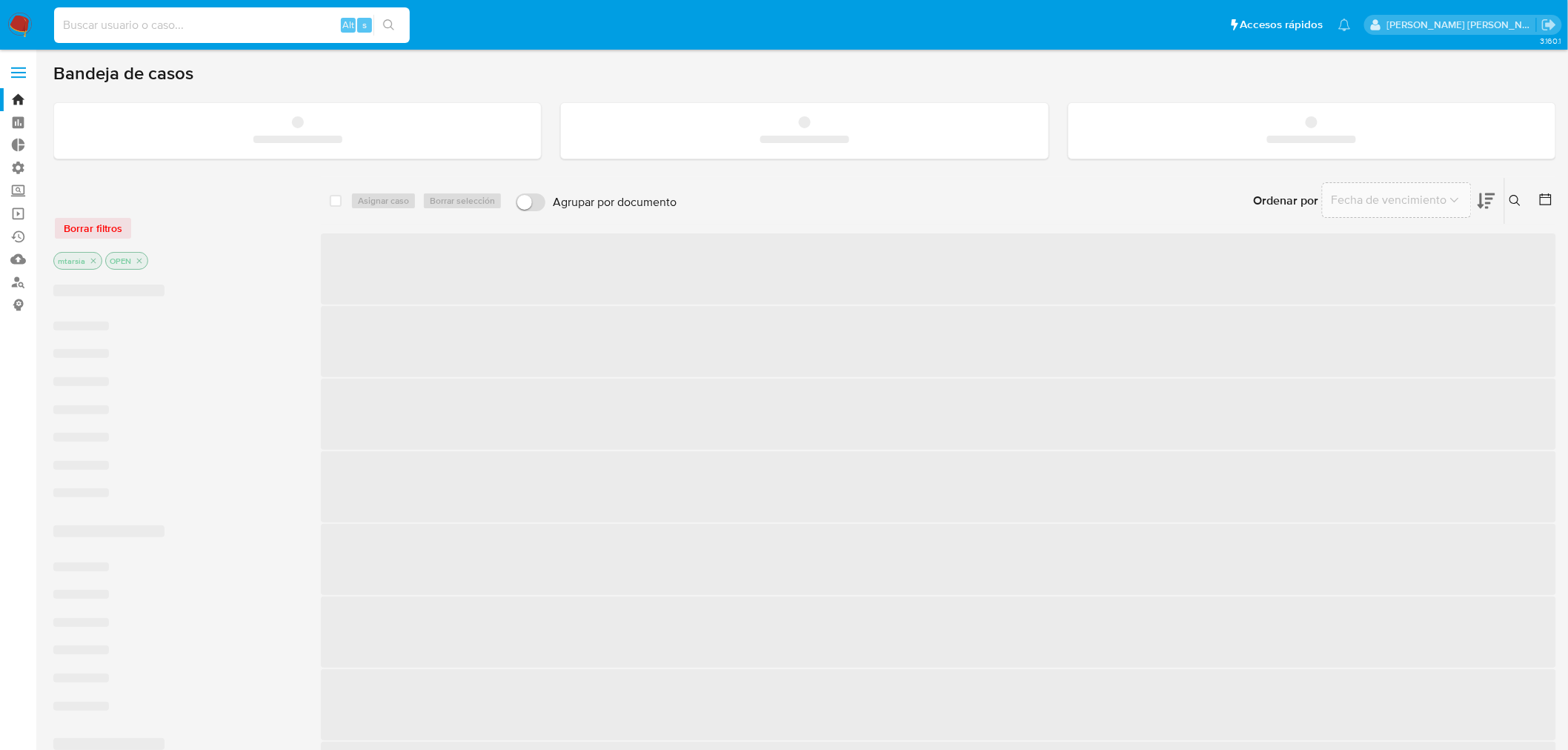
click at [256, 23] on input at bounding box center [231, 24] width 356 height 19
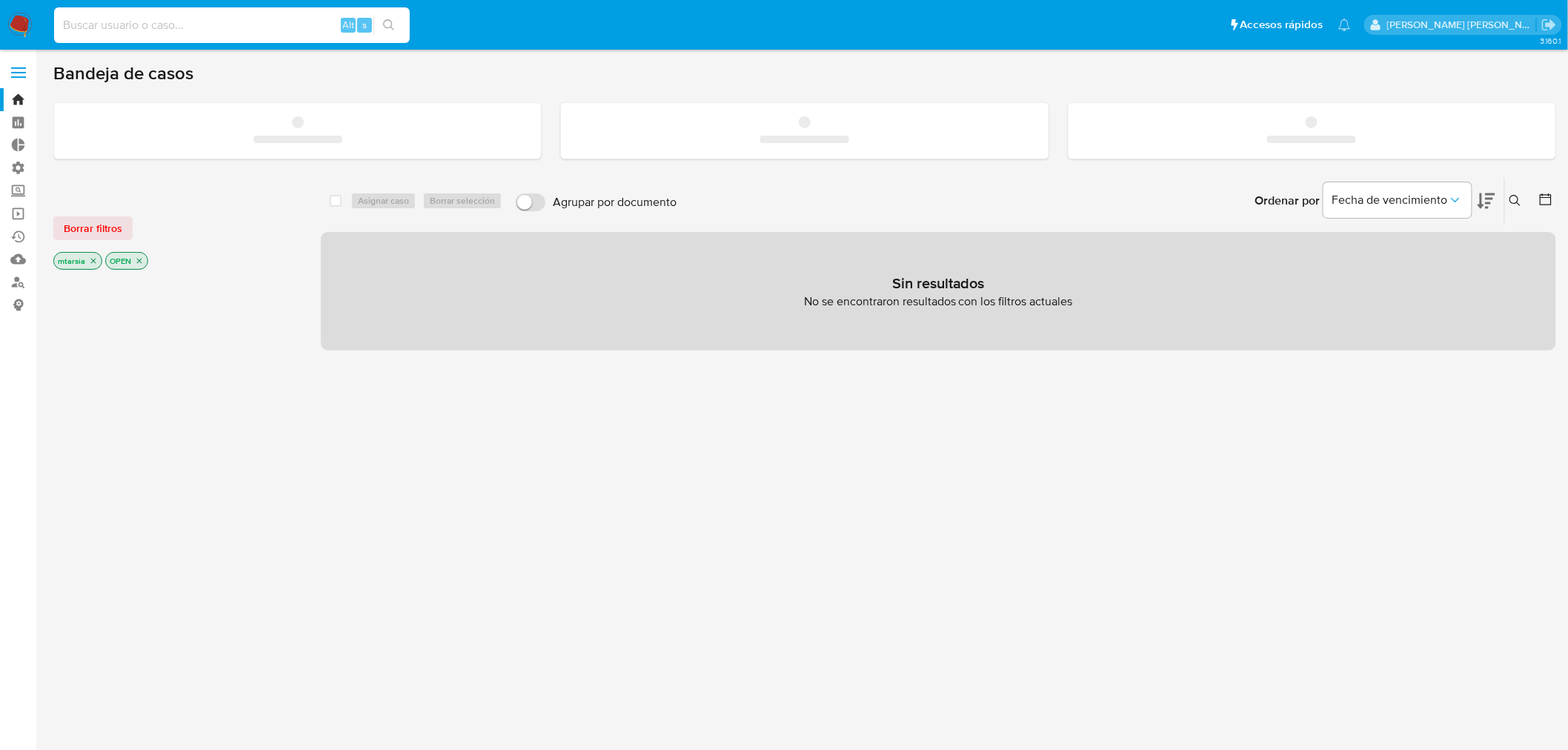
paste input "2692692151"
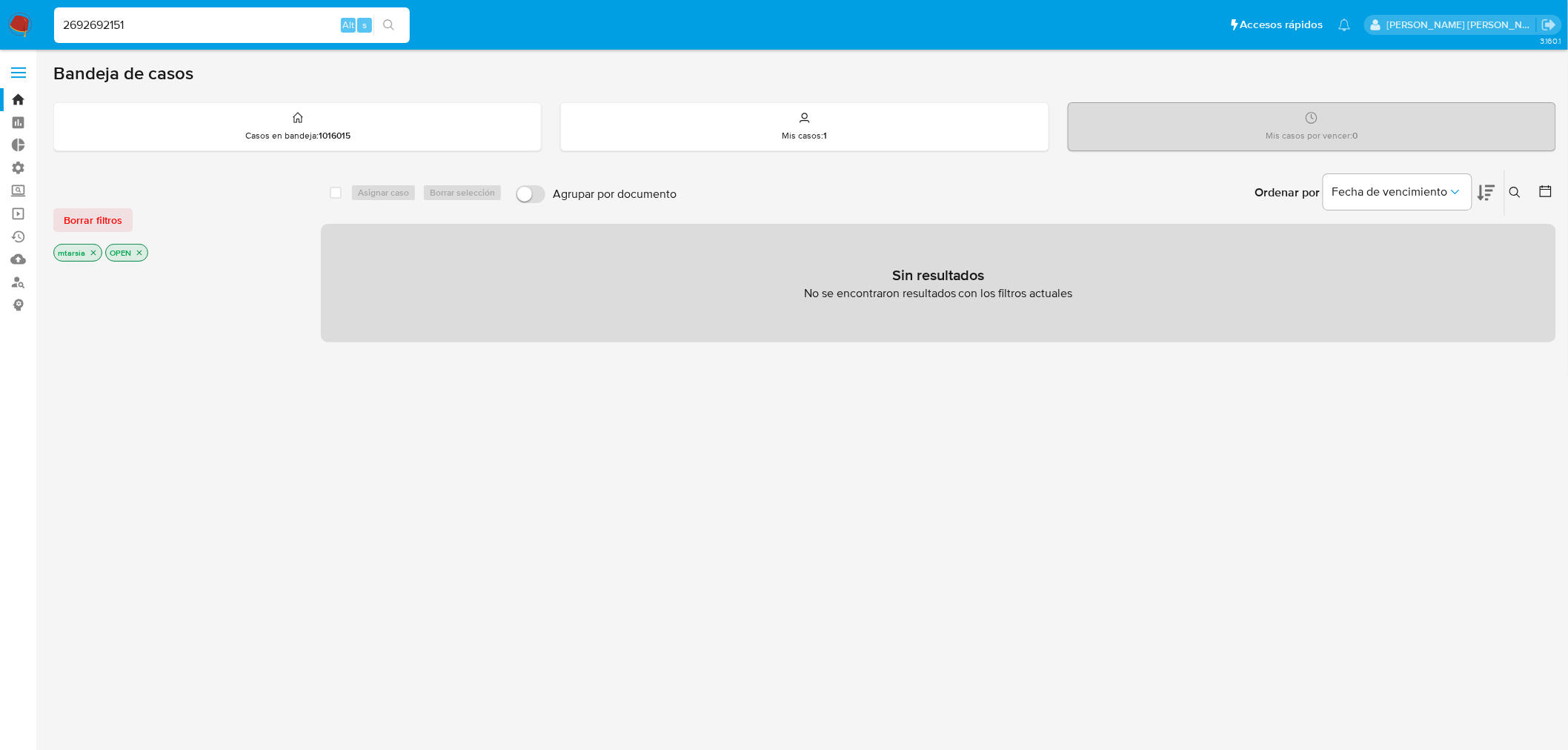
type input "2692692151"
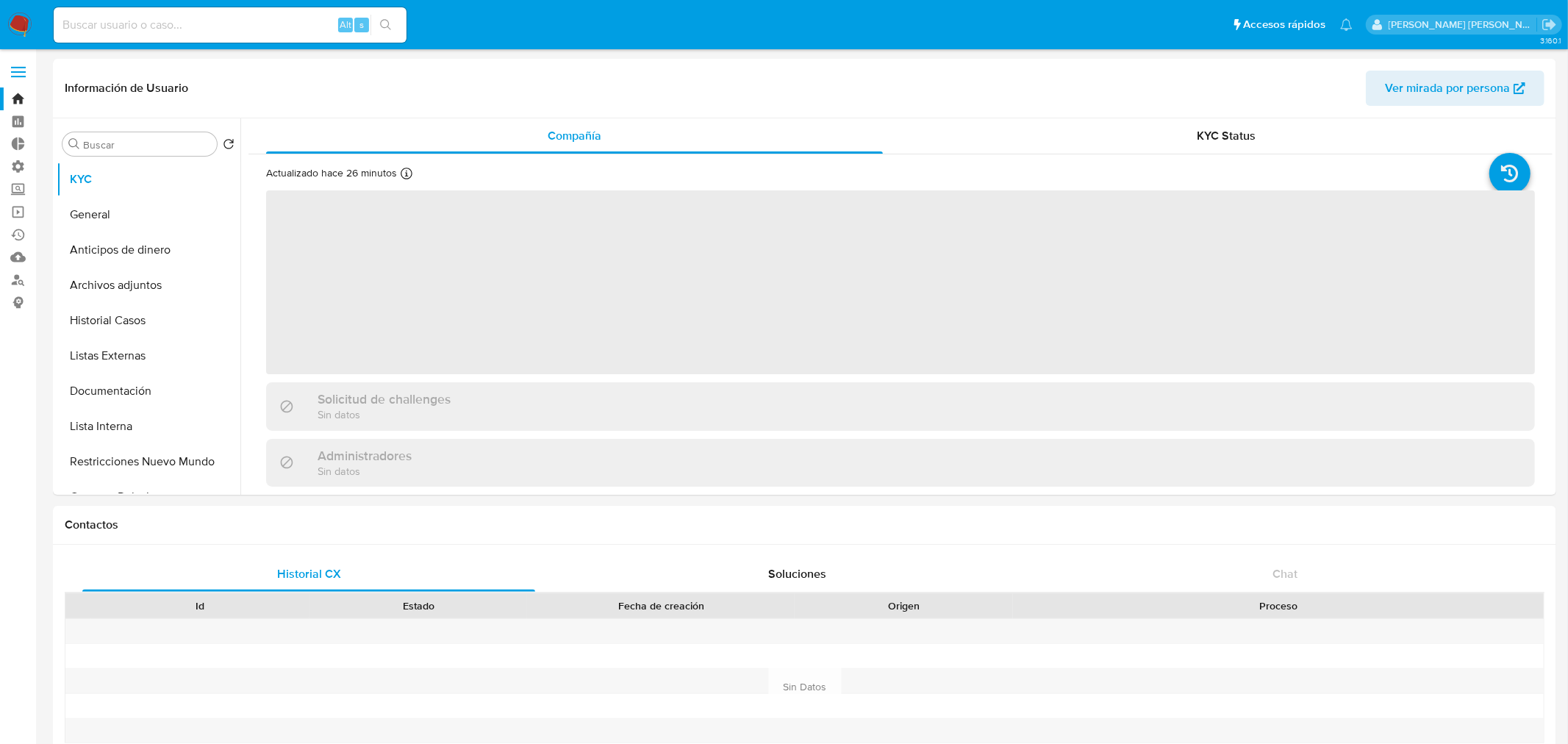
select select "10"
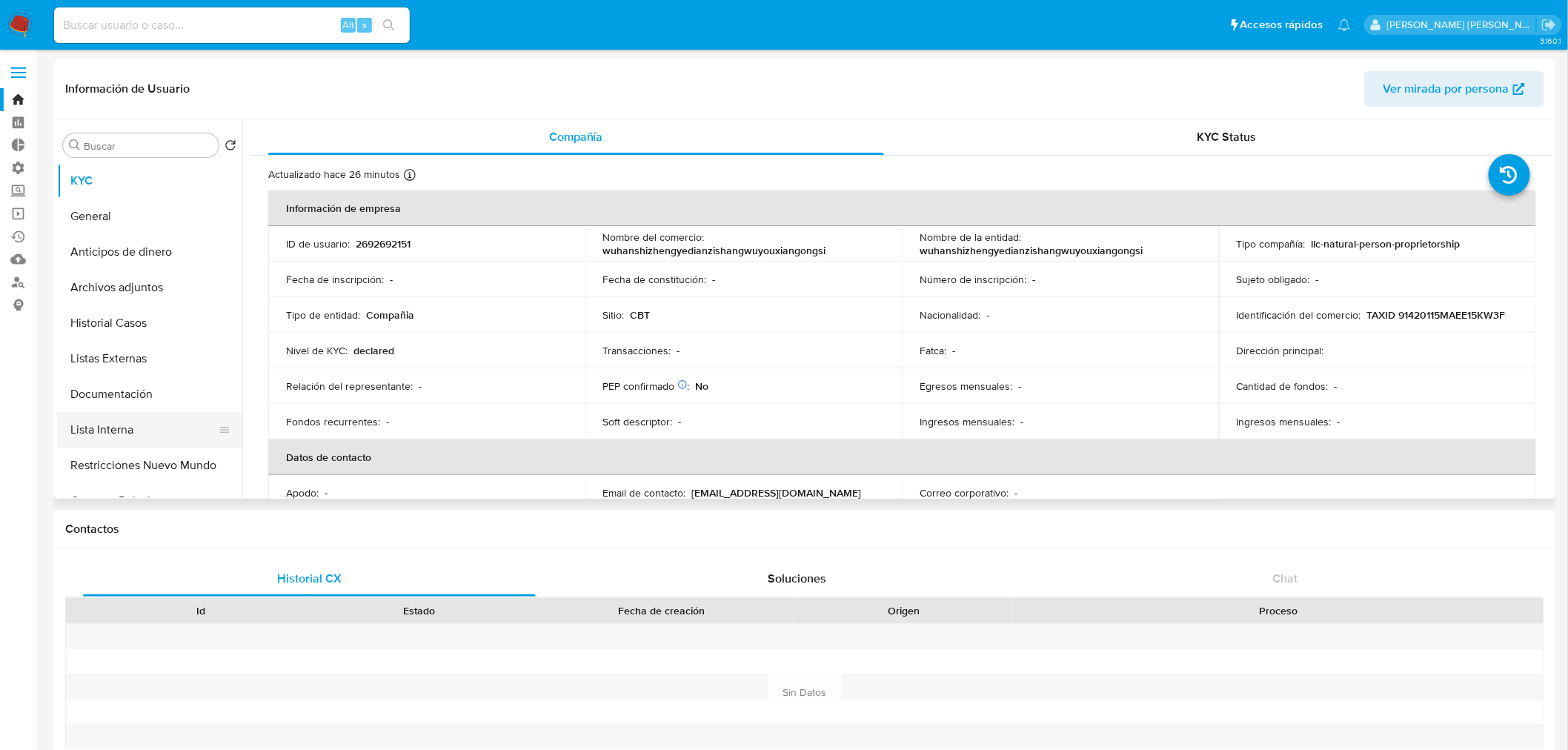
click at [165, 428] on button "Lista Interna" at bounding box center [144, 430] width 173 height 36
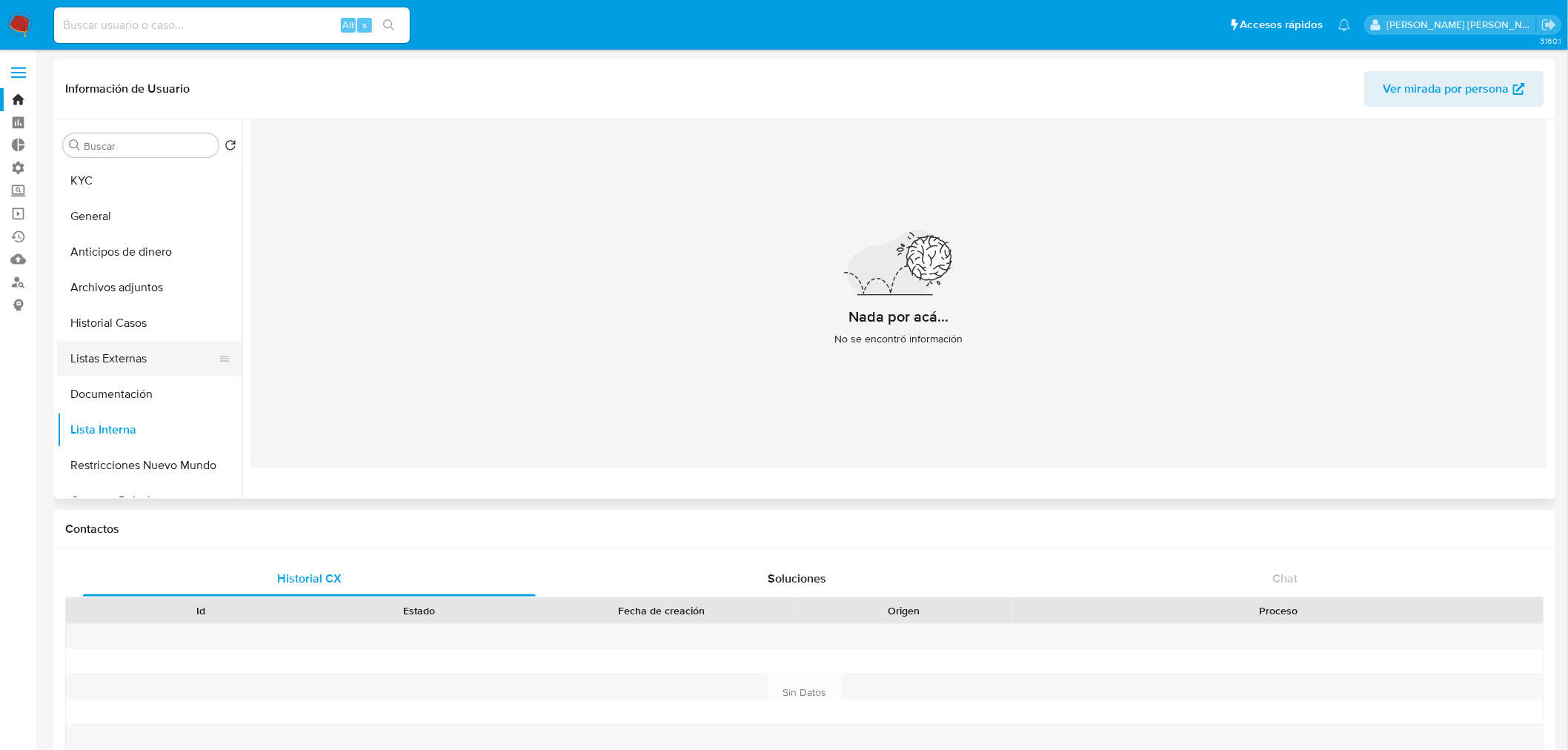
click at [152, 367] on button "Listas Externas" at bounding box center [144, 359] width 173 height 36
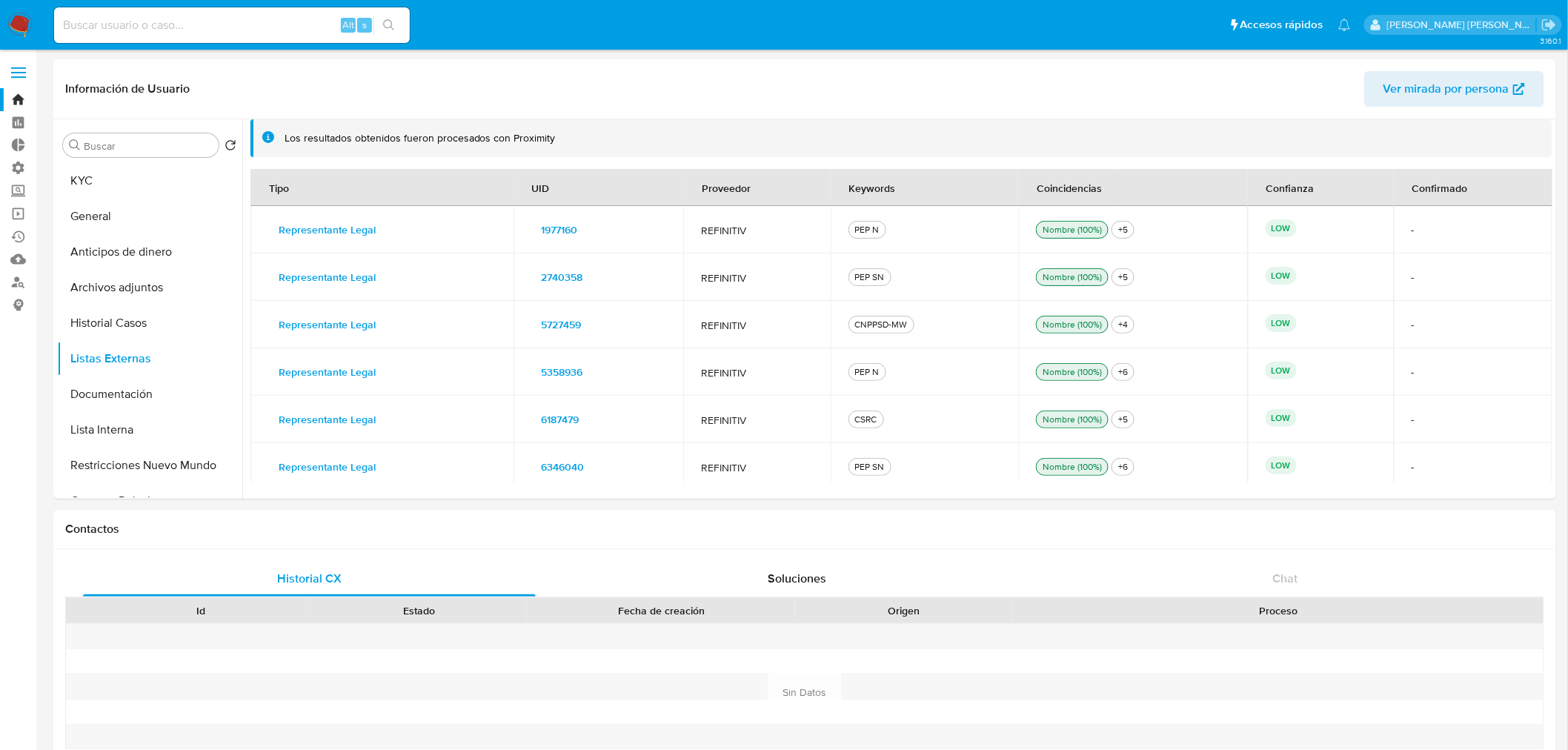
click at [1215, 22] on ul "Pausado Ver notificaciones Alt s Accesos rápidos Presiona las siguientes teclas…" at bounding box center [702, 24] width 1311 height 37
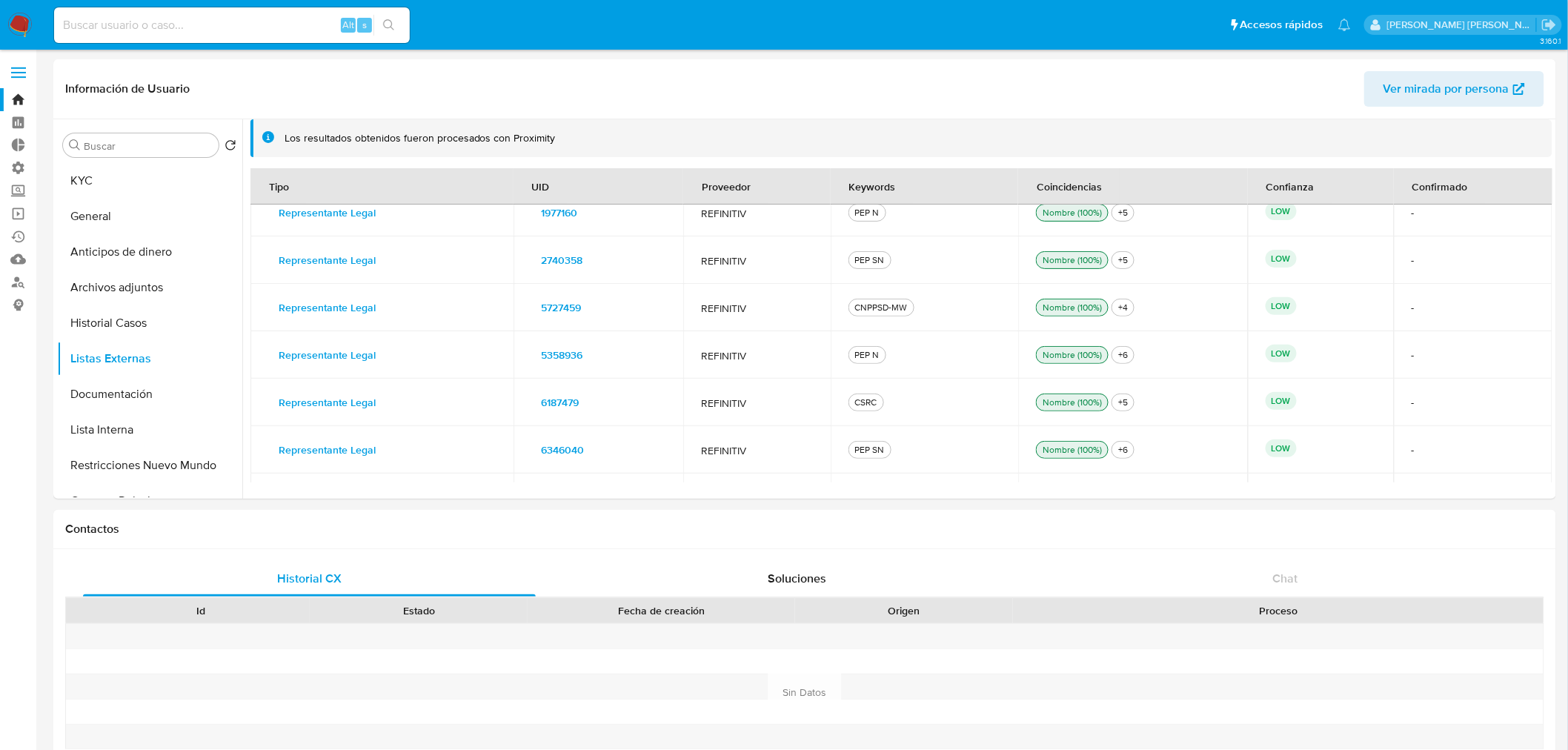
click at [268, 26] on input at bounding box center [231, 24] width 356 height 19
paste input "2692507607"
type input "2692507607"
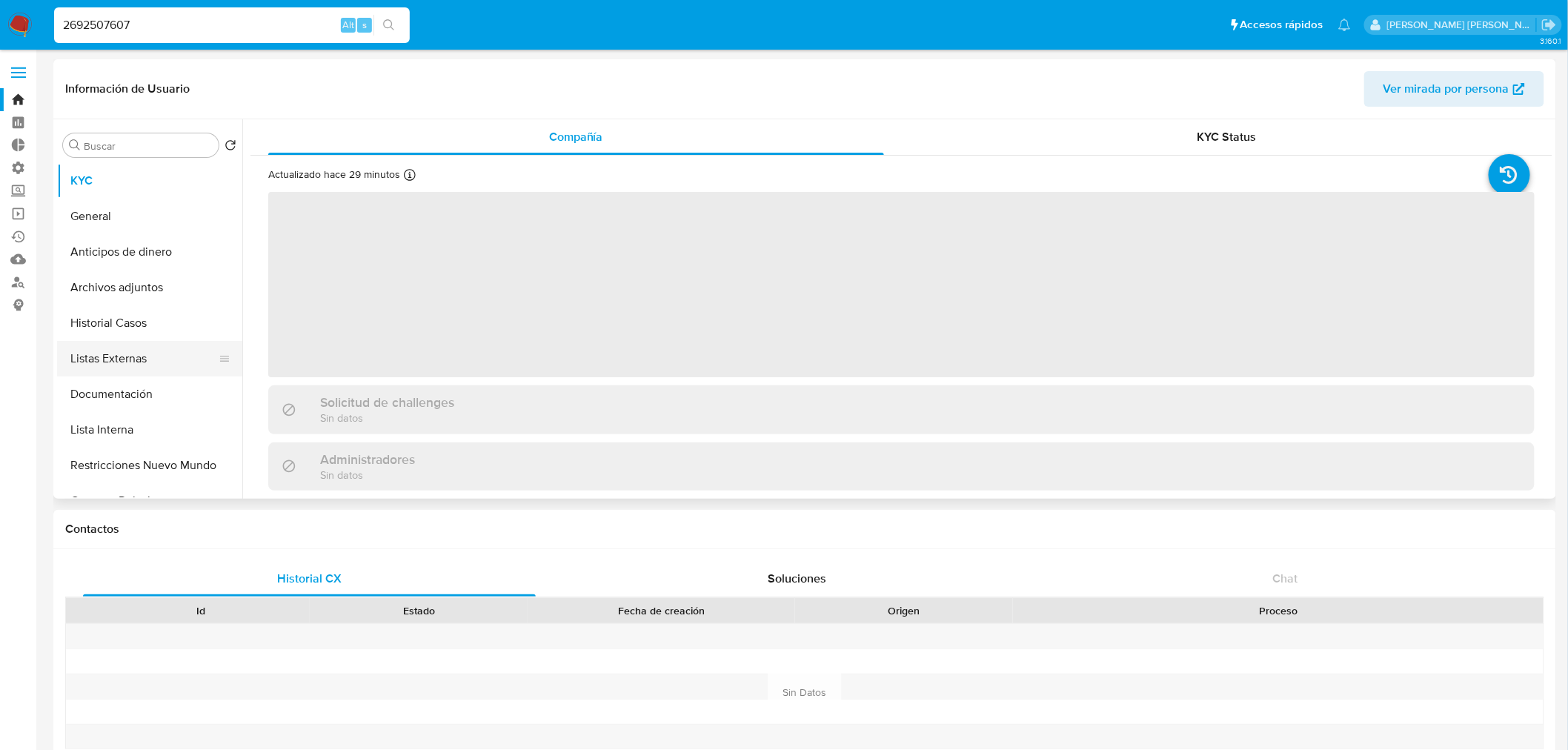
click at [149, 361] on button "Listas Externas" at bounding box center [144, 359] width 173 height 36
select select "10"
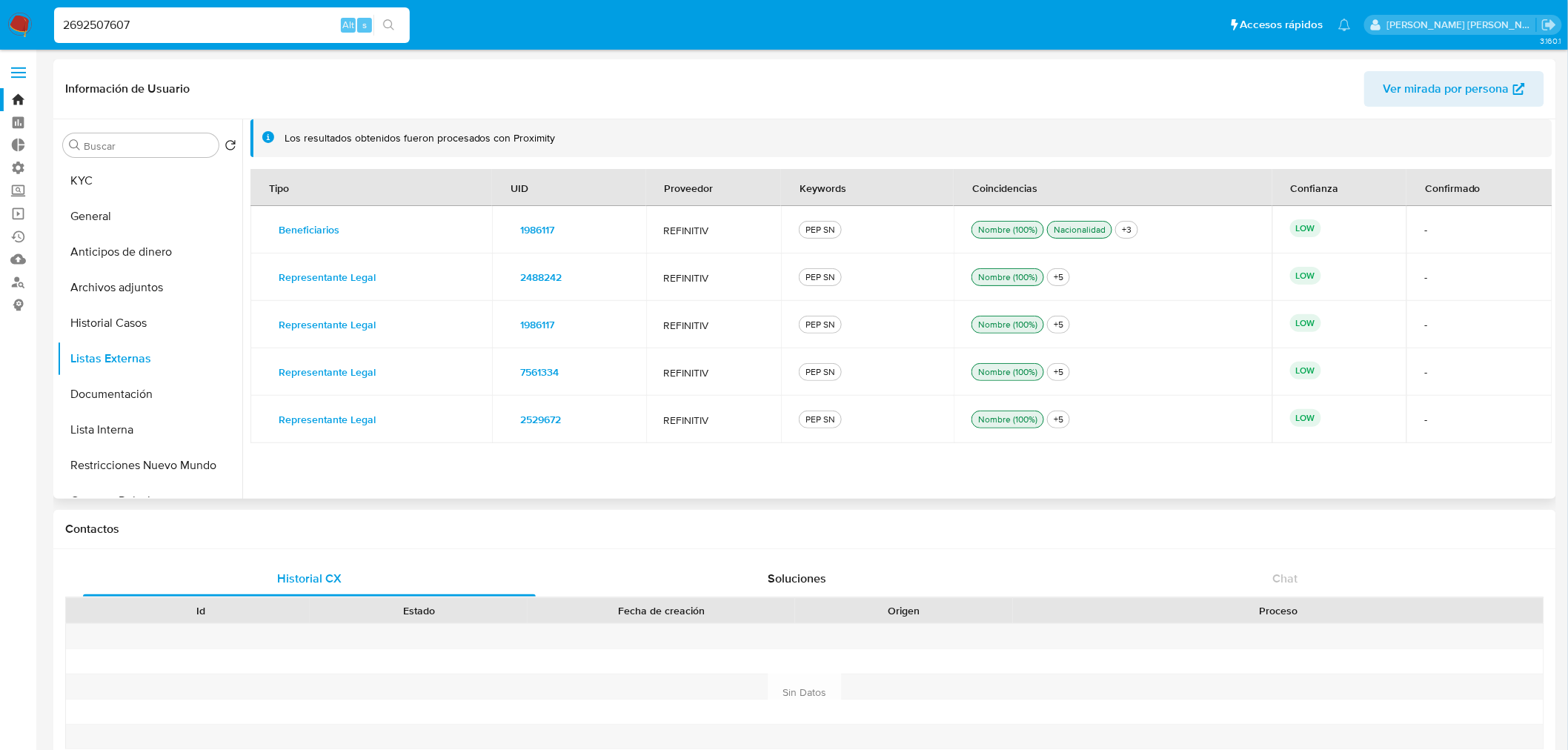
click at [552, 234] on button "1986117" at bounding box center [536, 230] width 55 height 23
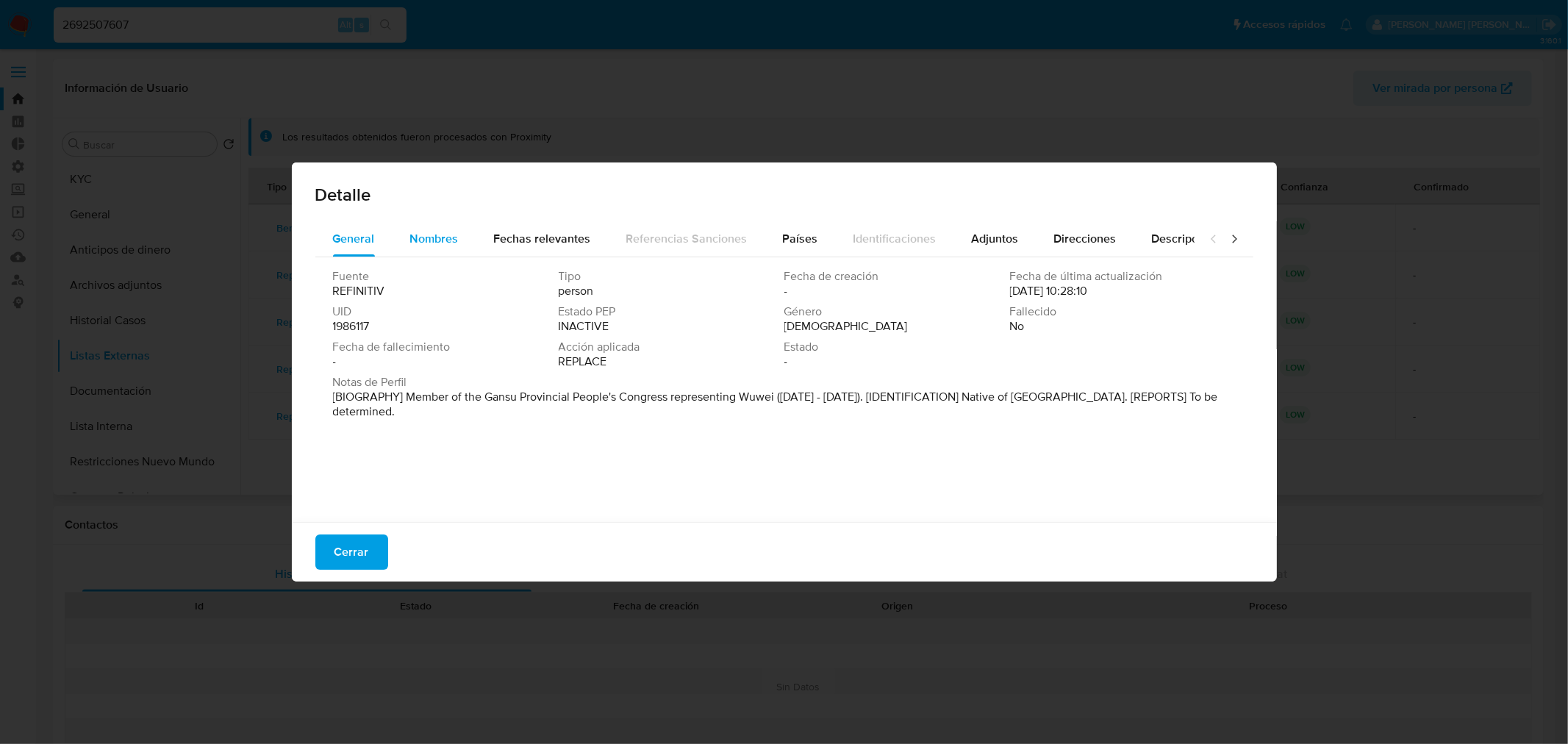
click at [439, 238] on span "Nombres" at bounding box center [434, 239] width 49 height 17
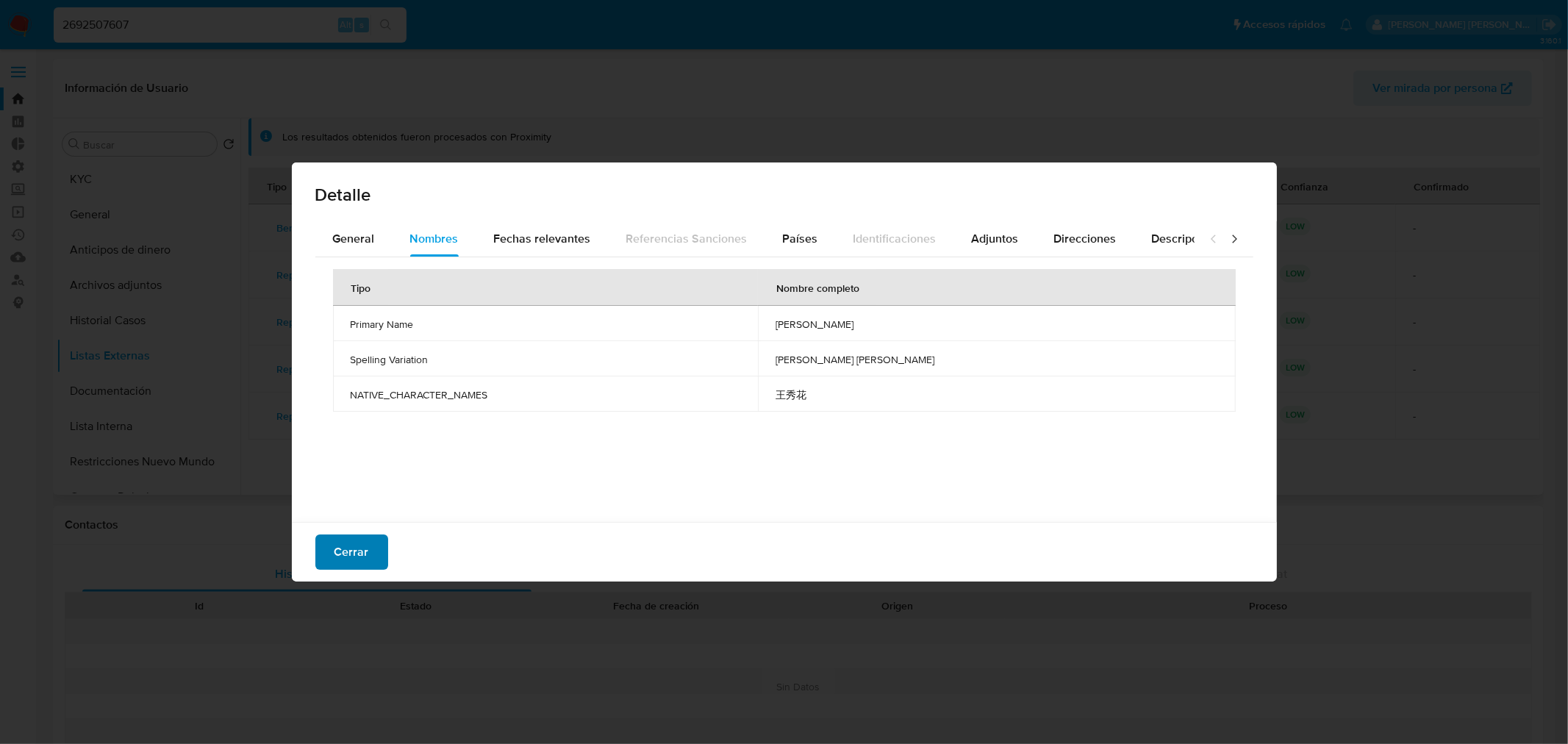
click at [374, 561] on button "Cerrar" at bounding box center [352, 553] width 73 height 36
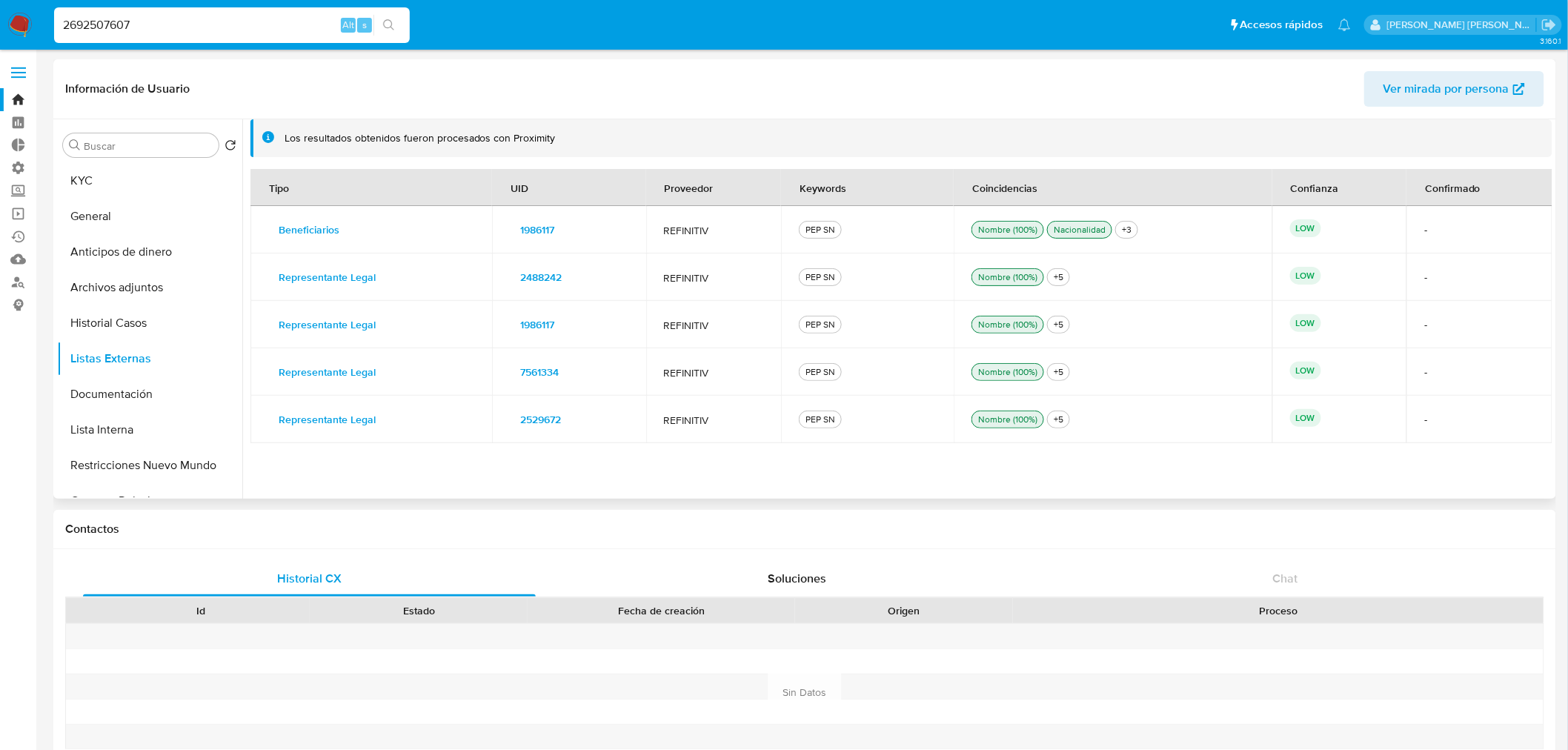
click at [271, 33] on input "2692507607" at bounding box center [231, 24] width 356 height 19
paste input "63938564"
type input "2663938564"
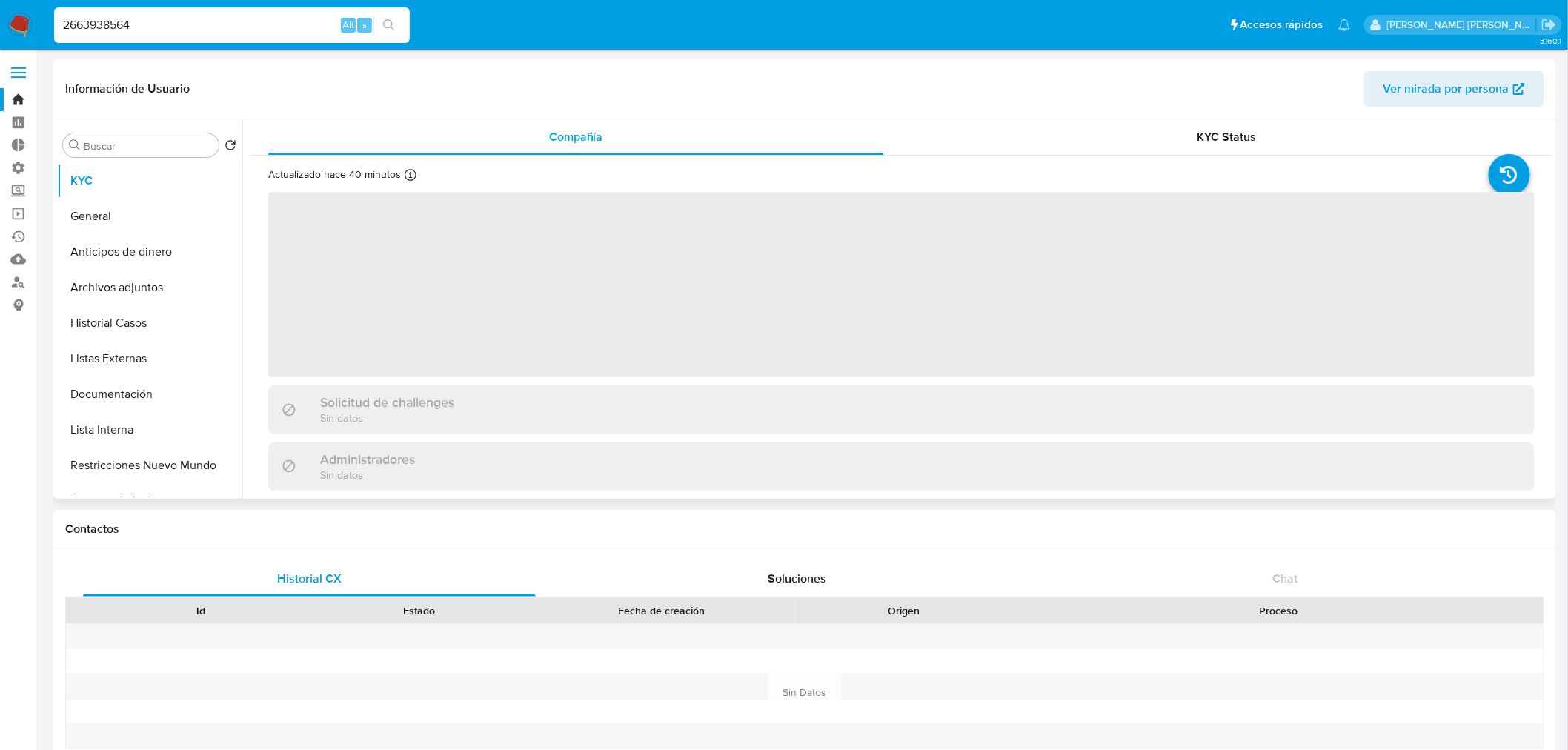
select select "10"
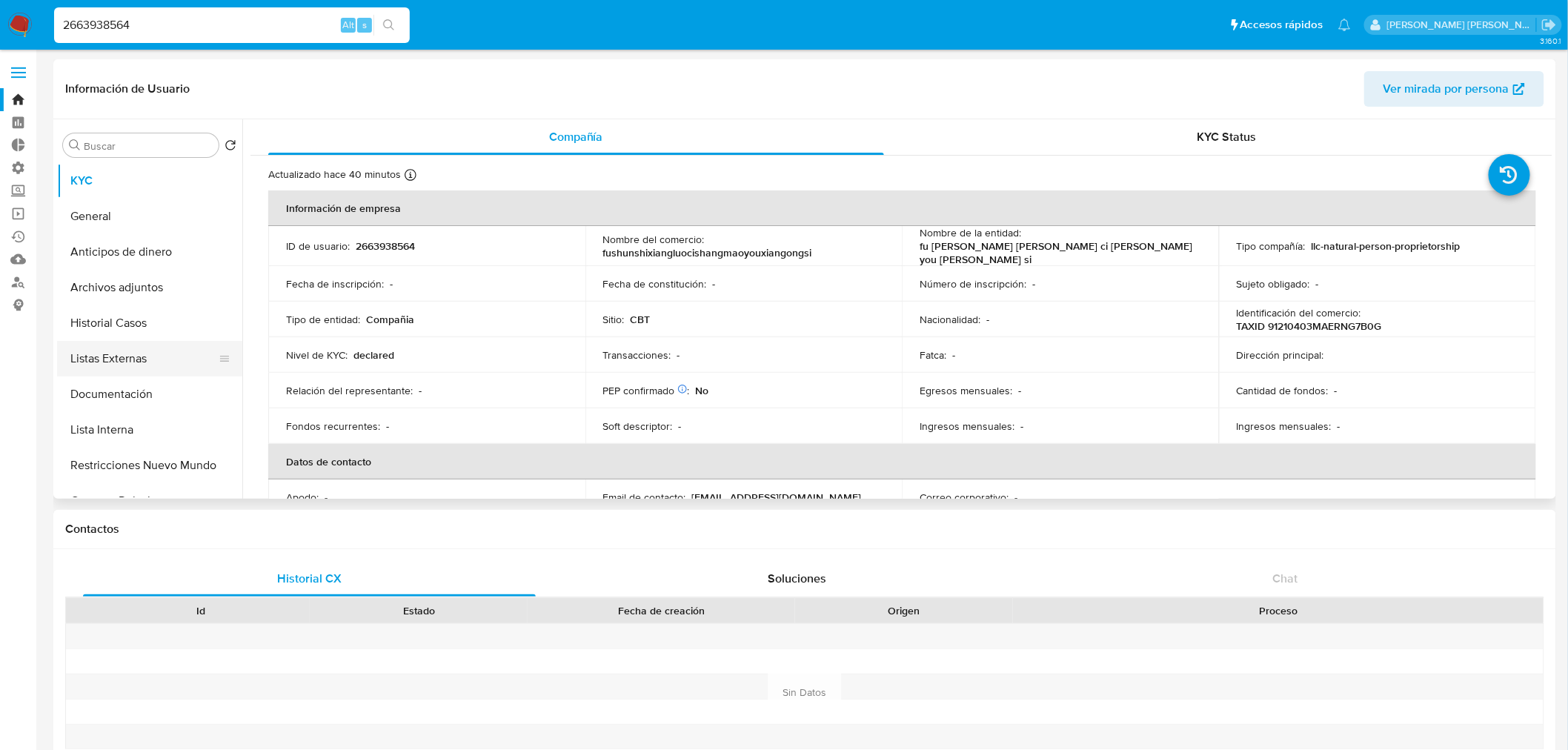
click at [164, 371] on button "Listas Externas" at bounding box center [144, 359] width 173 height 36
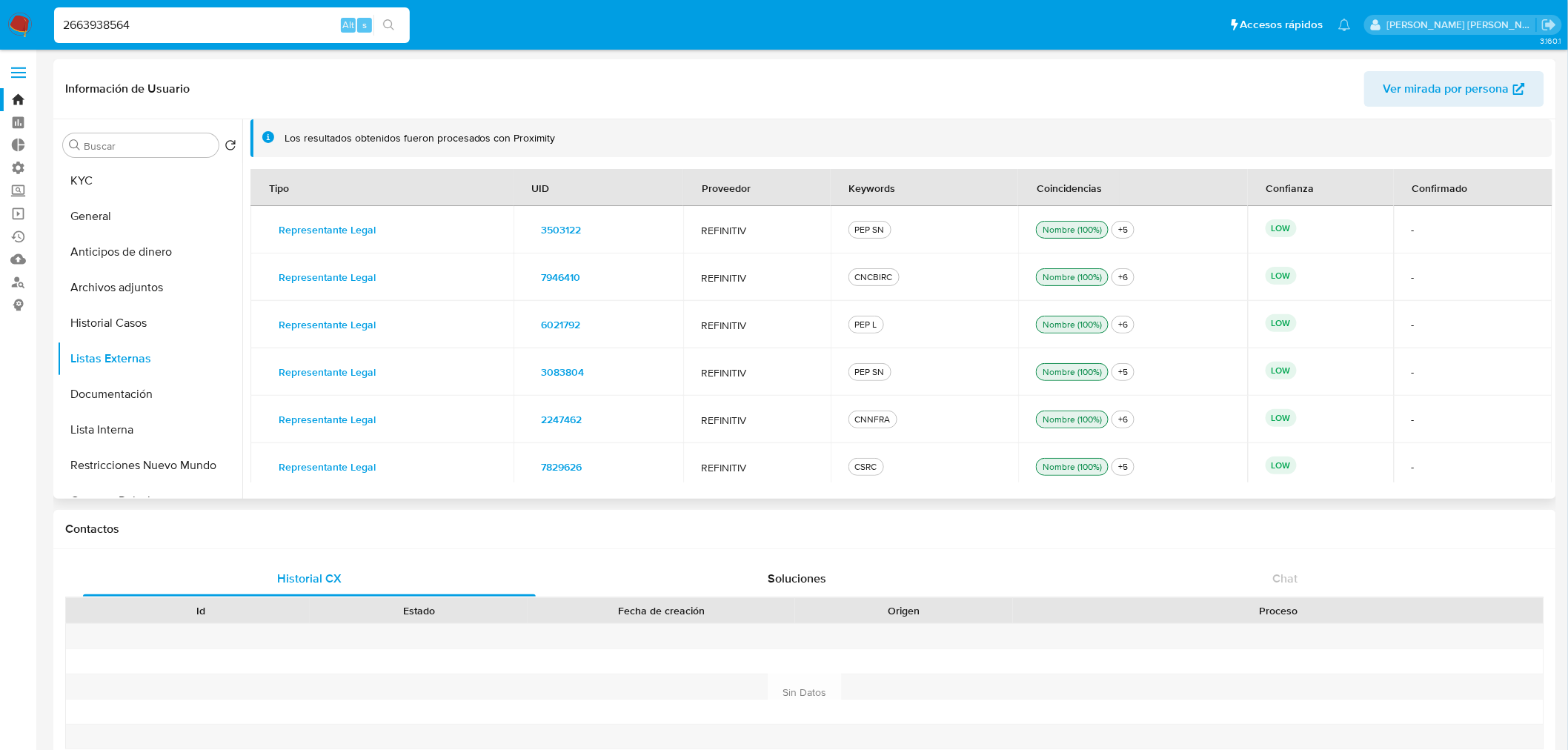
click at [257, 85] on header "Información de Usuario Ver mirada por persona" at bounding box center [805, 89] width 1479 height 36
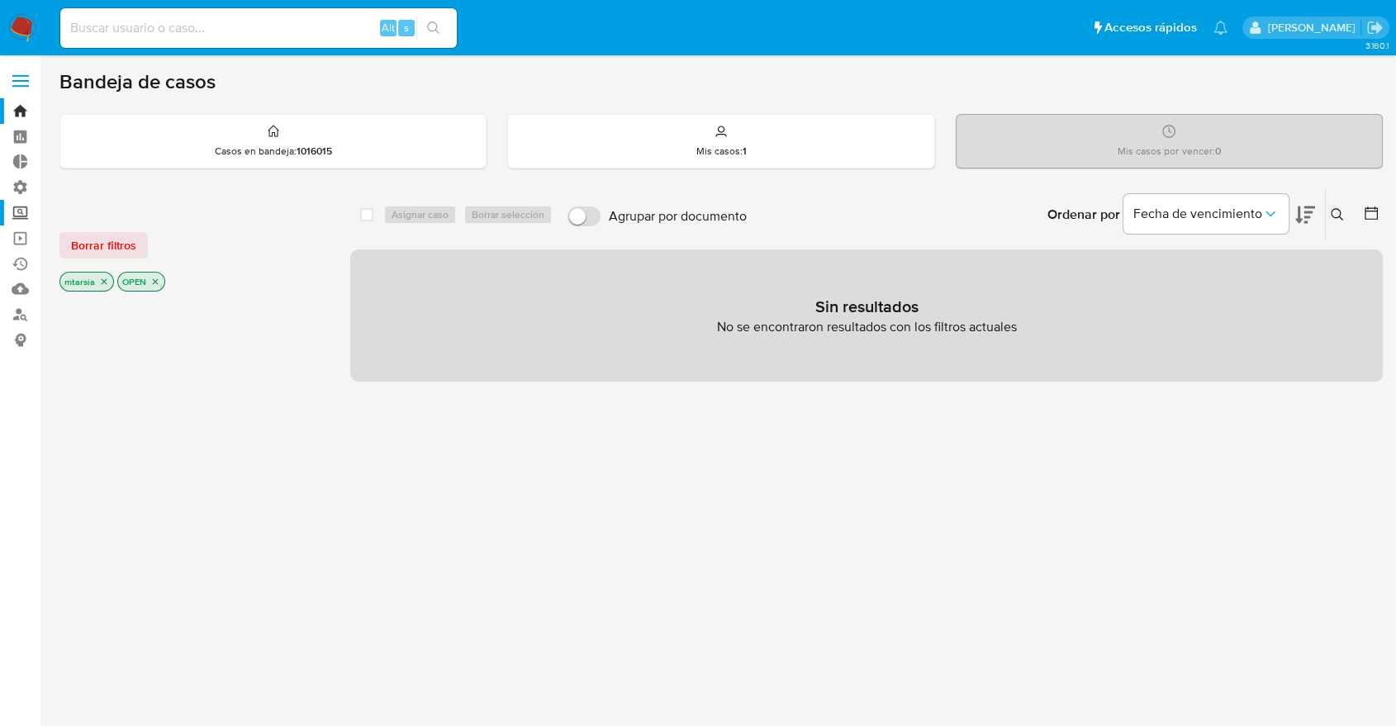
click at [29, 217] on label "Screening" at bounding box center [98, 213] width 197 height 26
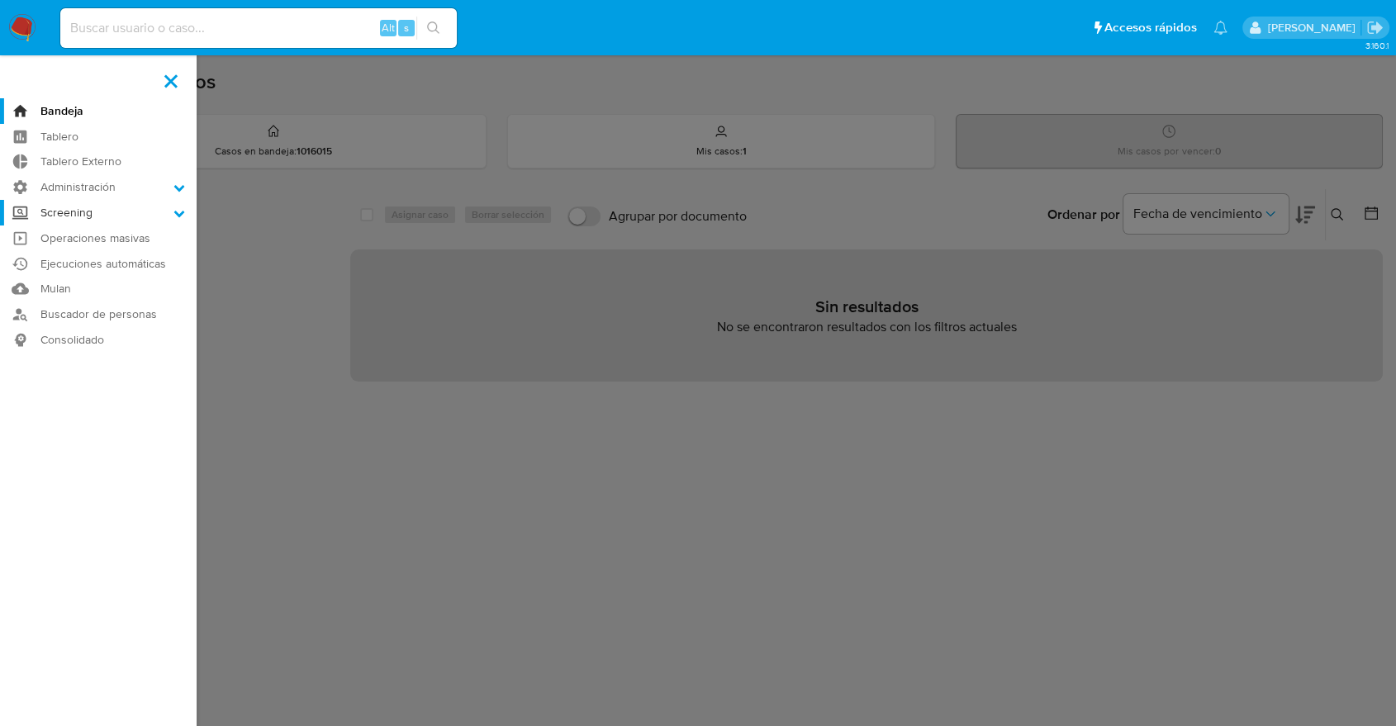
click at [0, 0] on input "Screening" at bounding box center [0, 0] width 0 height 0
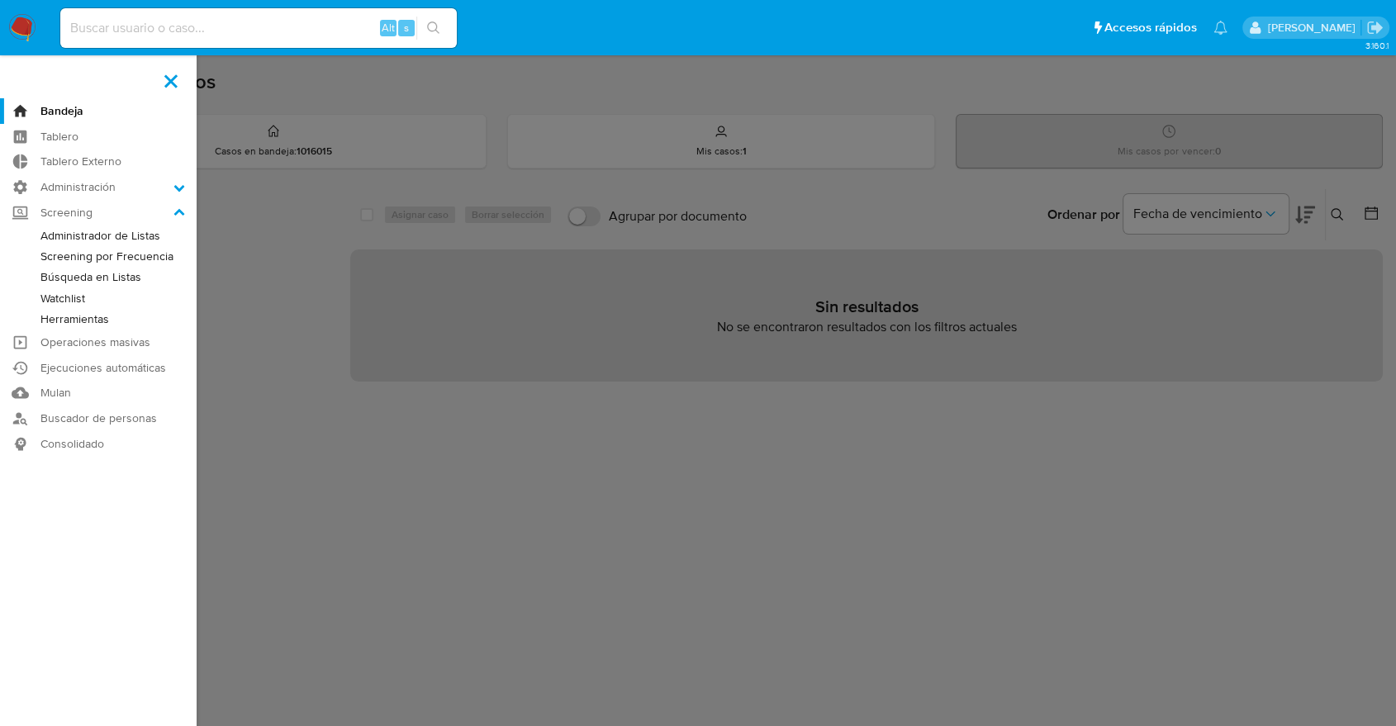
click at [50, 311] on link "Herramientas" at bounding box center [98, 319] width 197 height 21
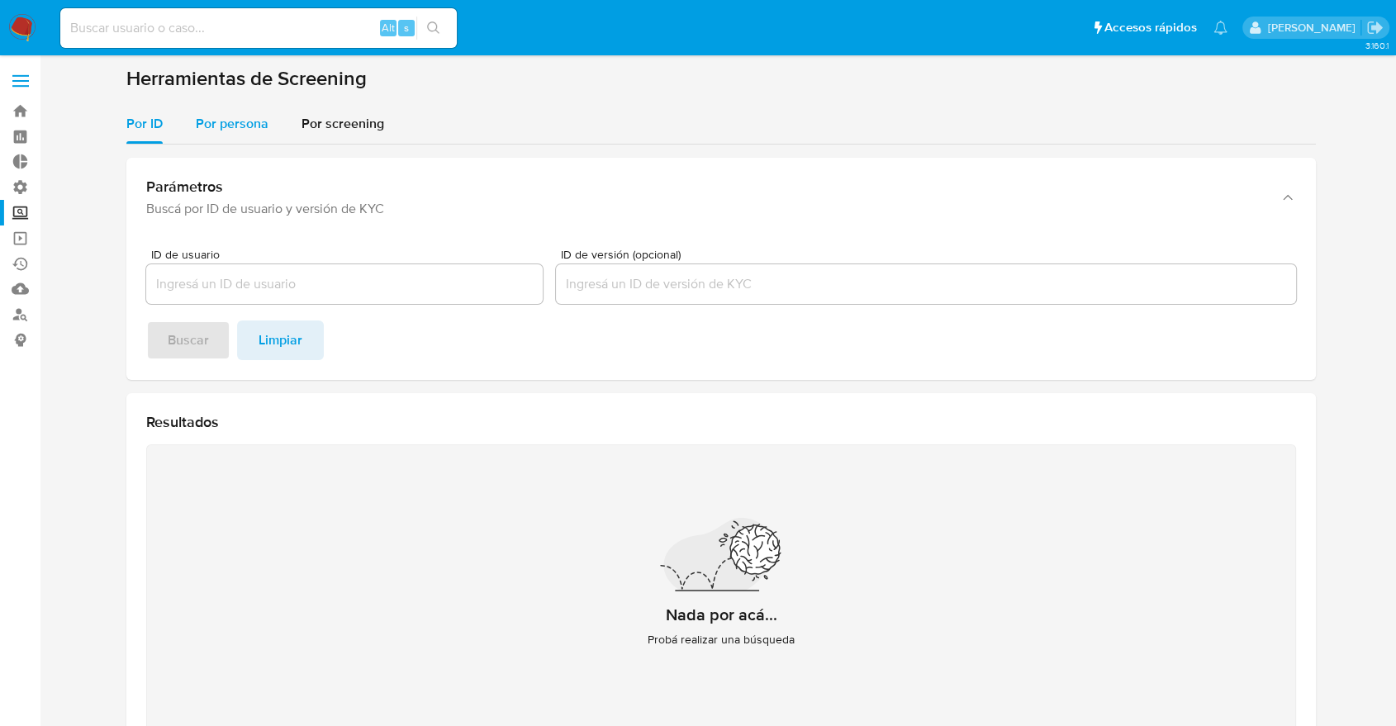
click at [268, 124] on button "Por persona" at bounding box center [232, 124] width 106 height 40
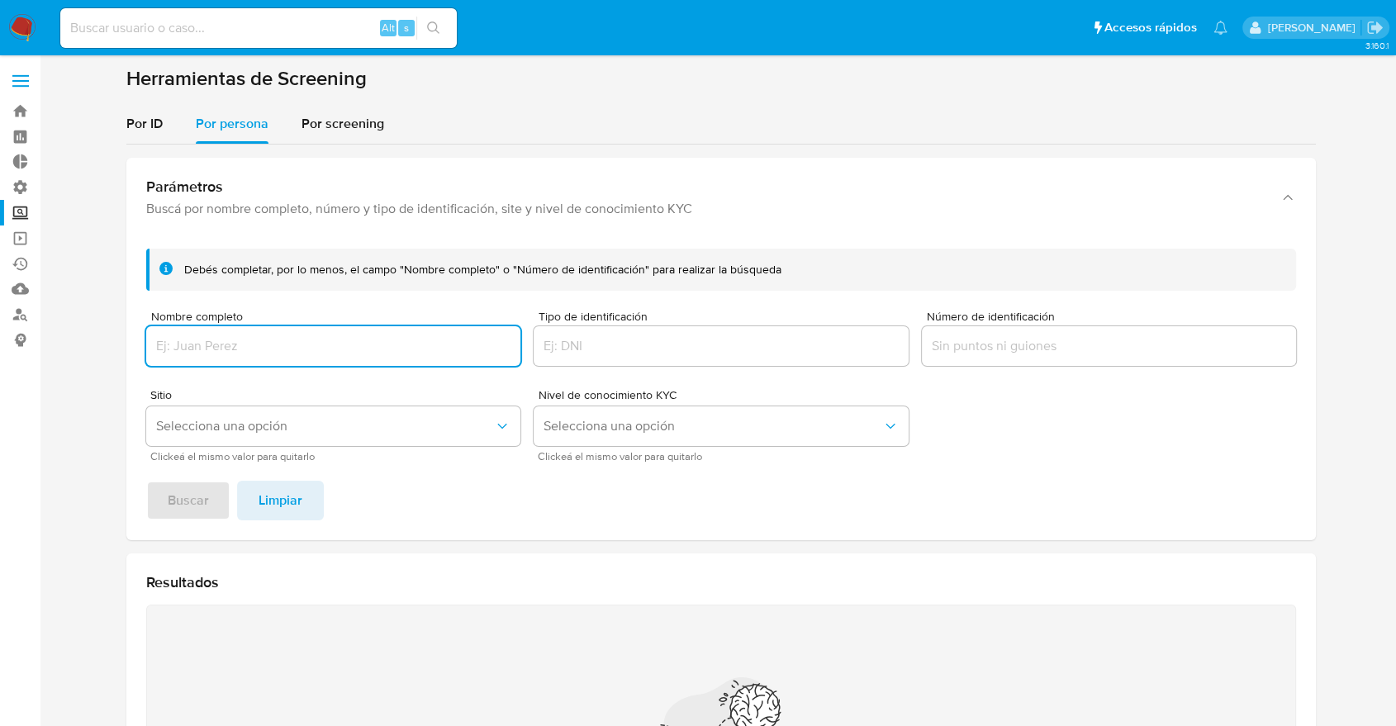
click at [975, 344] on input "Número de identificación" at bounding box center [1109, 345] width 374 height 21
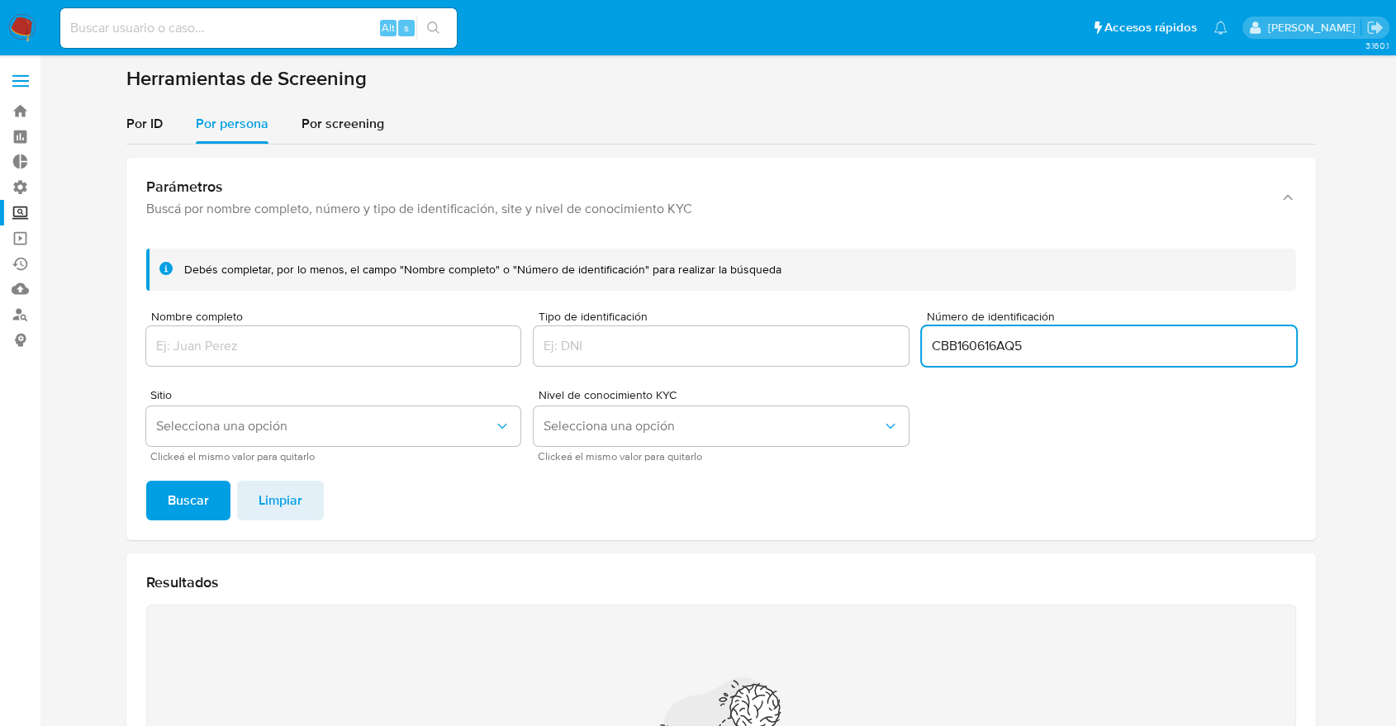
type input "CBB160616AQ5"
click at [211, 513] on button "Buscar" at bounding box center [188, 501] width 84 height 40
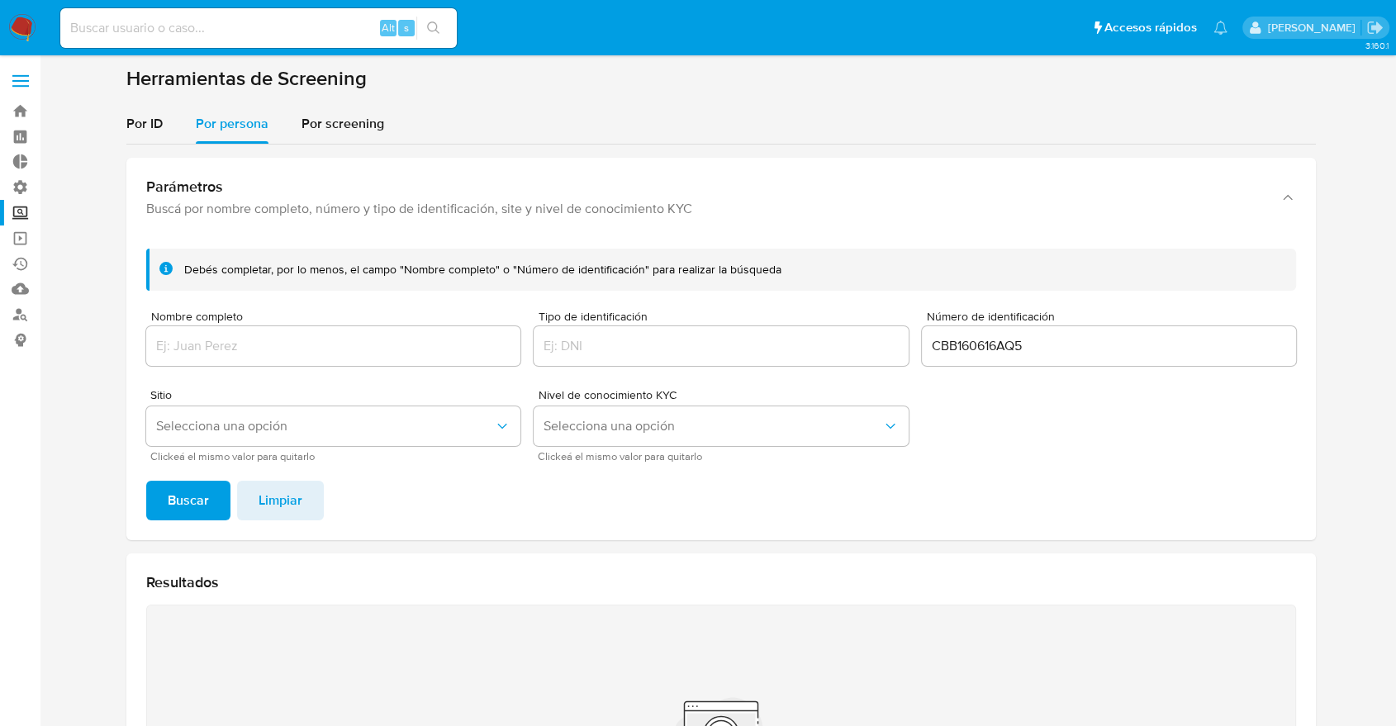
click at [989, 355] on input "CBB160616AQ5" at bounding box center [1109, 345] width 374 height 21
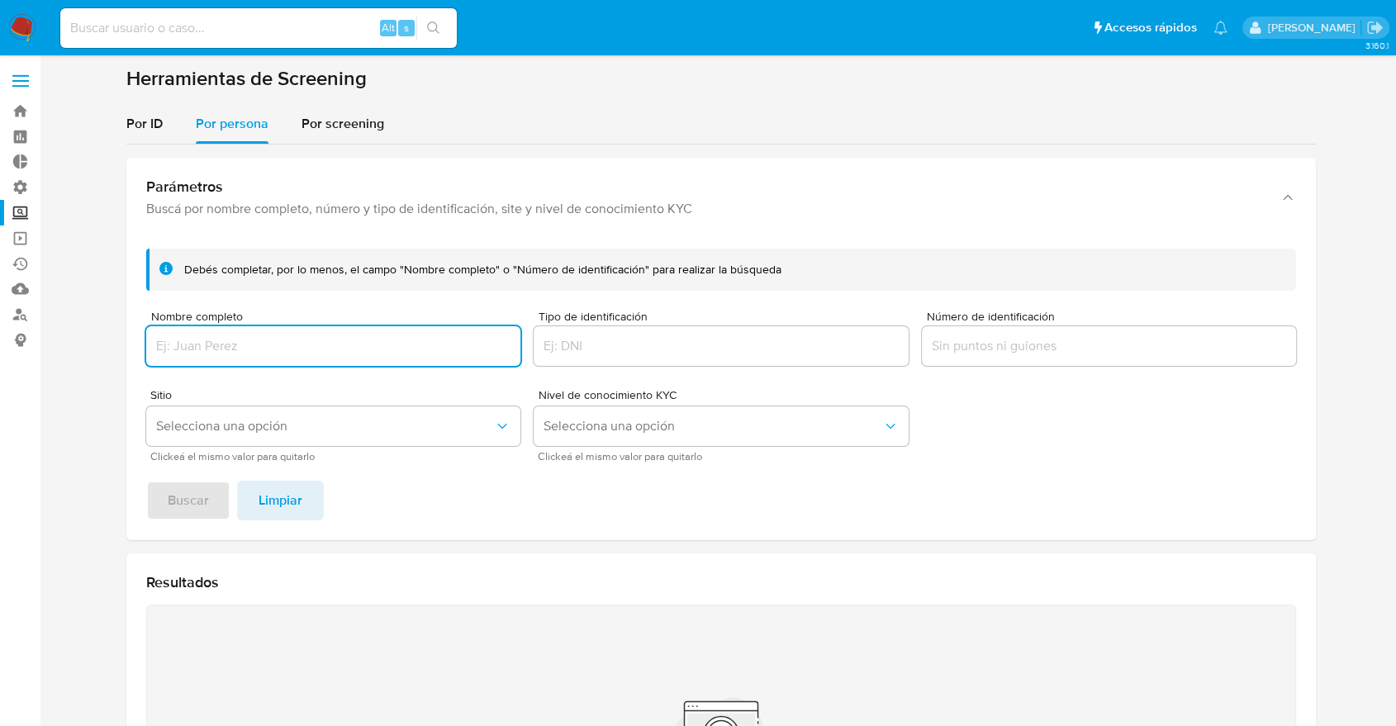
click at [412, 349] on input "Nombre completo" at bounding box center [333, 345] width 374 height 21
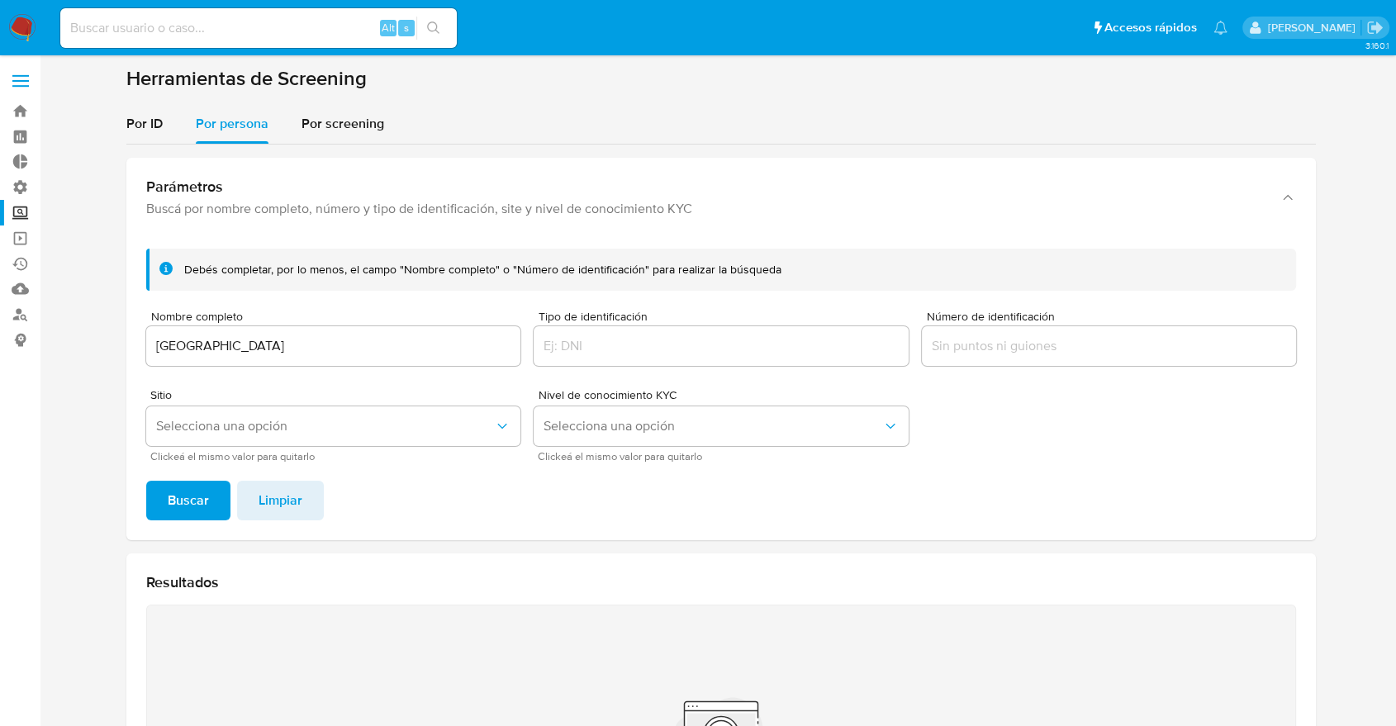
click at [223, 491] on button "Buscar" at bounding box center [188, 501] width 84 height 40
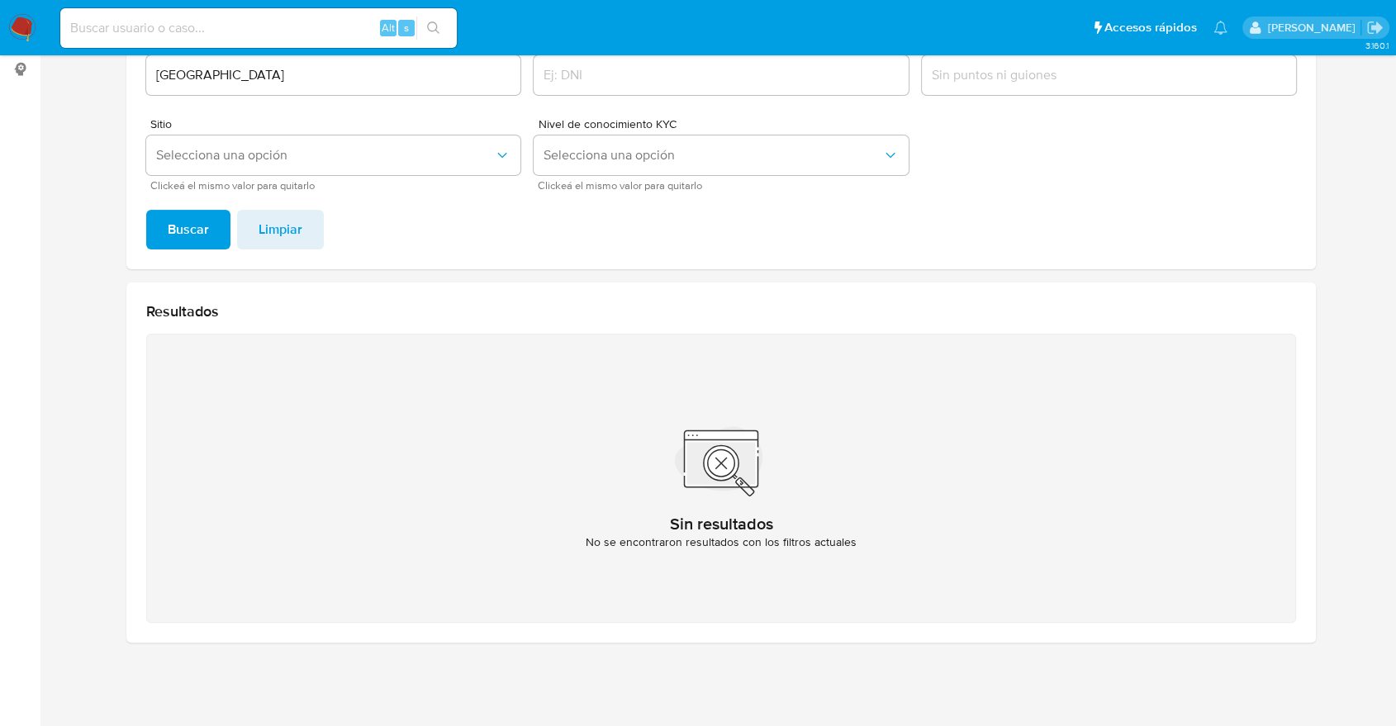
click at [284, 78] on input "[GEOGRAPHIC_DATA]" at bounding box center [333, 74] width 374 height 21
type input "COCO BEACH BAR SRL CV"
click at [146, 210] on button "Buscar" at bounding box center [188, 230] width 84 height 40
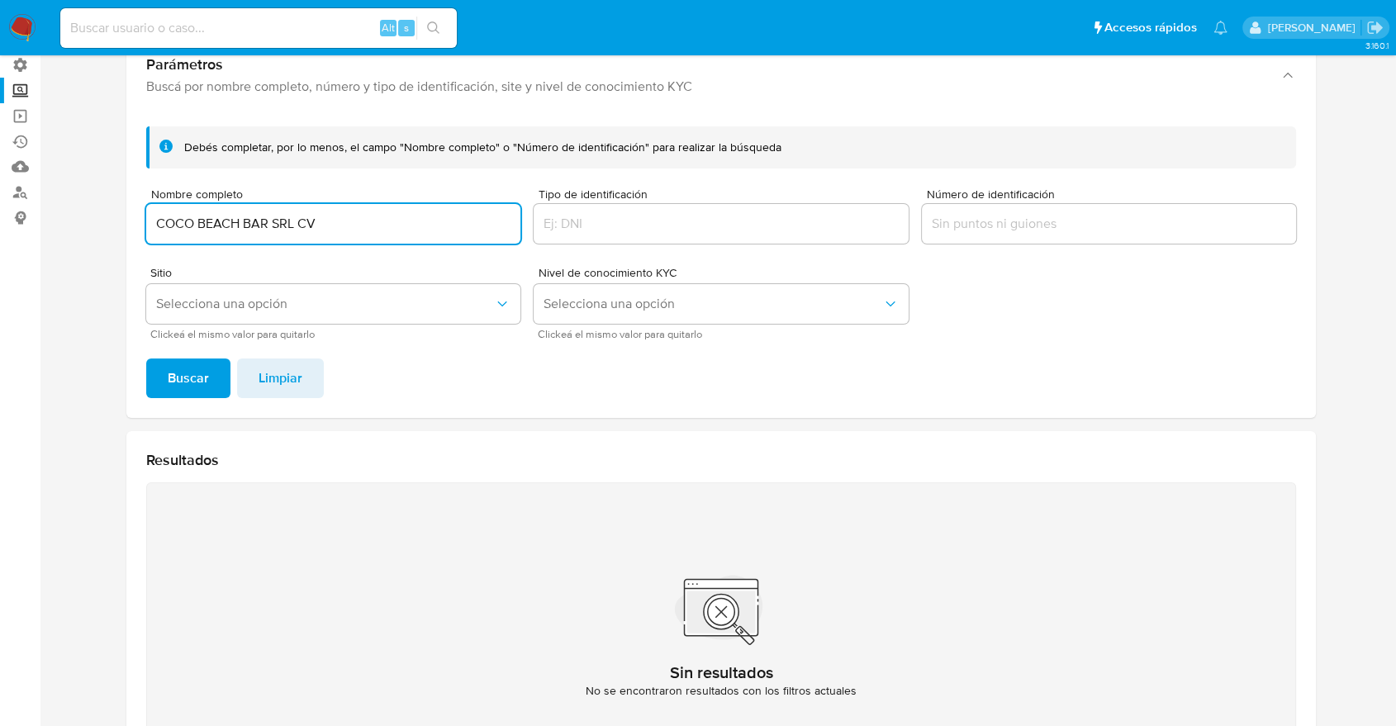
scroll to position [87, 0]
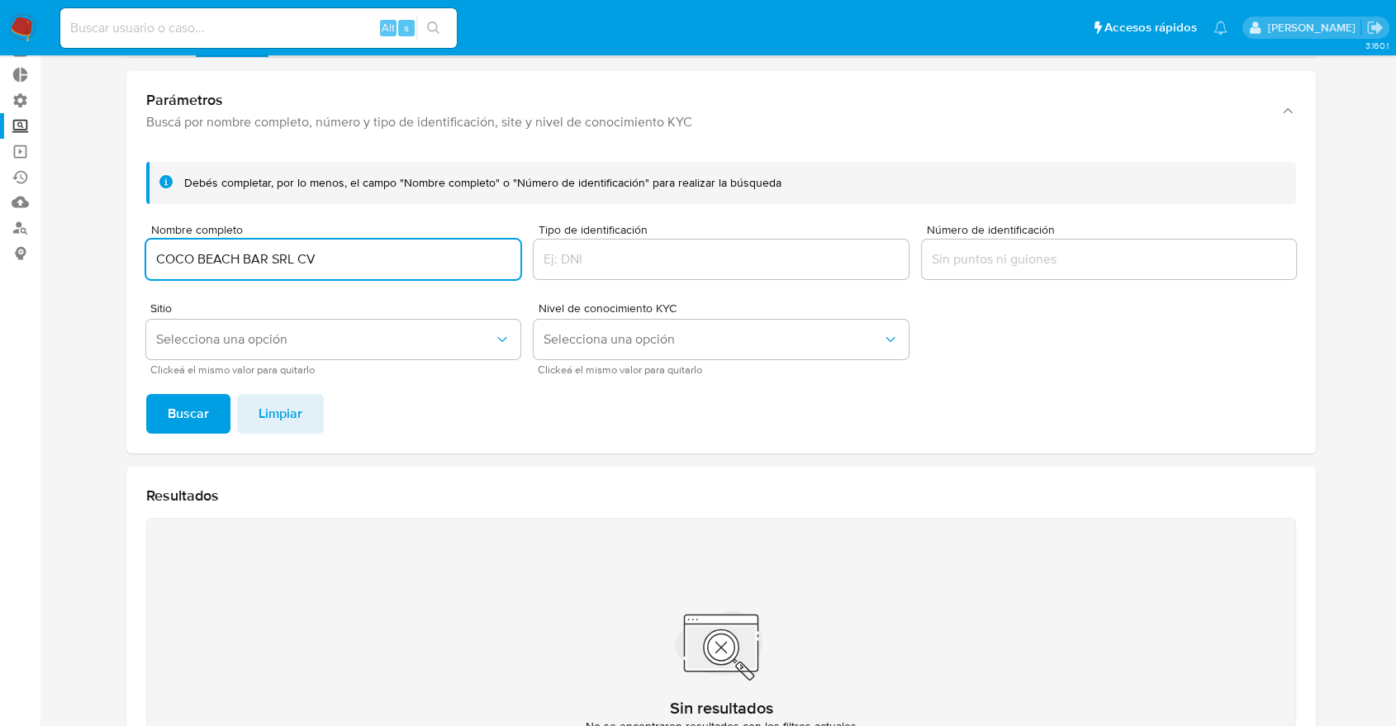
drag, startPoint x: 373, startPoint y: 262, endPoint x: 51, endPoint y: 264, distance: 321.3
click at [51, 264] on main "3.160.1" at bounding box center [698, 411] width 1396 height 997
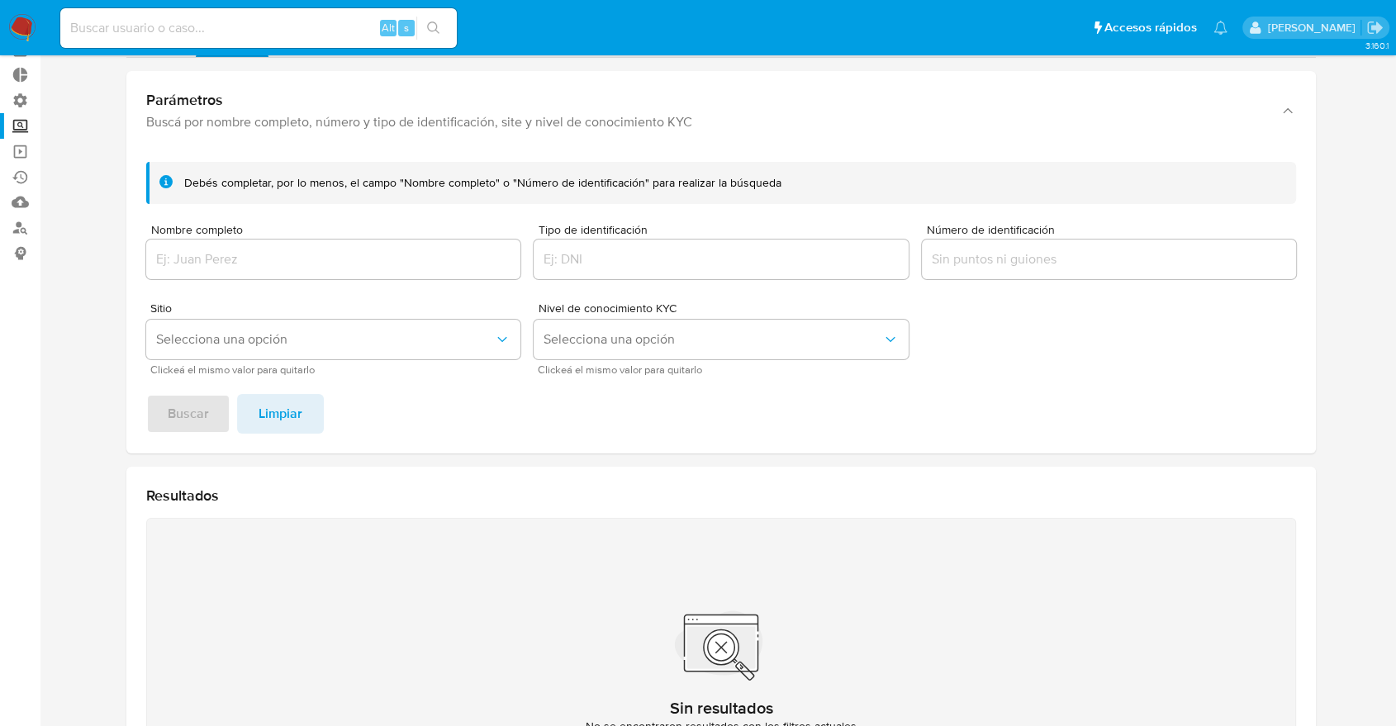
click at [985, 244] on div at bounding box center [1109, 260] width 374 height 40
click at [986, 252] on input "Número de identificación" at bounding box center [1109, 259] width 374 height 21
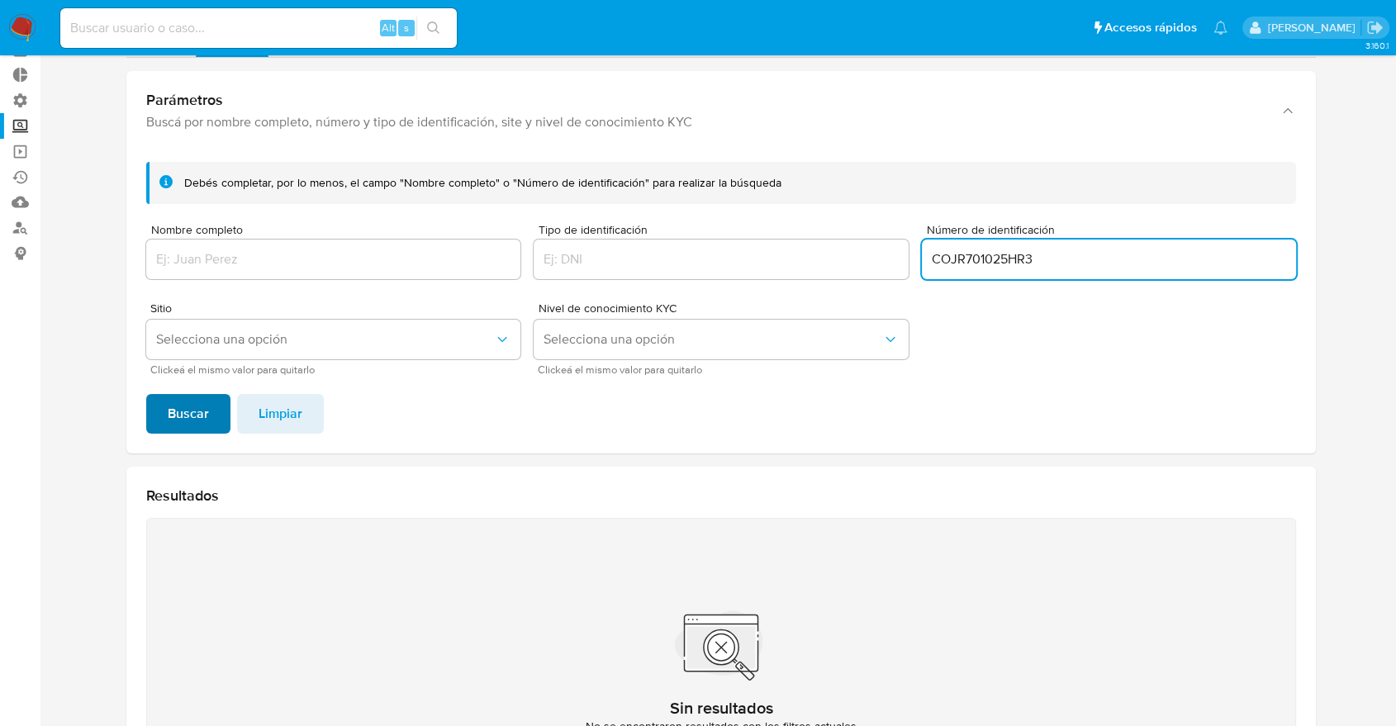
type input "COJR701025HR3"
click at [223, 407] on button "Buscar" at bounding box center [188, 414] width 84 height 40
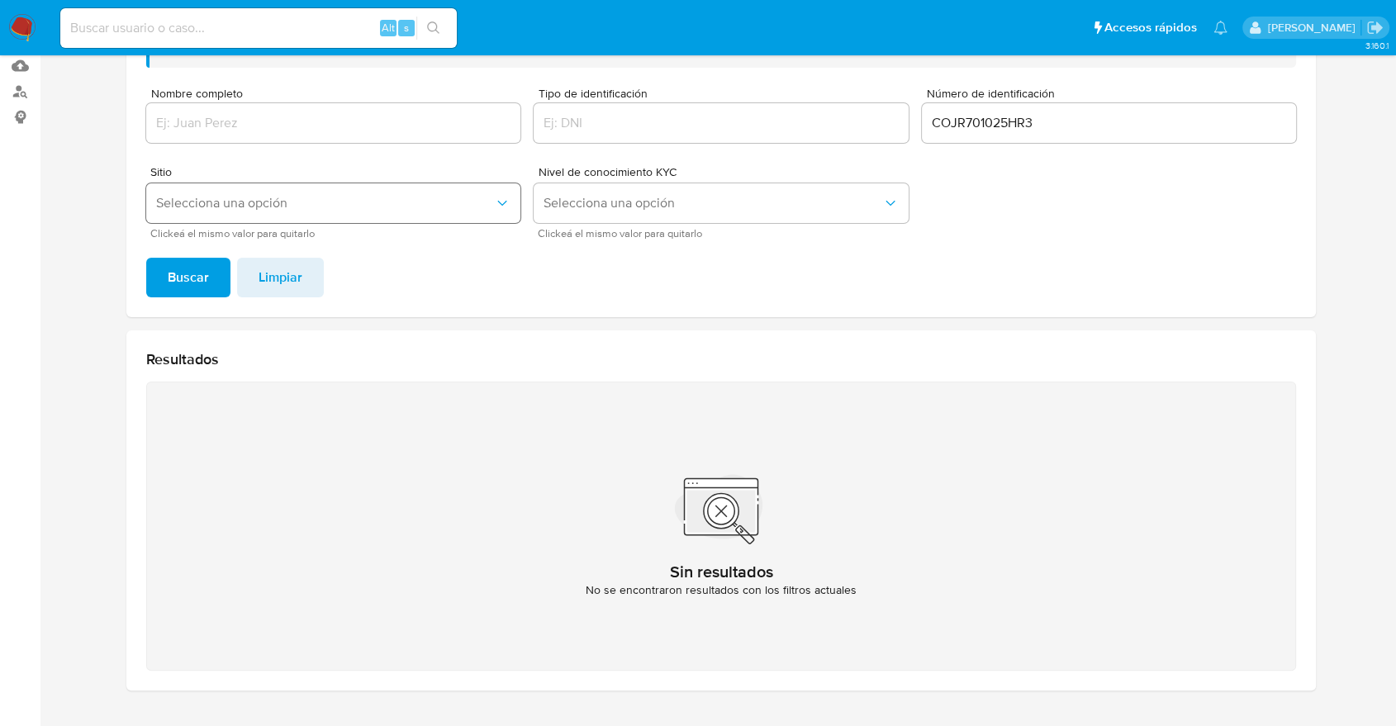
scroll to position [178, 0]
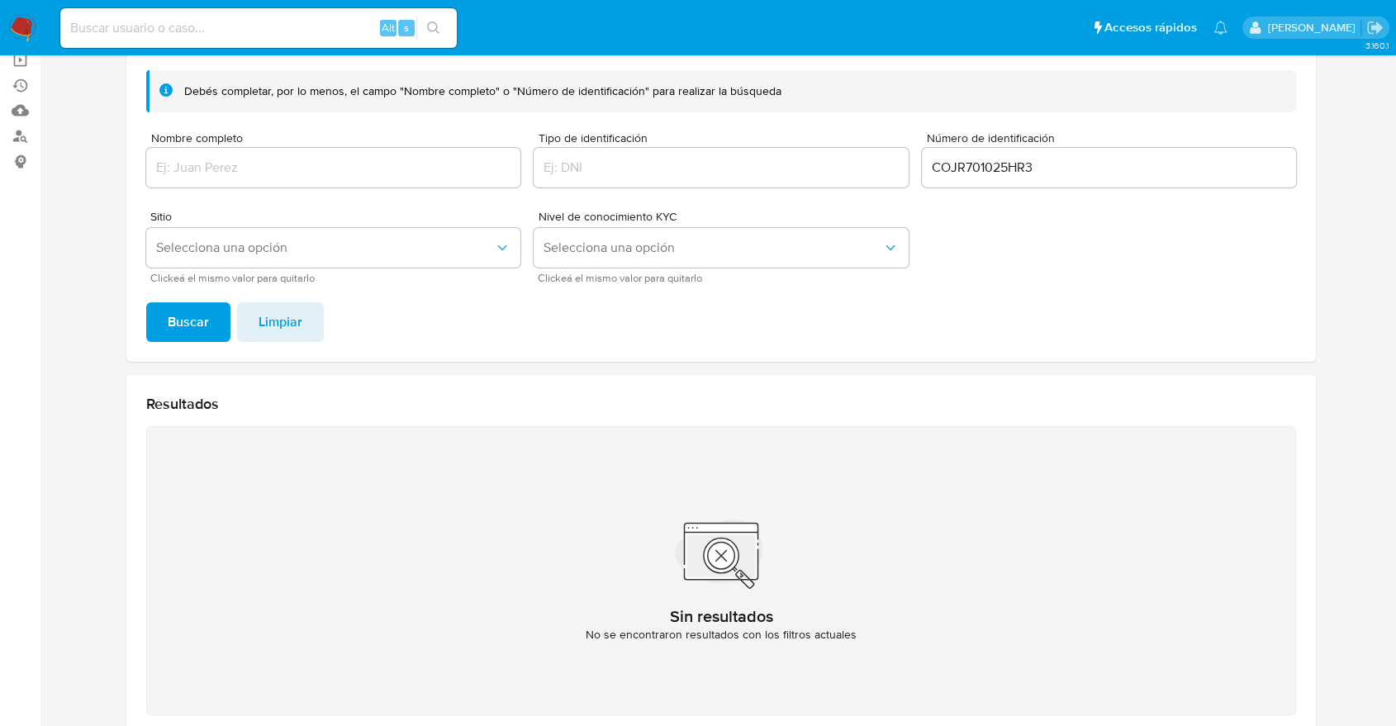
click at [393, 171] on input "Nombre completo" at bounding box center [333, 167] width 374 height 21
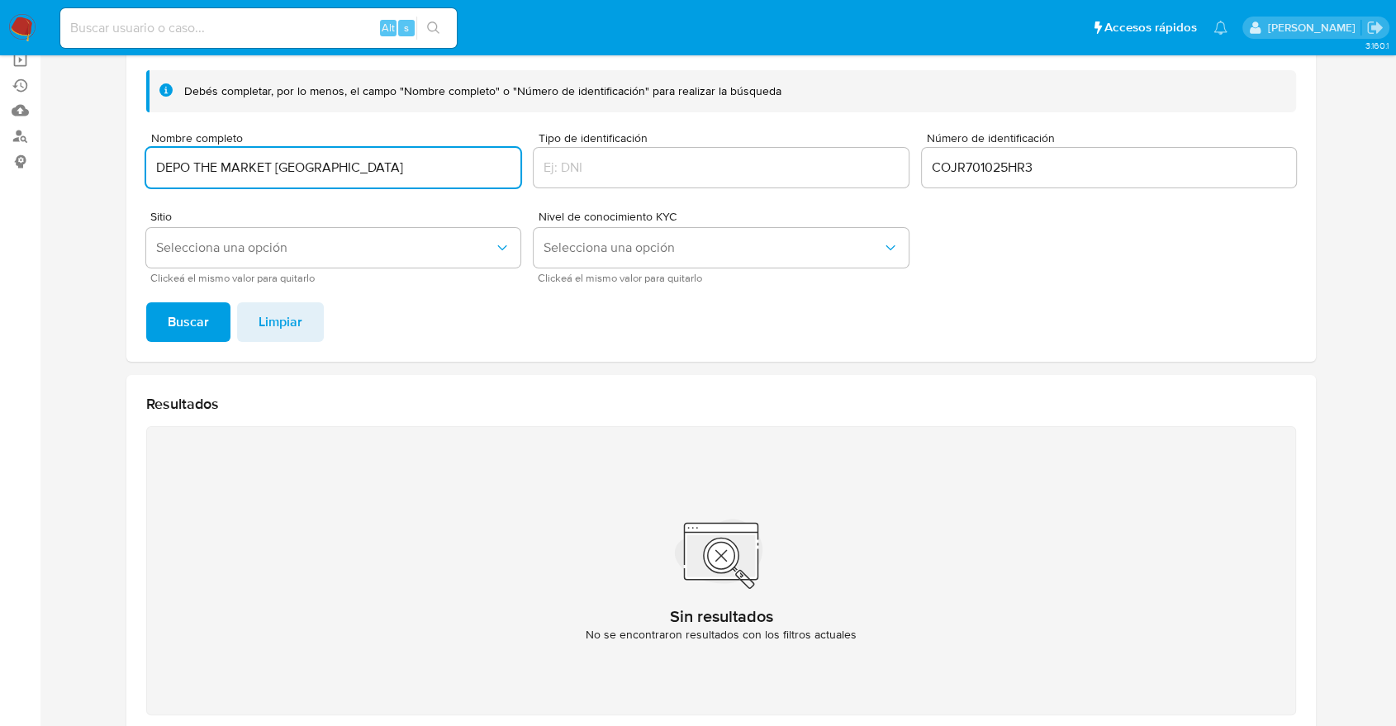
type input "DEPO THE MARKET [GEOGRAPHIC_DATA]"
click at [1031, 172] on input "COJR701025HR3" at bounding box center [1109, 167] width 374 height 21
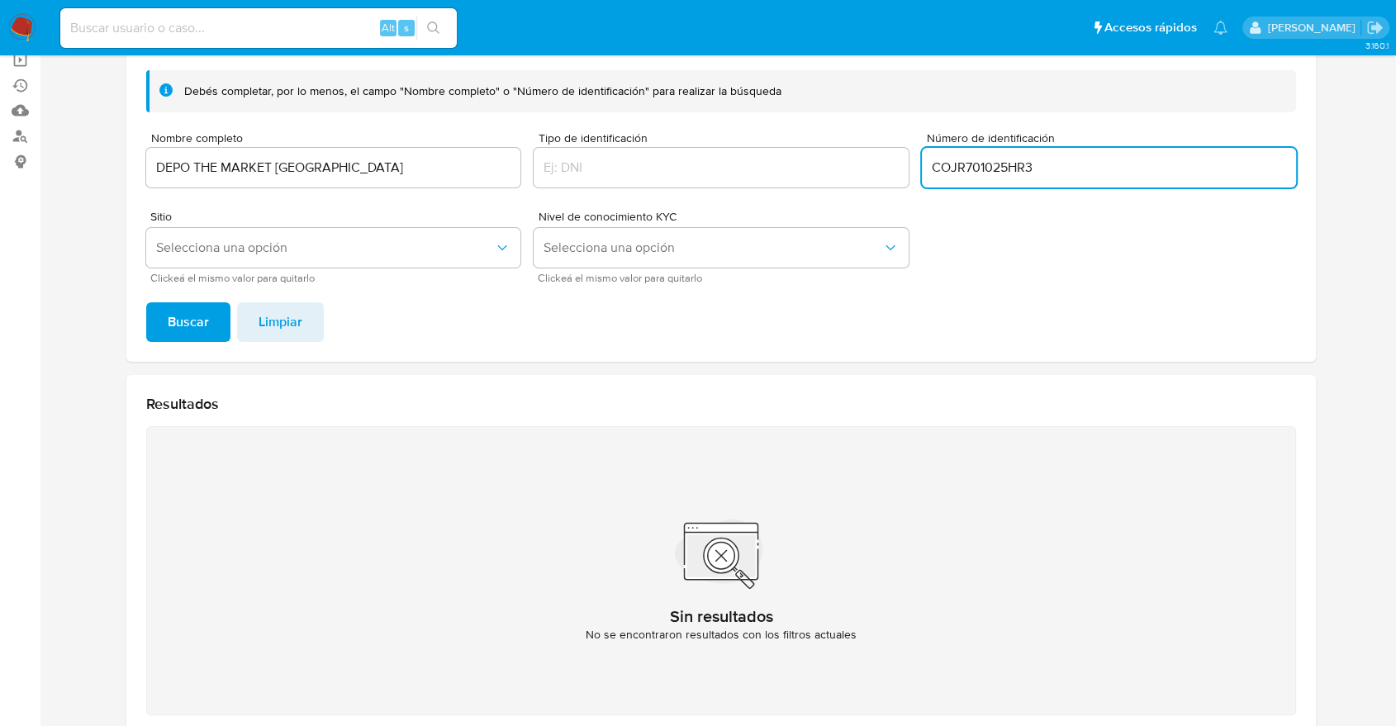
click at [1031, 172] on input "COJR701025HR3" at bounding box center [1109, 167] width 374 height 21
click at [204, 329] on span "Buscar" at bounding box center [188, 322] width 41 height 36
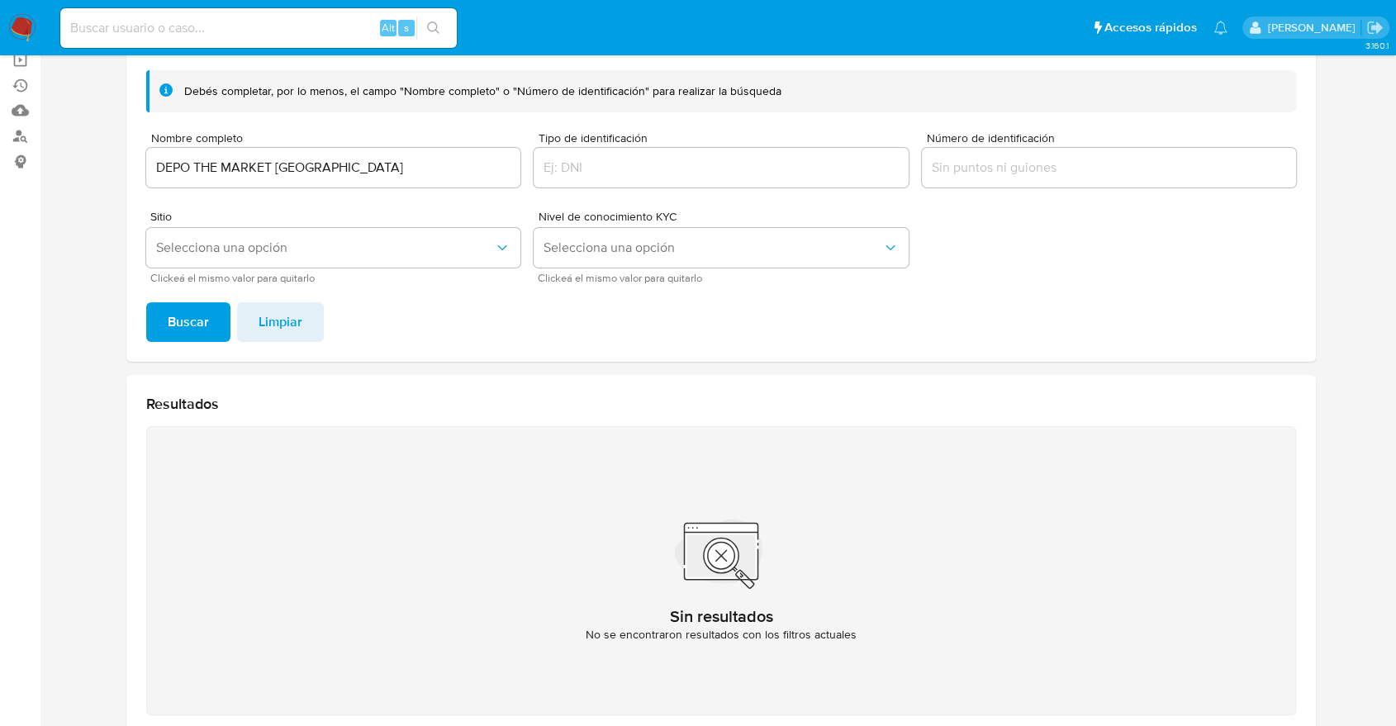
click at [387, 168] on input "DEPO THE MARKET [GEOGRAPHIC_DATA]" at bounding box center [333, 167] width 374 height 21
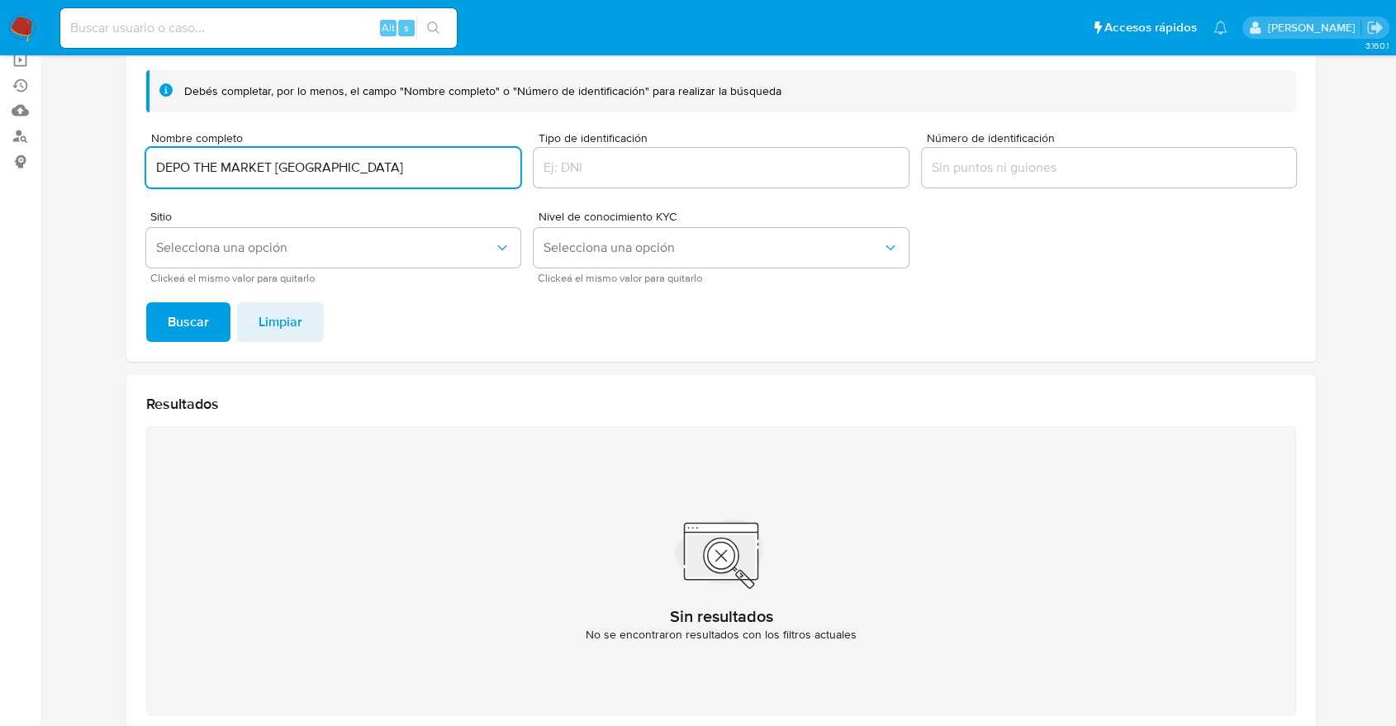
click at [387, 168] on input "DEPO THE MARKET [GEOGRAPHIC_DATA]" at bounding box center [333, 167] width 374 height 21
click at [201, 307] on span "Buscar" at bounding box center [188, 322] width 41 height 36
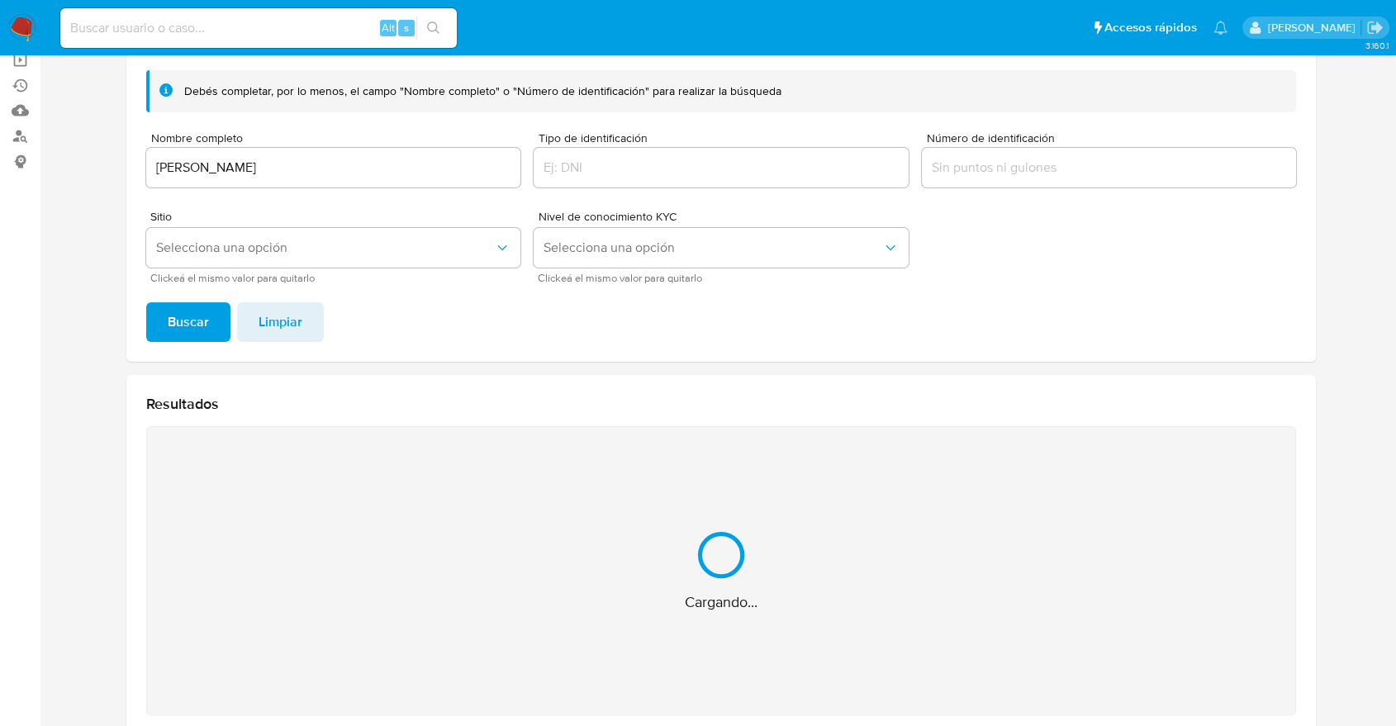
scroll to position [271, 0]
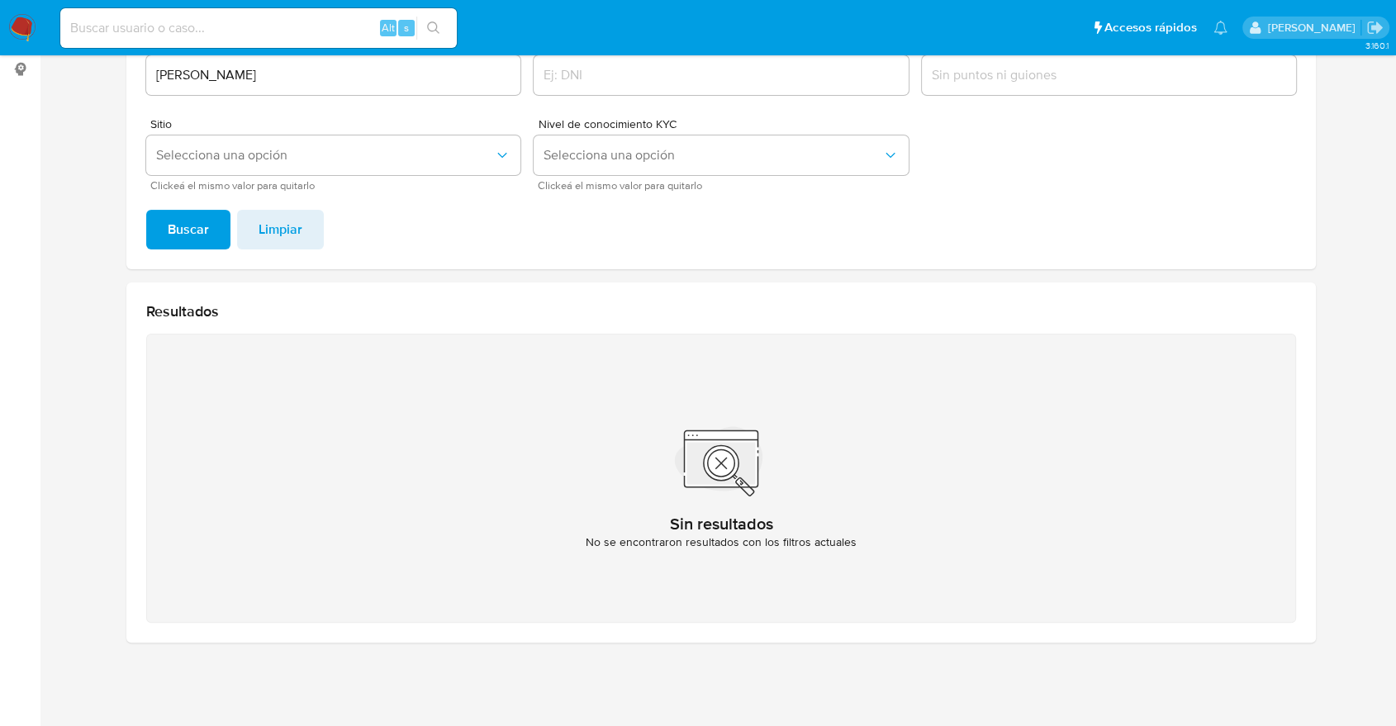
click at [317, 78] on input "[PERSON_NAME]" at bounding box center [333, 74] width 374 height 21
type input "[PERSON_NAME]"
click at [192, 230] on span "Buscar" at bounding box center [188, 229] width 41 height 36
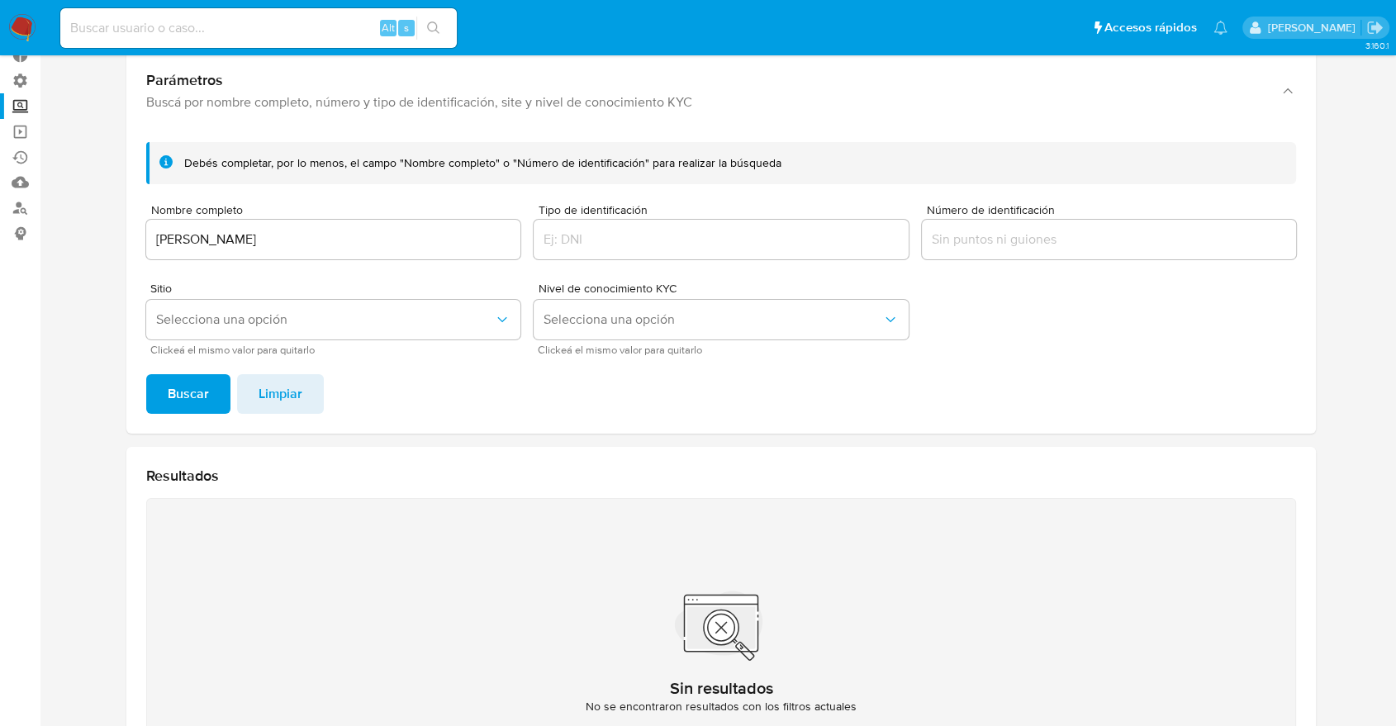
scroll to position [87, 0]
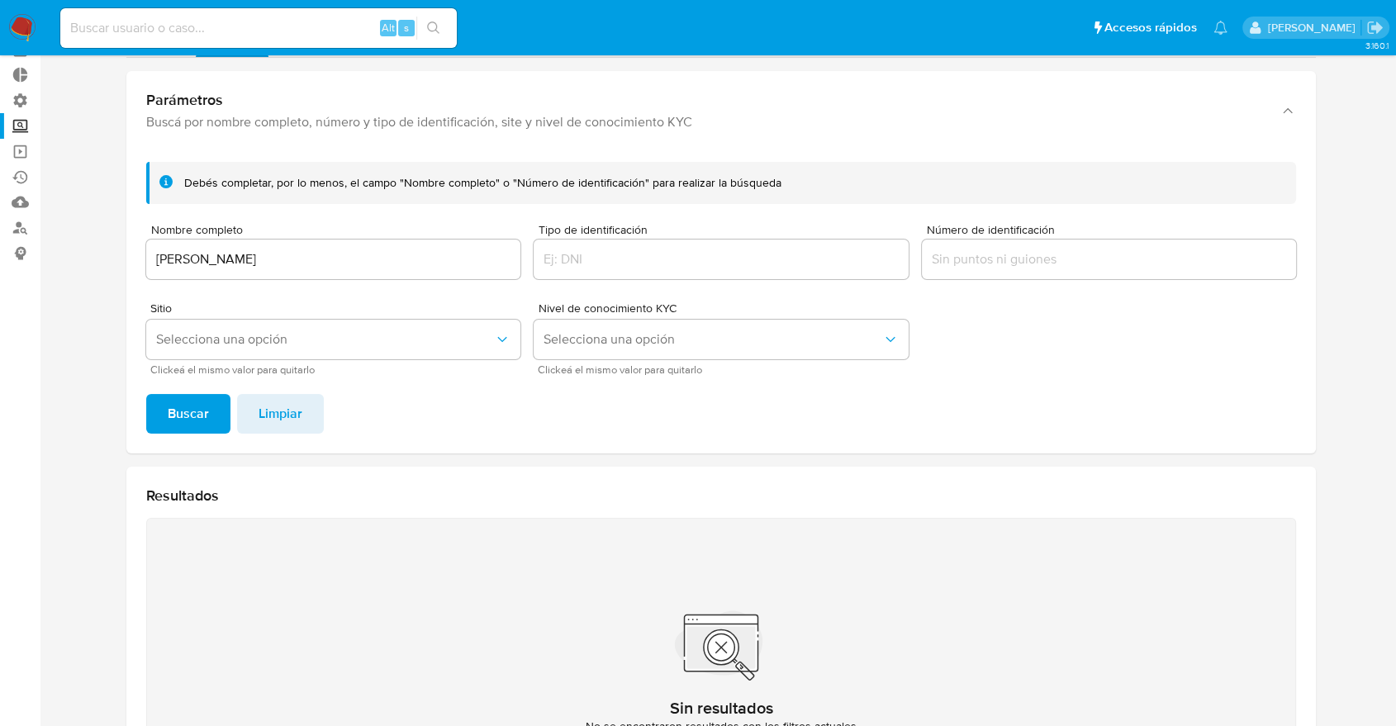
click at [356, 254] on input "[PERSON_NAME]" at bounding box center [333, 259] width 374 height 21
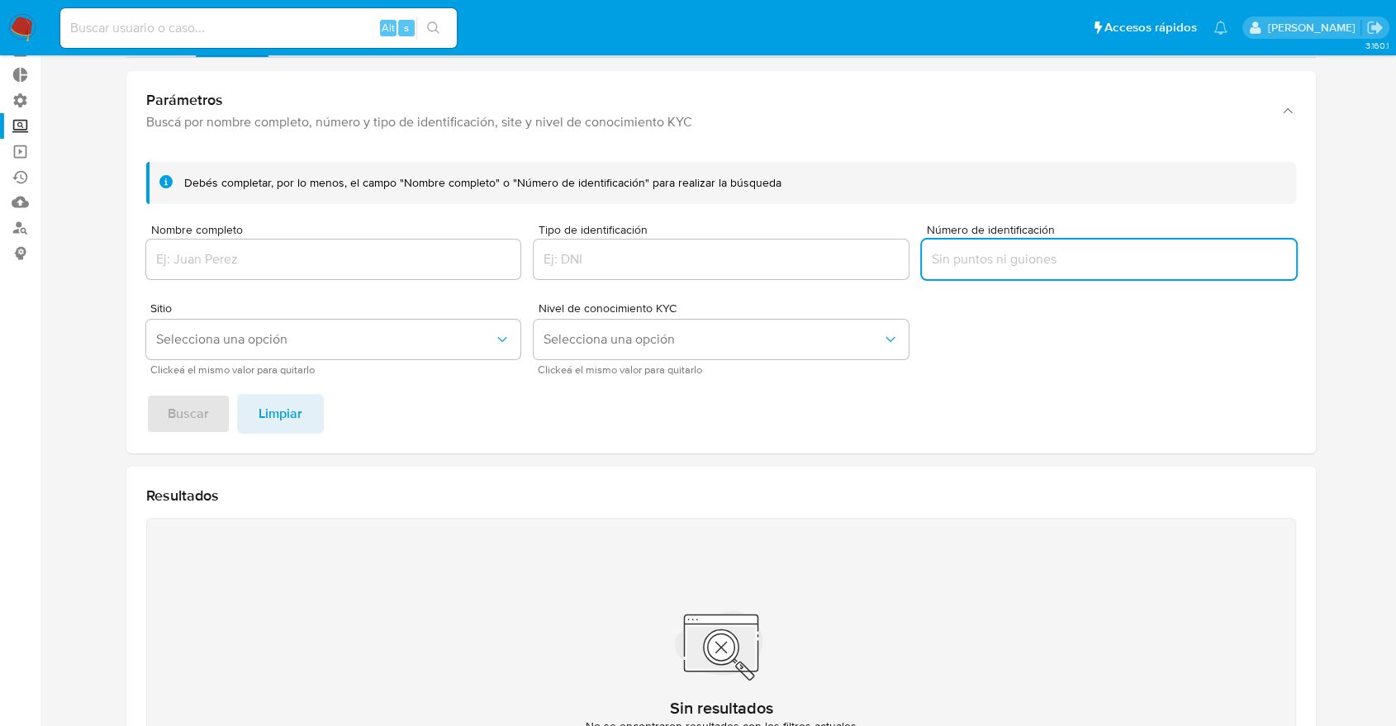
click at [1047, 254] on input "Número de identificación" at bounding box center [1109, 259] width 374 height 21
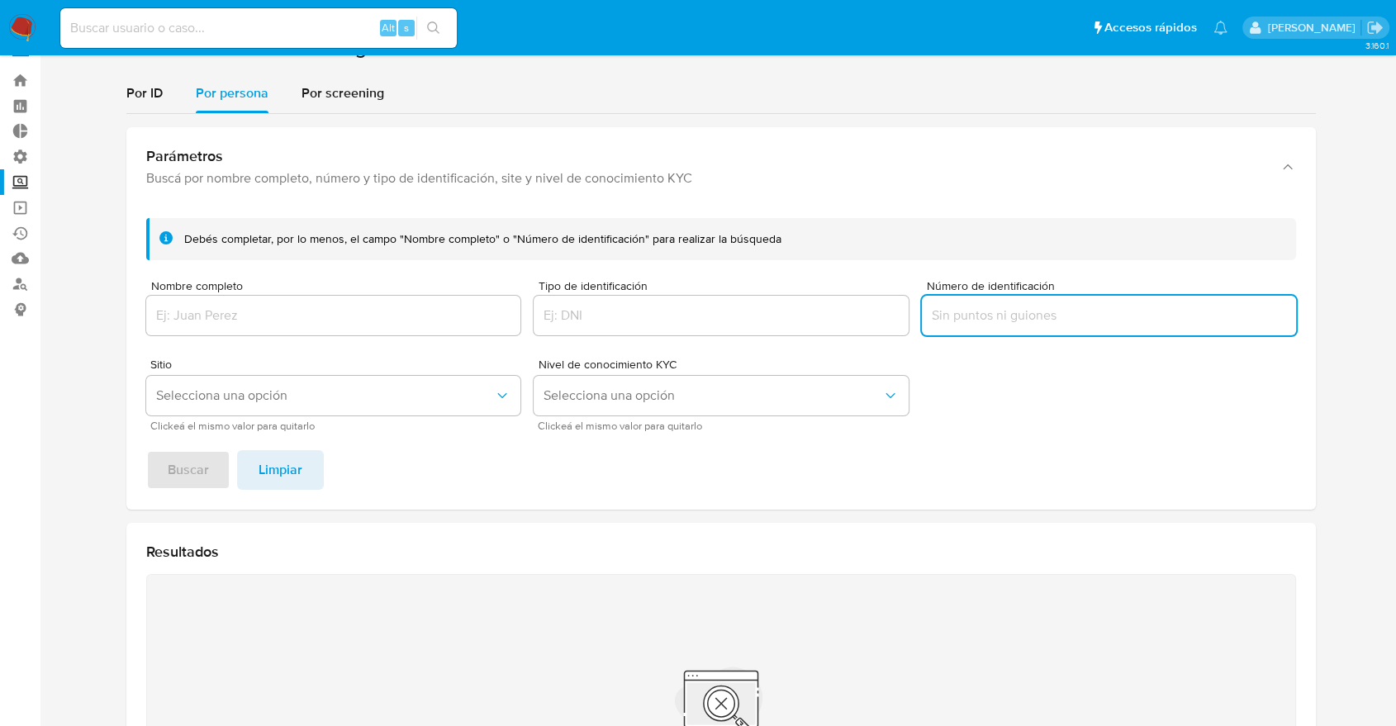
scroll to position [0, 0]
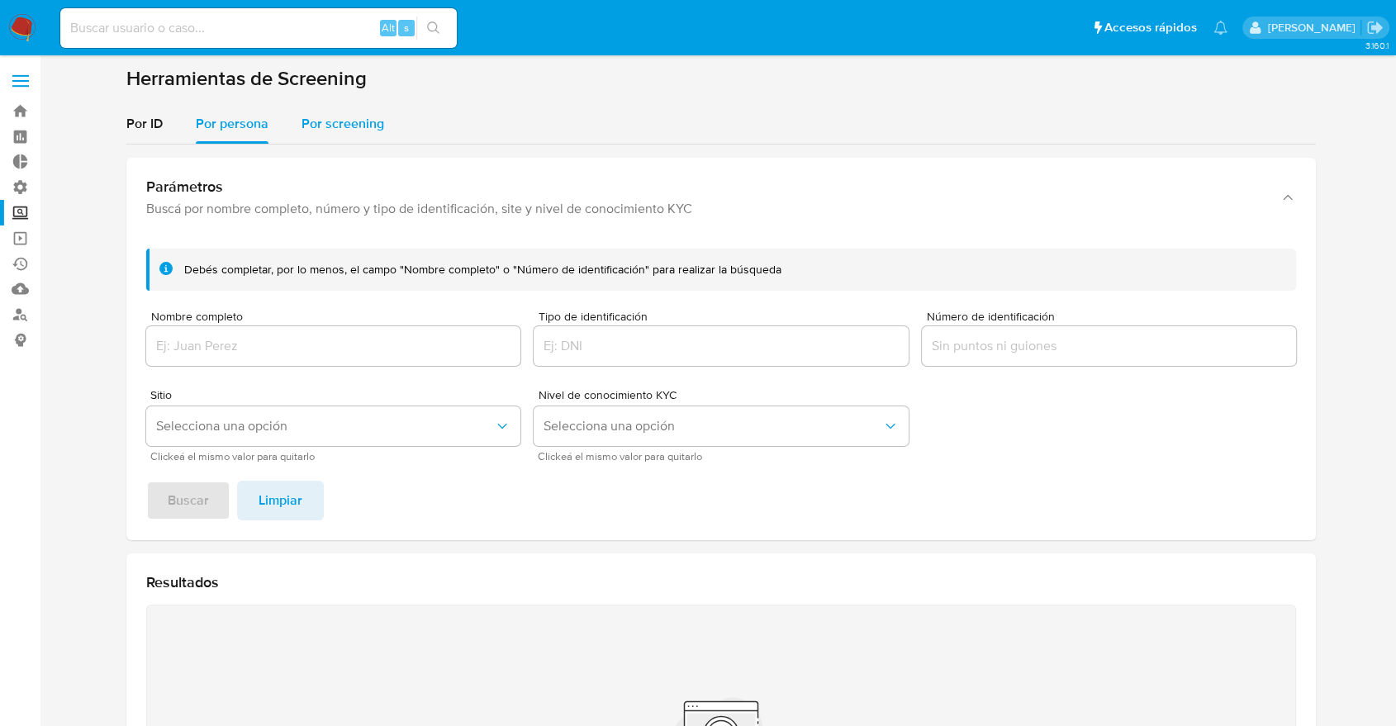
click at [379, 136] on div "Por screening" at bounding box center [343, 124] width 83 height 40
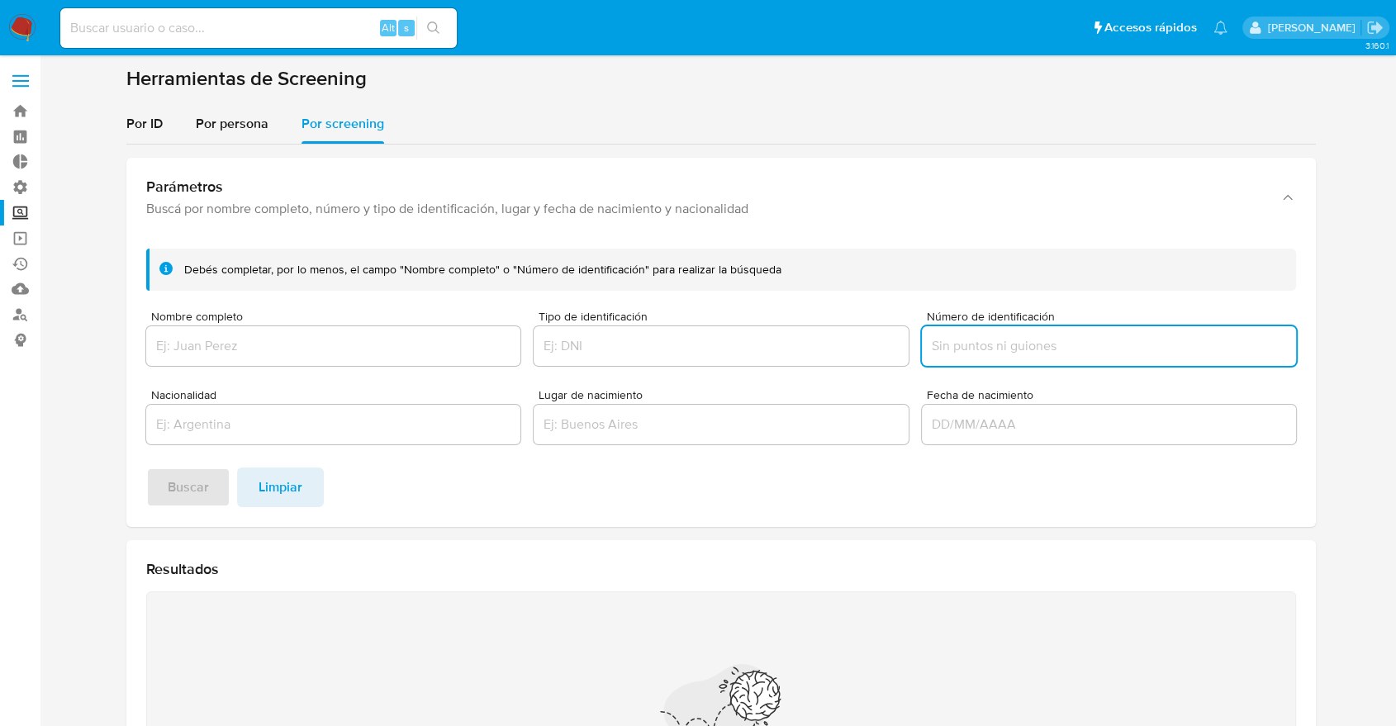
click at [1006, 344] on input "Número de identificación" at bounding box center [1109, 345] width 374 height 21
type input "CBB160616AQ5"
click at [216, 484] on button "Buscar" at bounding box center [188, 488] width 84 height 40
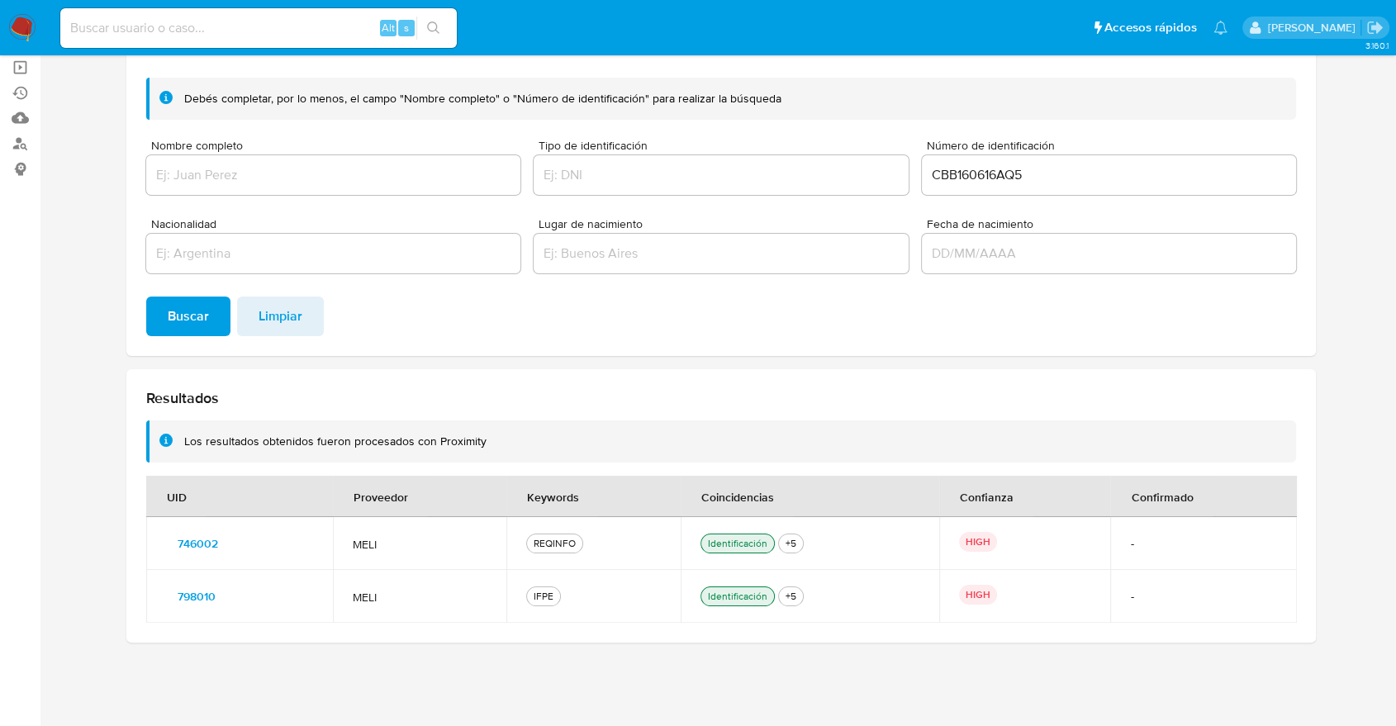
scroll to position [170, 0]
click at [952, 351] on div "Debés completar, por lo menos, el campo "Nombre completo" o "Número de identifi…" at bounding box center [721, 211] width 1190 height 292
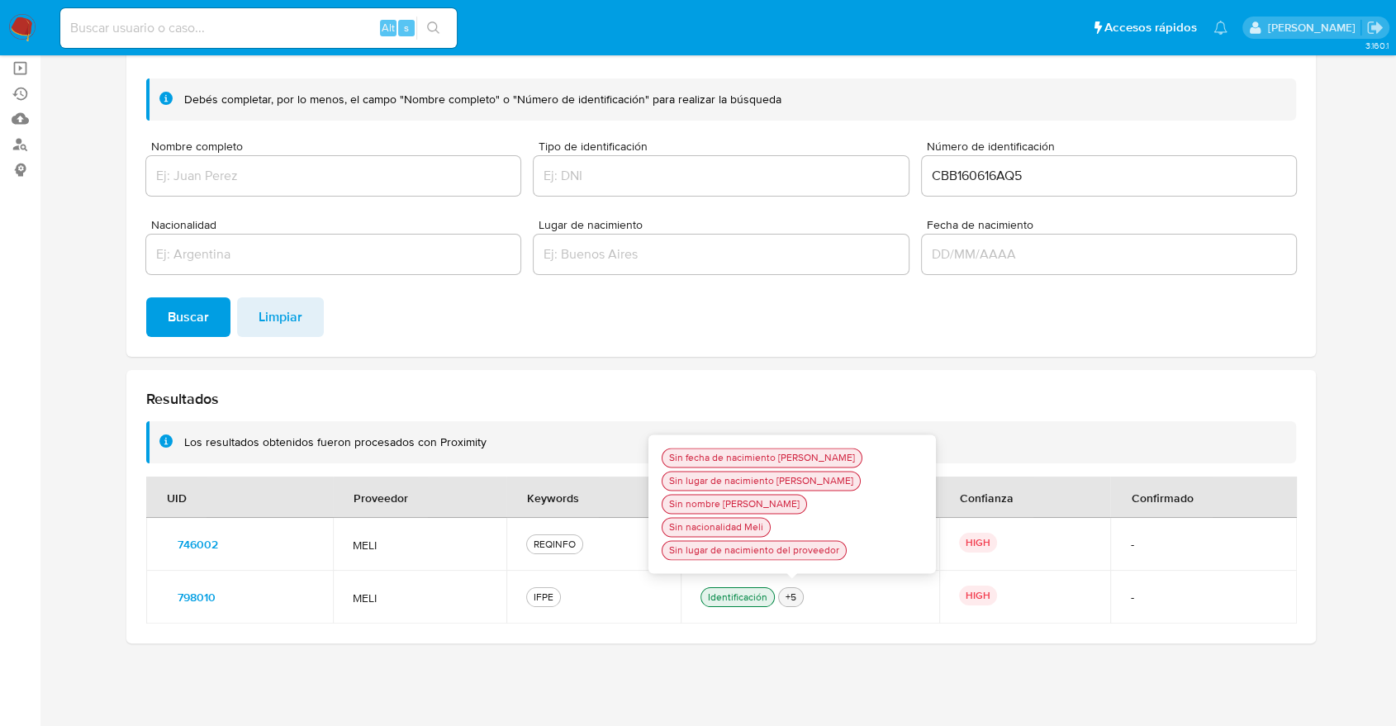
click at [805, 598] on ul "Identificación +5 Sin fecha de nacimiento [PERSON_NAME] lugar de nacimiento [PE…" at bounding box center [810, 597] width 219 height 20
click at [799, 598] on div "+5" at bounding box center [790, 597] width 17 height 15
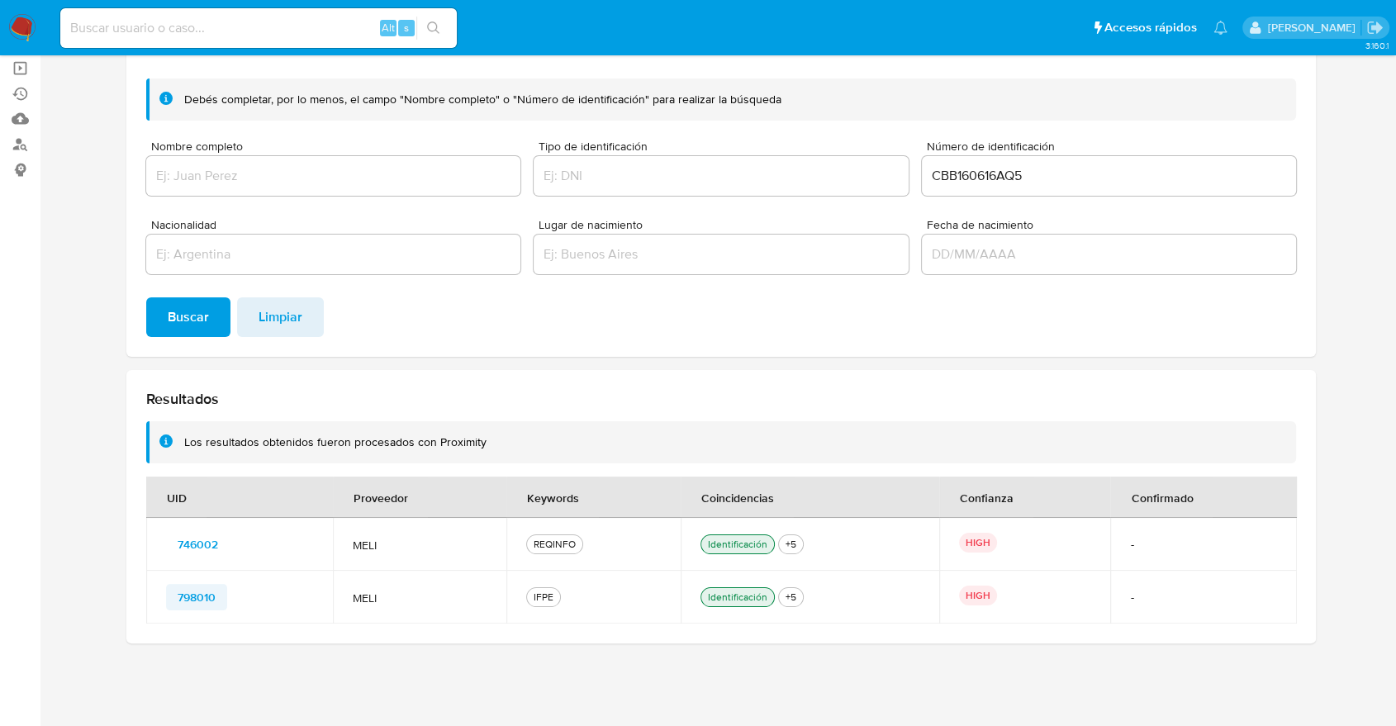
click at [183, 594] on span "798010" at bounding box center [197, 597] width 38 height 23
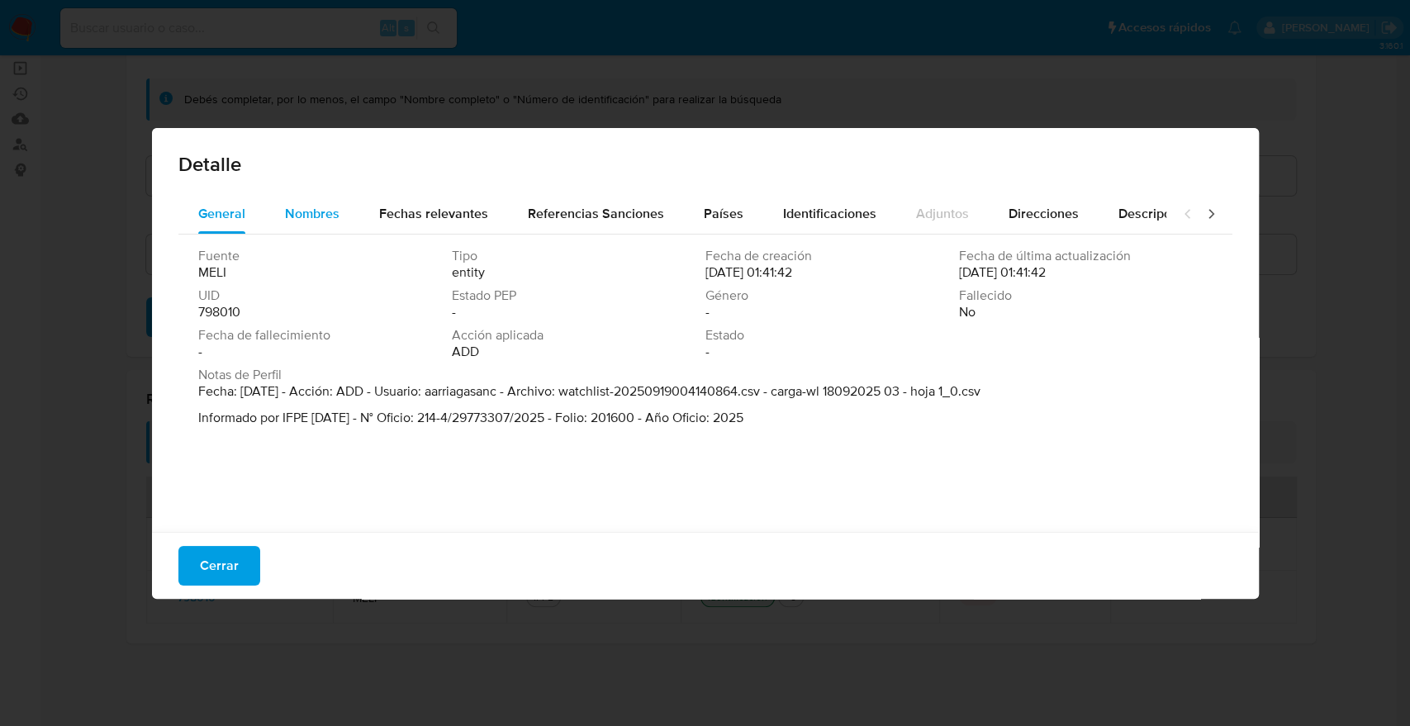
click at [276, 203] on button "Nombres" at bounding box center [312, 214] width 94 height 40
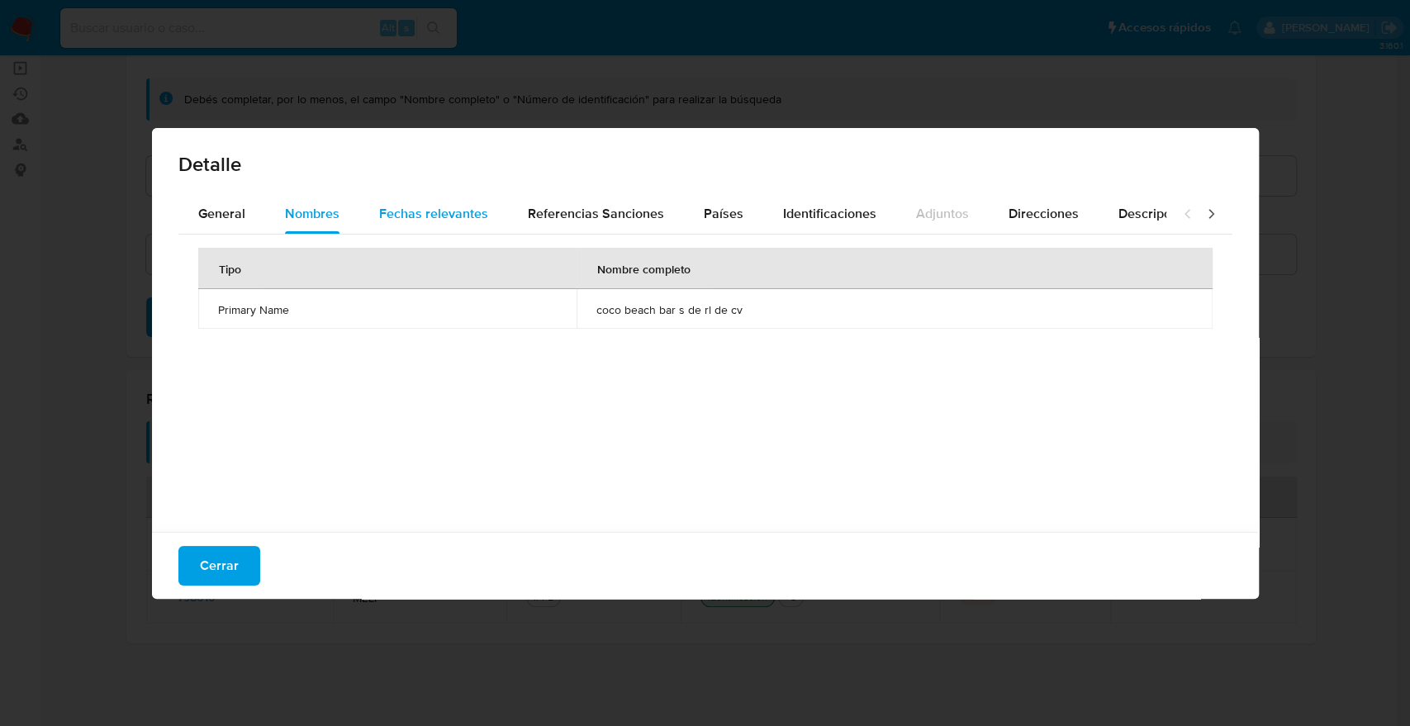
click at [373, 216] on button "Fechas relevantes" at bounding box center [433, 214] width 149 height 40
click at [592, 208] on span "Referencias Sanciones" at bounding box center [596, 213] width 136 height 19
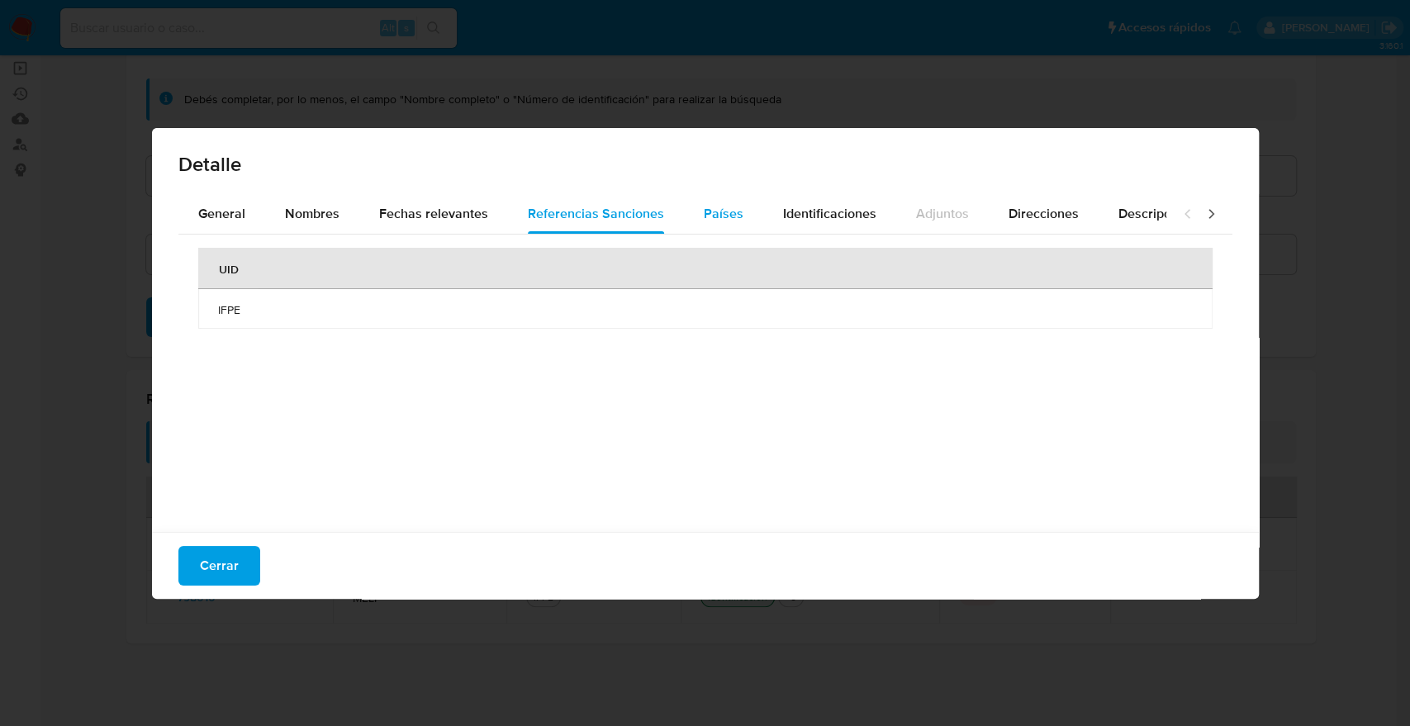
click at [720, 202] on div "Países" at bounding box center [724, 214] width 40 height 40
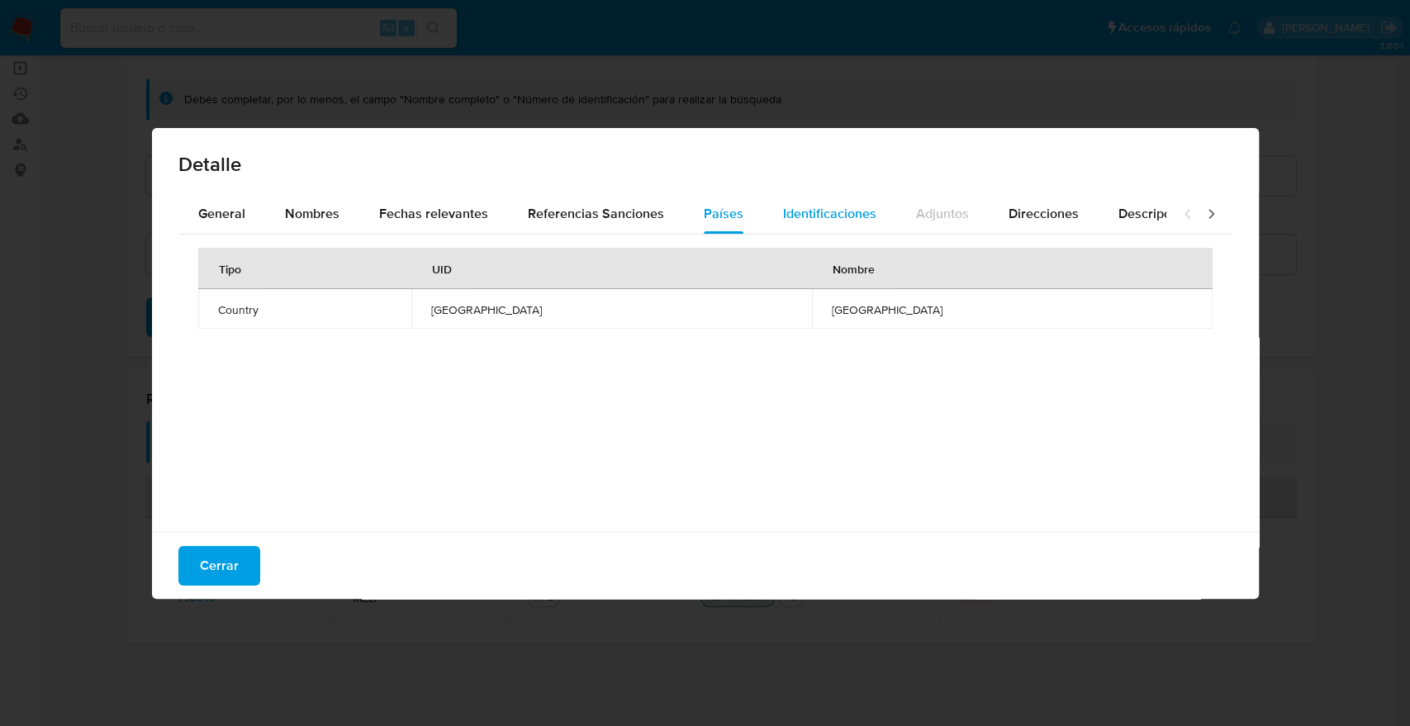
click at [824, 208] on span "Identificaciones" at bounding box center [829, 213] width 93 height 19
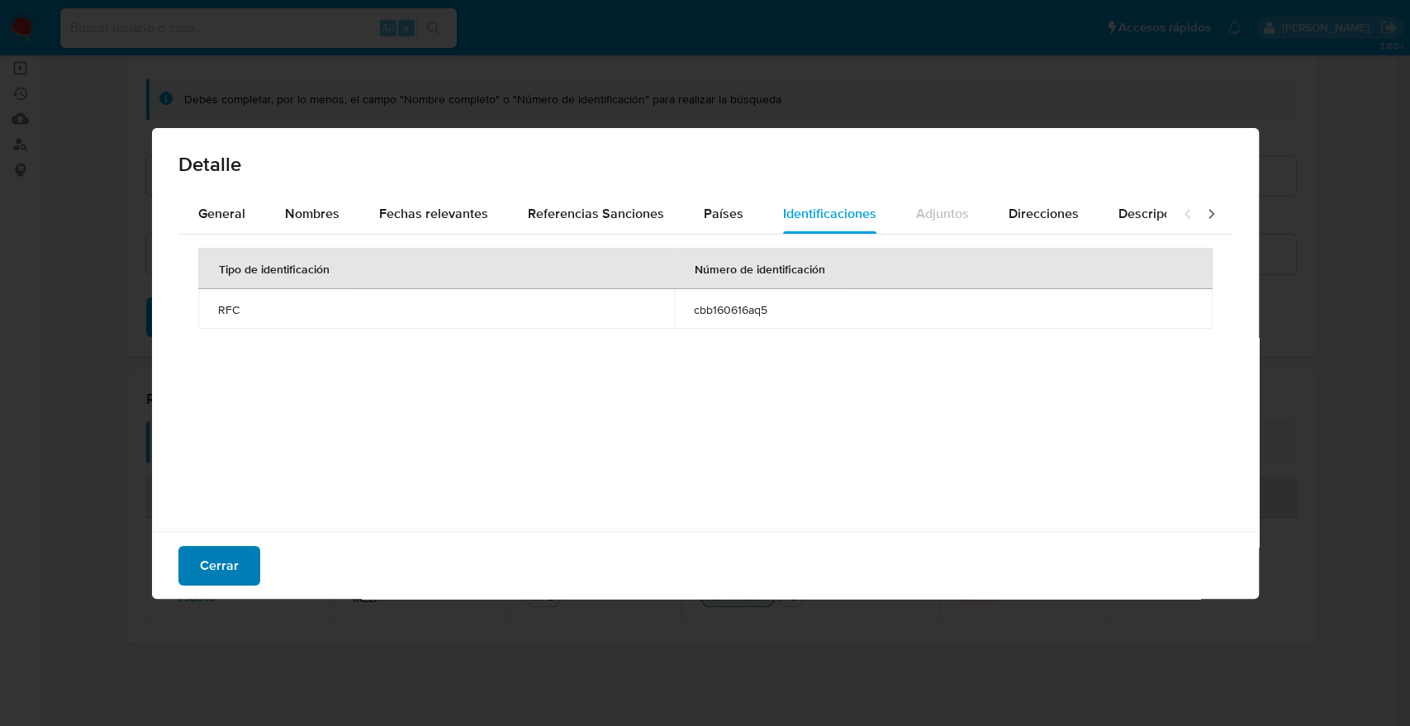
click at [249, 566] on button "Cerrar" at bounding box center [219, 566] width 82 height 40
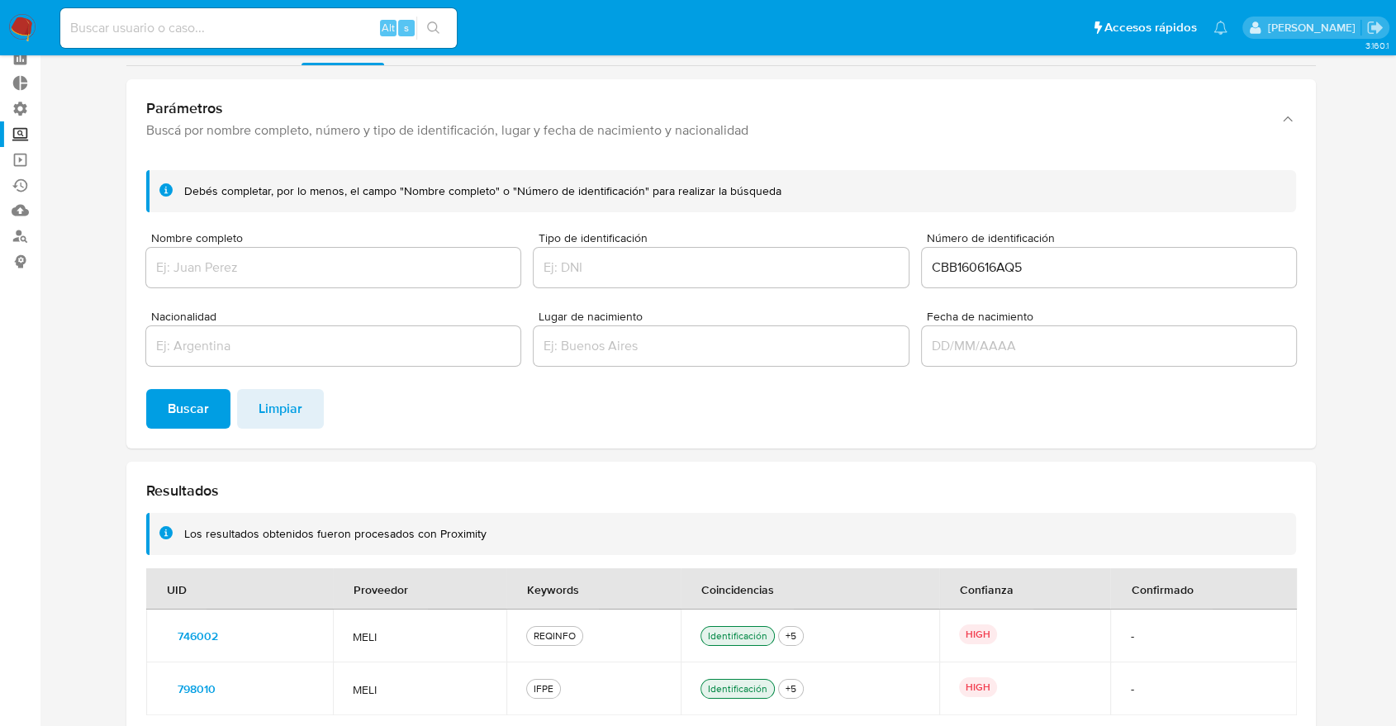
scroll to position [0, 0]
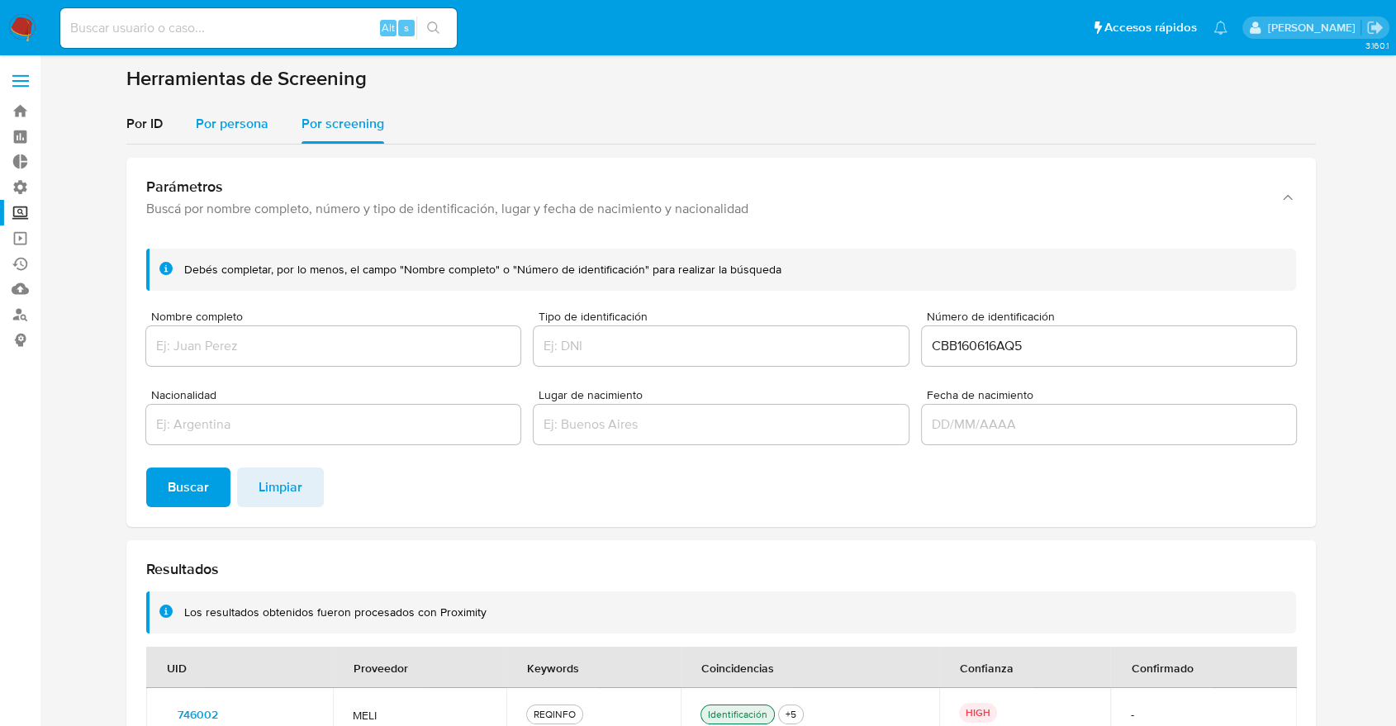
click at [208, 131] on span "Por persona" at bounding box center [232, 123] width 73 height 19
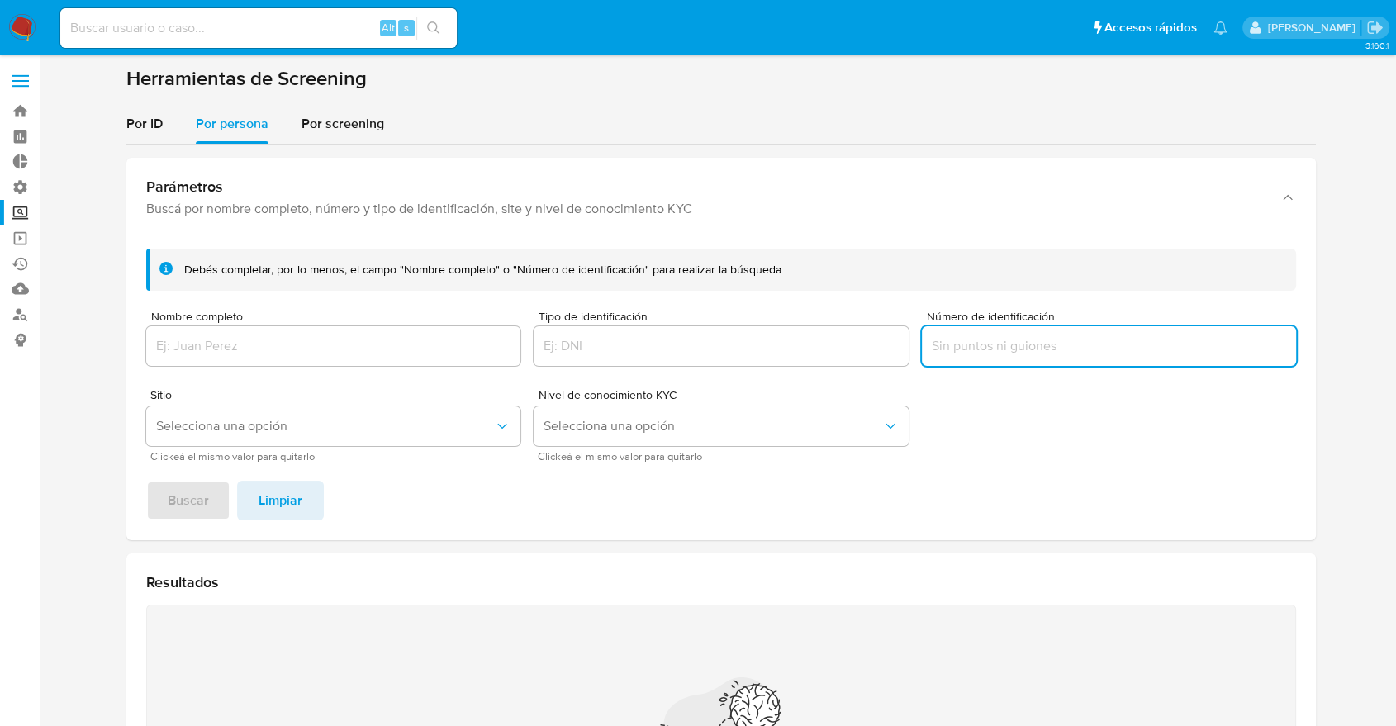
click at [962, 346] on input "Número de identificación" at bounding box center [1109, 345] width 374 height 21
paste input "CBB160616AQ5"
type input "CBB160616AQ5"
click at [146, 481] on button "Buscar" at bounding box center [188, 501] width 84 height 40
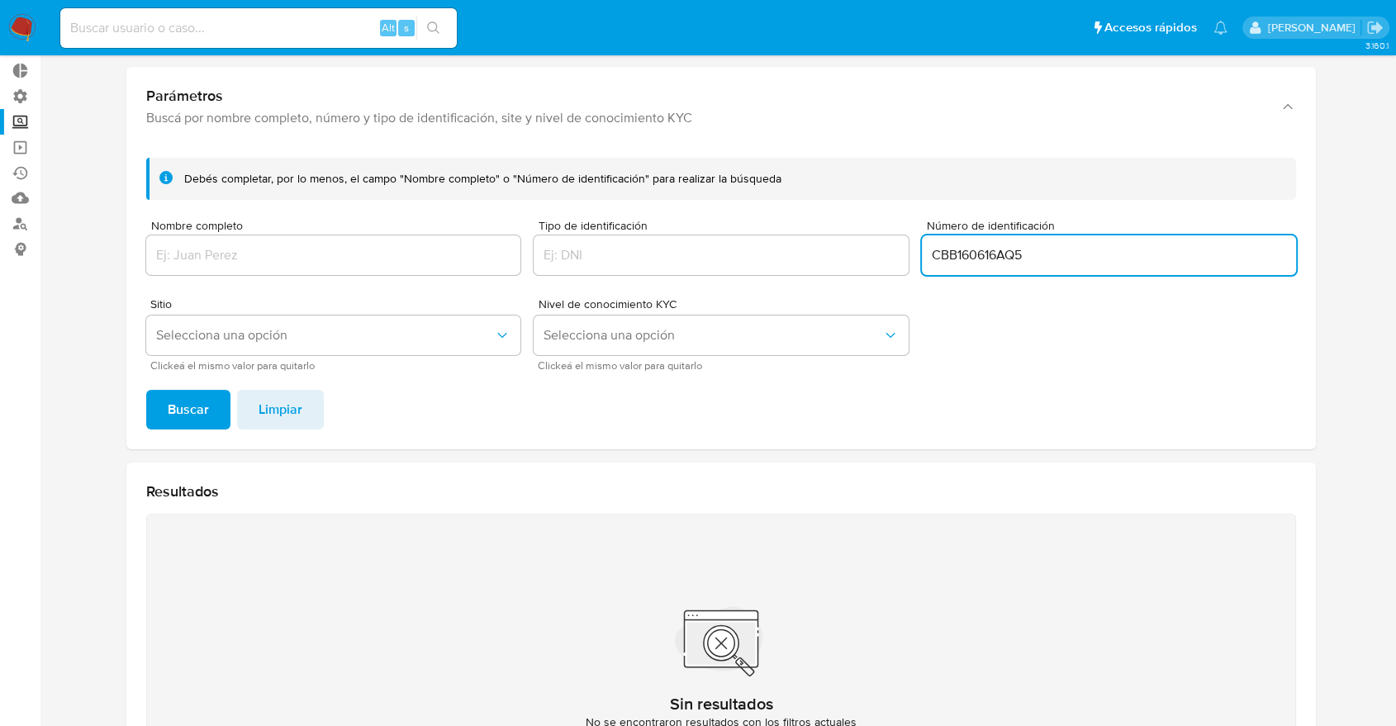
scroll to position [87, 0]
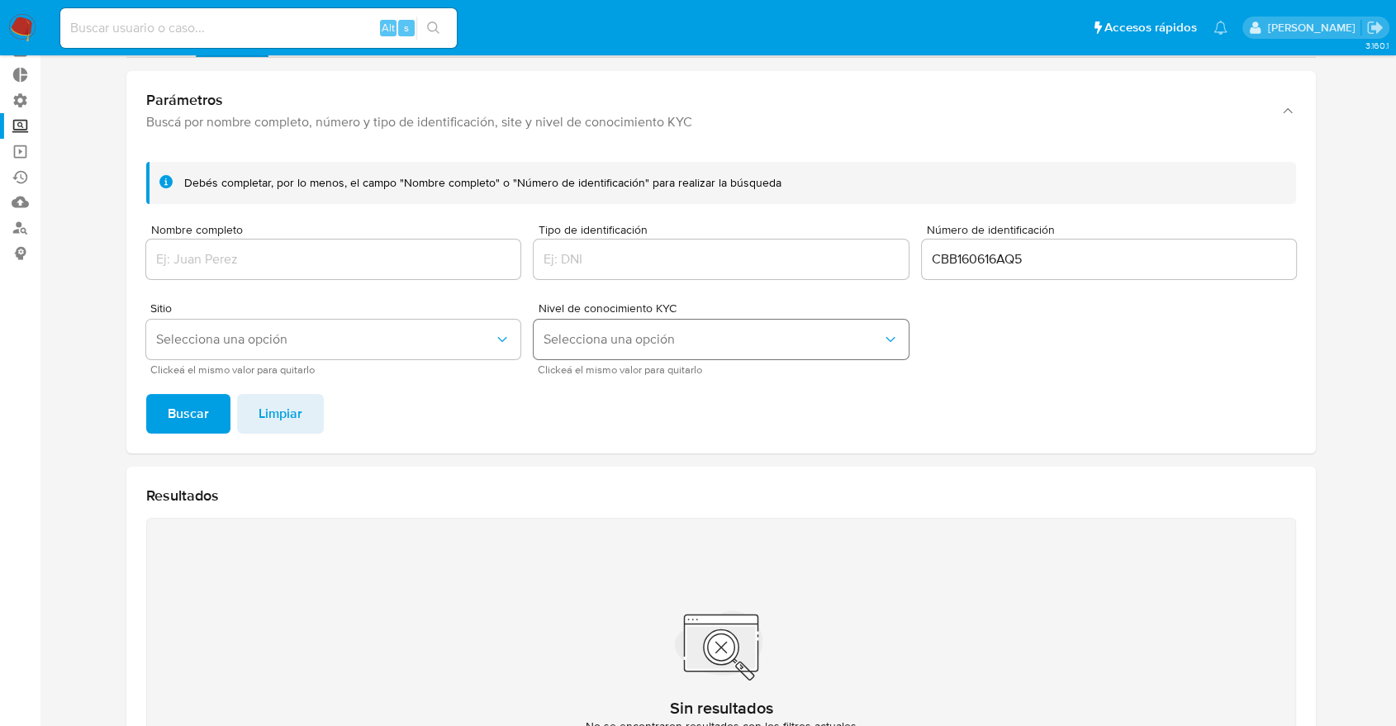
click at [723, 349] on button "Selecciona una opción" at bounding box center [721, 340] width 374 height 40
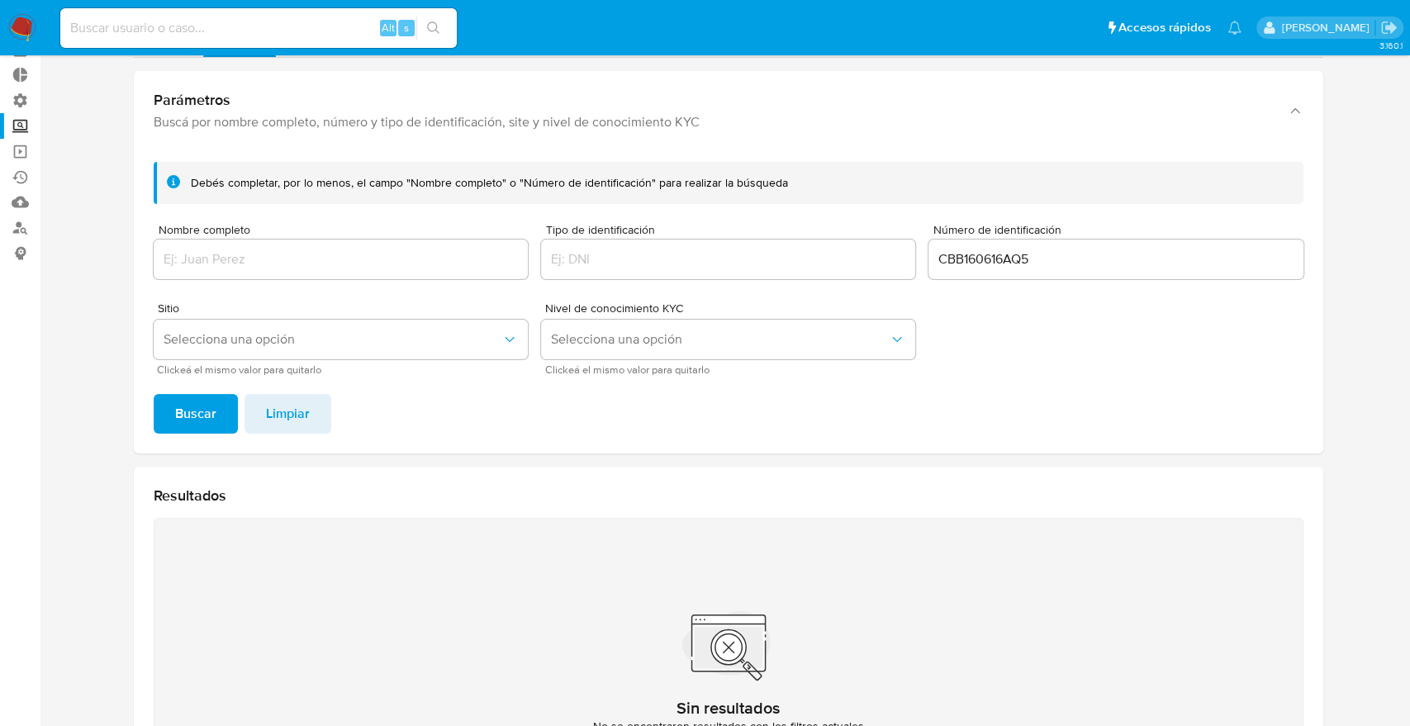
click at [1099, 340] on form "Debés completar, por lo menos, el campo "Nombre completo" o "Número de identifi…" at bounding box center [729, 268] width 1150 height 212
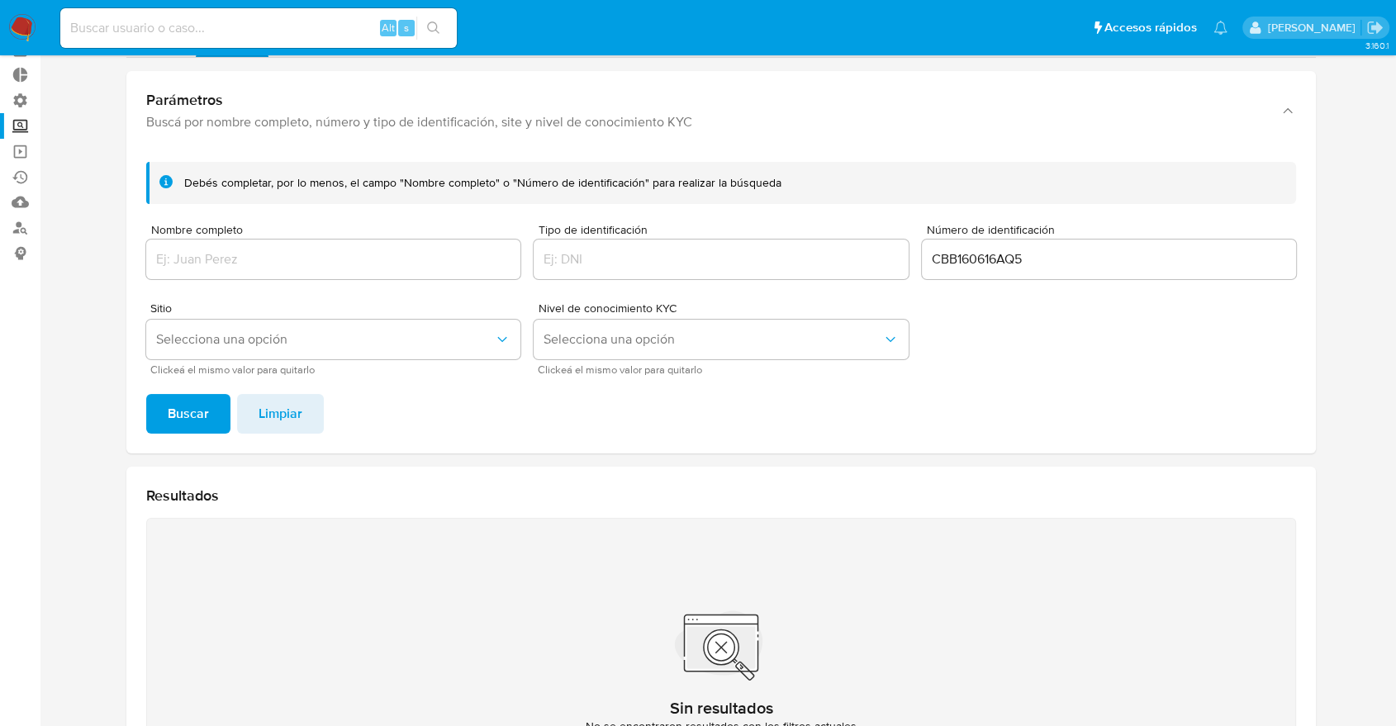
click at [1228, 194] on div "Debés completar, por lo menos, el campo "Nombre completo" o "Número de identifi…" at bounding box center [721, 183] width 1150 height 42
click at [1330, 185] on section at bounding box center [720, 409] width 1323 height 861
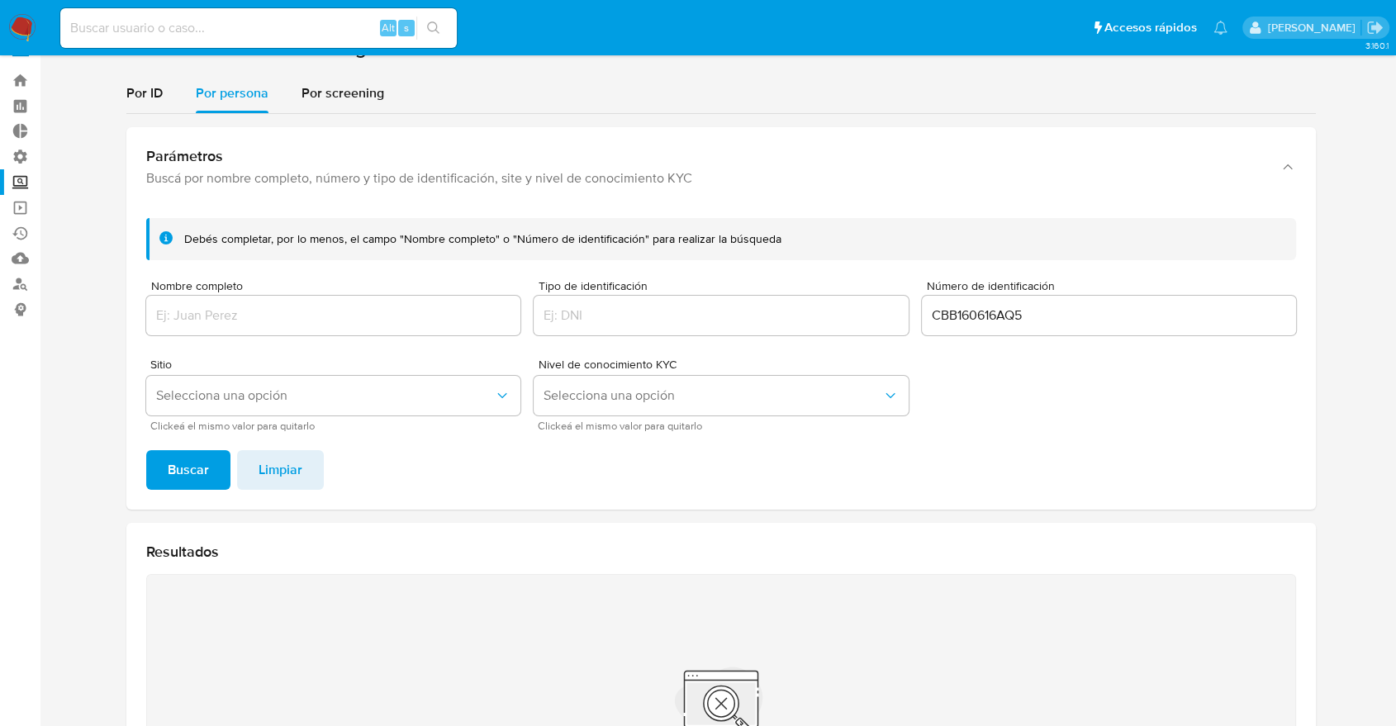
scroll to position [0, 0]
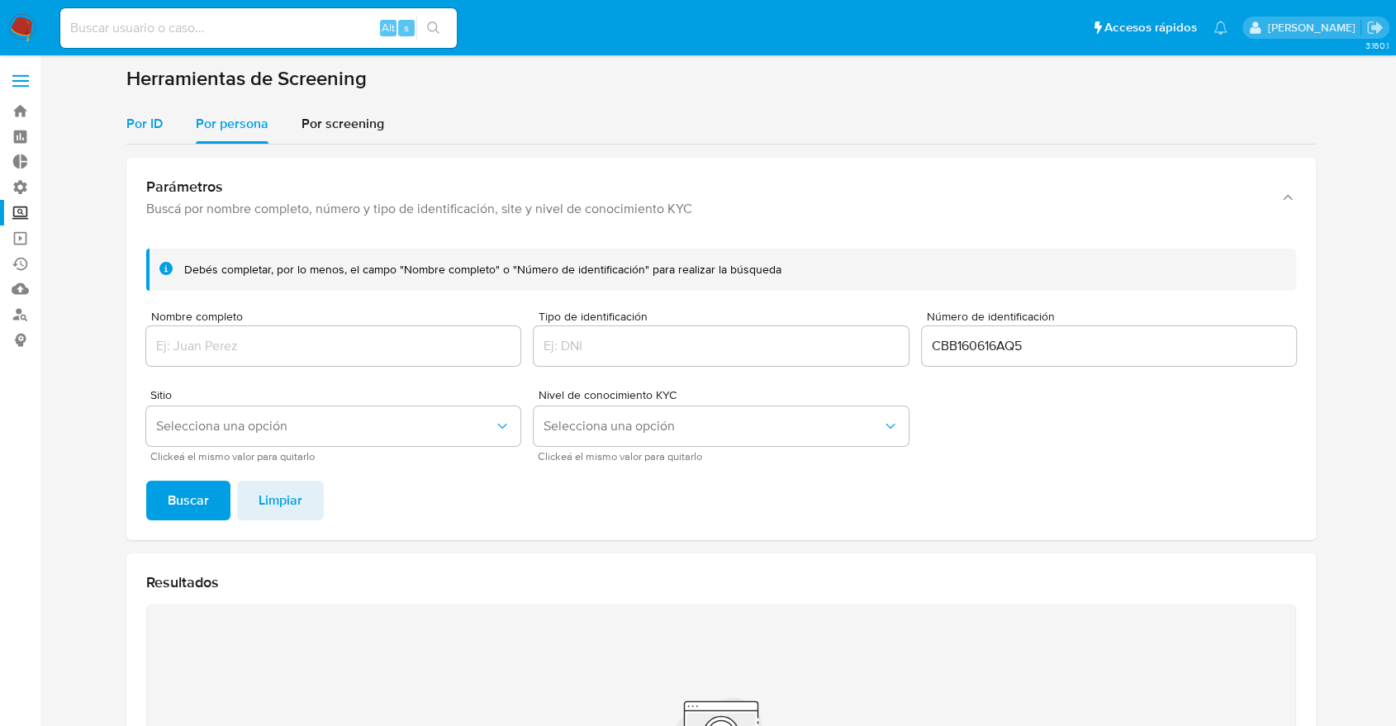
click at [147, 136] on div "Por ID" at bounding box center [144, 124] width 36 height 40
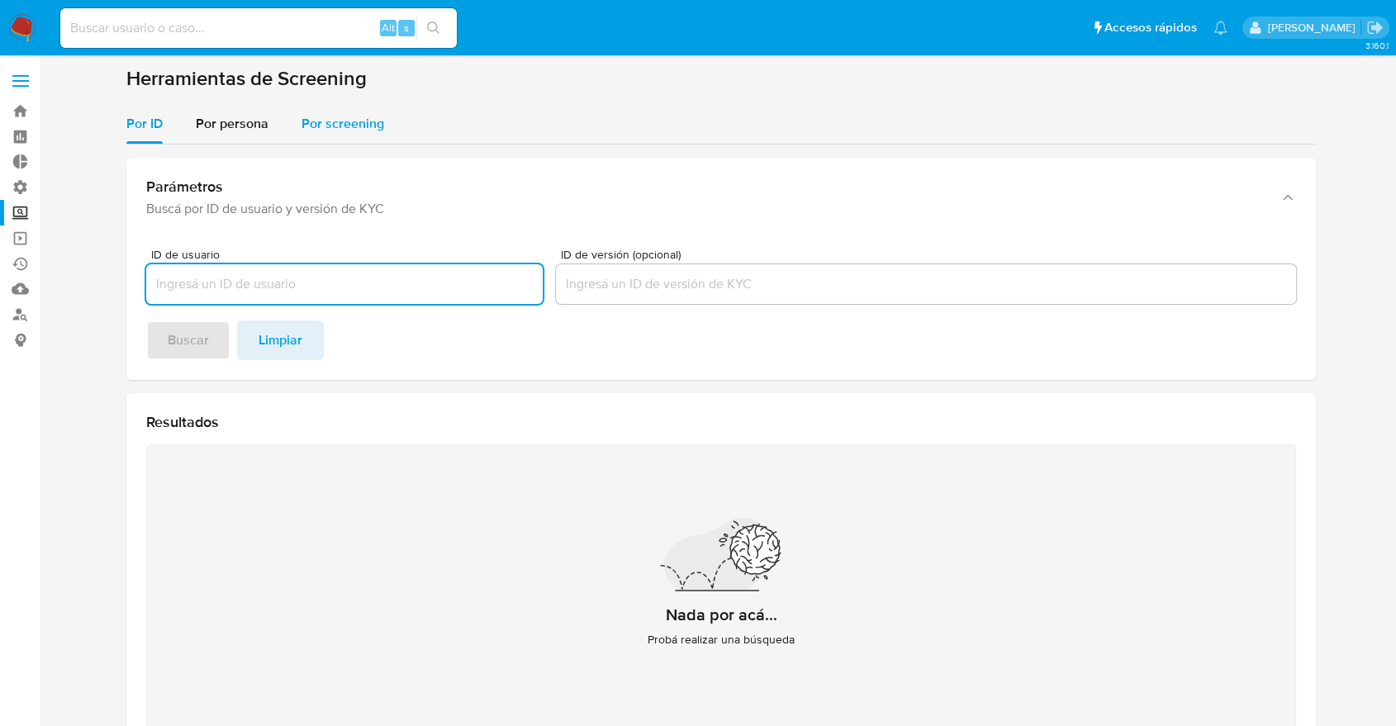
click at [285, 122] on button "Por screening" at bounding box center [343, 124] width 116 height 40
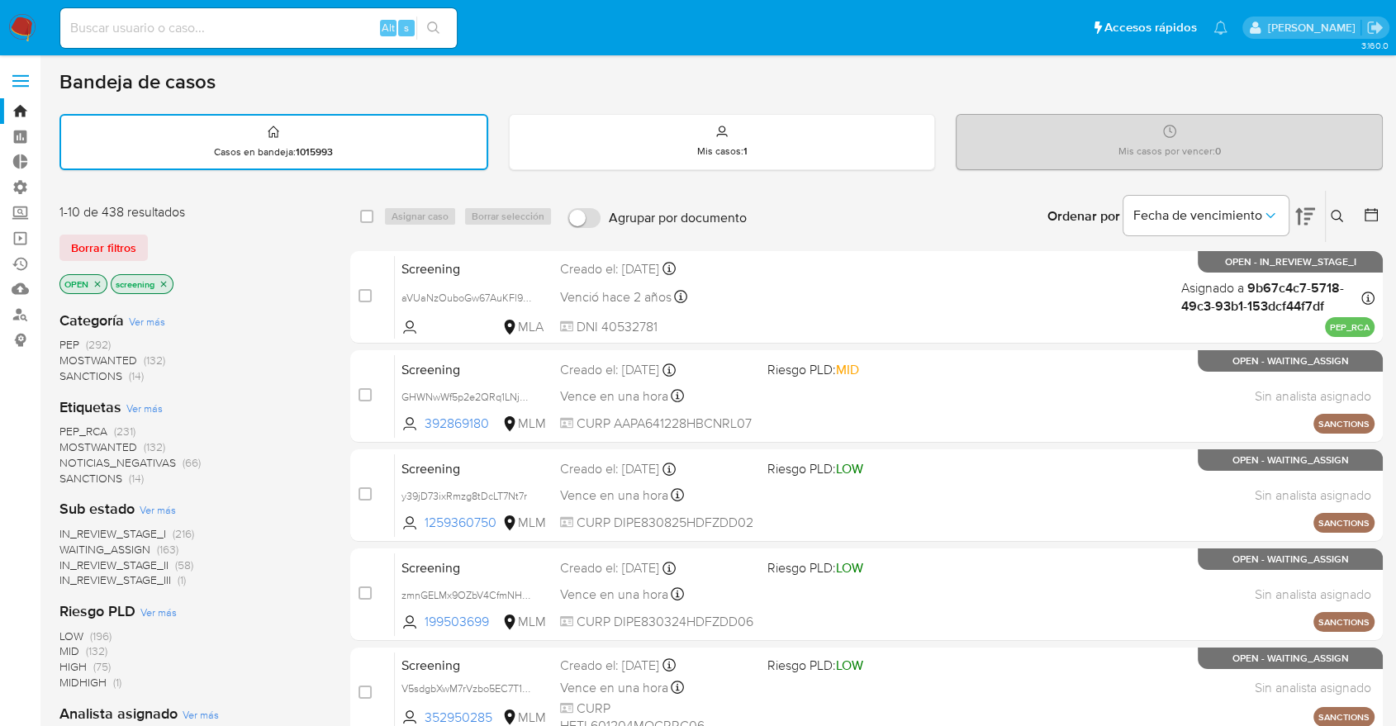
click at [70, 439] on span "MOSTWANTED" at bounding box center [98, 447] width 78 height 17
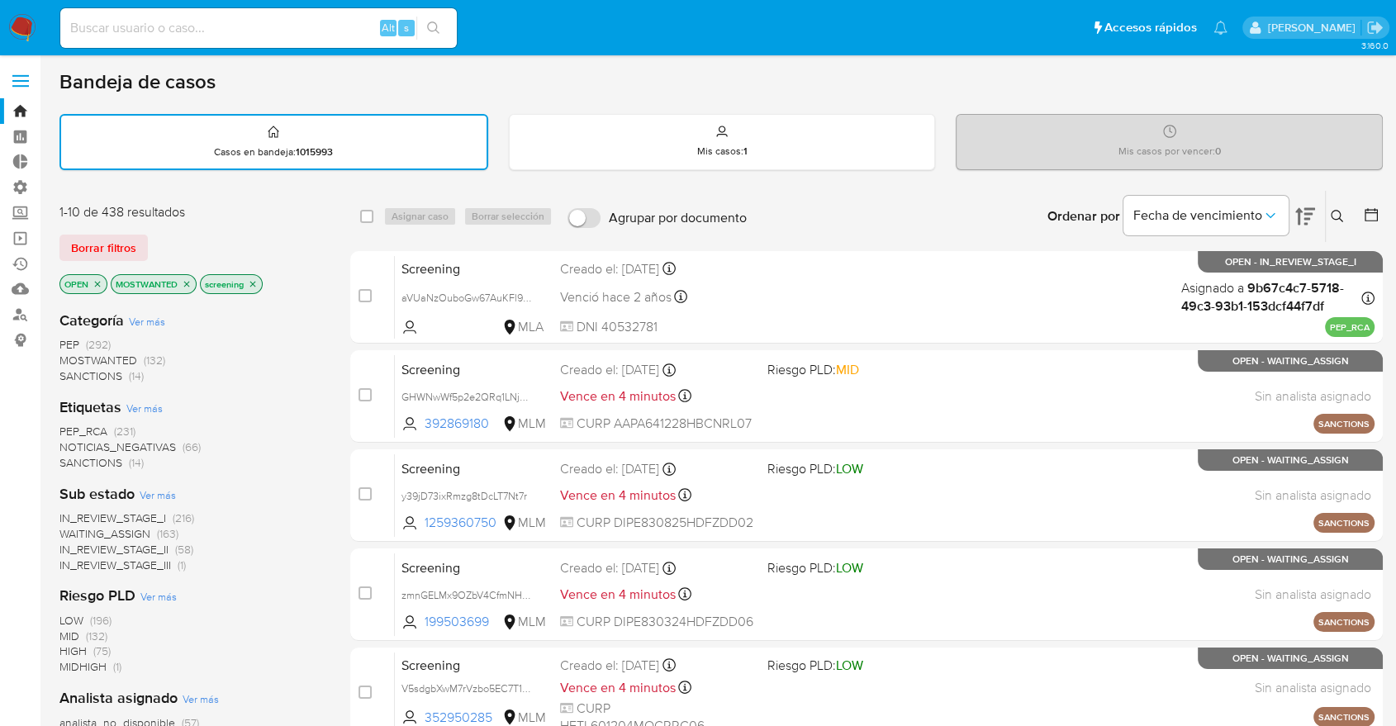
click at [30, 18] on img at bounding box center [22, 28] width 28 height 28
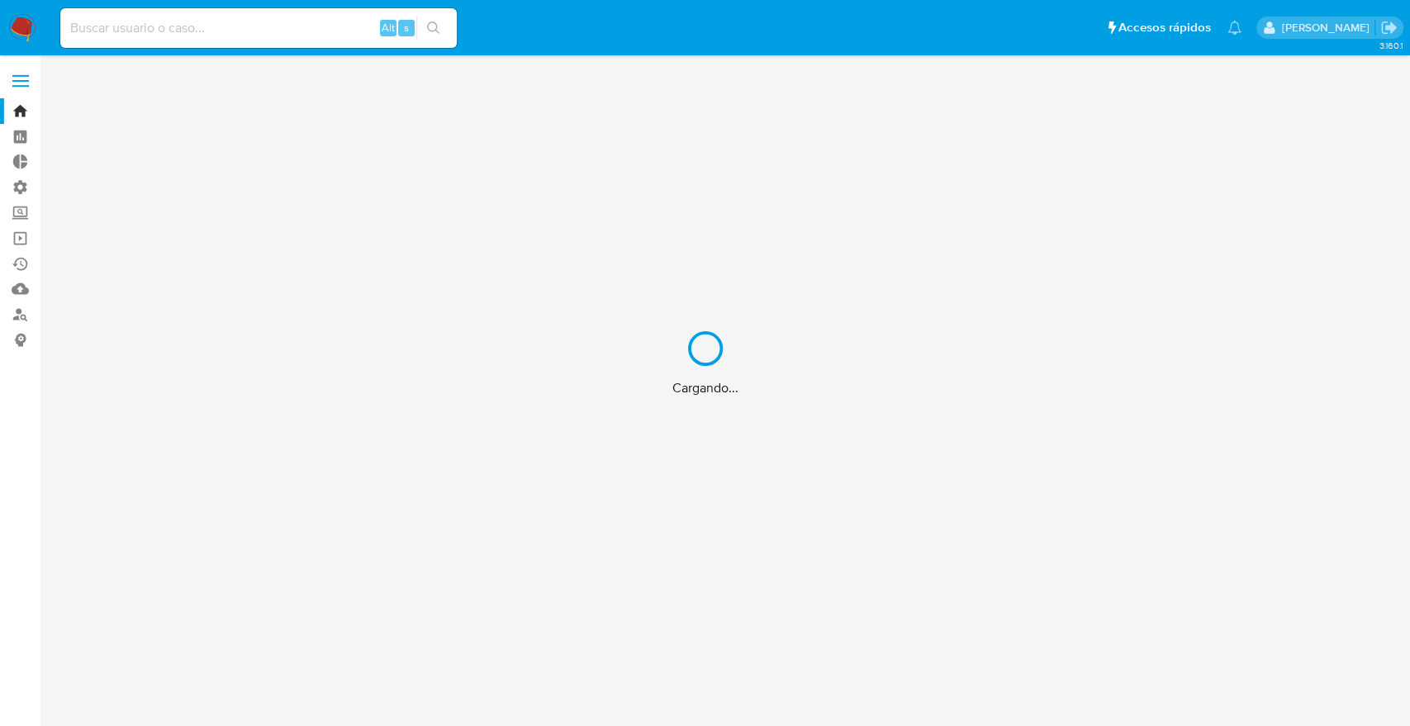
click at [1050, 33] on div "Cargando..." at bounding box center [705, 363] width 1410 height 726
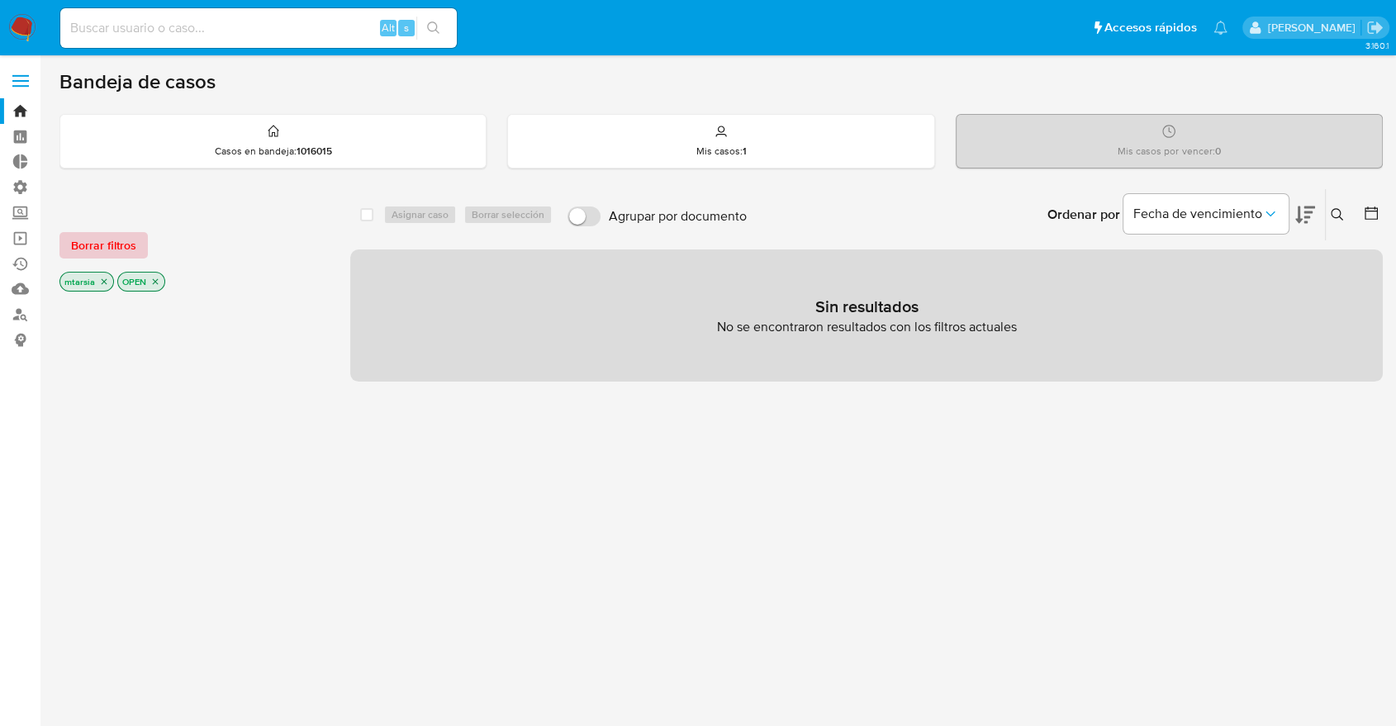
click at [144, 234] on button "Borrar filtros" at bounding box center [103, 245] width 88 height 26
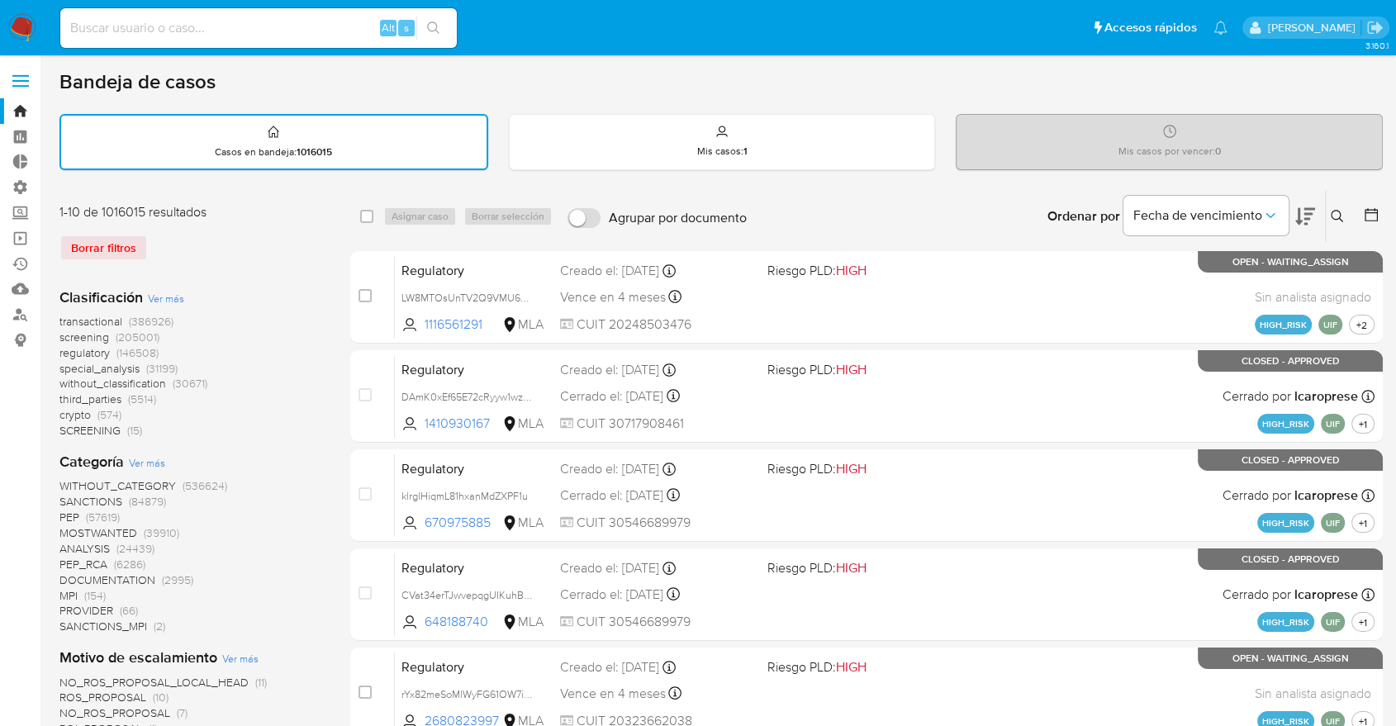
click at [1300, 212] on icon at bounding box center [1305, 217] width 20 height 20
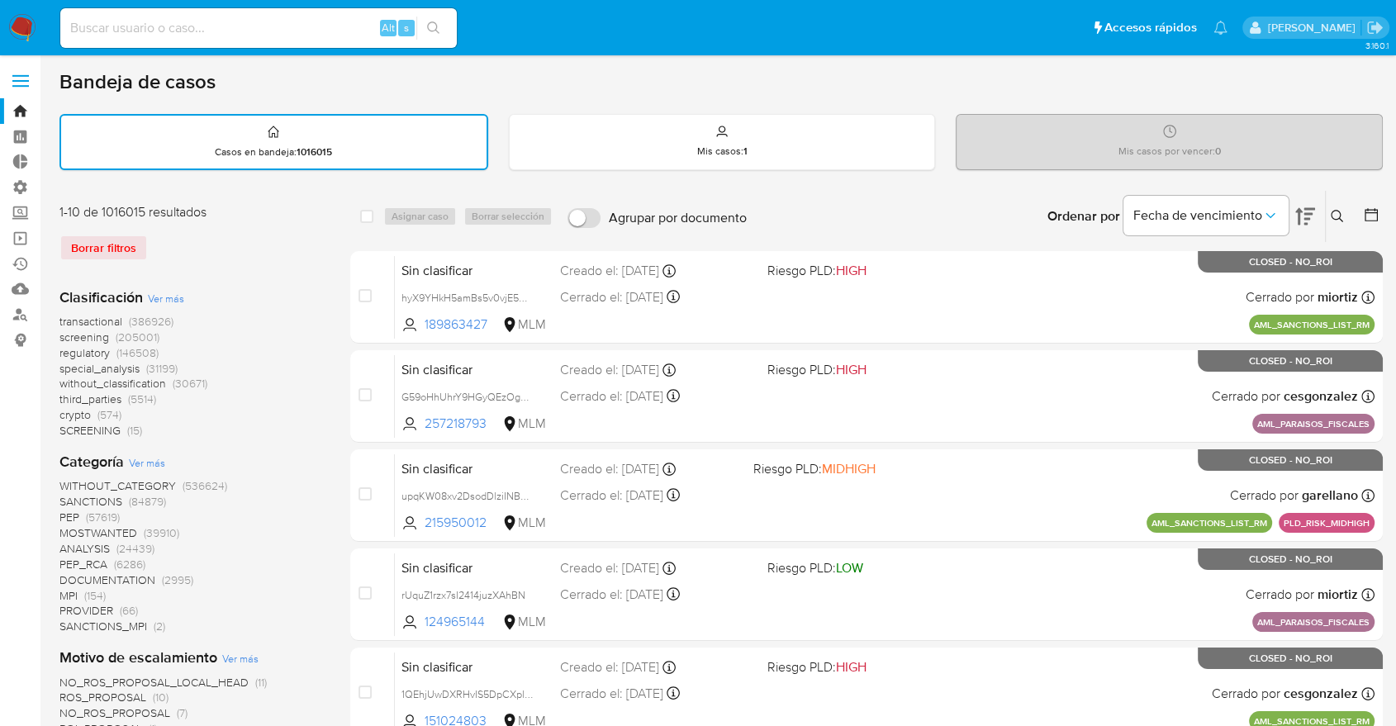
click at [69, 340] on span "screening" at bounding box center [84, 337] width 50 height 17
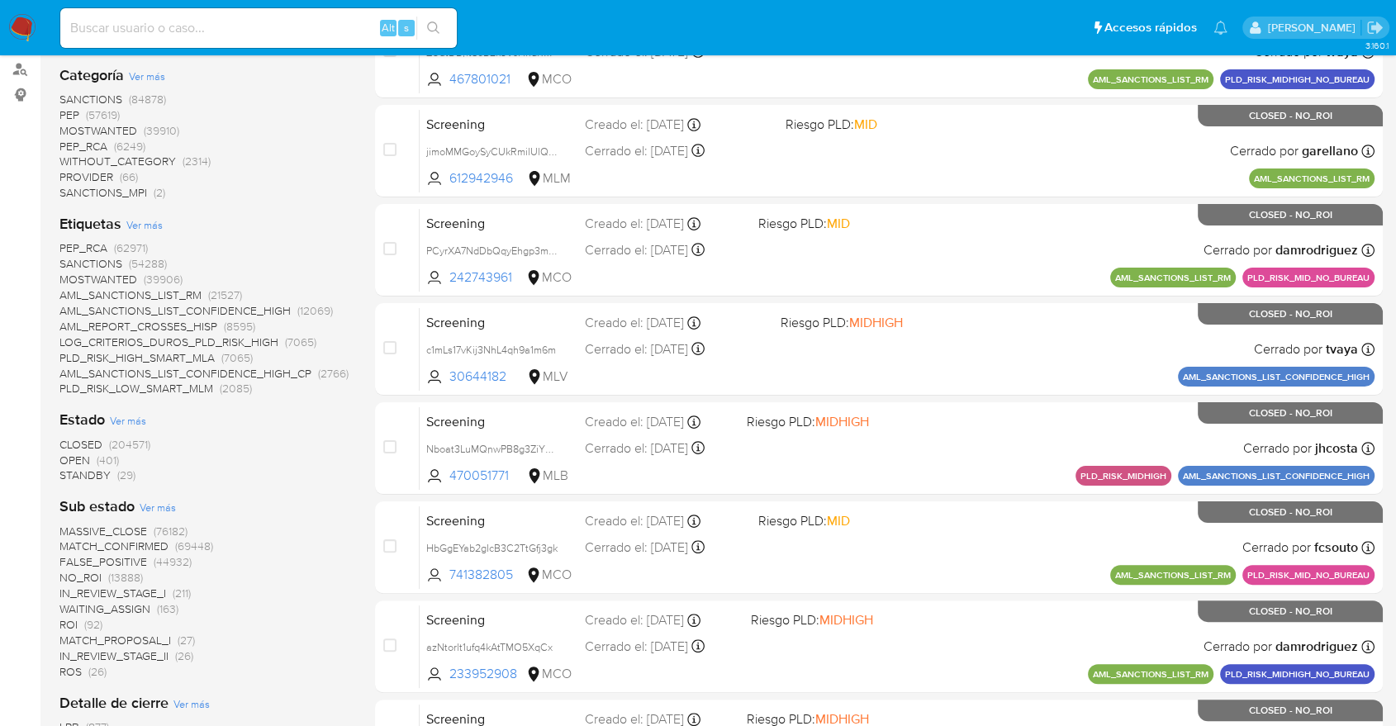
scroll to position [275, 0]
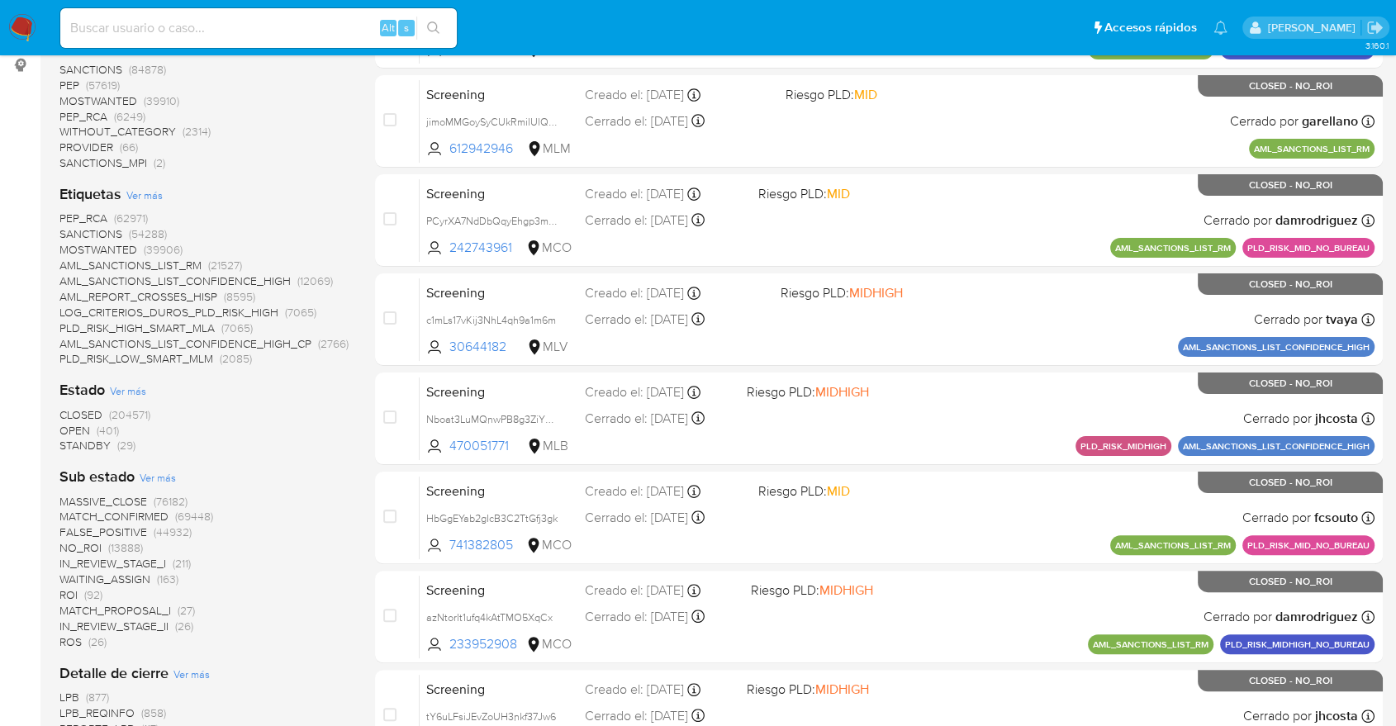
click at [72, 426] on span "OPEN" at bounding box center [74, 430] width 31 height 17
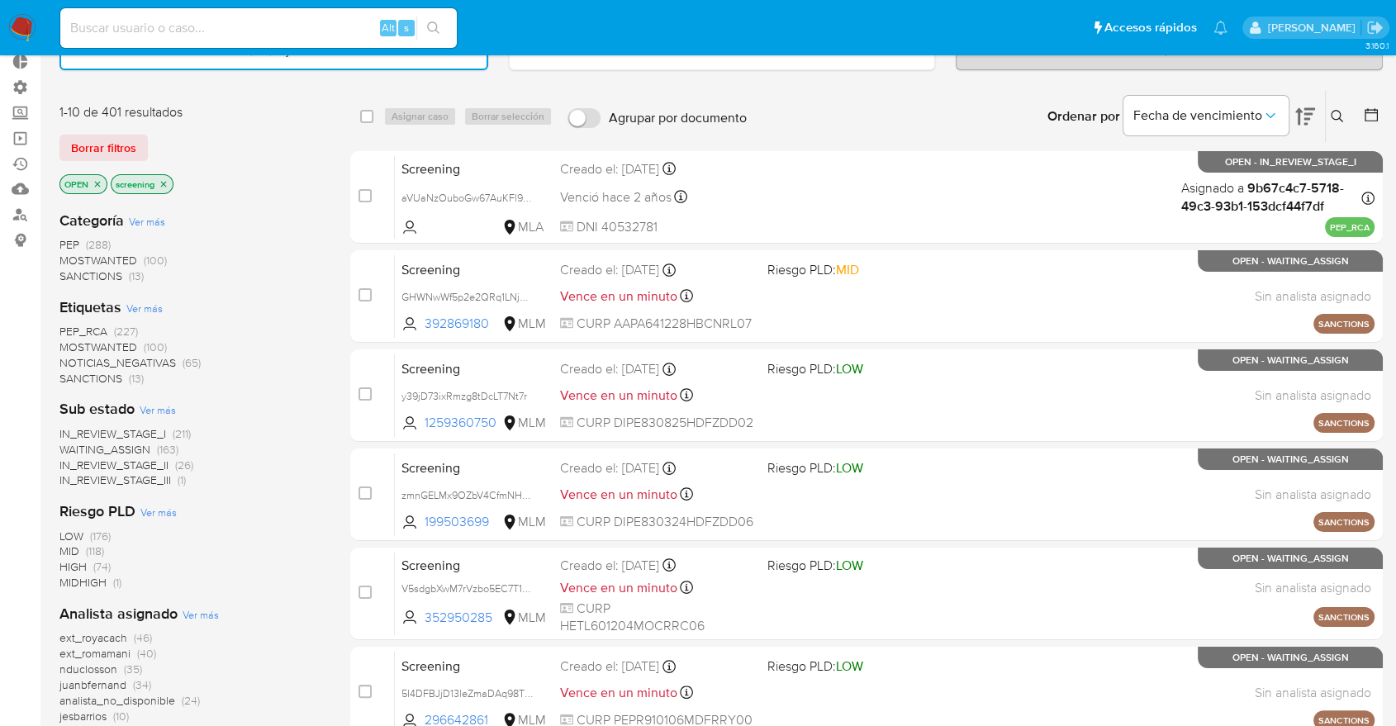
scroll to position [92, 0]
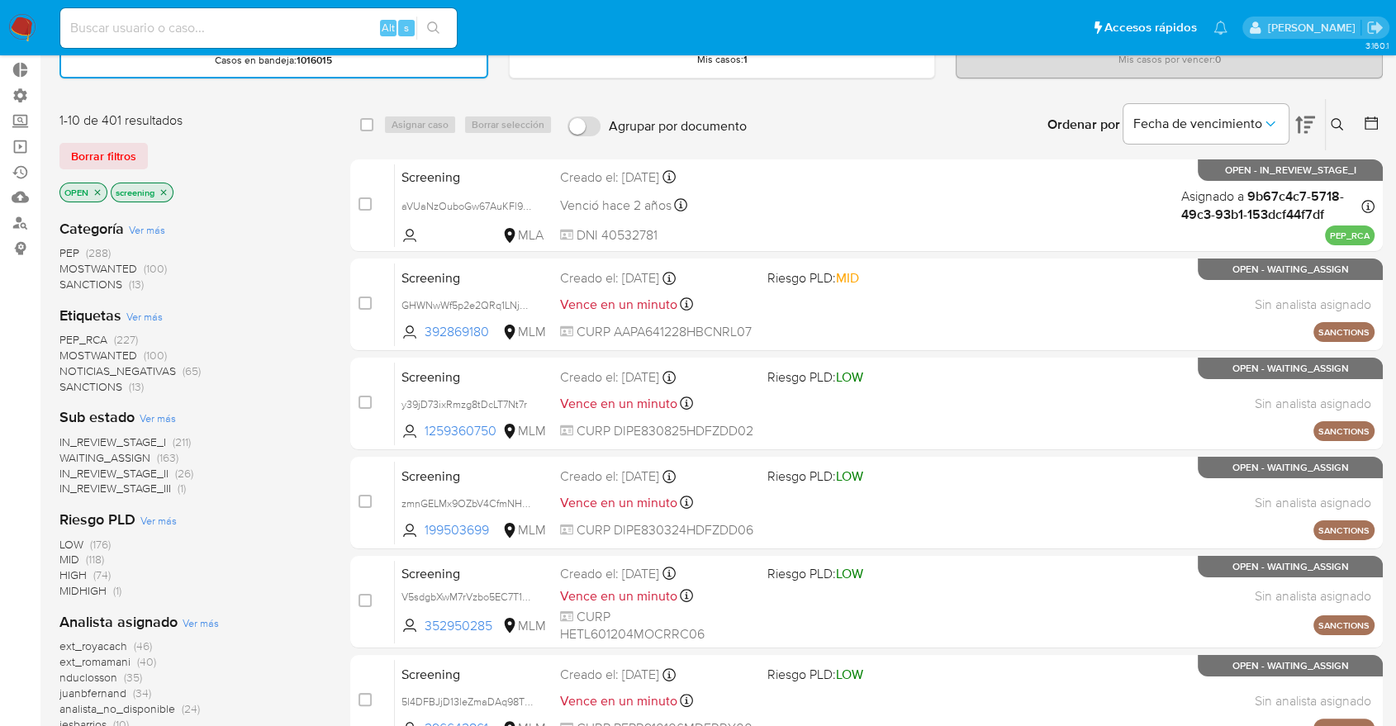
click at [77, 378] on span "SANCTIONS" at bounding box center [90, 386] width 63 height 17
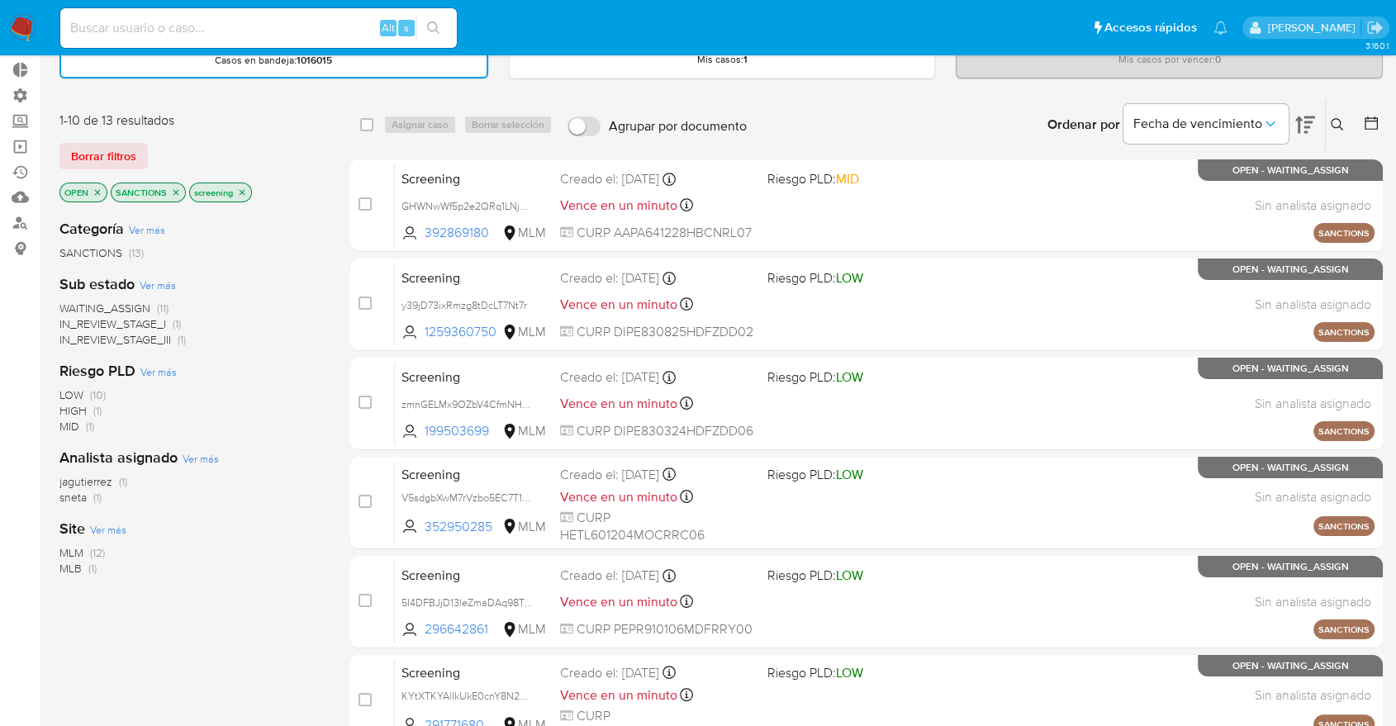
click at [171, 190] on icon "close-filter" at bounding box center [176, 193] width 10 height 10
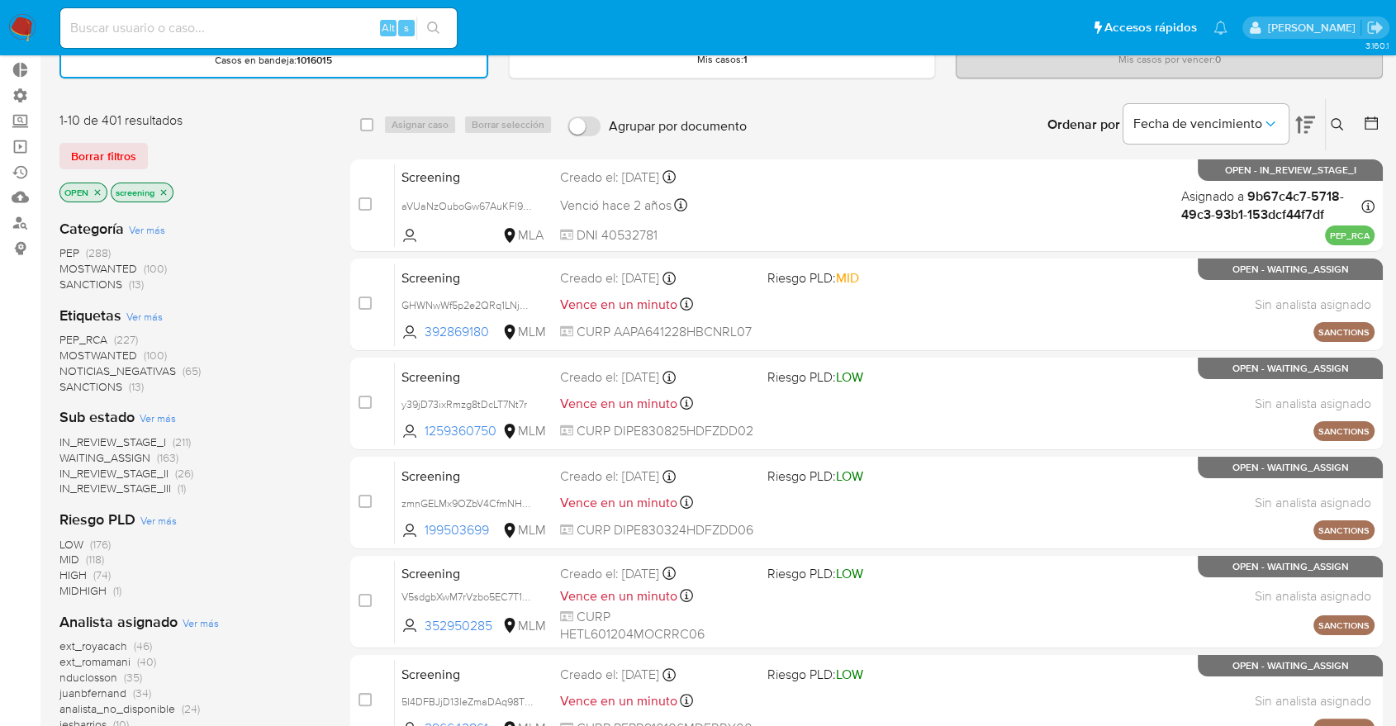
click at [66, 349] on span "MOSTWANTED" at bounding box center [98, 355] width 78 height 17
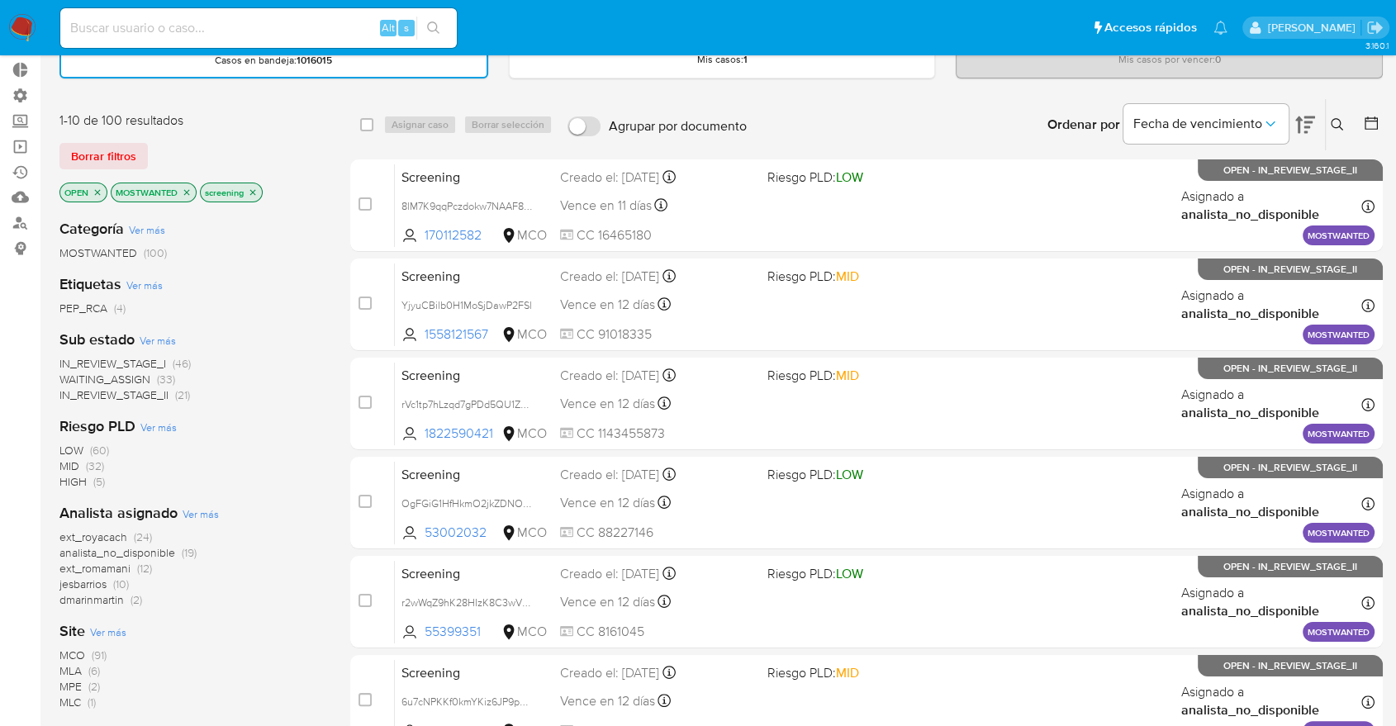
click at [188, 190] on icon "close-filter" at bounding box center [187, 193] width 10 height 10
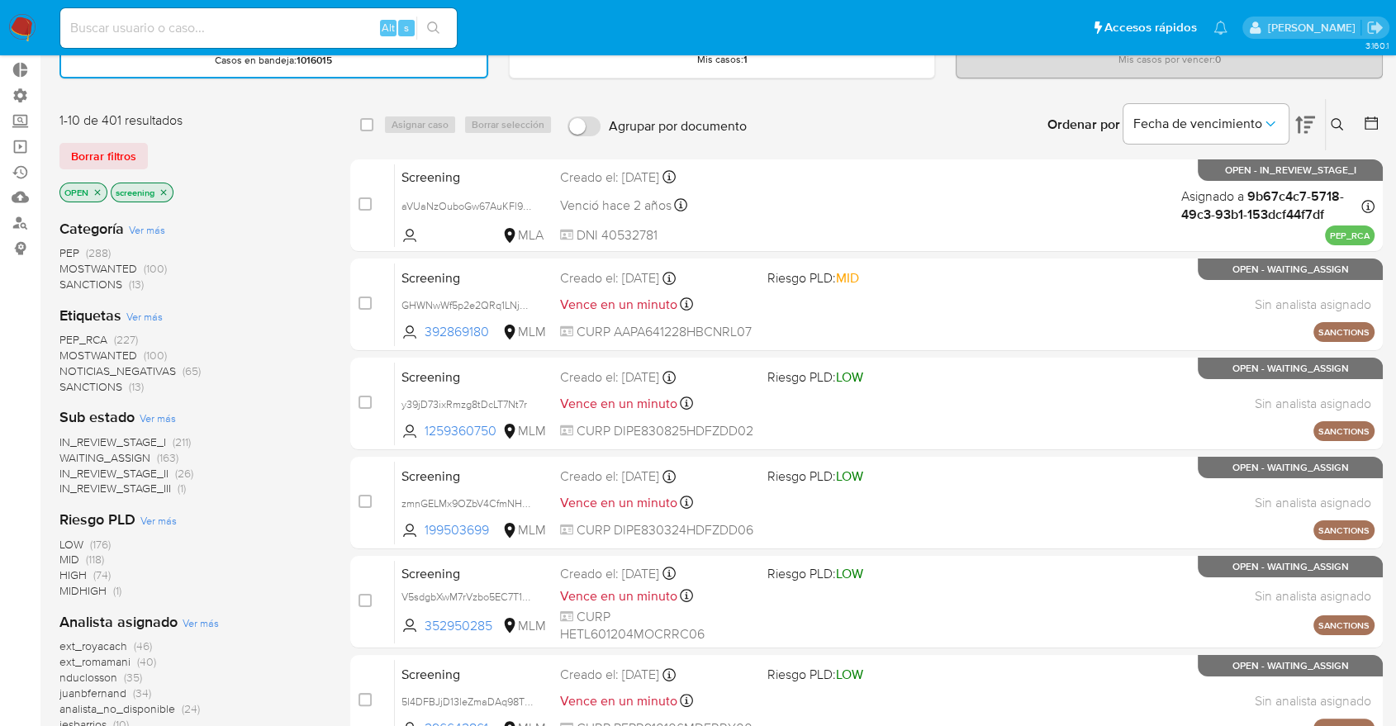
click at [63, 331] on span "PEP_RCA" at bounding box center [83, 339] width 48 height 17
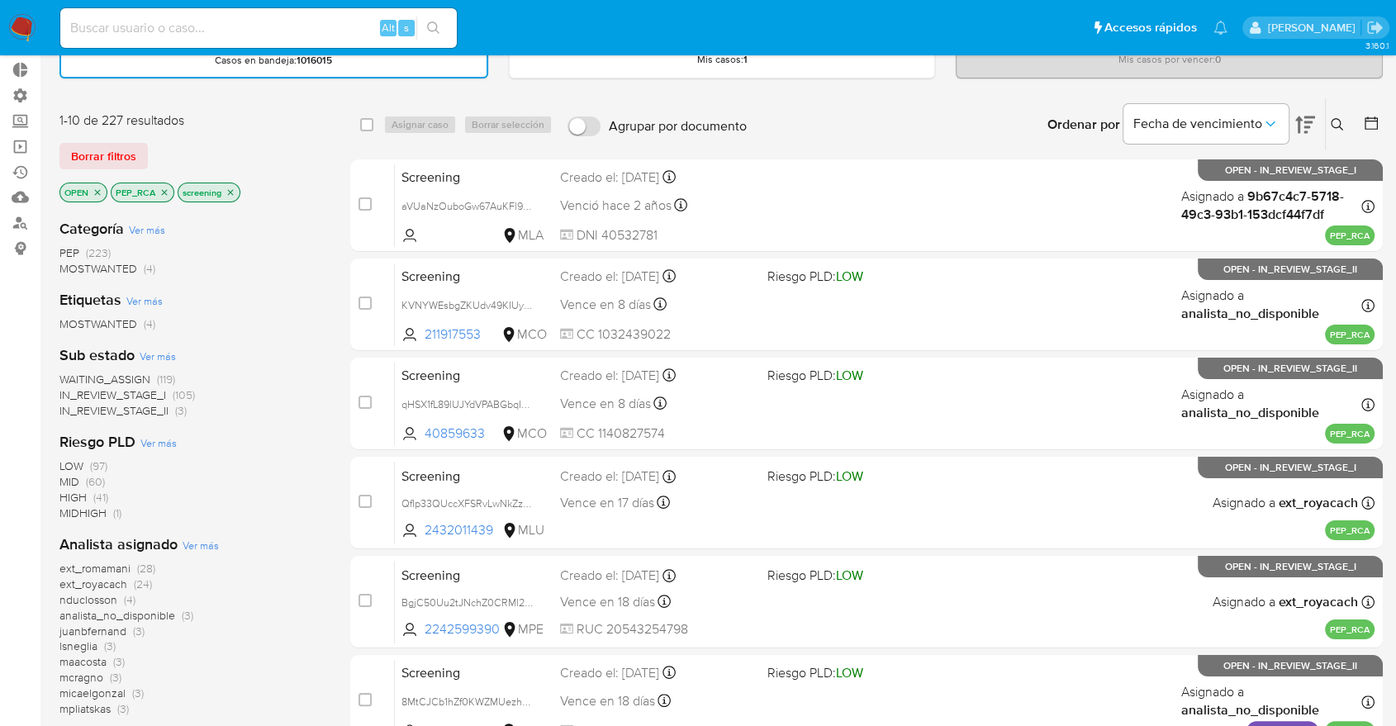
click at [158, 147] on div "Borrar filtros" at bounding box center [191, 156] width 264 height 26
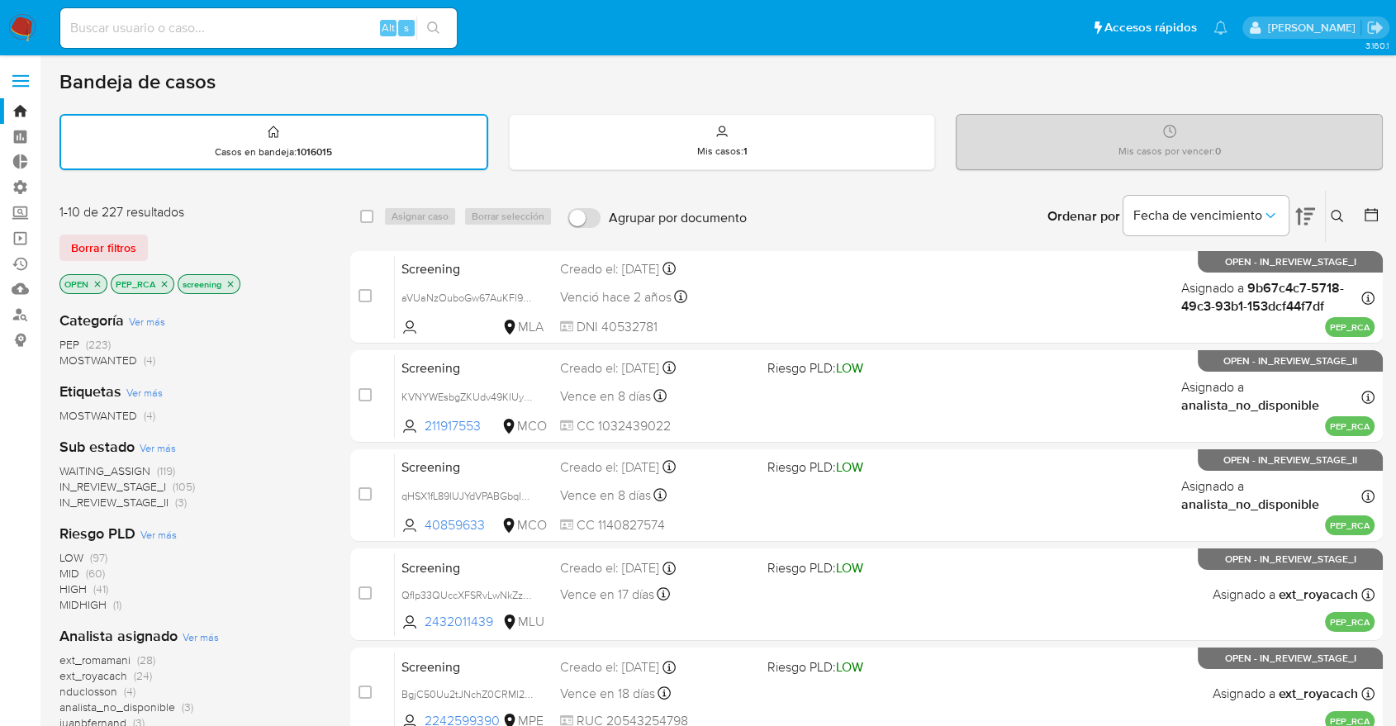
click at [162, 281] on icon "close-filter" at bounding box center [165, 284] width 6 height 6
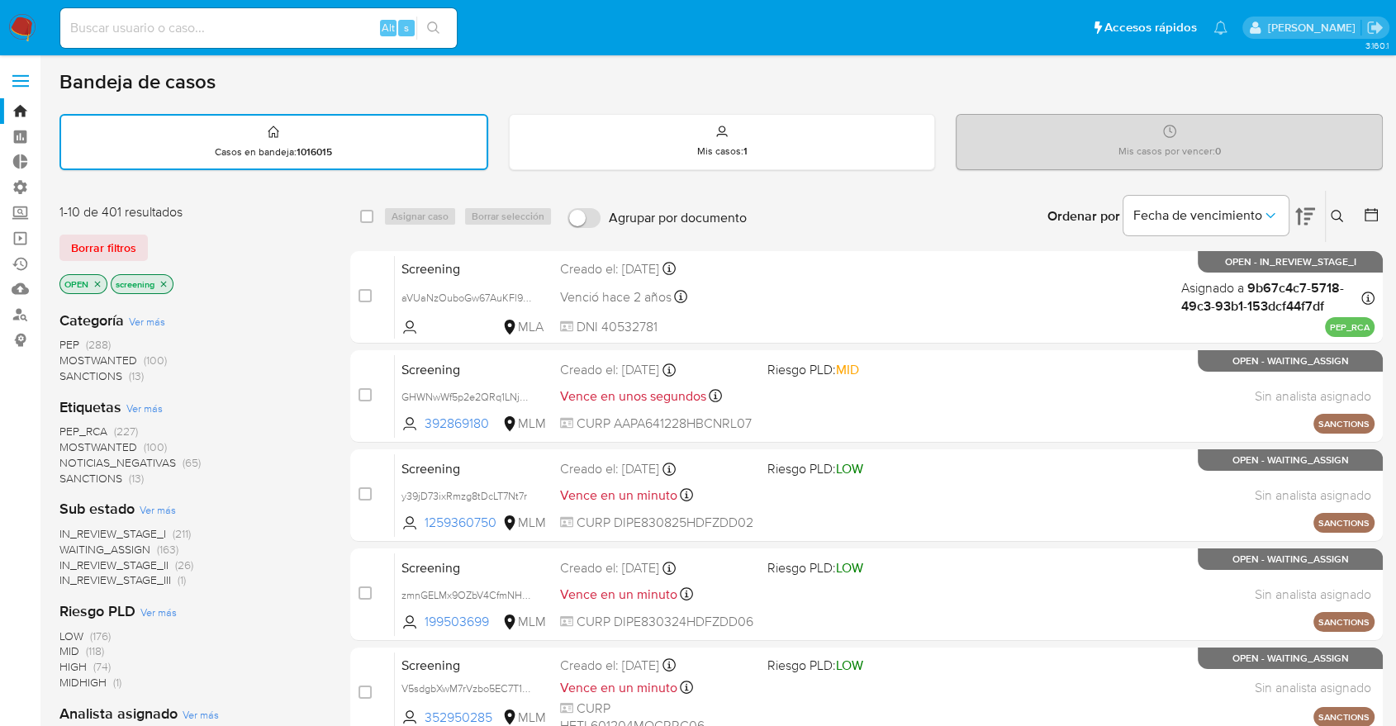
click at [171, 245] on div "Borrar filtros" at bounding box center [191, 248] width 264 height 26
click at [153, 239] on div "Borrar filtros" at bounding box center [191, 248] width 264 height 26
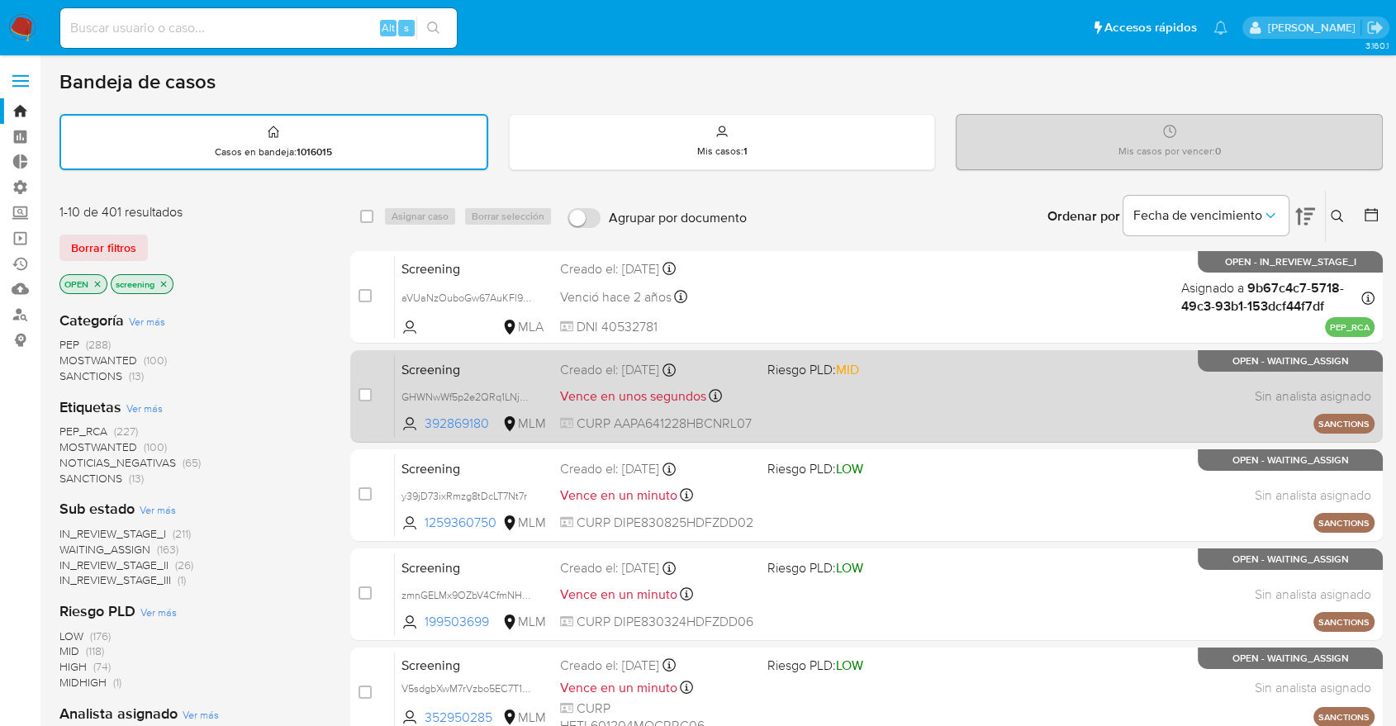
click at [501, 361] on span "Screening" at bounding box center [473, 368] width 145 height 21
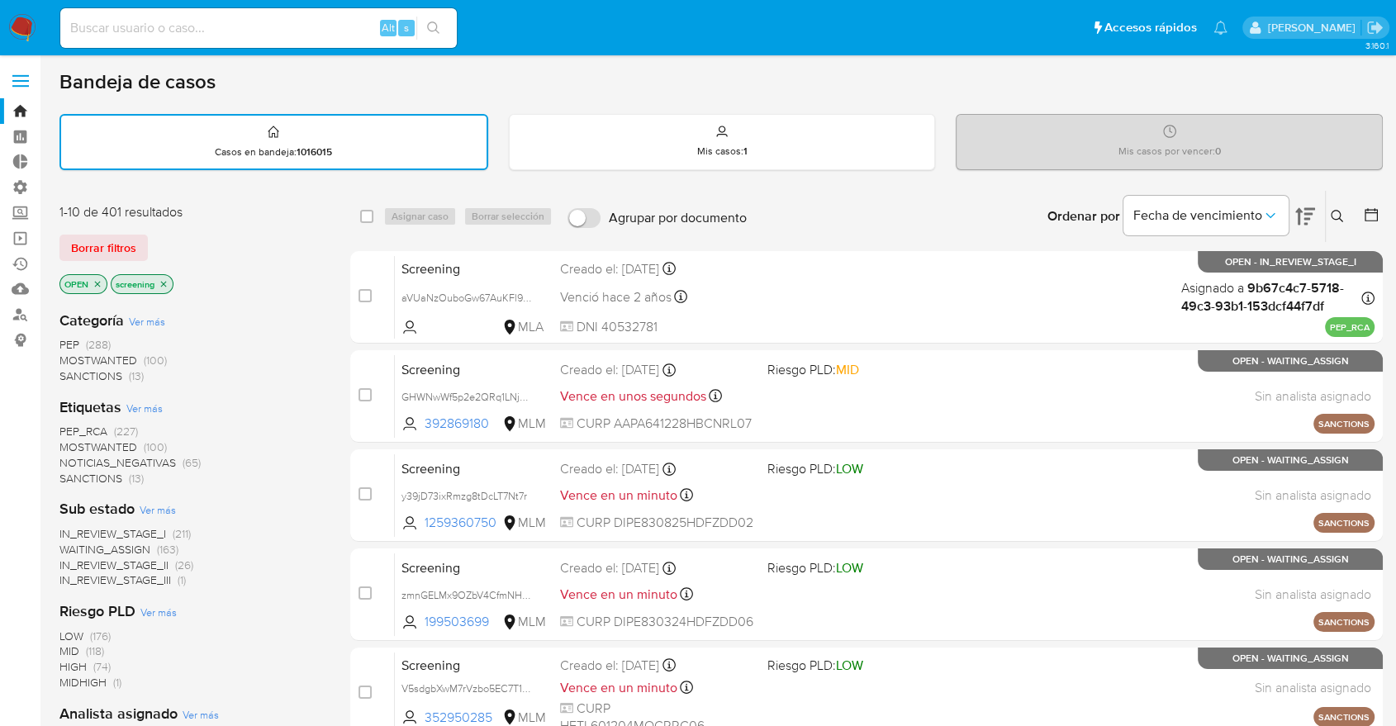
click at [74, 478] on span "SANCTIONS" at bounding box center [90, 478] width 63 height 17
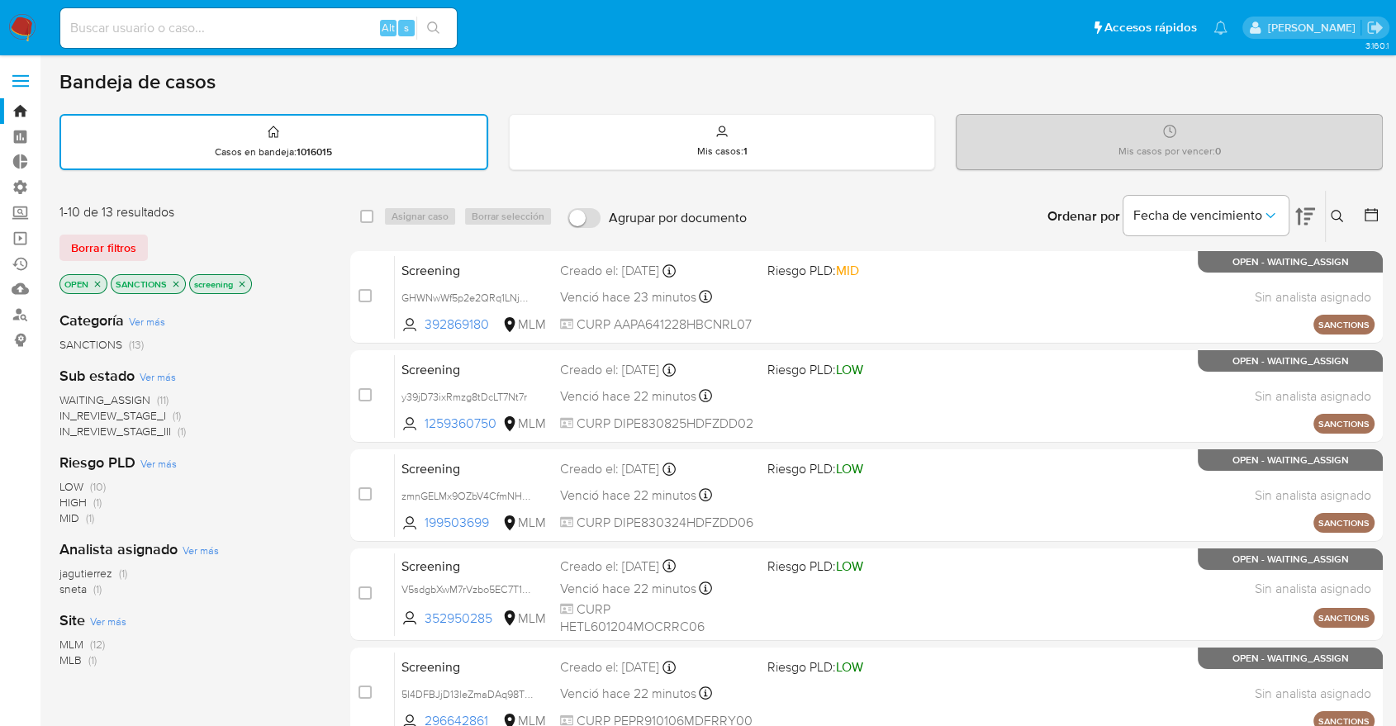
click at [174, 279] on icon "close-filter" at bounding box center [176, 284] width 10 height 10
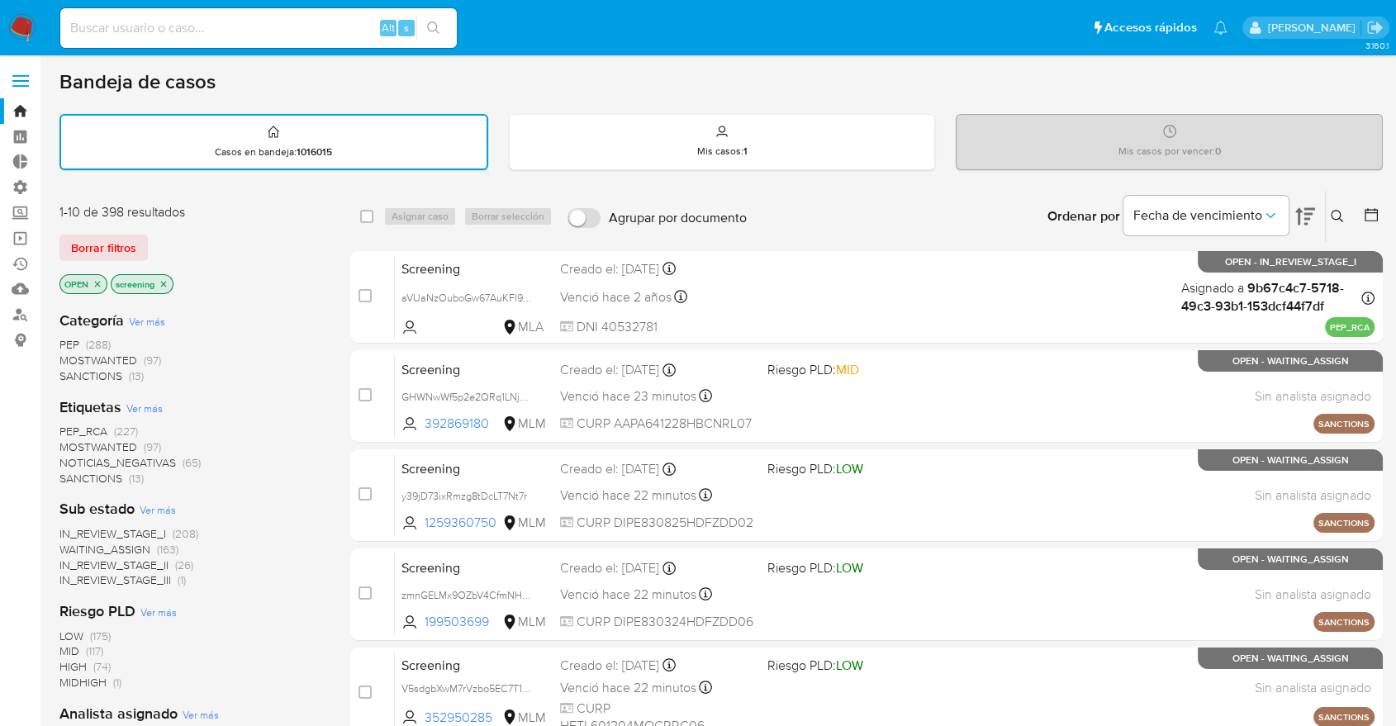
click at [78, 442] on span "MOSTWANTED" at bounding box center [98, 447] width 78 height 17
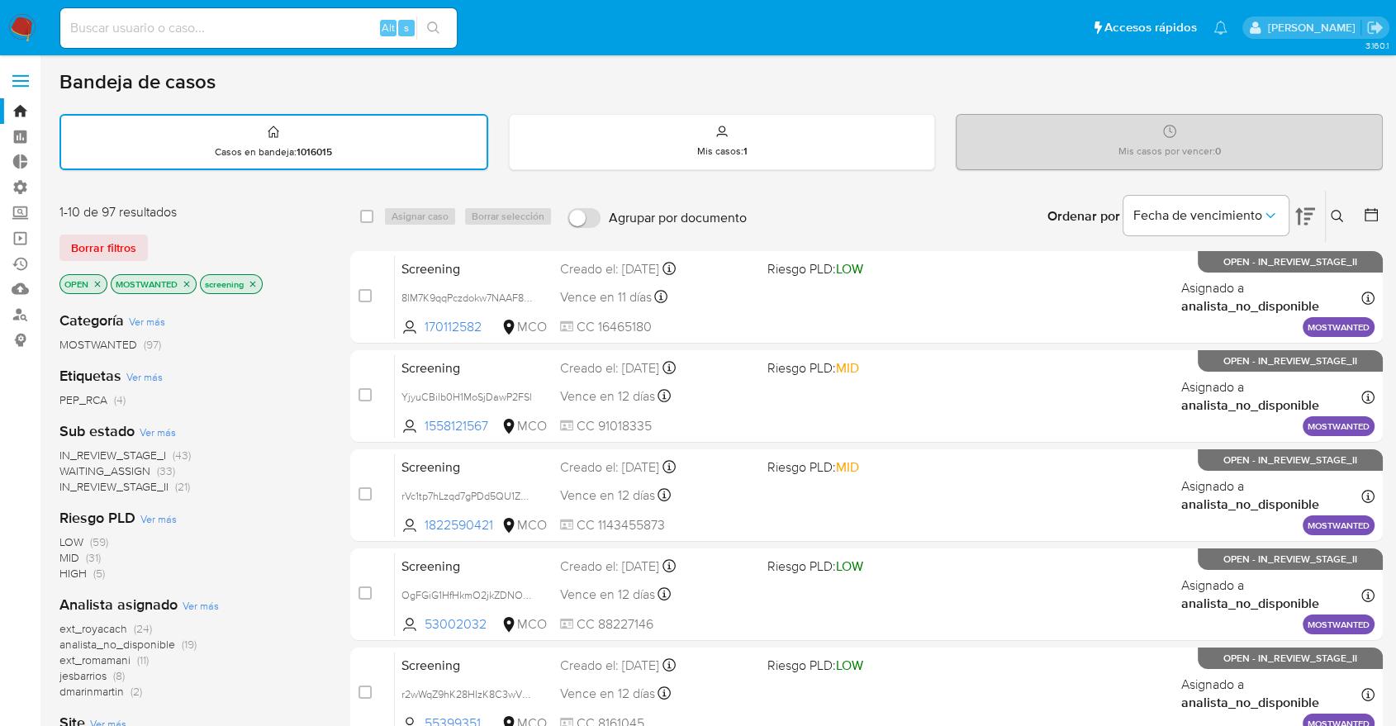
click at [249, 235] on div "Borrar filtros" at bounding box center [191, 248] width 264 height 26
click at [185, 279] on icon "close-filter" at bounding box center [187, 284] width 10 height 10
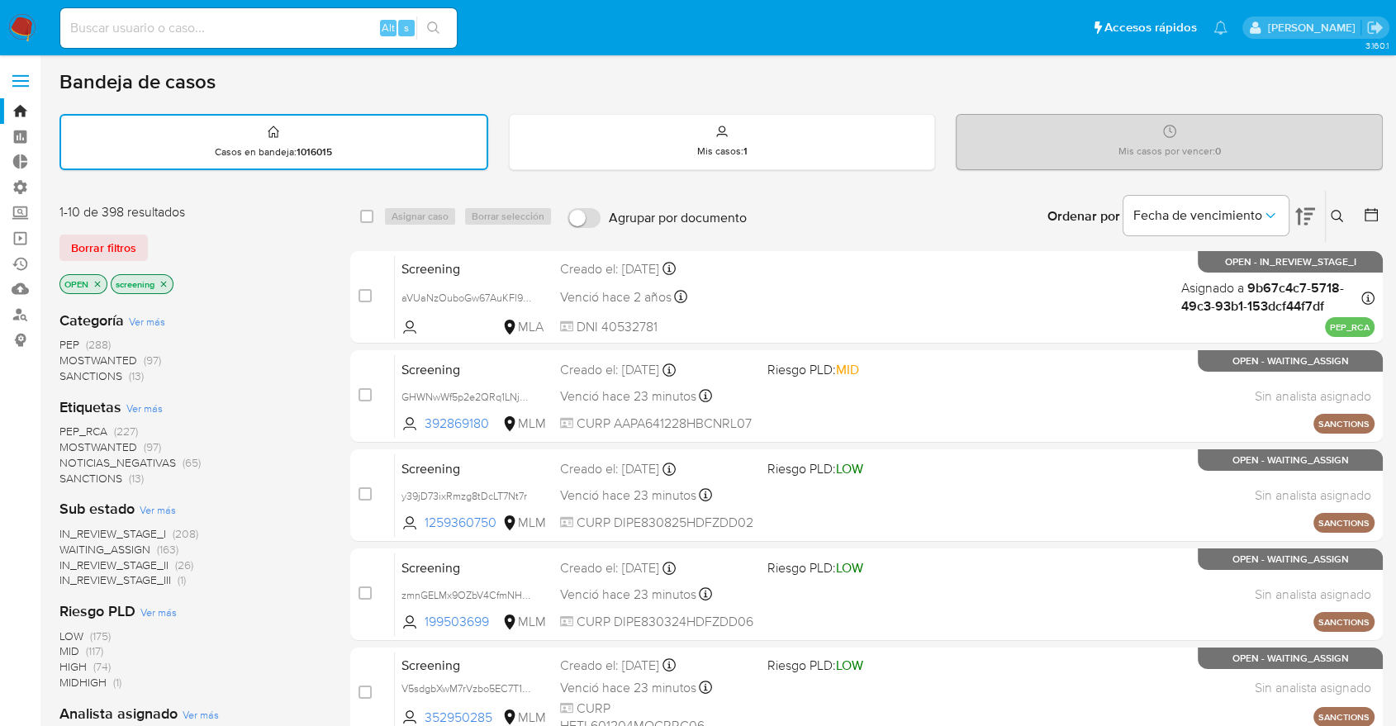
click at [64, 428] on span "PEP_RCA" at bounding box center [83, 431] width 48 height 17
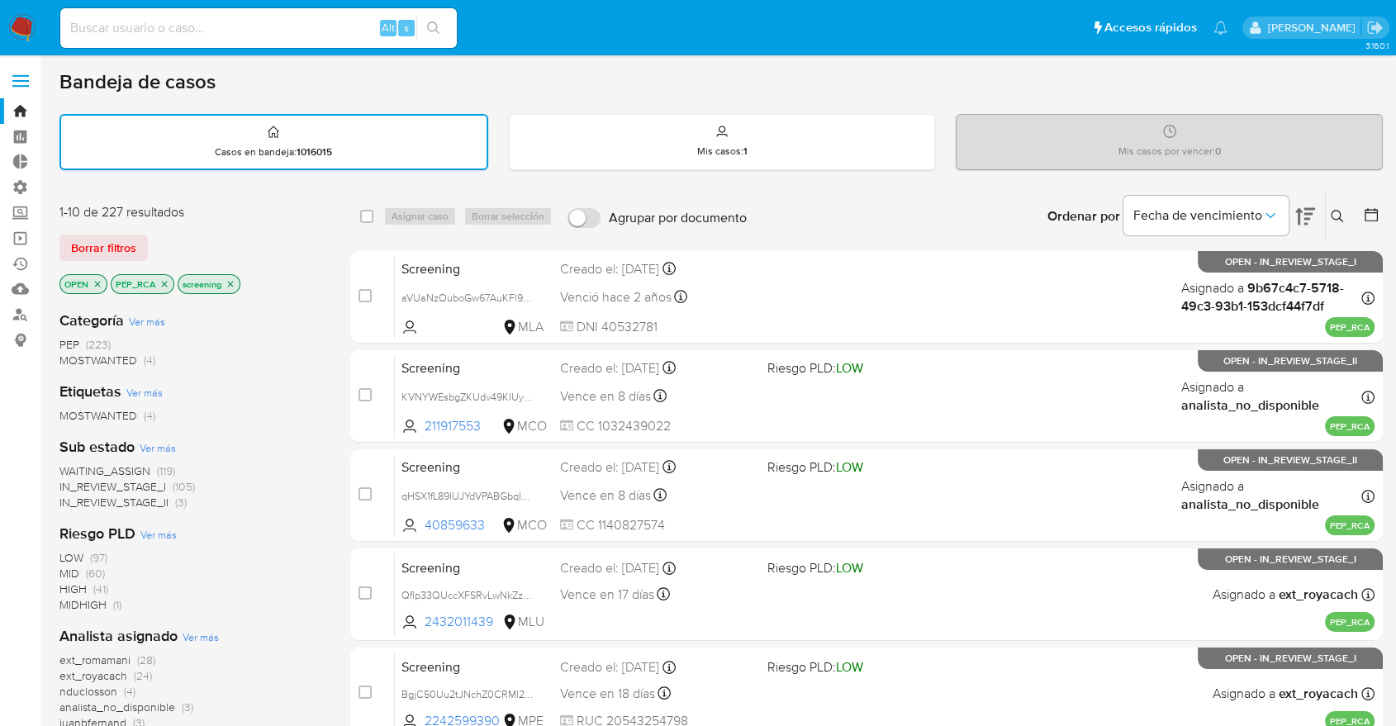
click at [160, 282] on icon "close-filter" at bounding box center [164, 284] width 10 height 10
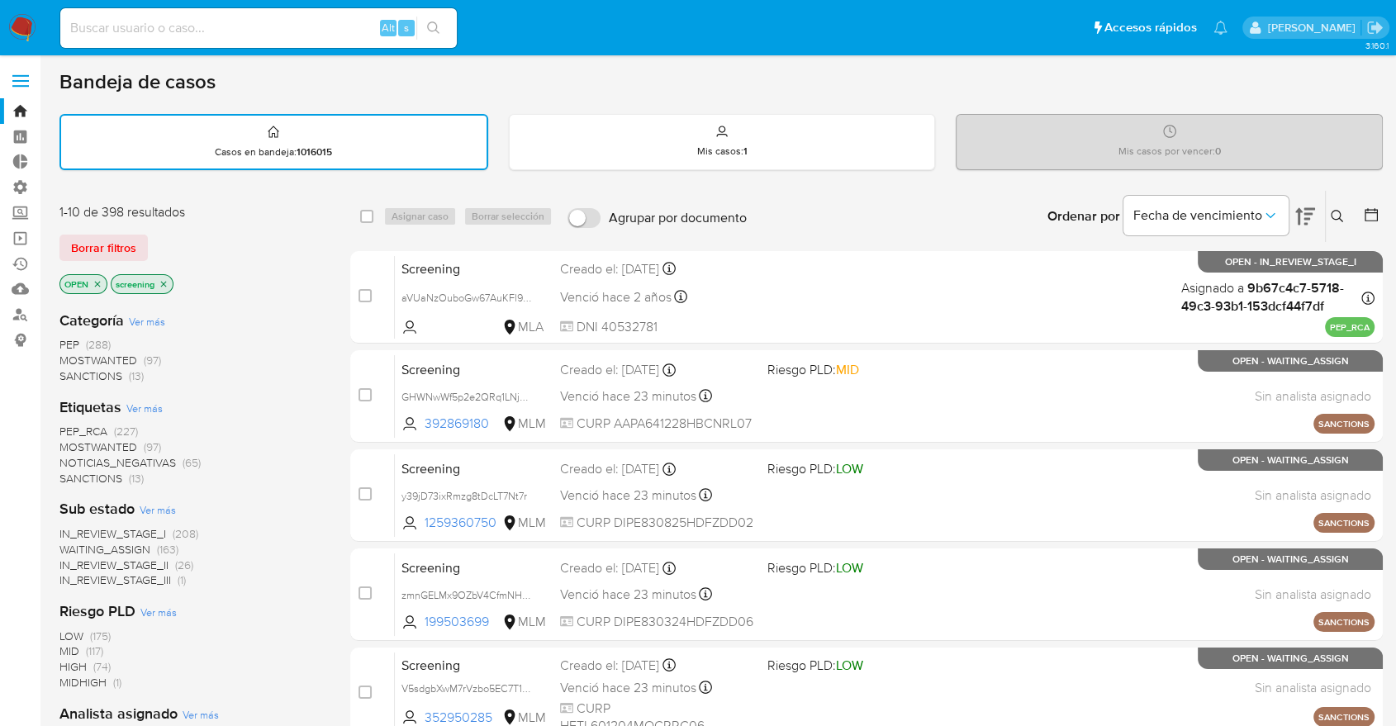
click at [169, 241] on div "Borrar filtros" at bounding box center [191, 248] width 264 height 26
click at [69, 93] on h1 "Bandeja de casos" at bounding box center [137, 81] width 156 height 25
click at [153, 223] on div "1-10 de 398 resultados Borrar filtros OPEN screening" at bounding box center [191, 250] width 264 height 94
click at [71, 441] on span "MOSTWANTED" at bounding box center [98, 447] width 78 height 17
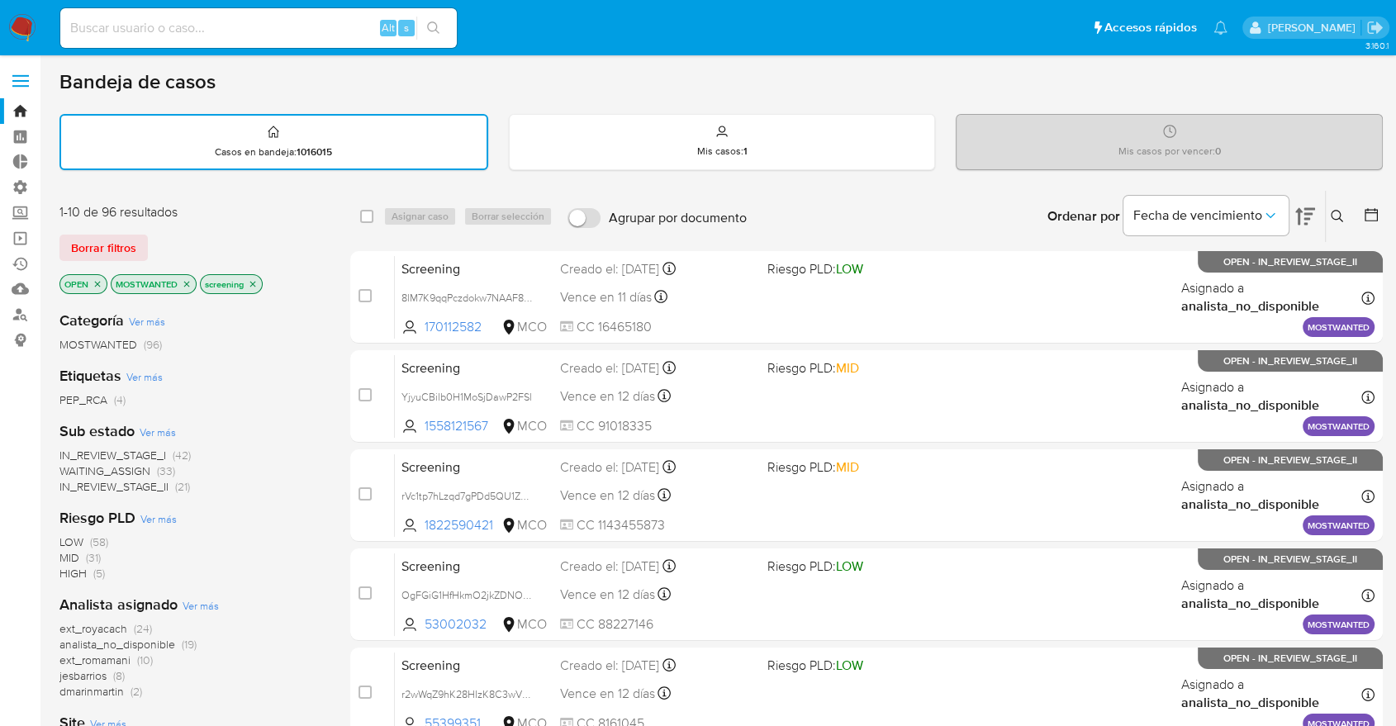
click at [179, 280] on p "MOSTWANTED" at bounding box center [154, 284] width 84 height 18
click at [185, 281] on icon "close-filter" at bounding box center [187, 284] width 6 height 6
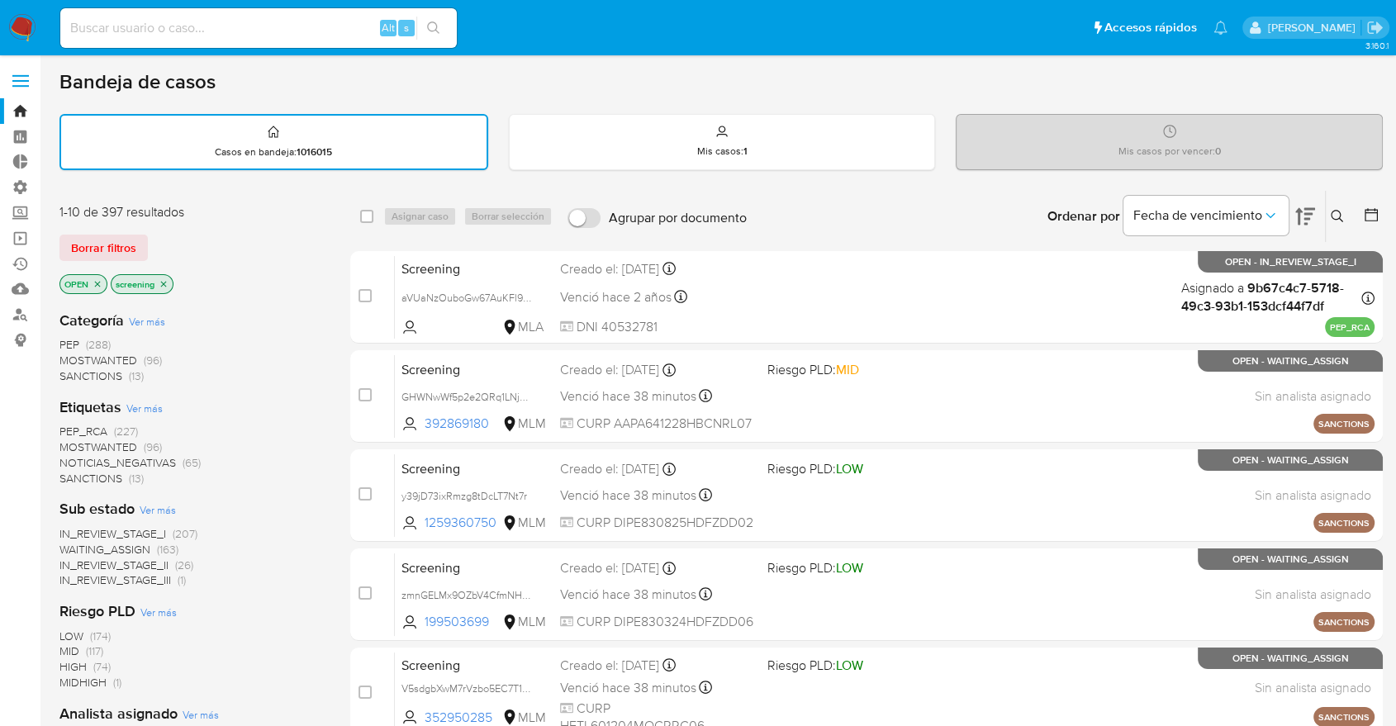
click at [70, 425] on span "PEP_RCA" at bounding box center [83, 431] width 48 height 17
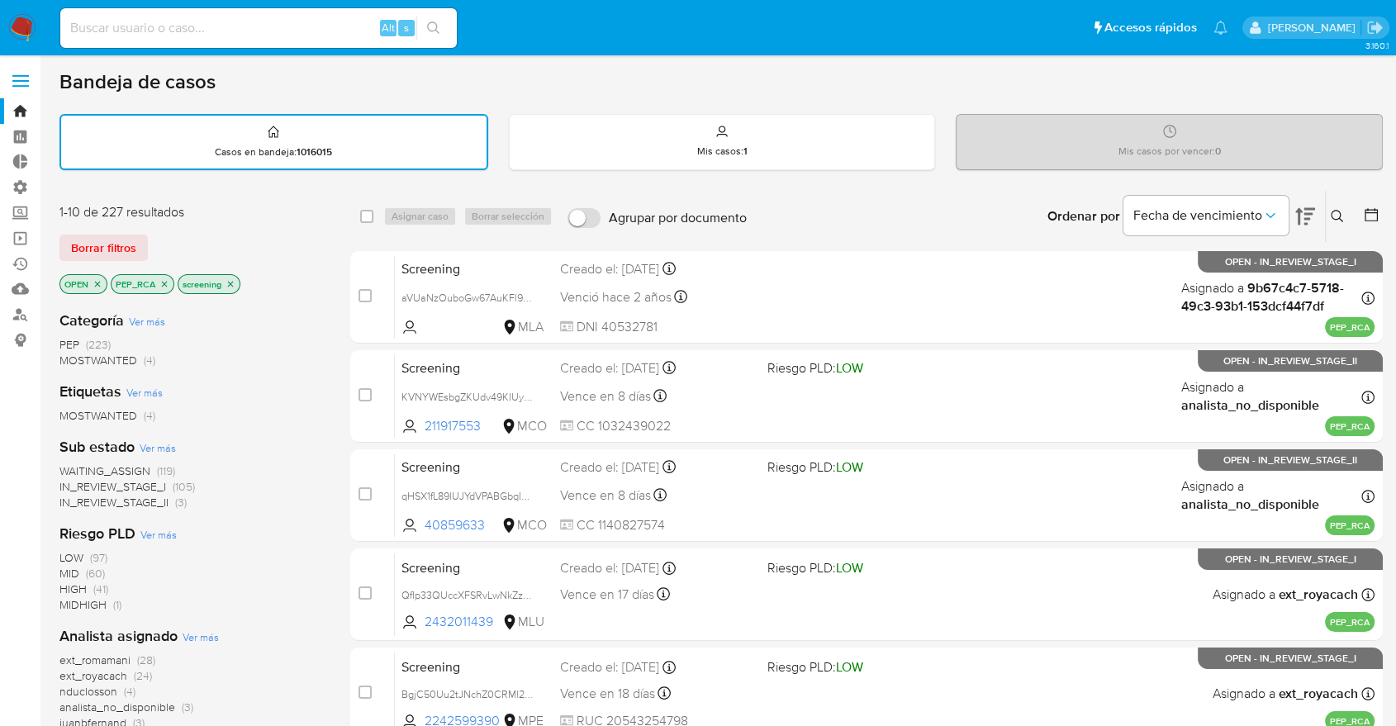
click at [167, 281] on icon "close-filter" at bounding box center [164, 284] width 10 height 10
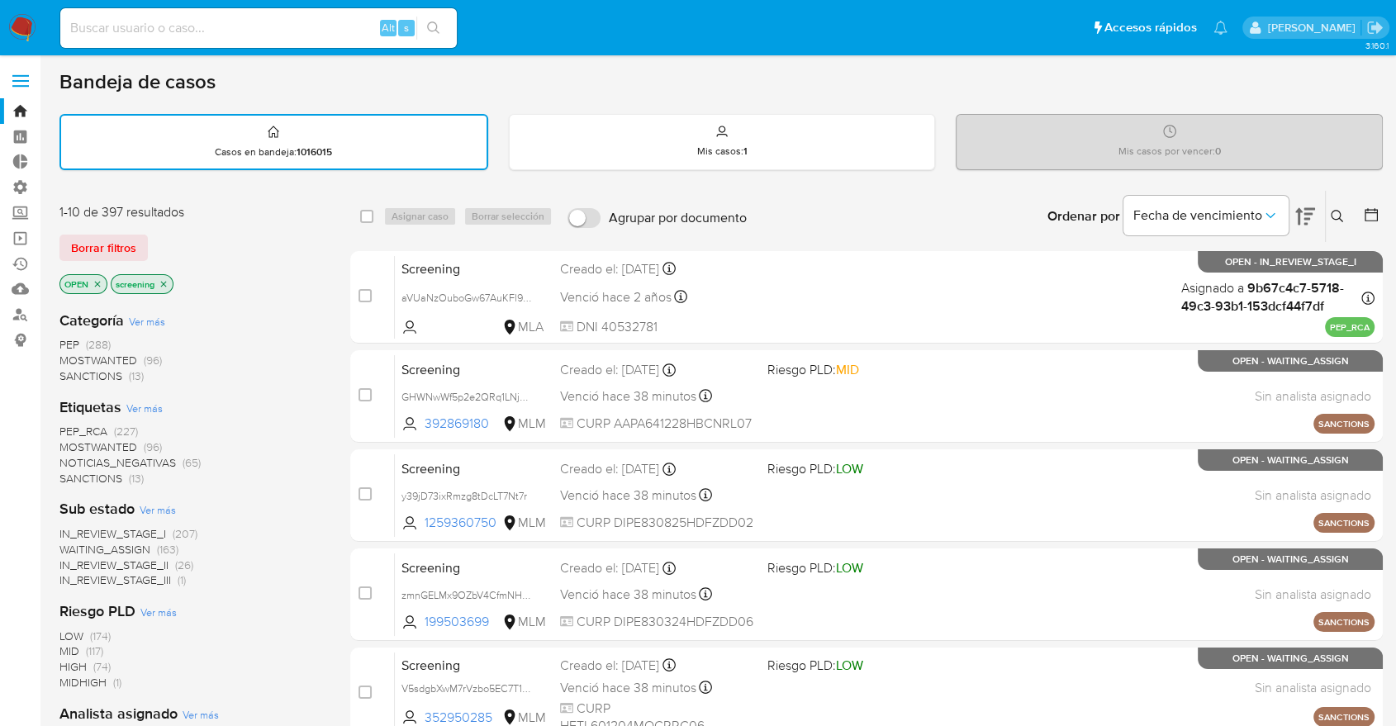
click at [169, 241] on div "Borrar filtros" at bounding box center [191, 248] width 264 height 26
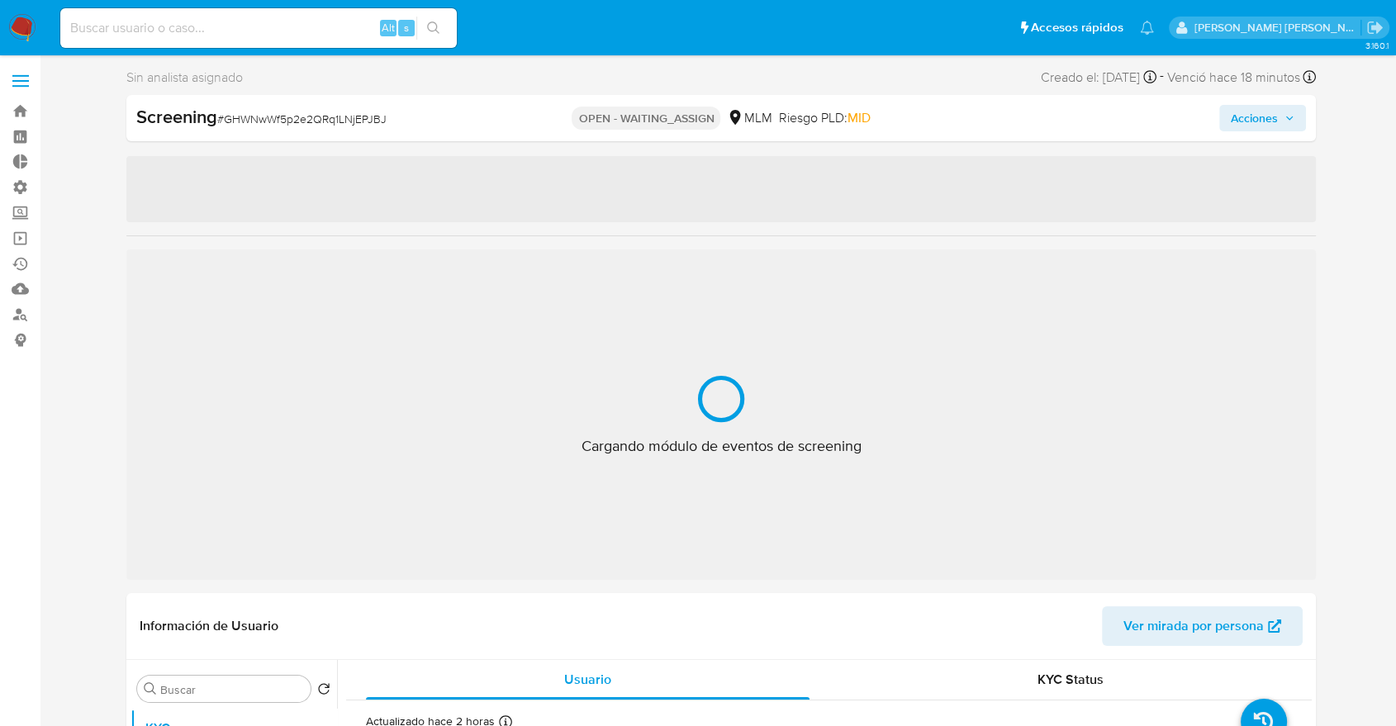
select select "10"
